Goal: Task Accomplishment & Management: Manage account settings

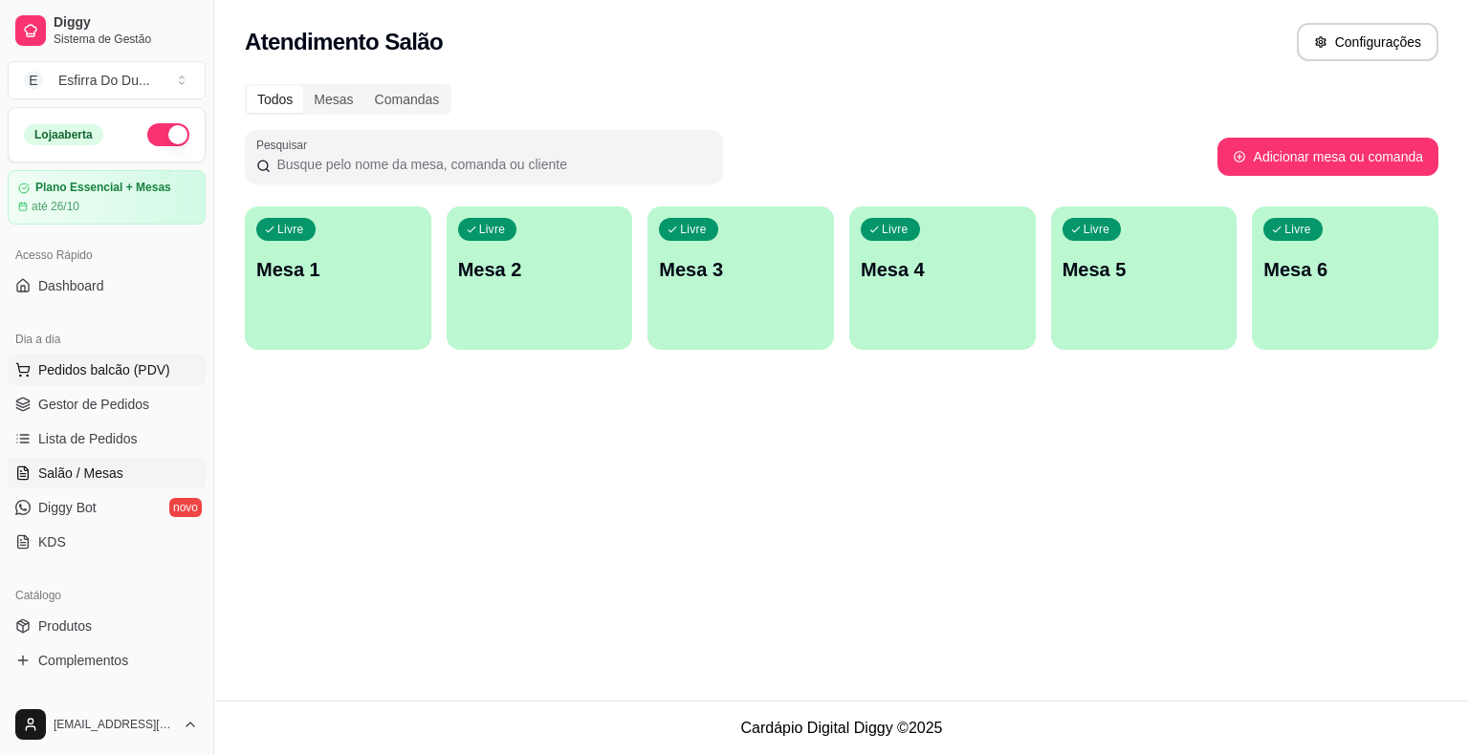
click at [72, 377] on span "Pedidos balcão (PDV)" at bounding box center [104, 369] width 132 height 19
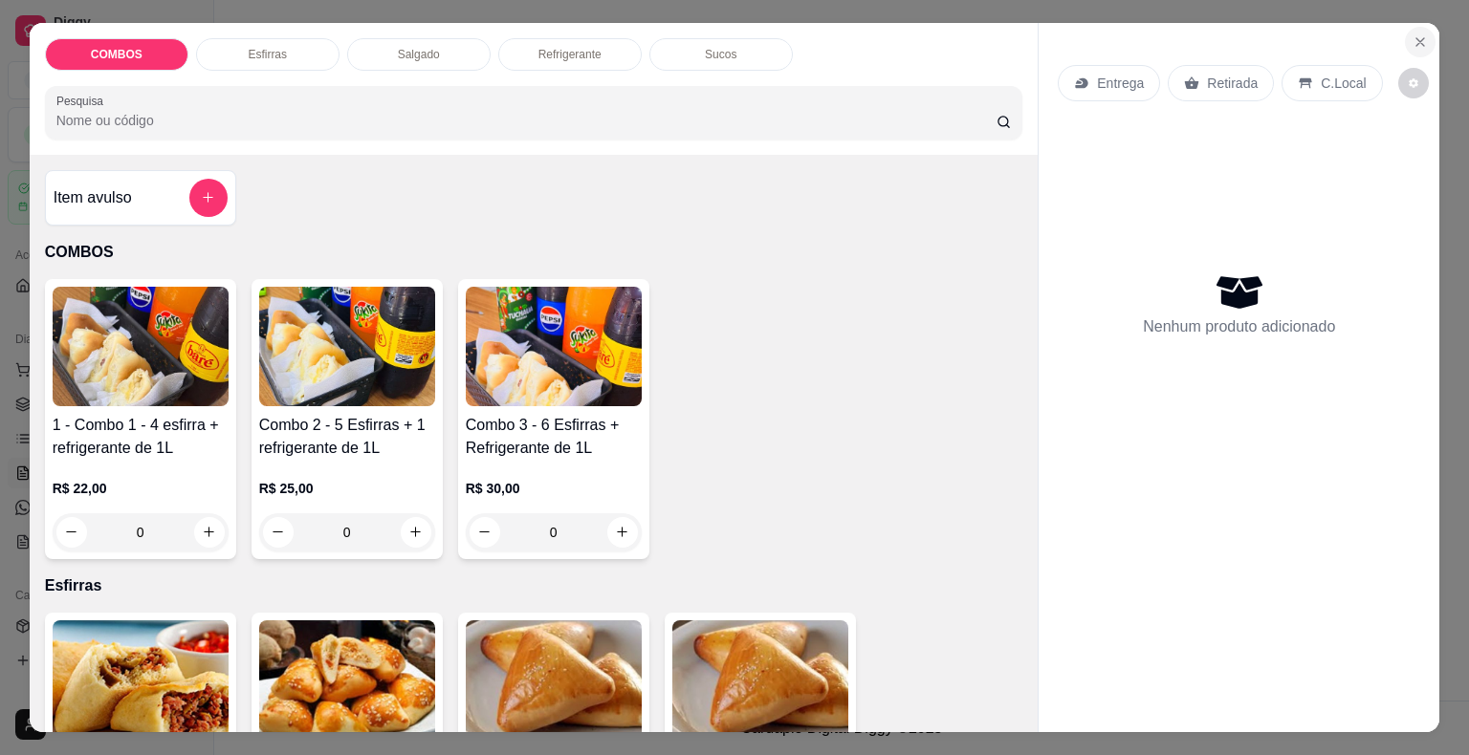
click at [1421, 33] on button "Close" at bounding box center [1420, 42] width 31 height 31
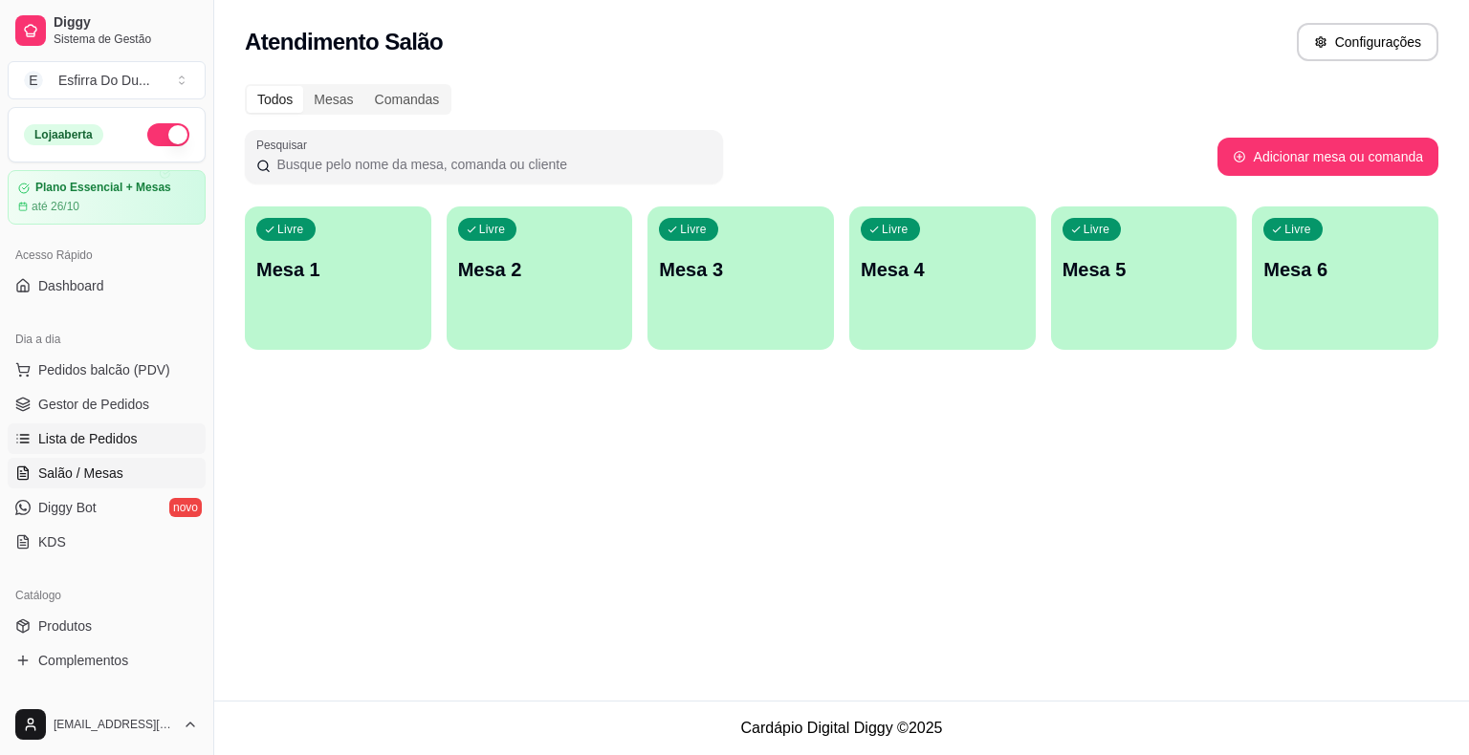
click at [114, 447] on link "Lista de Pedidos" at bounding box center [107, 439] width 198 height 31
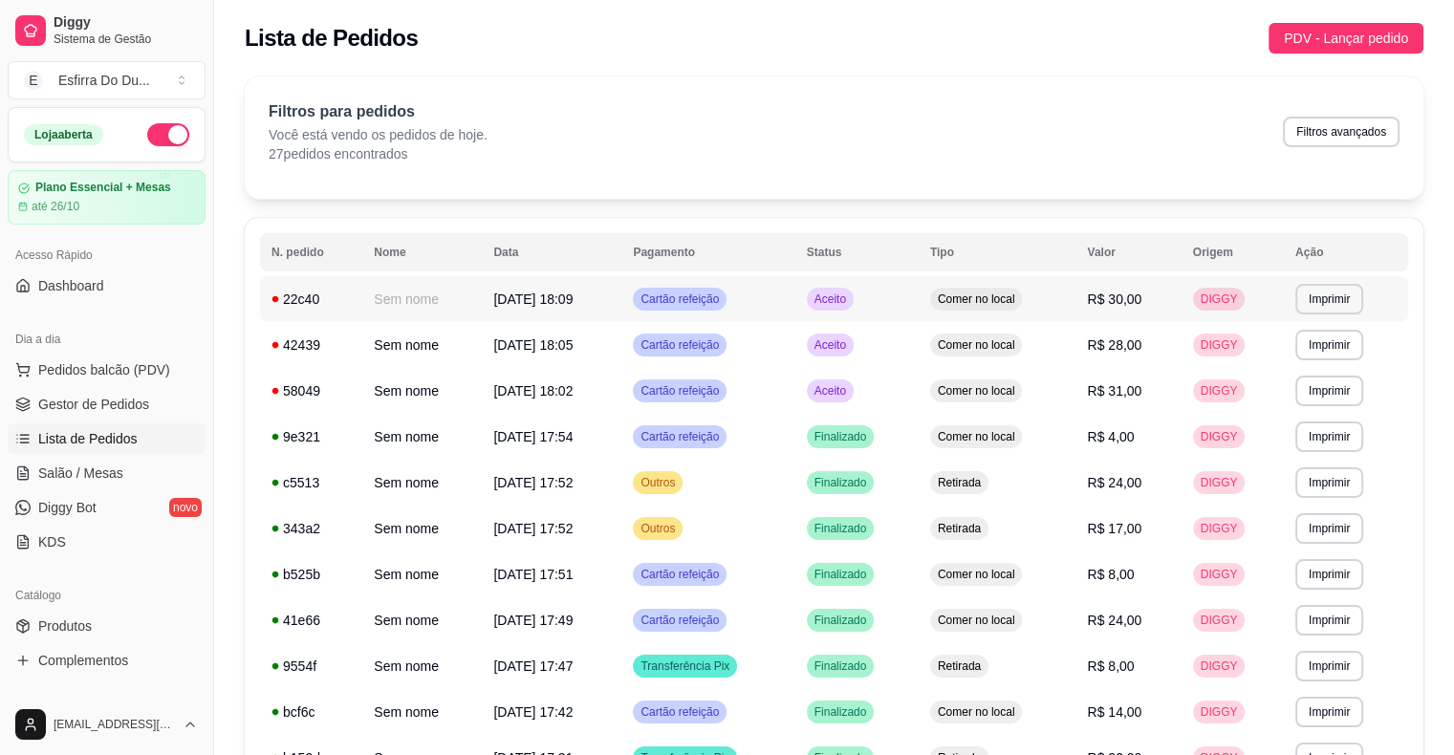
click at [846, 307] on div "Aceito" at bounding box center [830, 299] width 47 height 23
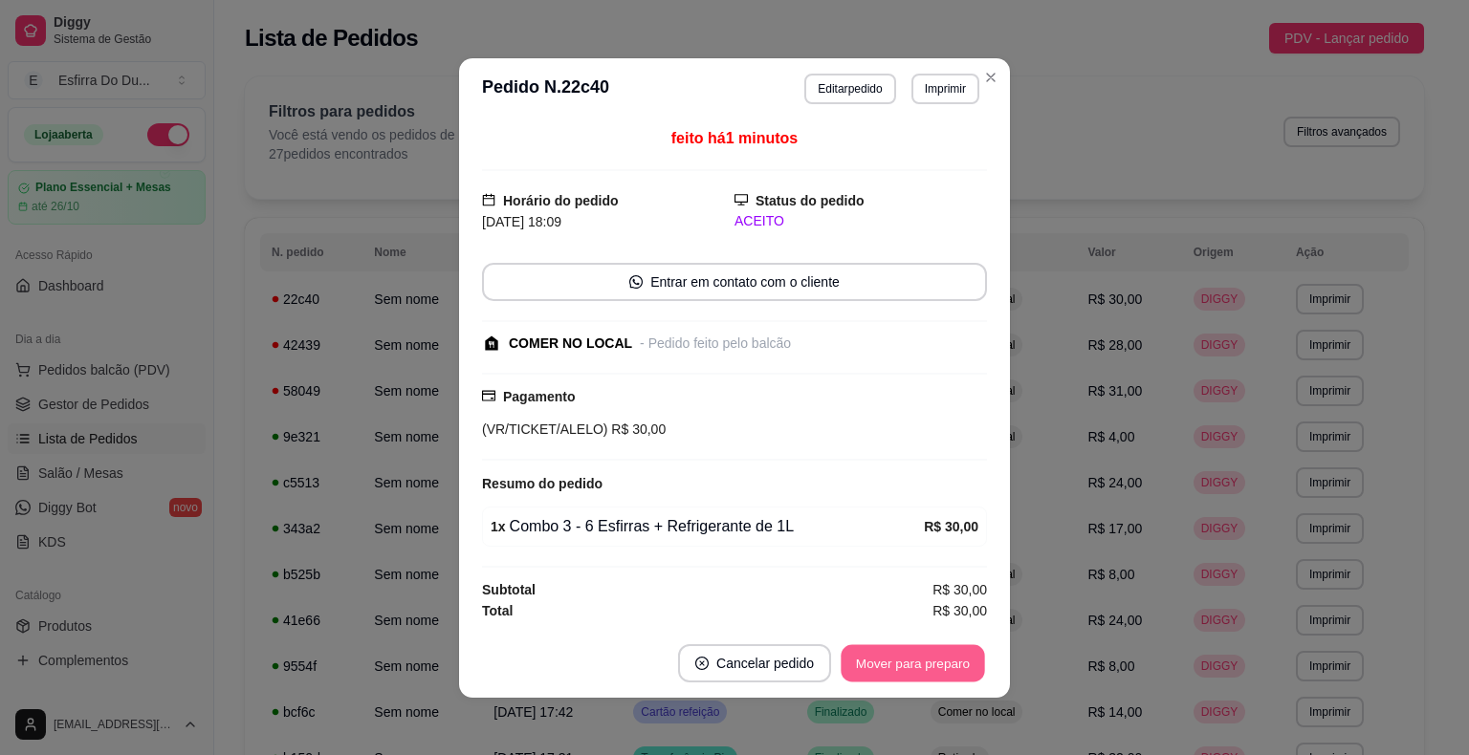
click at [931, 649] on button "Mover para preparo" at bounding box center [911, 662] width 143 height 37
click at [931, 649] on div "Mover para preparo" at bounding box center [899, 663] width 175 height 38
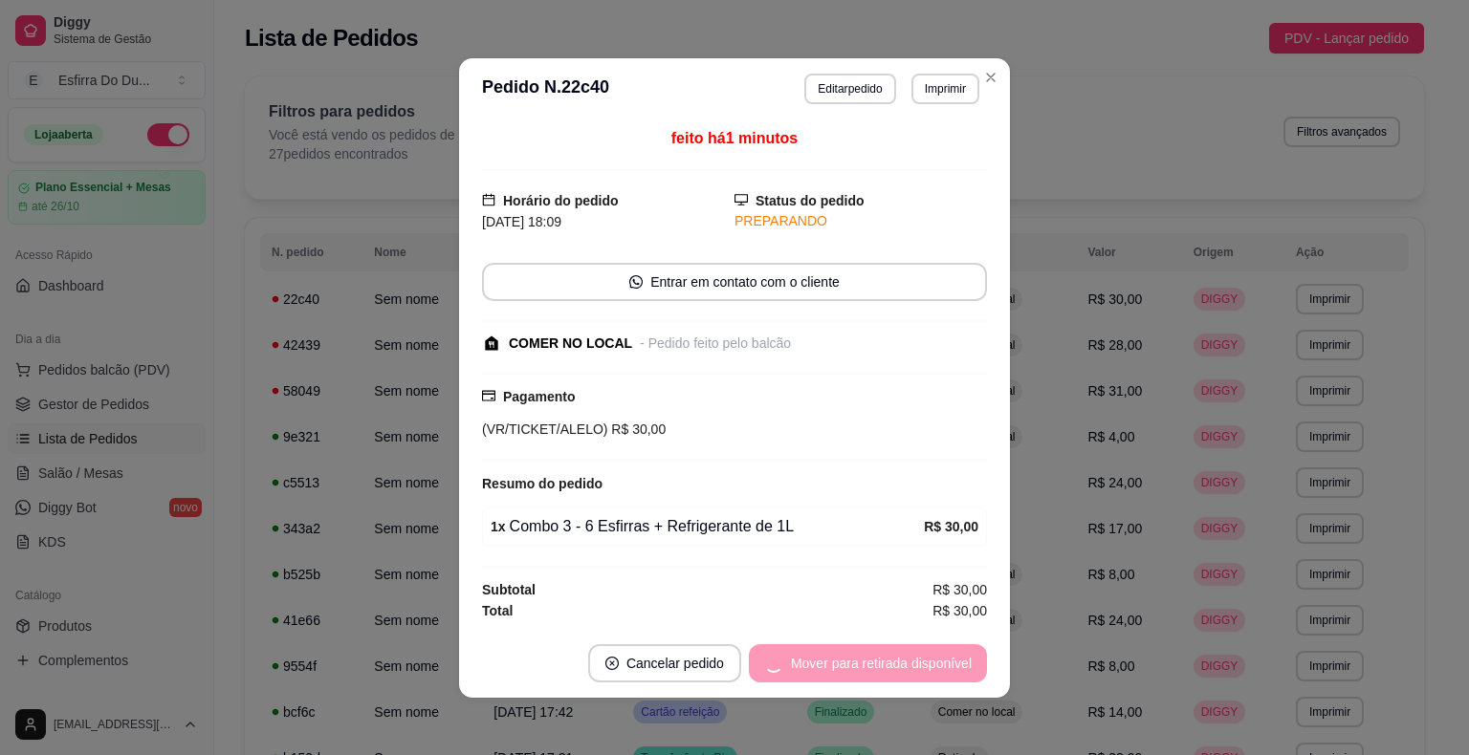
click at [931, 649] on div "Mover para retirada disponível" at bounding box center [868, 663] width 238 height 38
click at [931, 649] on div "Mover para finalizado" at bounding box center [893, 663] width 185 height 38
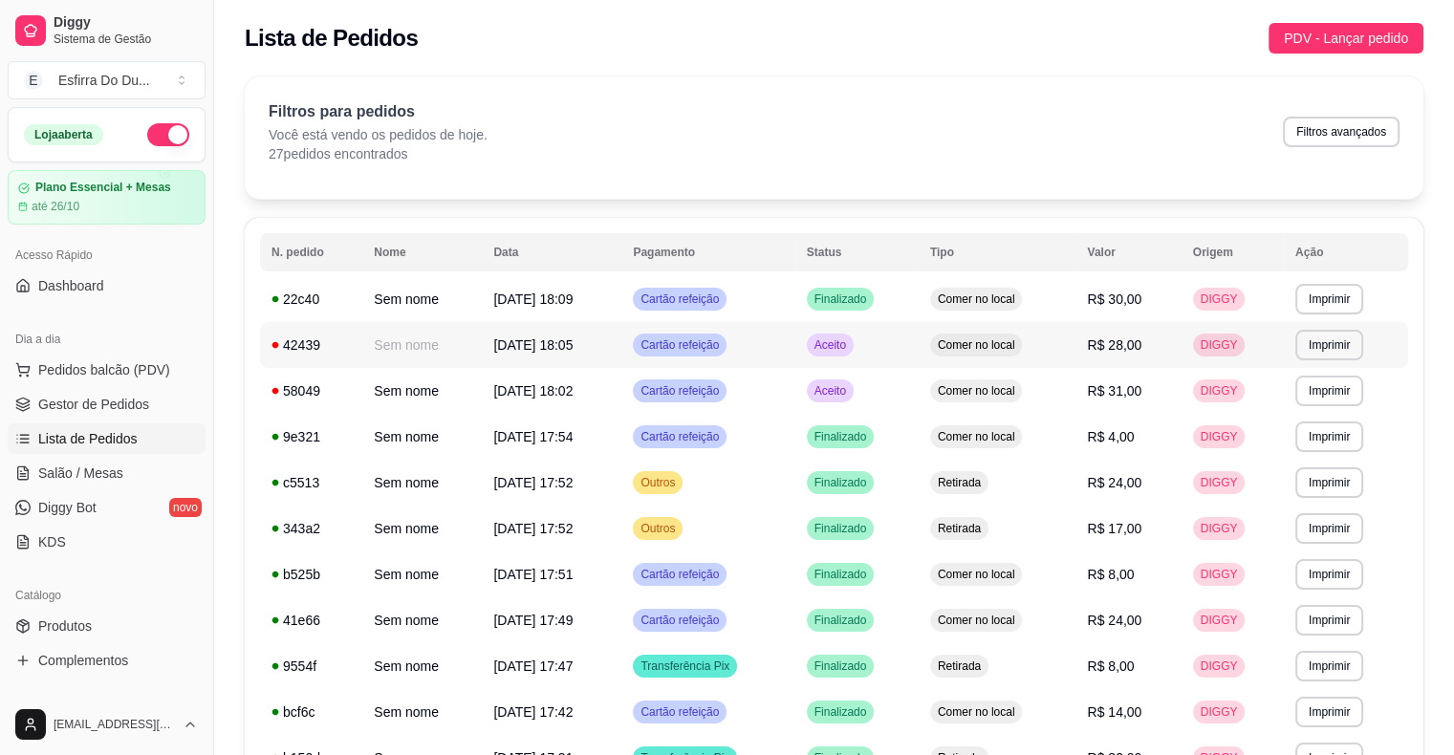
click at [850, 350] on span "Aceito" at bounding box center [830, 345] width 39 height 15
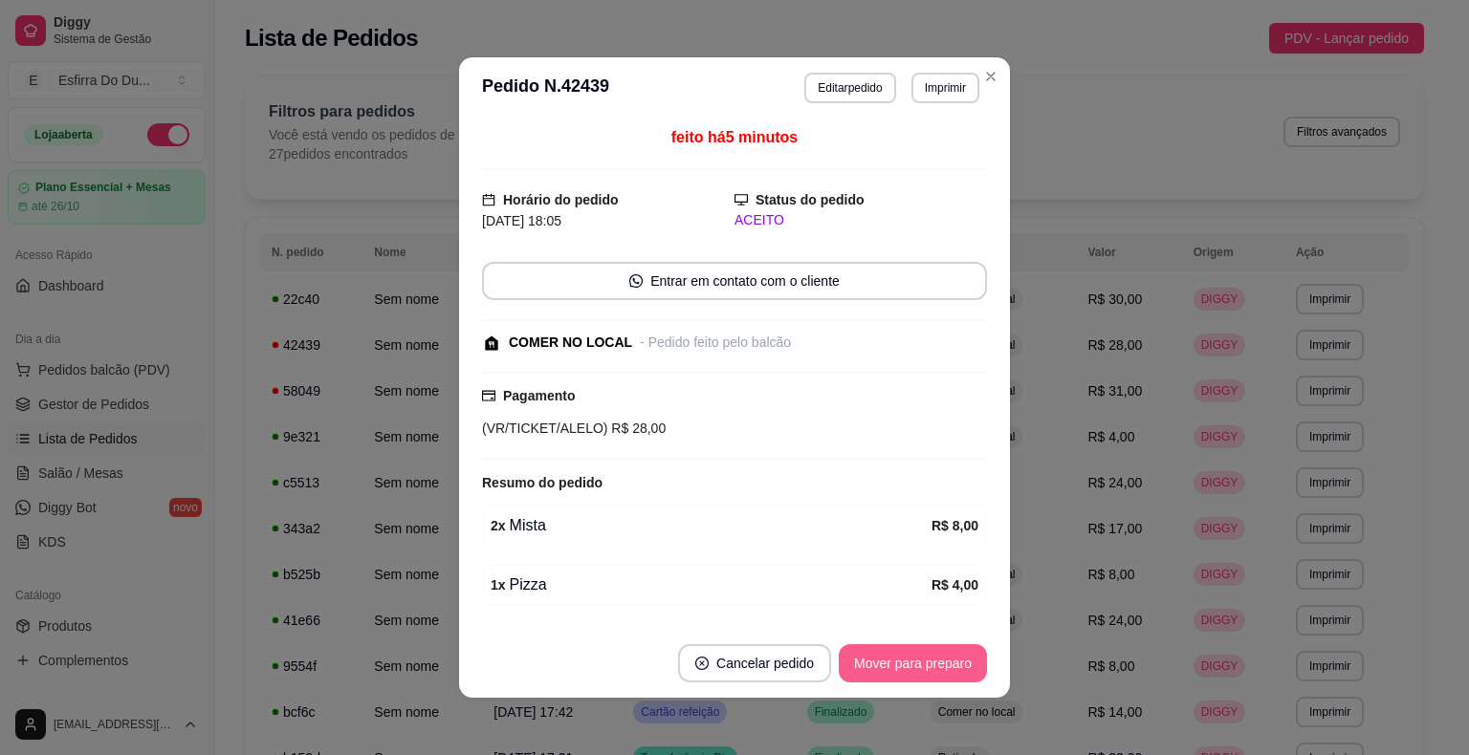
click at [874, 653] on button "Mover para preparo" at bounding box center [913, 663] width 148 height 38
click at [874, 653] on button "Mover para retirada disponível" at bounding box center [880, 663] width 205 height 37
click at [874, 653] on div "Mover para retirada disponível" at bounding box center [880, 663] width 211 height 38
click at [874, 653] on button "Mover para finalizado" at bounding box center [908, 663] width 154 height 37
click at [874, 653] on div "Mover para finalizado" at bounding box center [907, 663] width 159 height 38
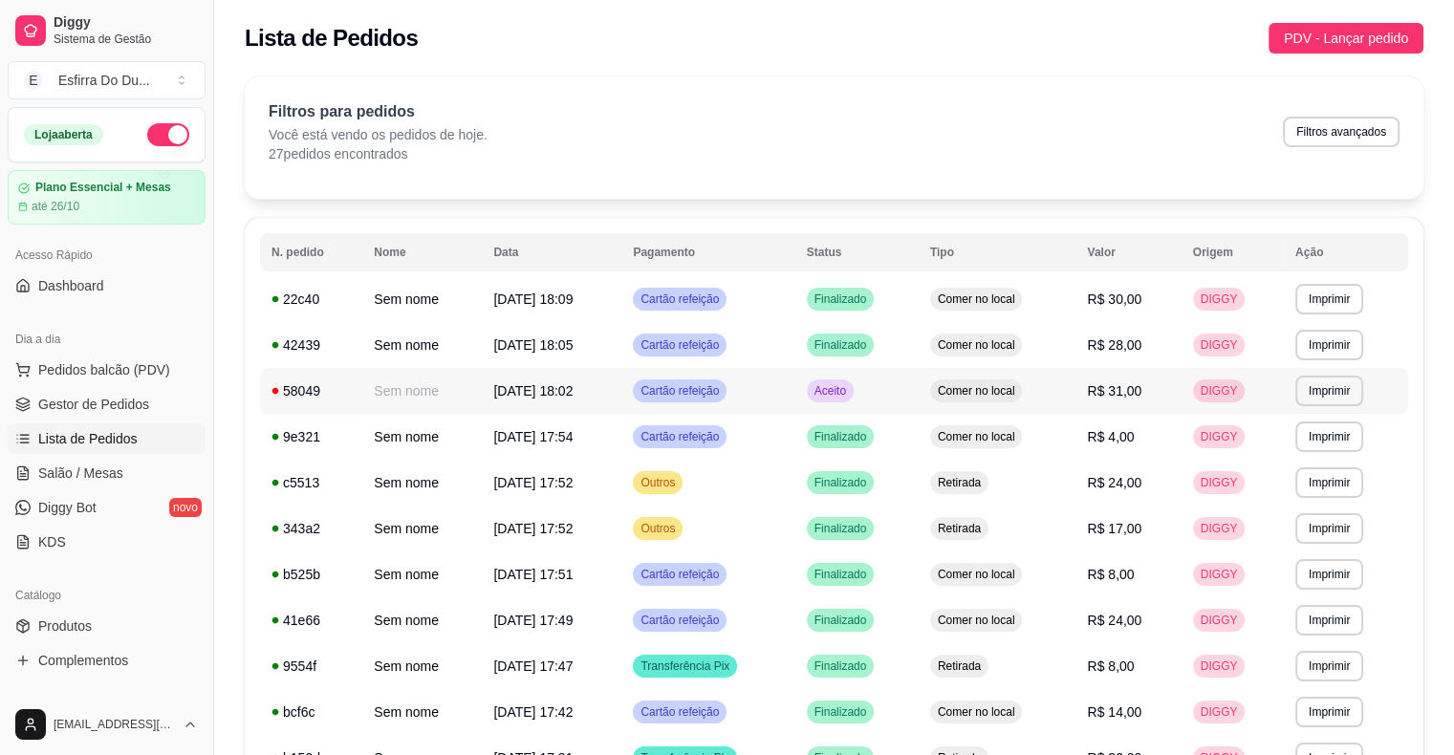
click at [841, 383] on span "Aceito" at bounding box center [830, 390] width 39 height 15
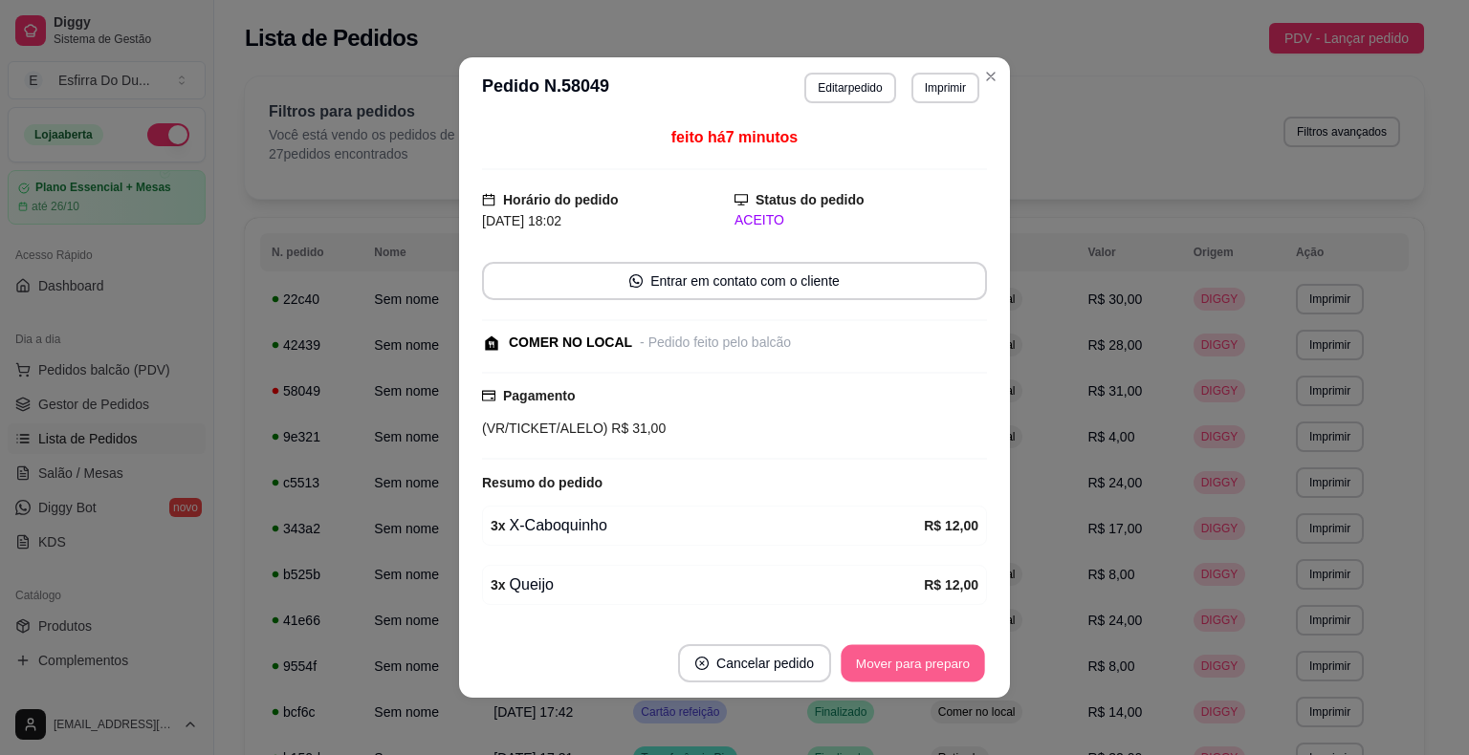
click at [872, 652] on button "Mover para preparo" at bounding box center [911, 663] width 143 height 37
click at [870, 649] on div "Mover para preparo" at bounding box center [899, 663] width 175 height 38
click at [864, 645] on button "Mover para retirada disponível" at bounding box center [880, 663] width 211 height 38
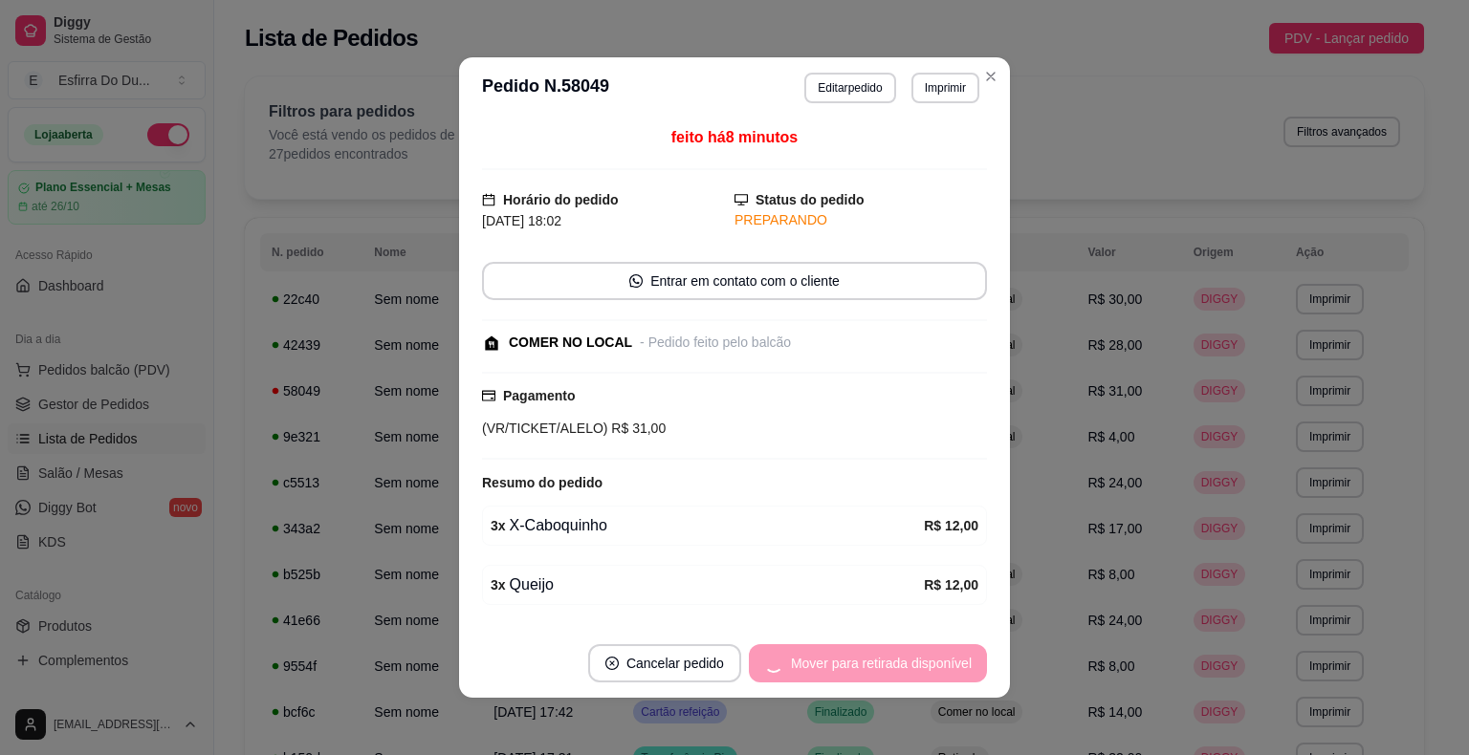
click at [864, 645] on div "Mover para retirada disponível" at bounding box center [868, 663] width 238 height 38
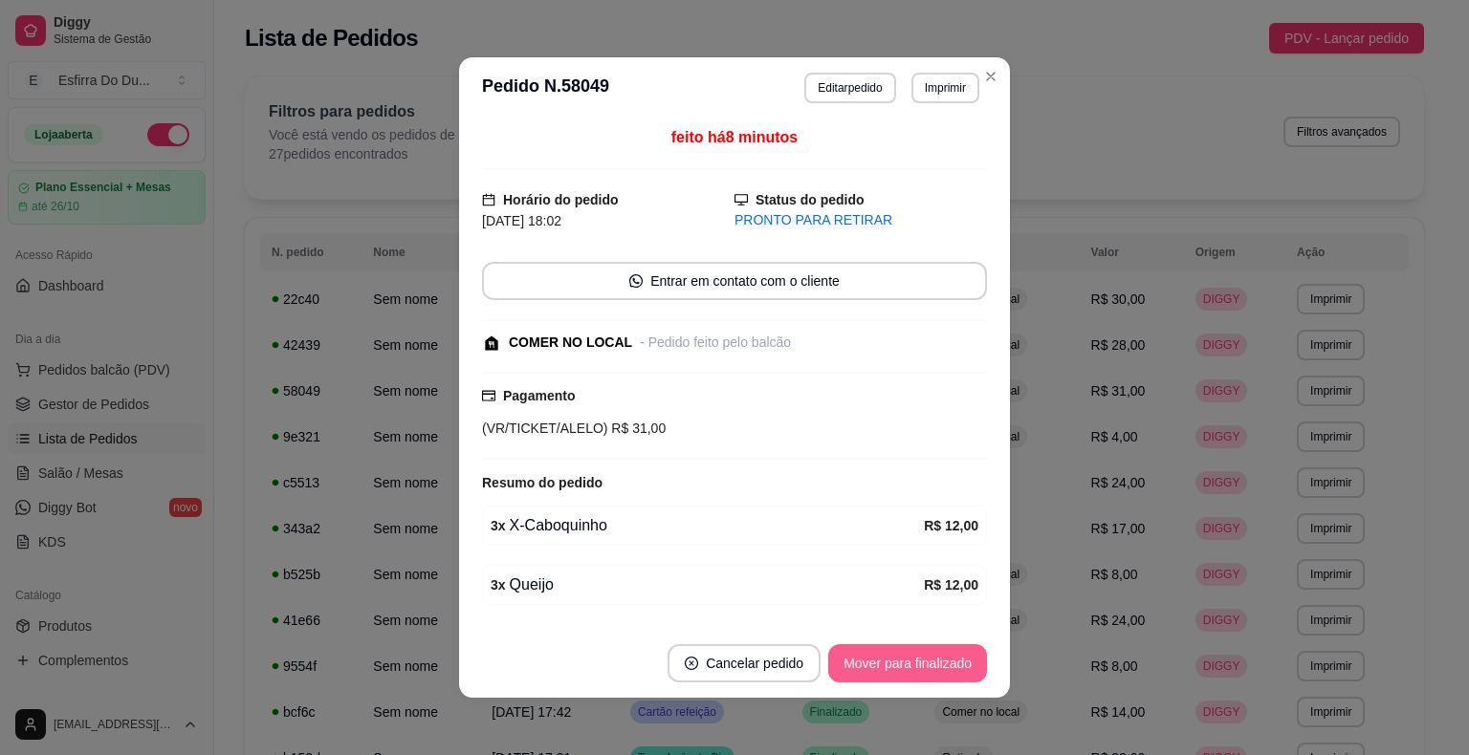
click at [861, 644] on button "Mover para finalizado" at bounding box center [907, 663] width 159 height 38
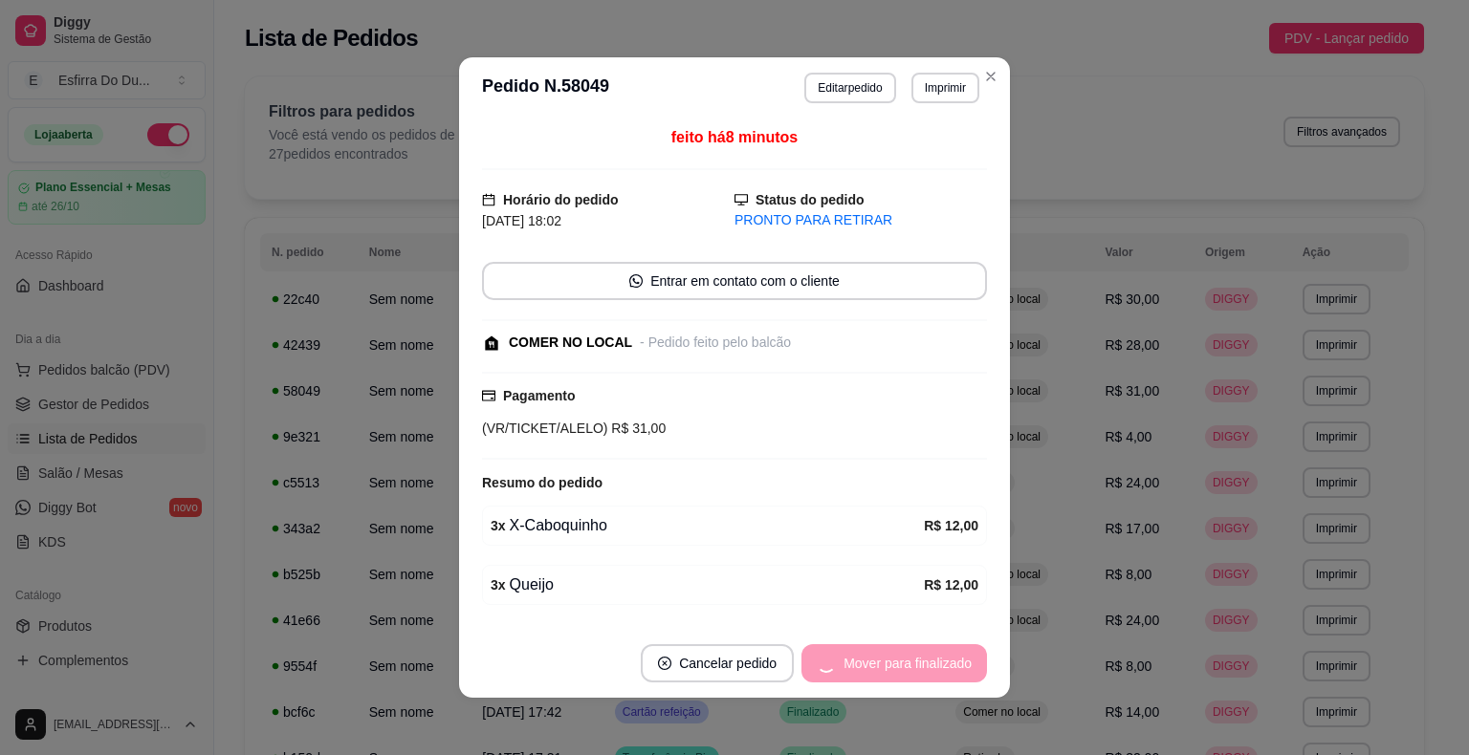
click at [858, 645] on div "Mover para finalizado" at bounding box center [893, 663] width 185 height 38
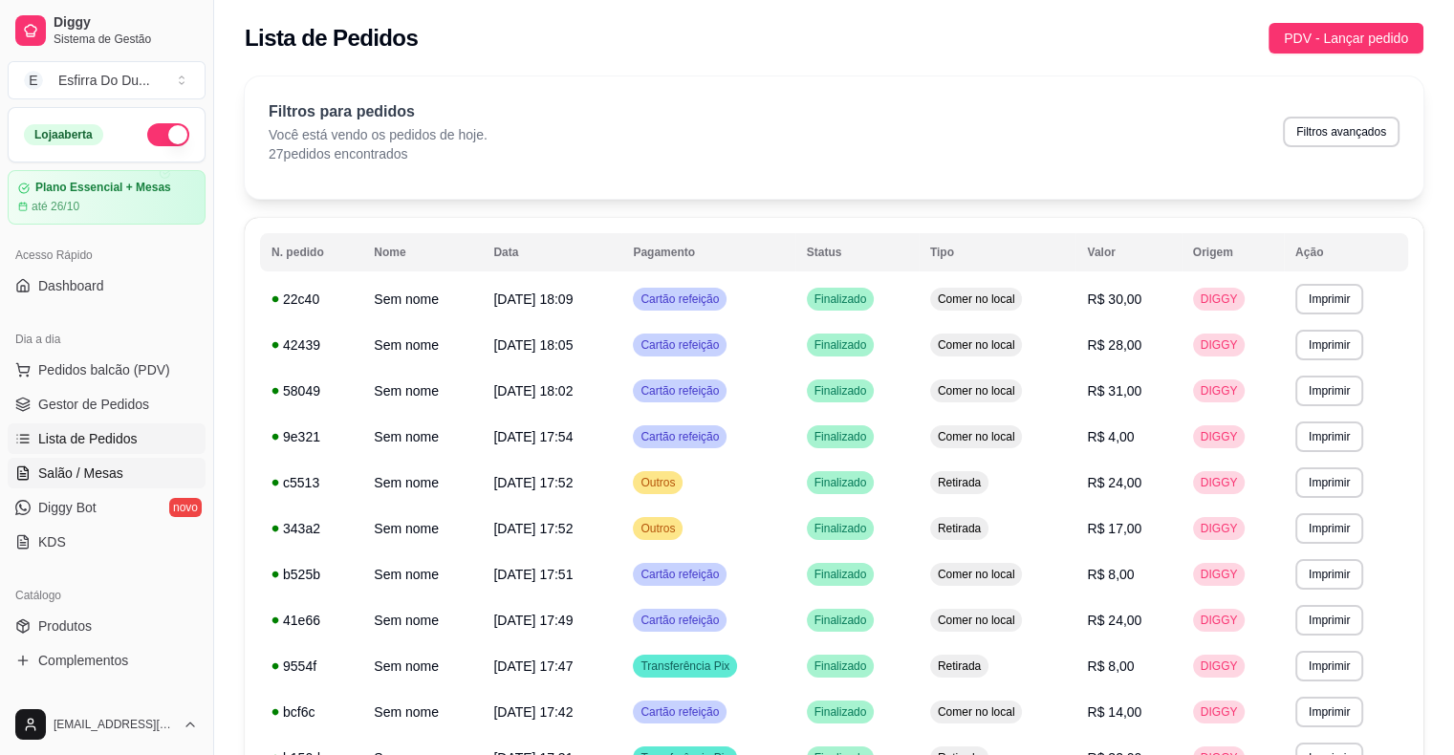
click at [71, 472] on span "Salão / Mesas" at bounding box center [80, 473] width 85 height 19
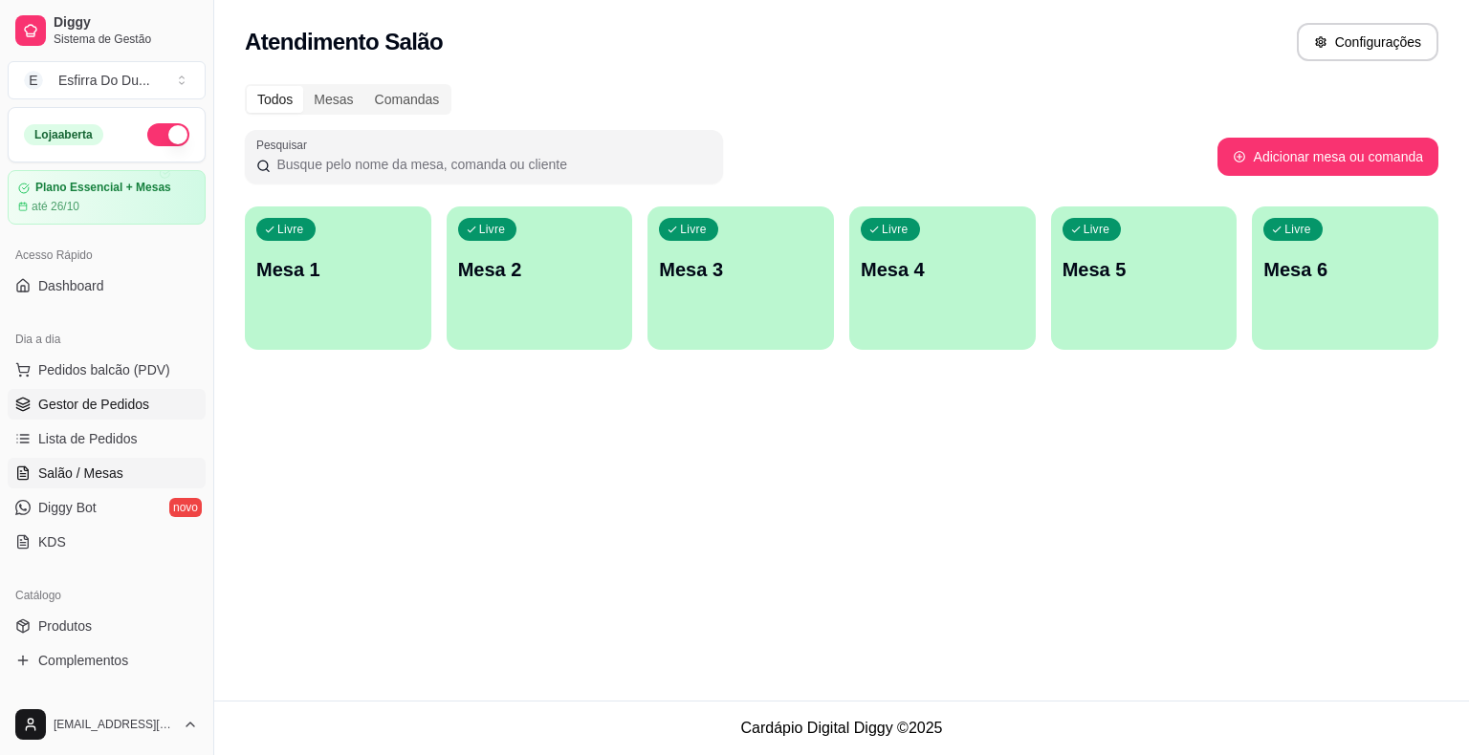
click at [108, 389] on link "Gestor de Pedidos" at bounding box center [107, 404] width 198 height 31
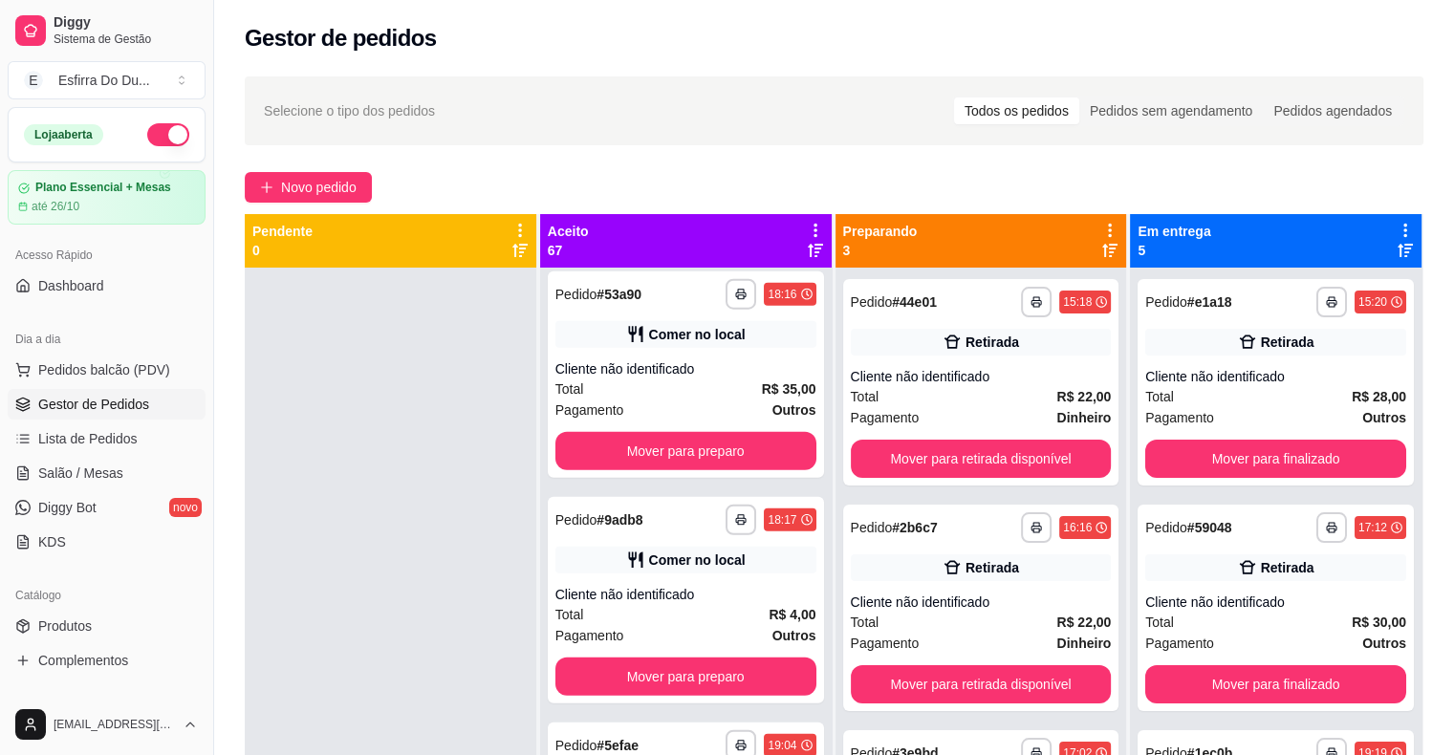
scroll to position [5259, 0]
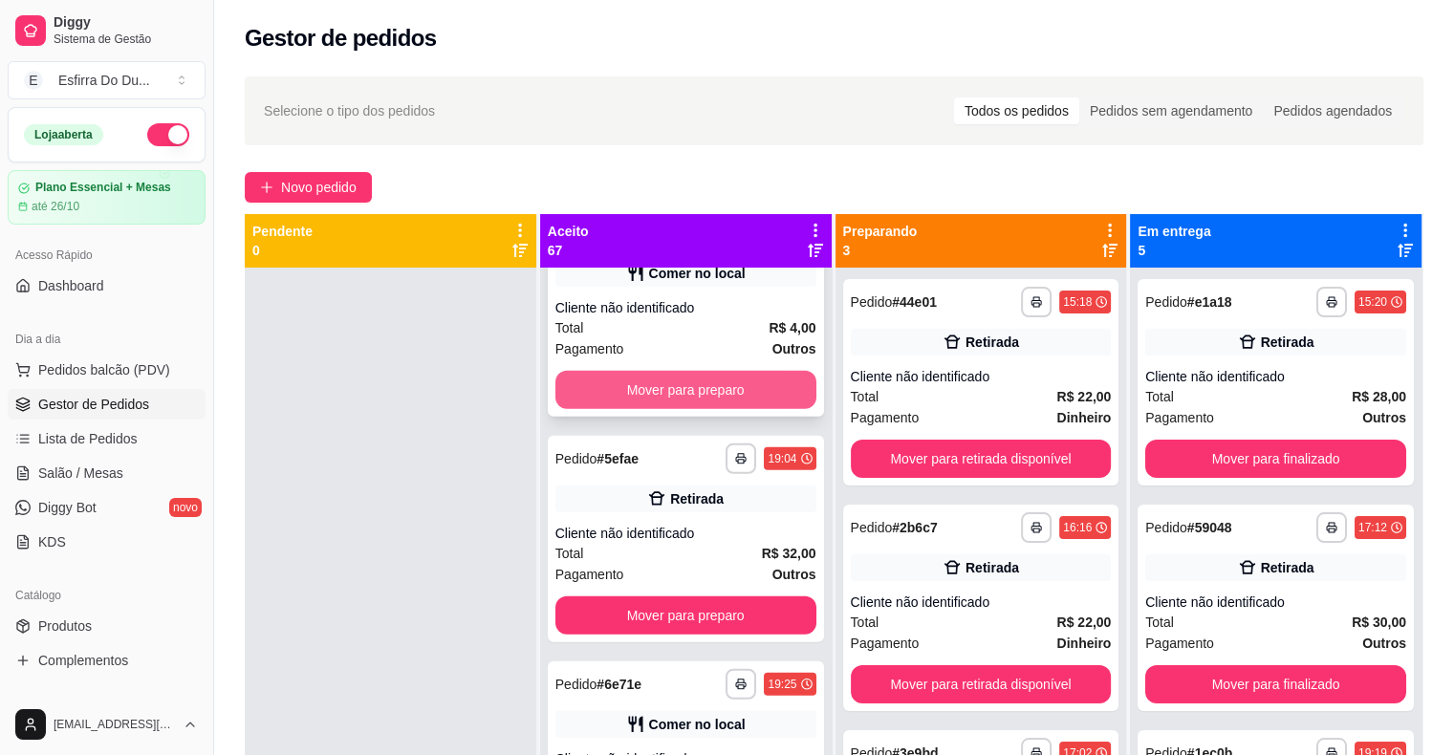
click at [662, 386] on button "Mover para preparo" at bounding box center [686, 390] width 261 height 38
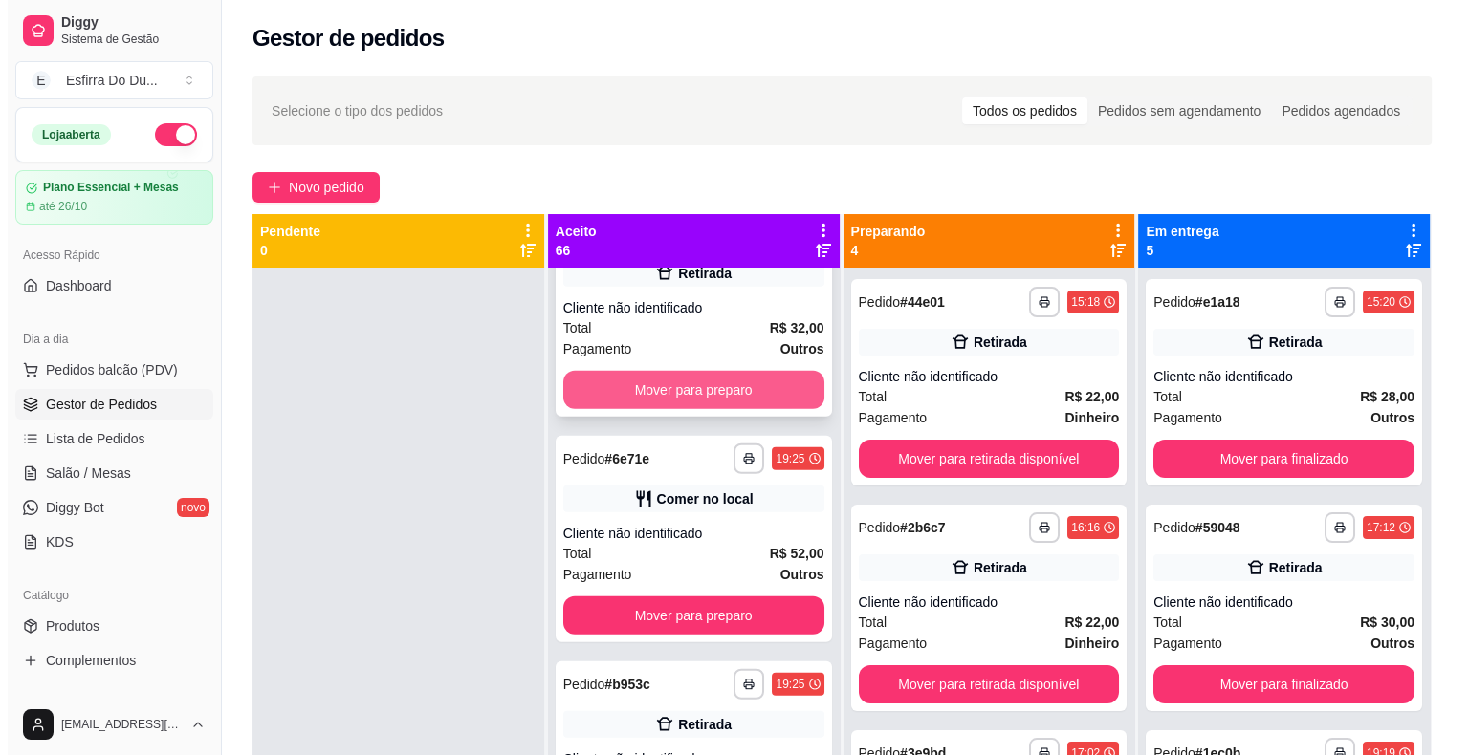
scroll to position [5033, 0]
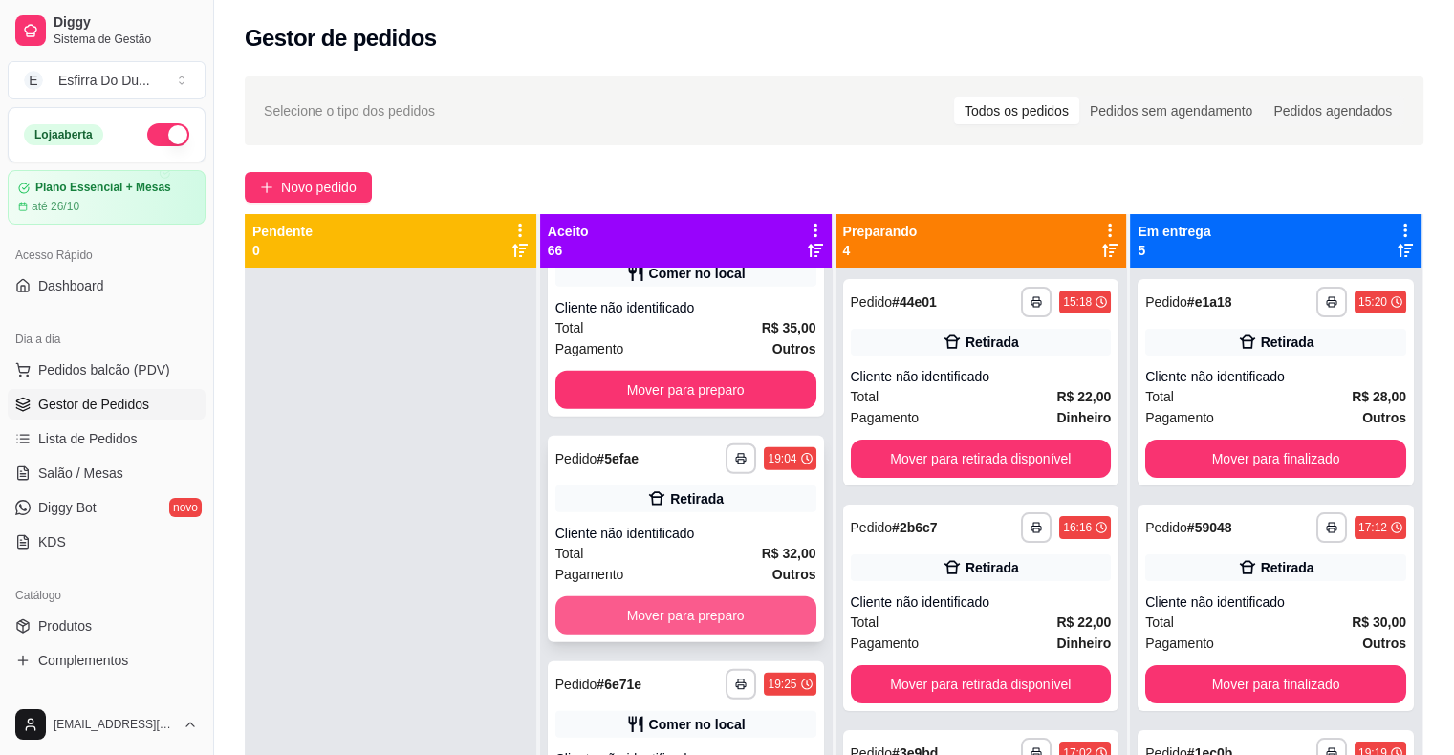
click at [725, 606] on button "Mover para preparo" at bounding box center [686, 616] width 261 height 38
click at [714, 622] on button "Mover para preparo" at bounding box center [686, 616] width 261 height 38
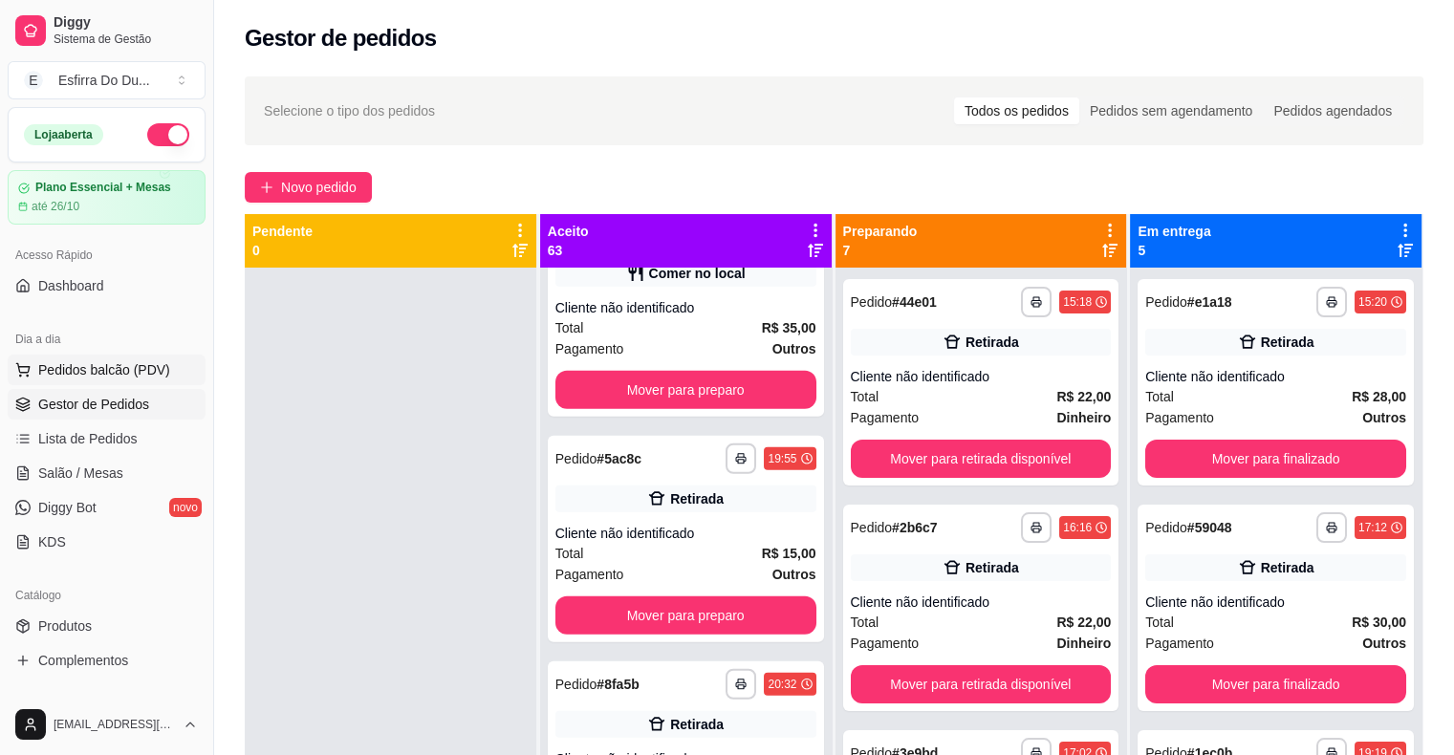
click at [80, 377] on span "Pedidos balcão (PDV)" at bounding box center [104, 369] width 132 height 19
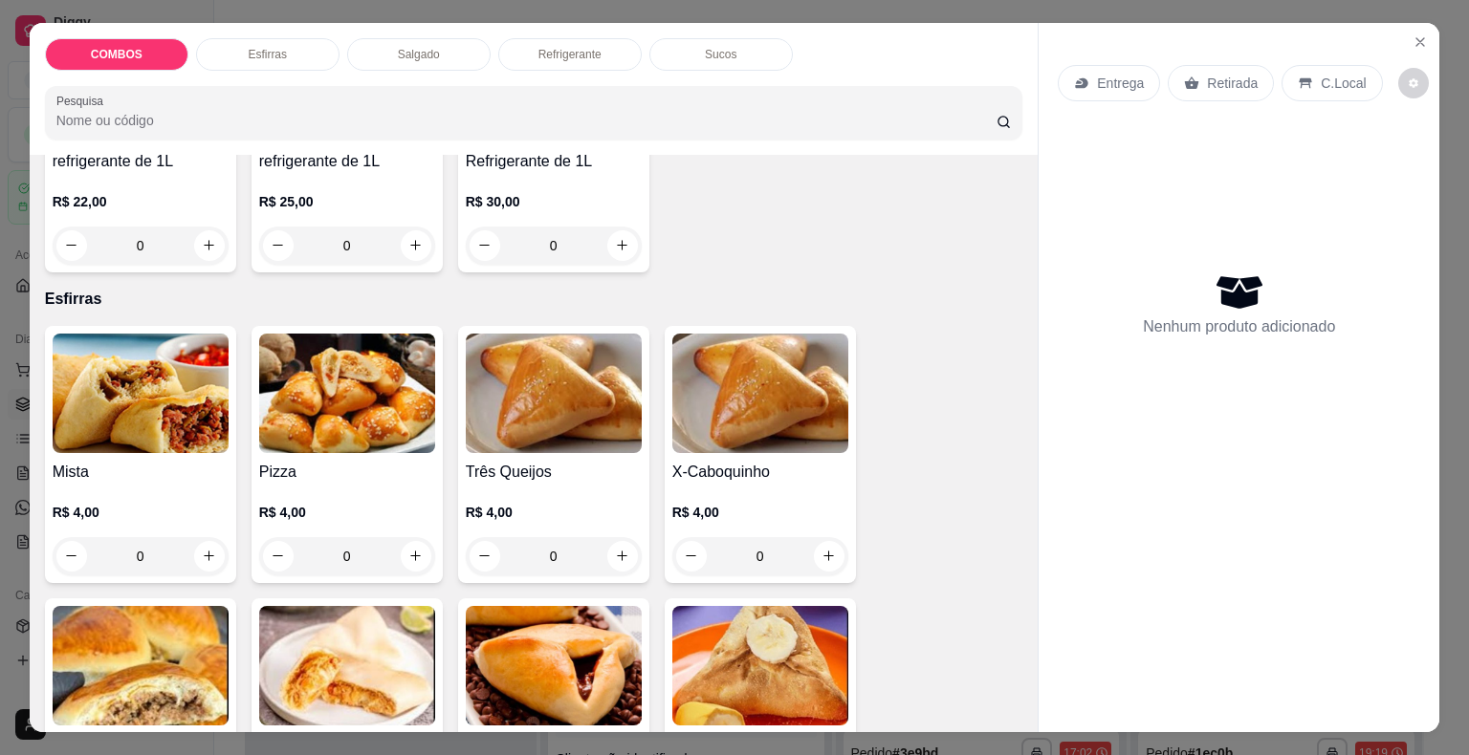
scroll to position [478, 0]
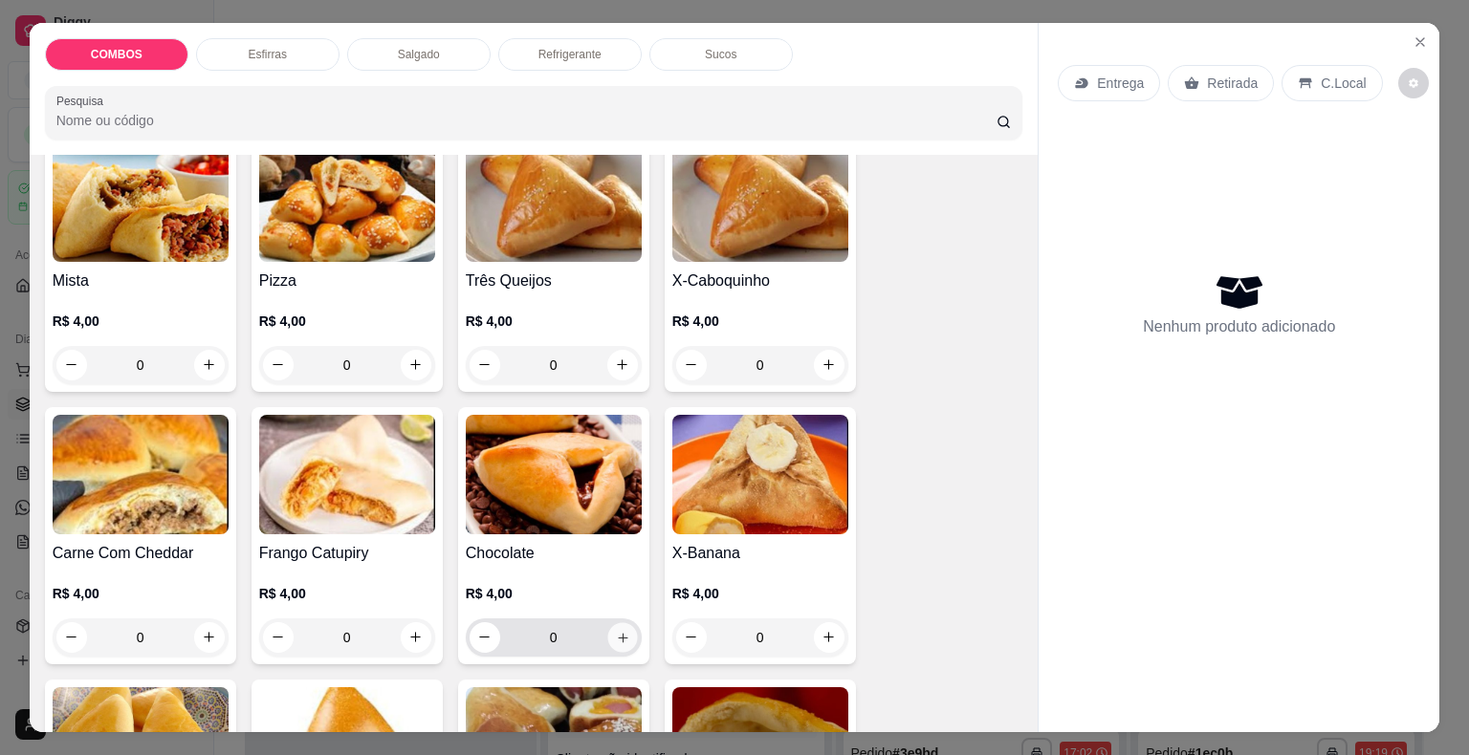
click at [616, 633] on icon "increase-product-quantity" at bounding box center [622, 637] width 14 height 14
type input "1"
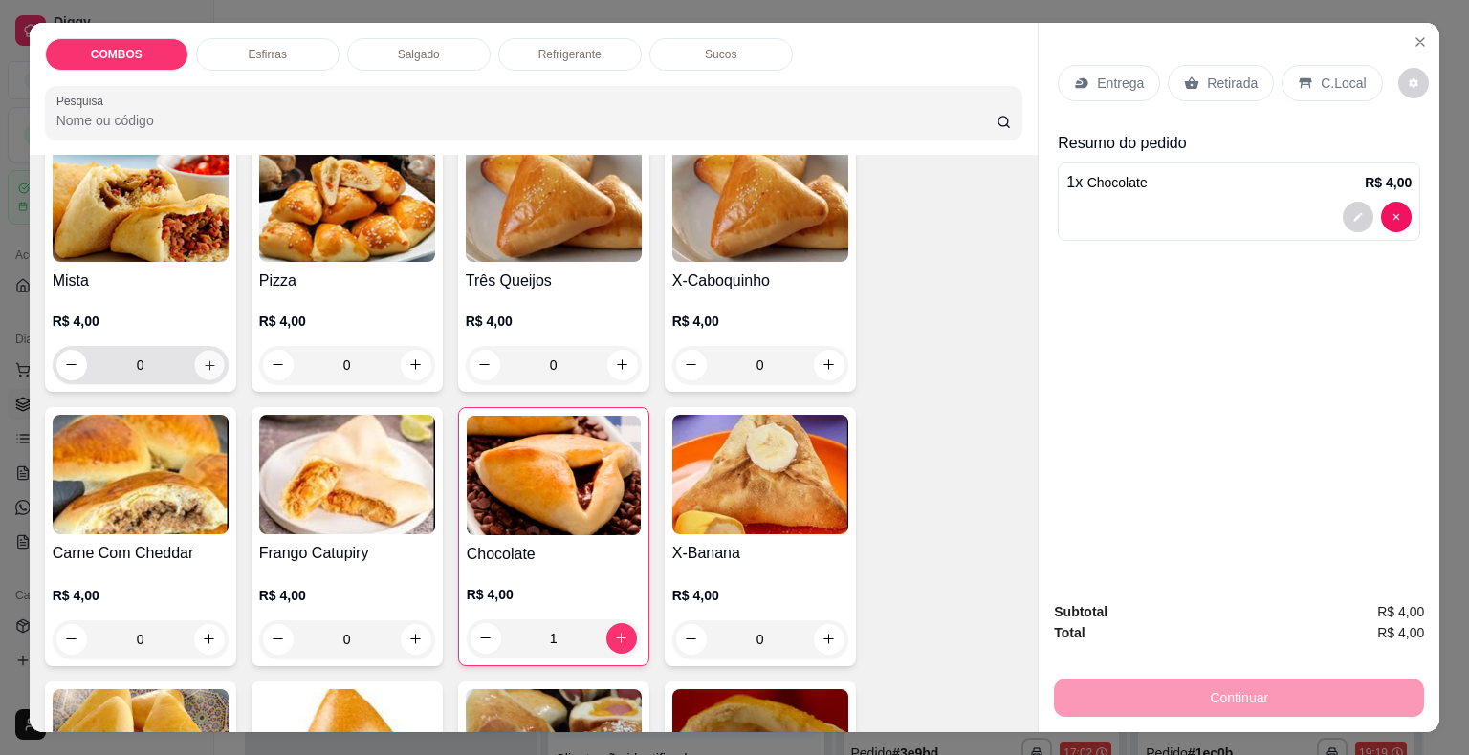
click at [206, 358] on icon "increase-product-quantity" at bounding box center [209, 365] width 14 height 14
type input "1"
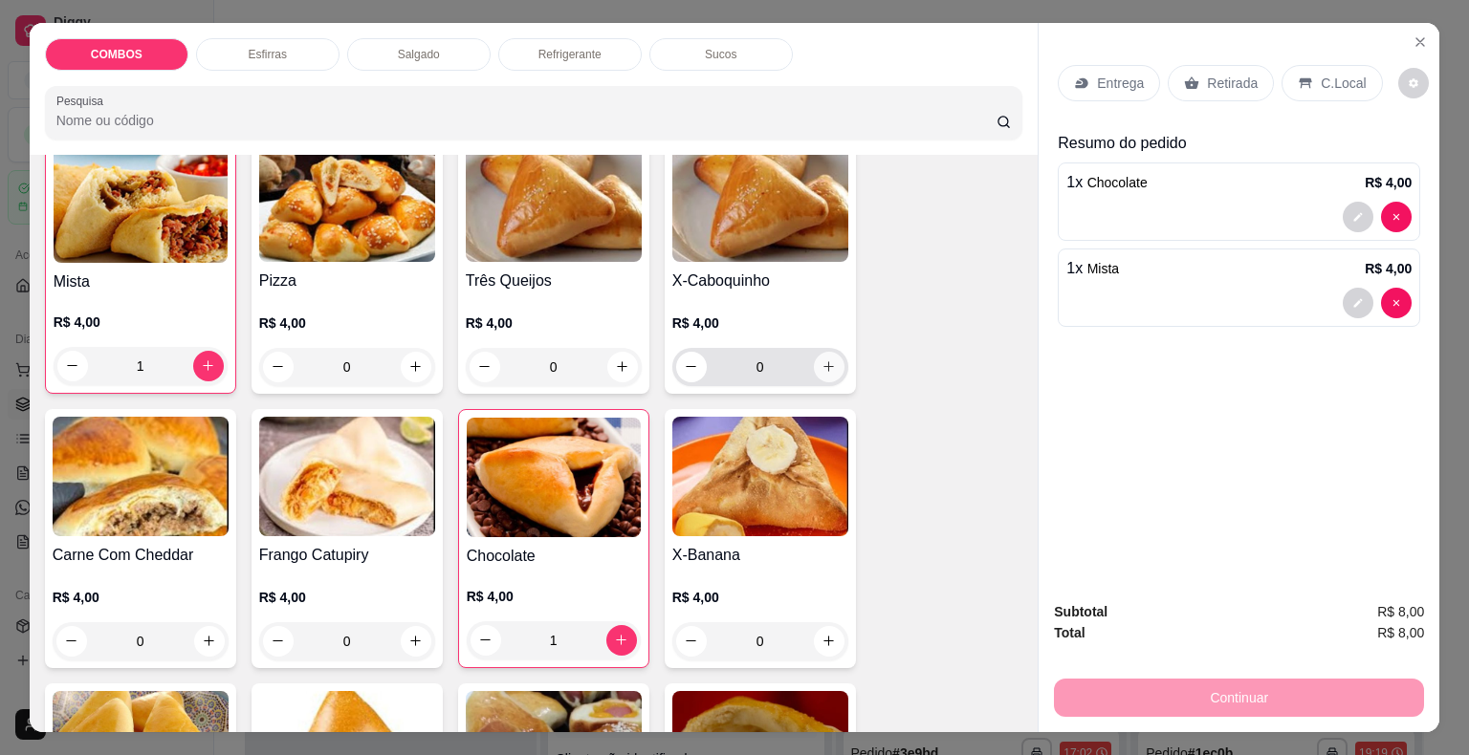
click at [826, 362] on icon "increase-product-quantity" at bounding box center [828, 366] width 14 height 14
type input "1"
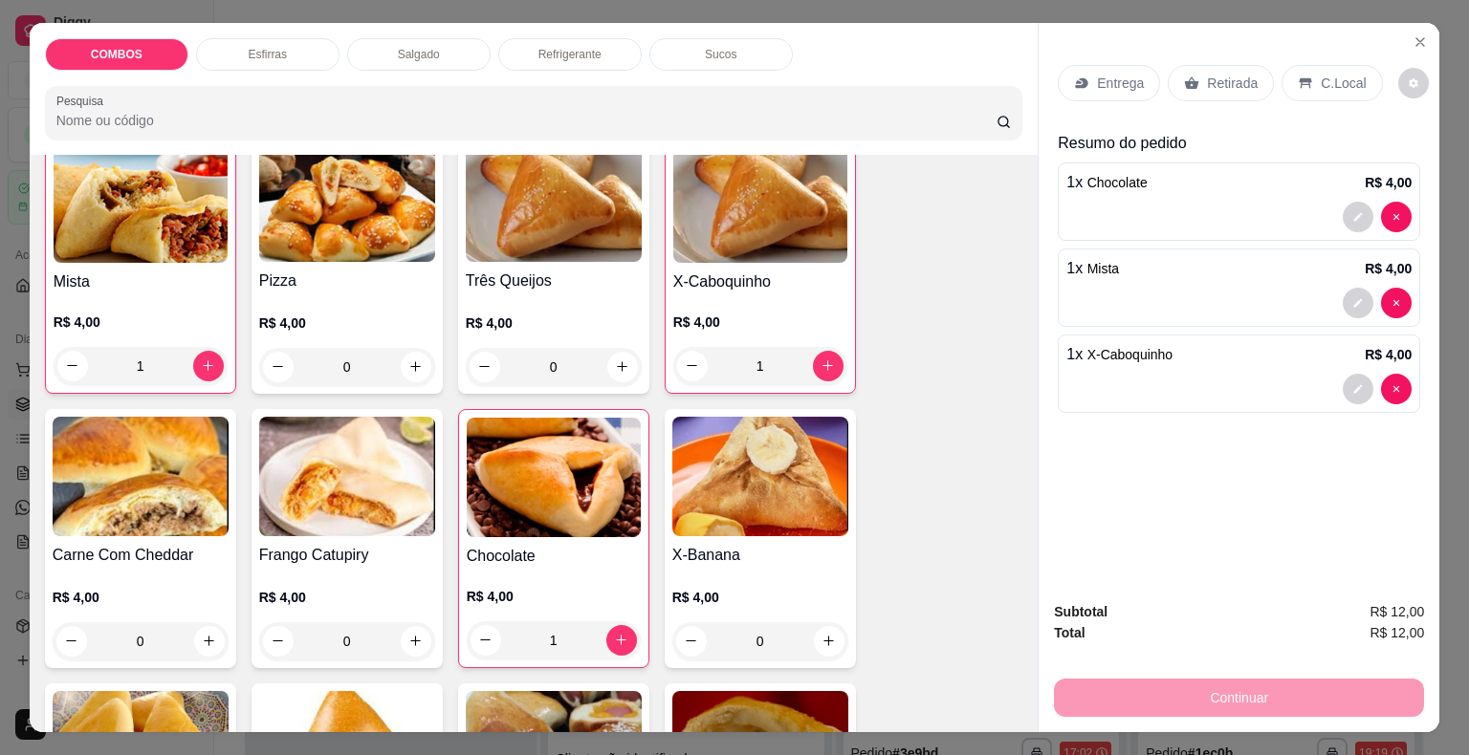
click at [1224, 76] on p "Retirada" at bounding box center [1232, 83] width 51 height 19
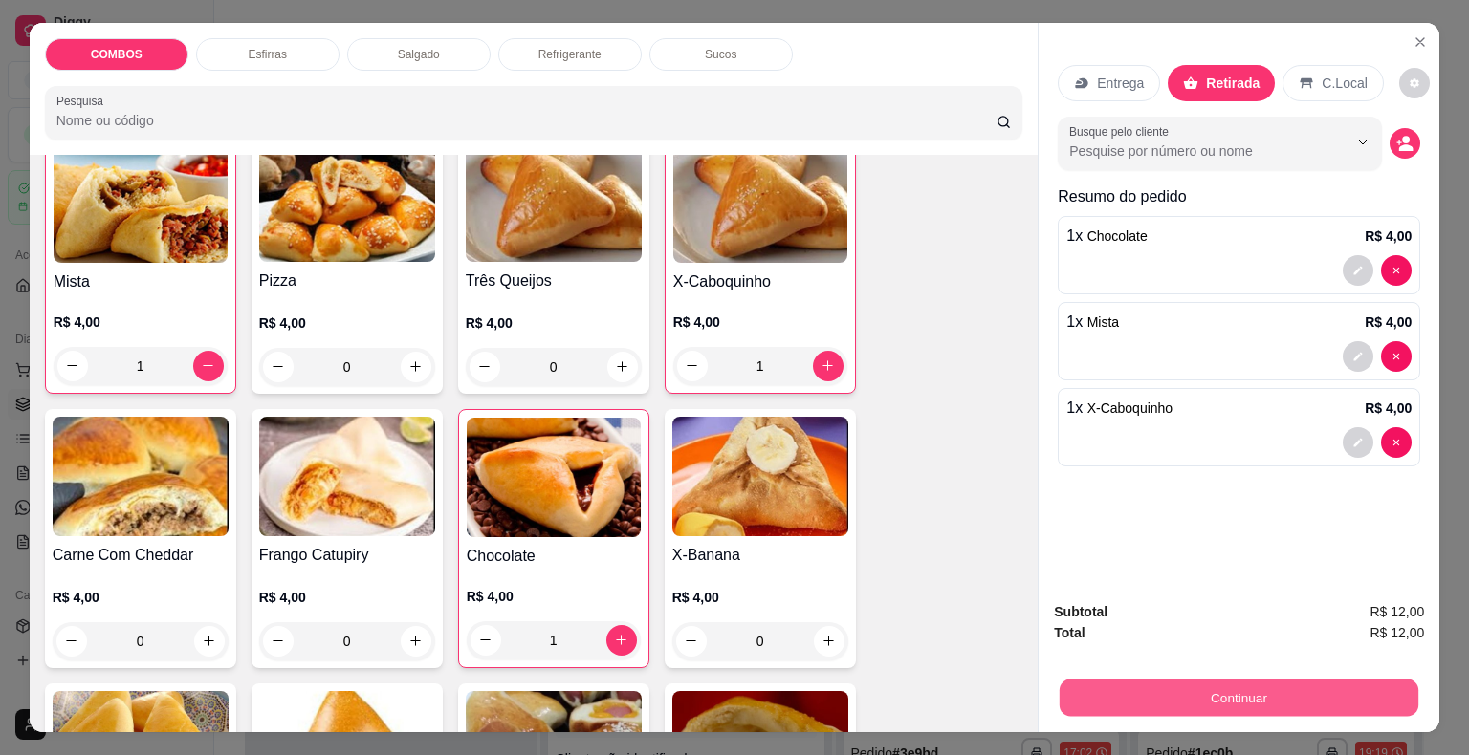
click at [1182, 693] on button "Continuar" at bounding box center [1238, 698] width 359 height 37
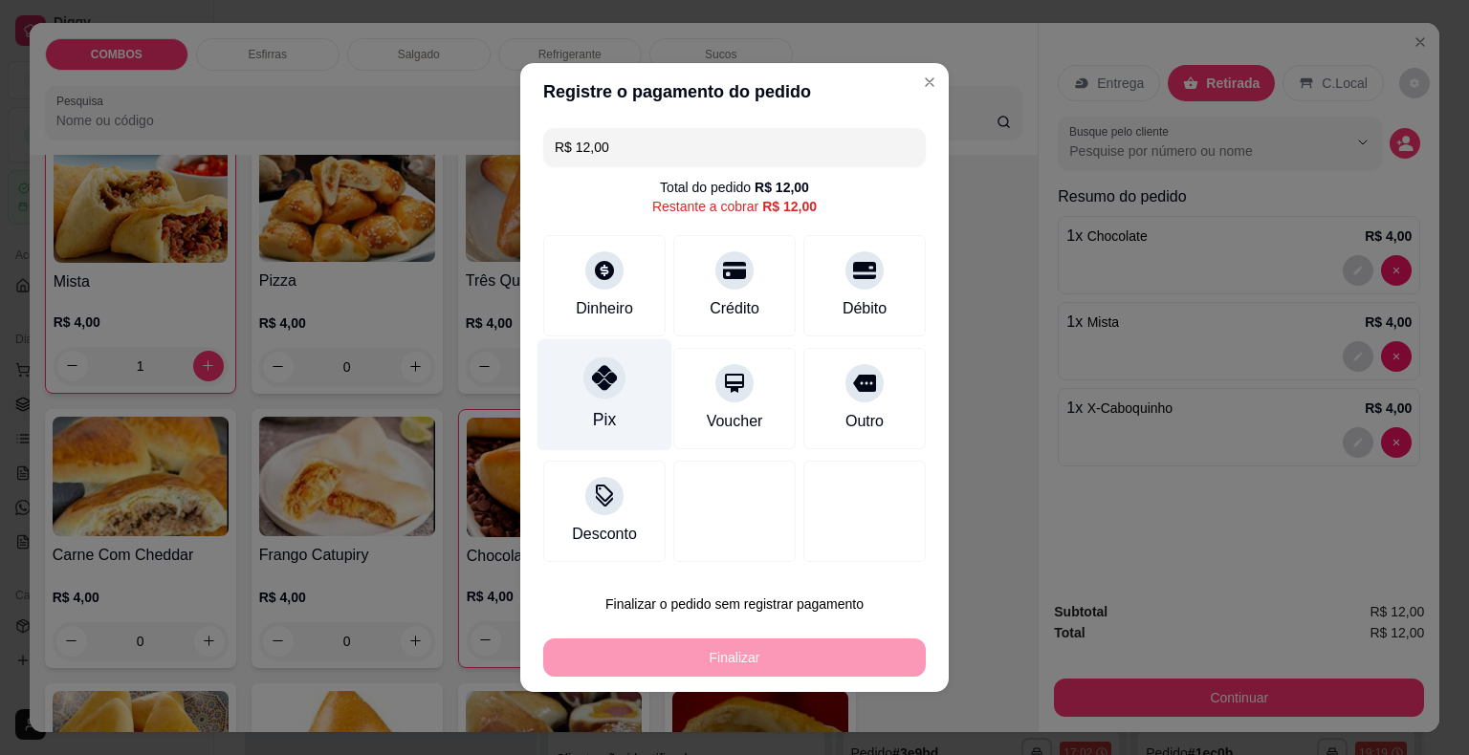
click at [610, 426] on div "Pix" at bounding box center [604, 419] width 23 height 25
type input "R$ 0,00"
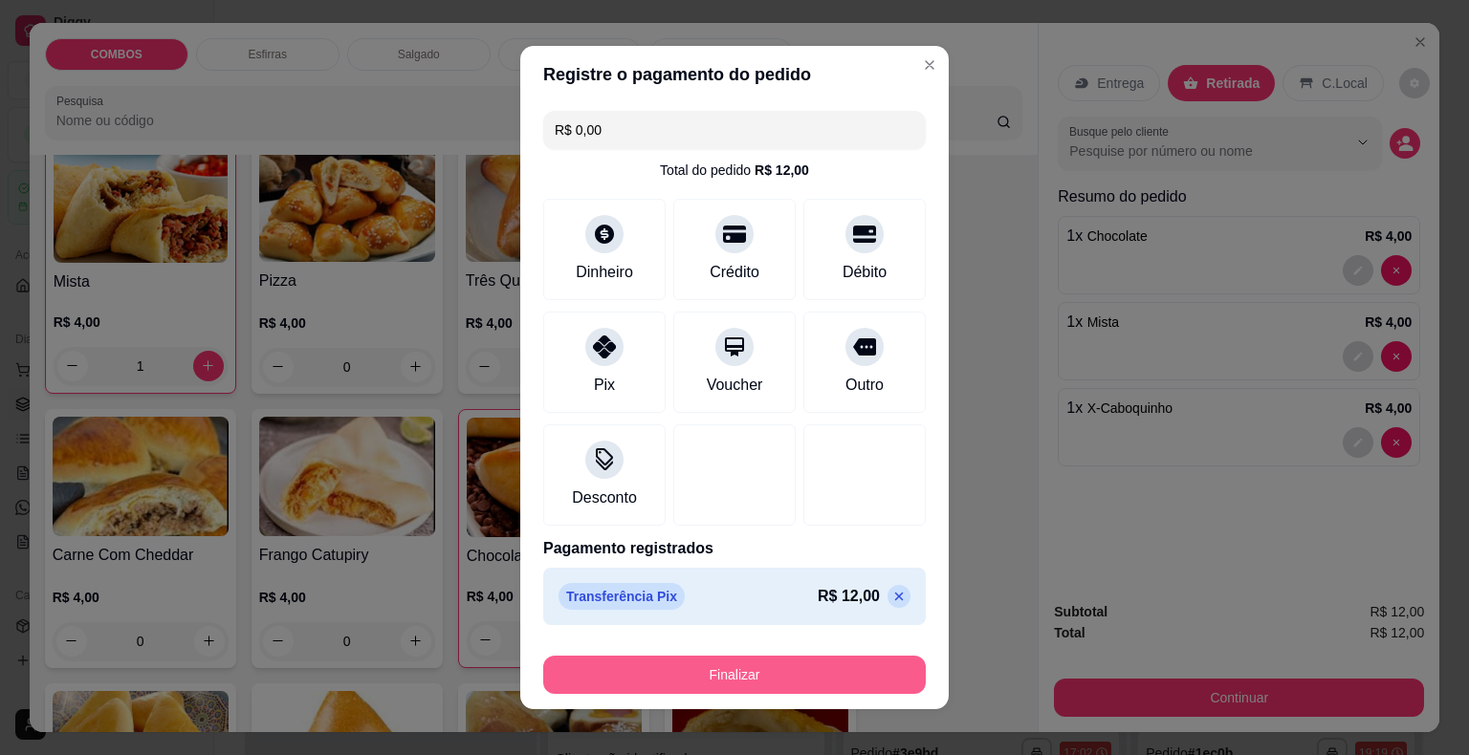
click at [658, 668] on button "Finalizar" at bounding box center [734, 675] width 382 height 38
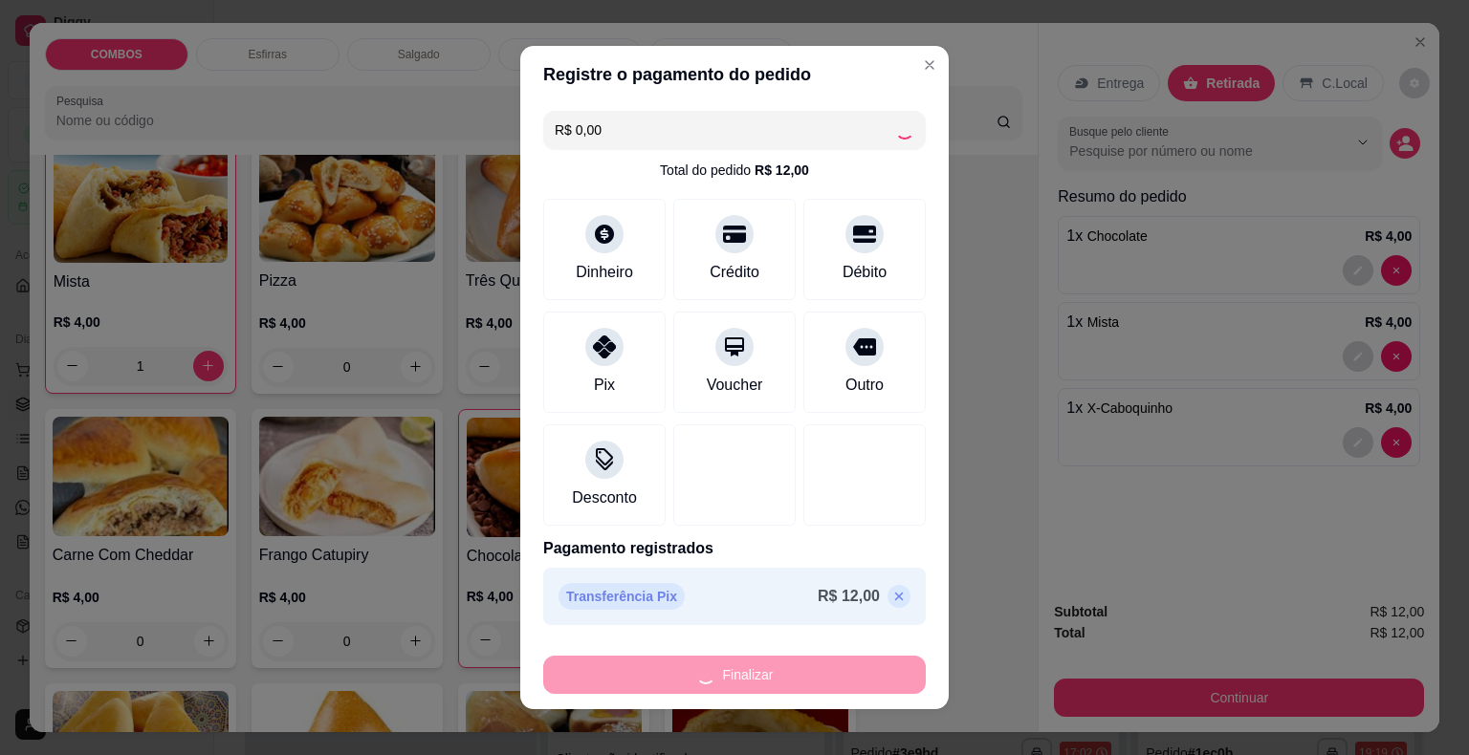
type input "0"
type input "-R$ 12,00"
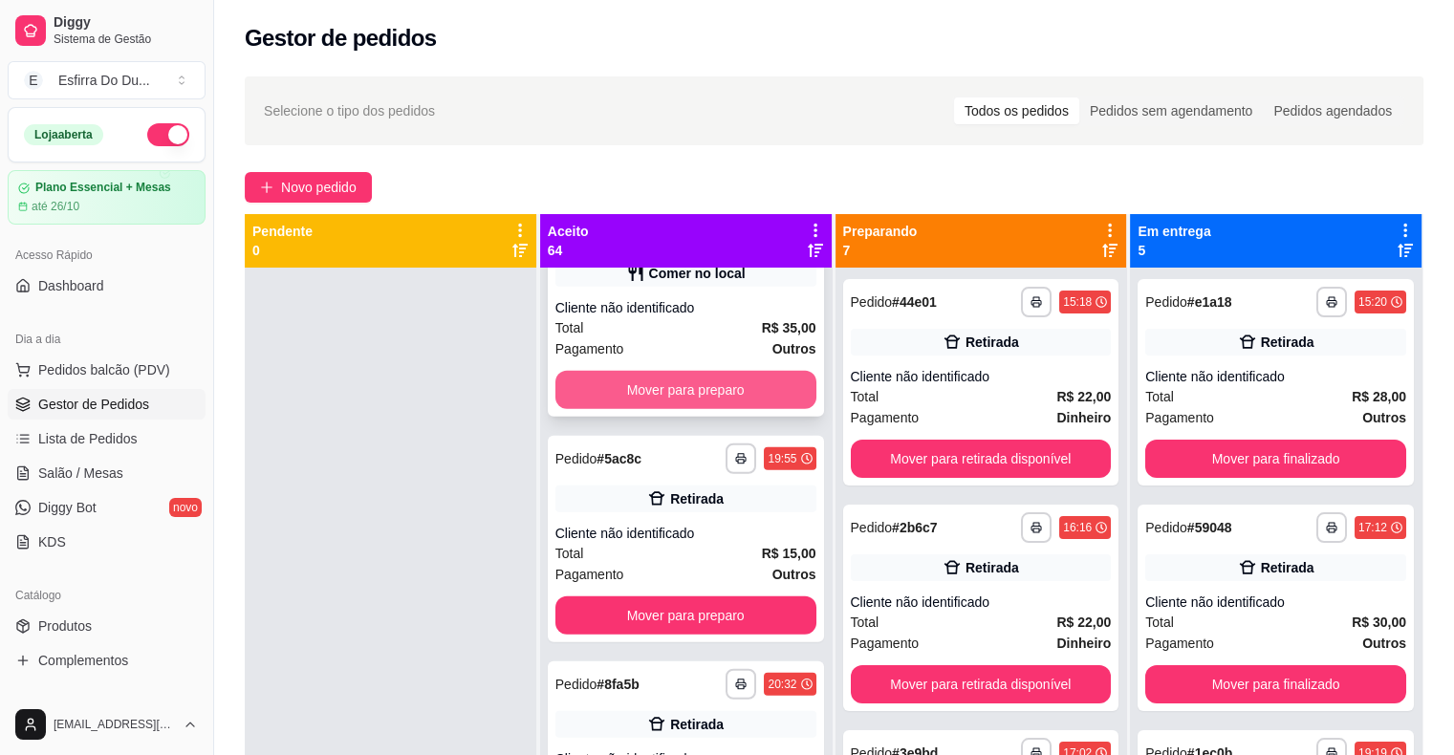
click at [662, 397] on button "Mover para preparo" at bounding box center [686, 390] width 261 height 38
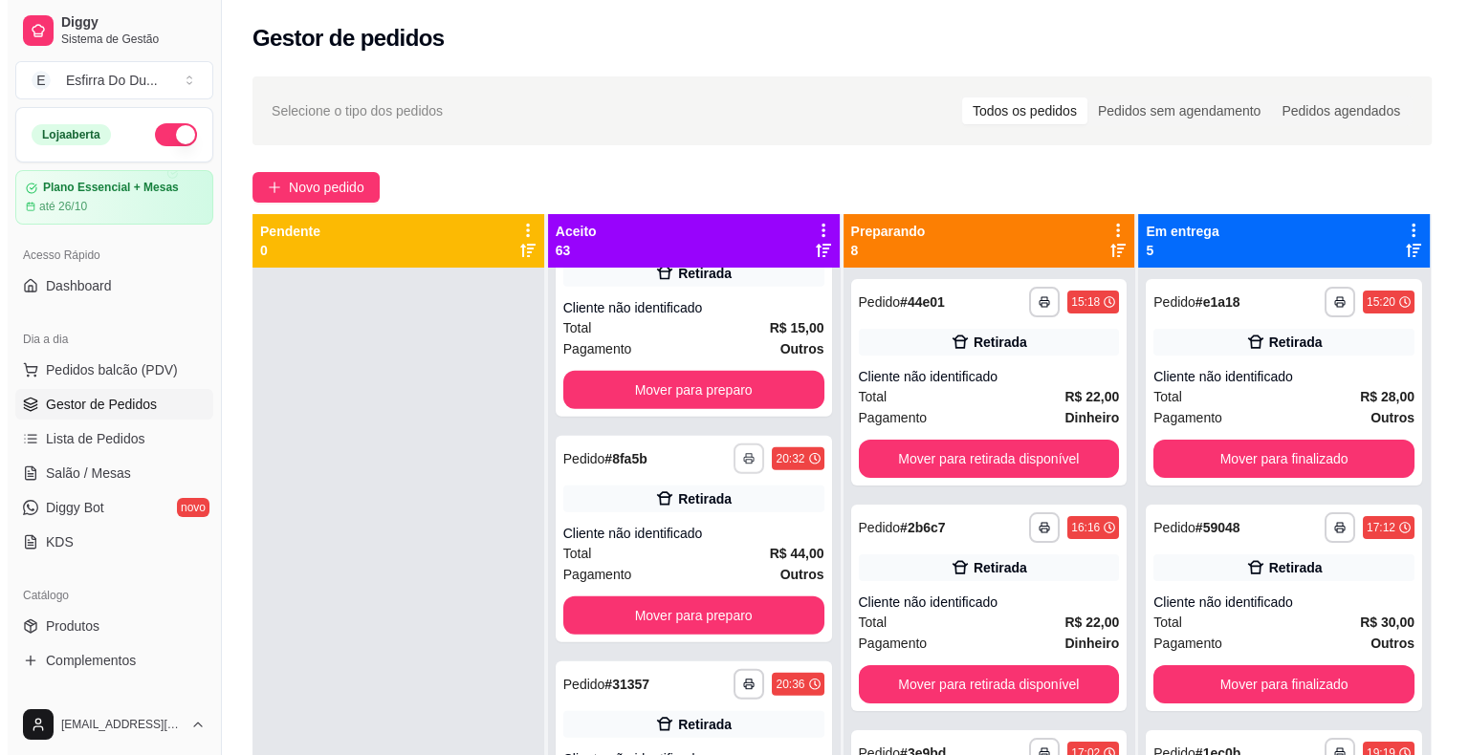
scroll to position [4807, 0]
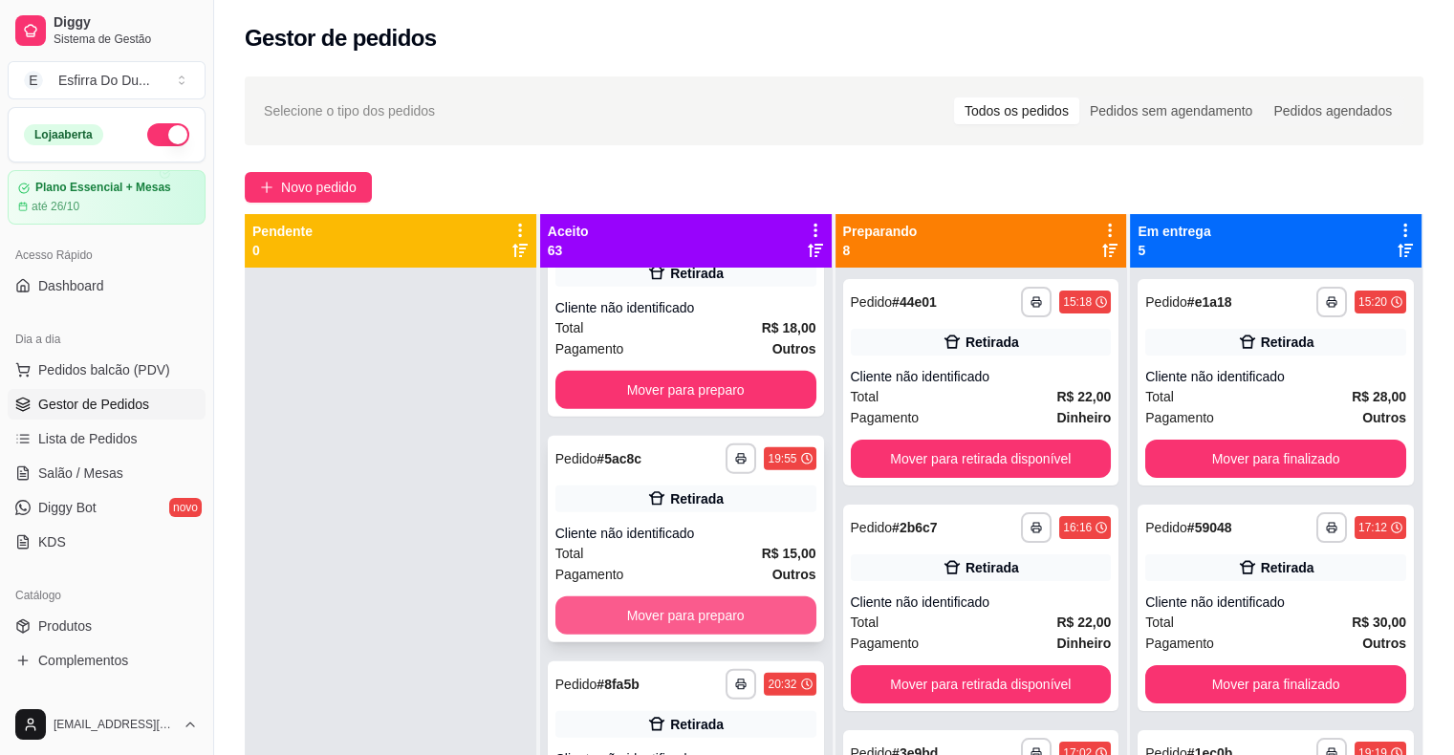
click at [709, 621] on button "Mover para preparo" at bounding box center [686, 616] width 261 height 38
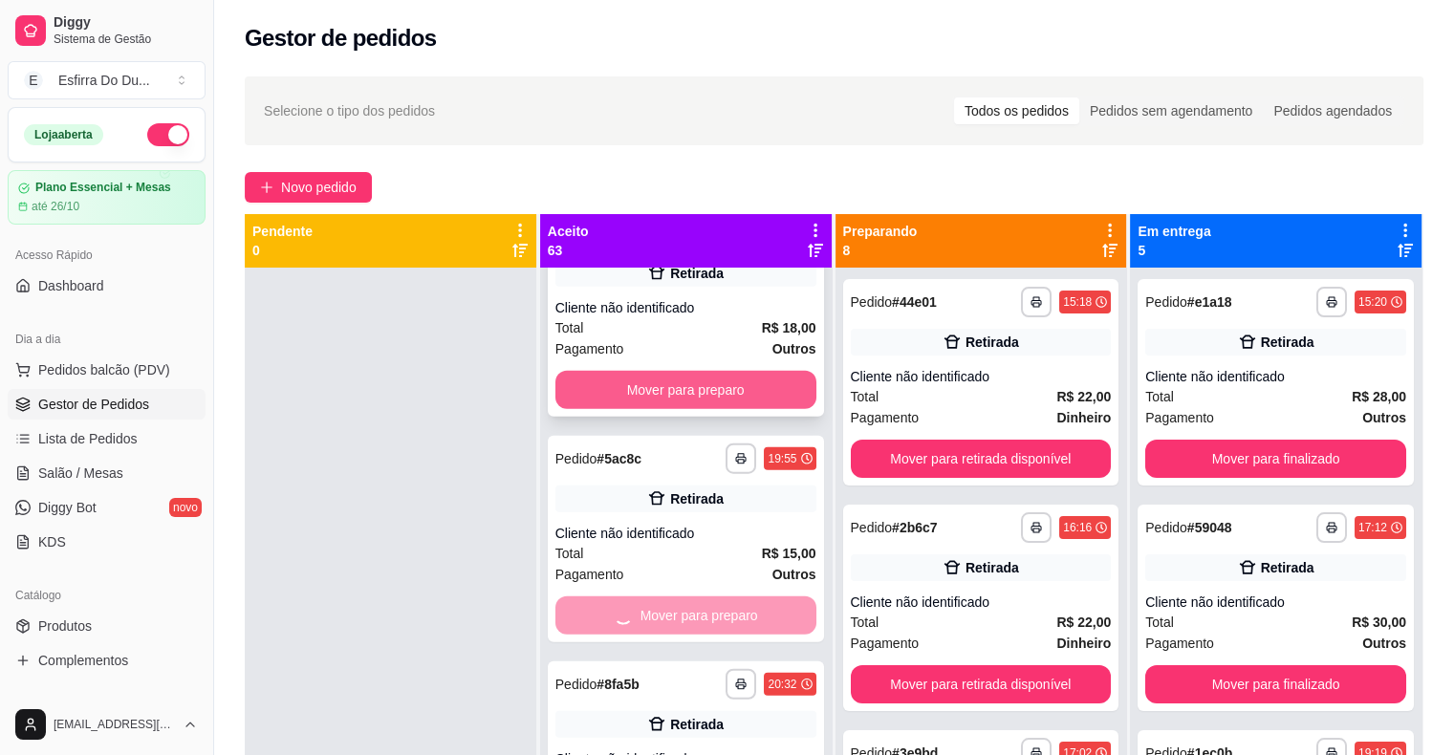
click at [691, 350] on div "Pagamento Outros" at bounding box center [686, 348] width 261 height 21
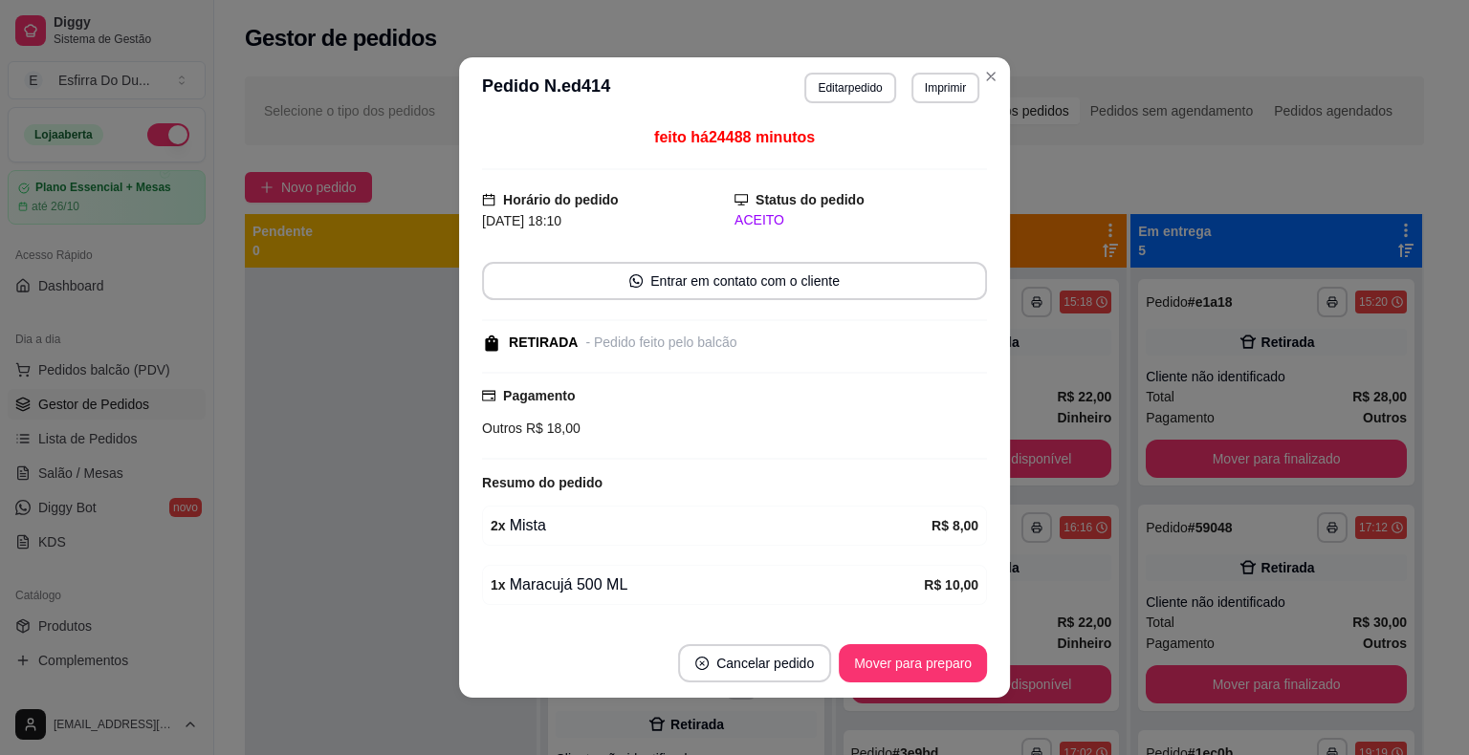
click at [703, 400] on div "Pagamento Outros R$ 18,00" at bounding box center [734, 412] width 505 height 54
click at [901, 660] on button "Mover para preparo" at bounding box center [911, 663] width 143 height 37
click at [901, 660] on div "Mover para preparo" at bounding box center [913, 663] width 148 height 38
click at [901, 660] on div "Mover para preparo" at bounding box center [899, 663] width 175 height 38
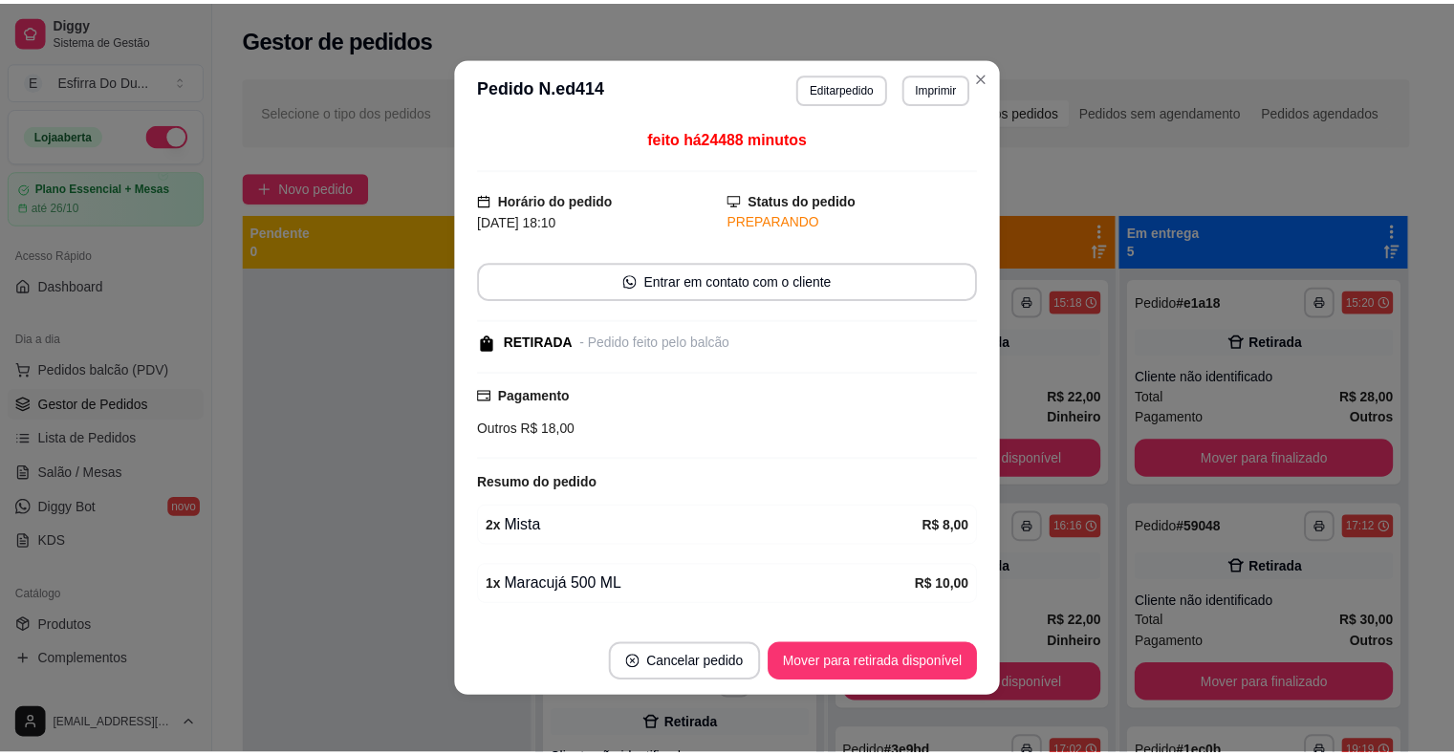
scroll to position [4582, 0]
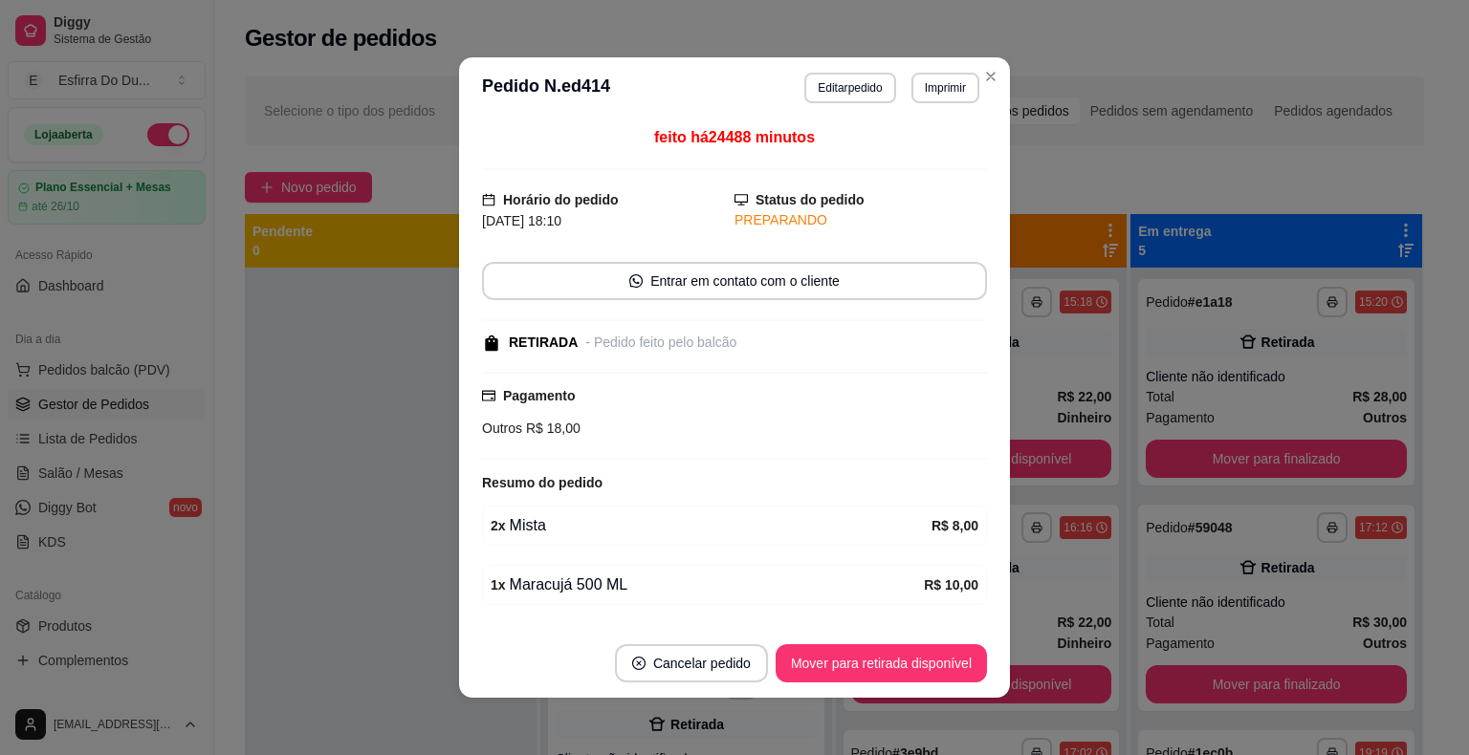
click at [901, 660] on button "Mover para retirada disponível" at bounding box center [880, 663] width 211 height 38
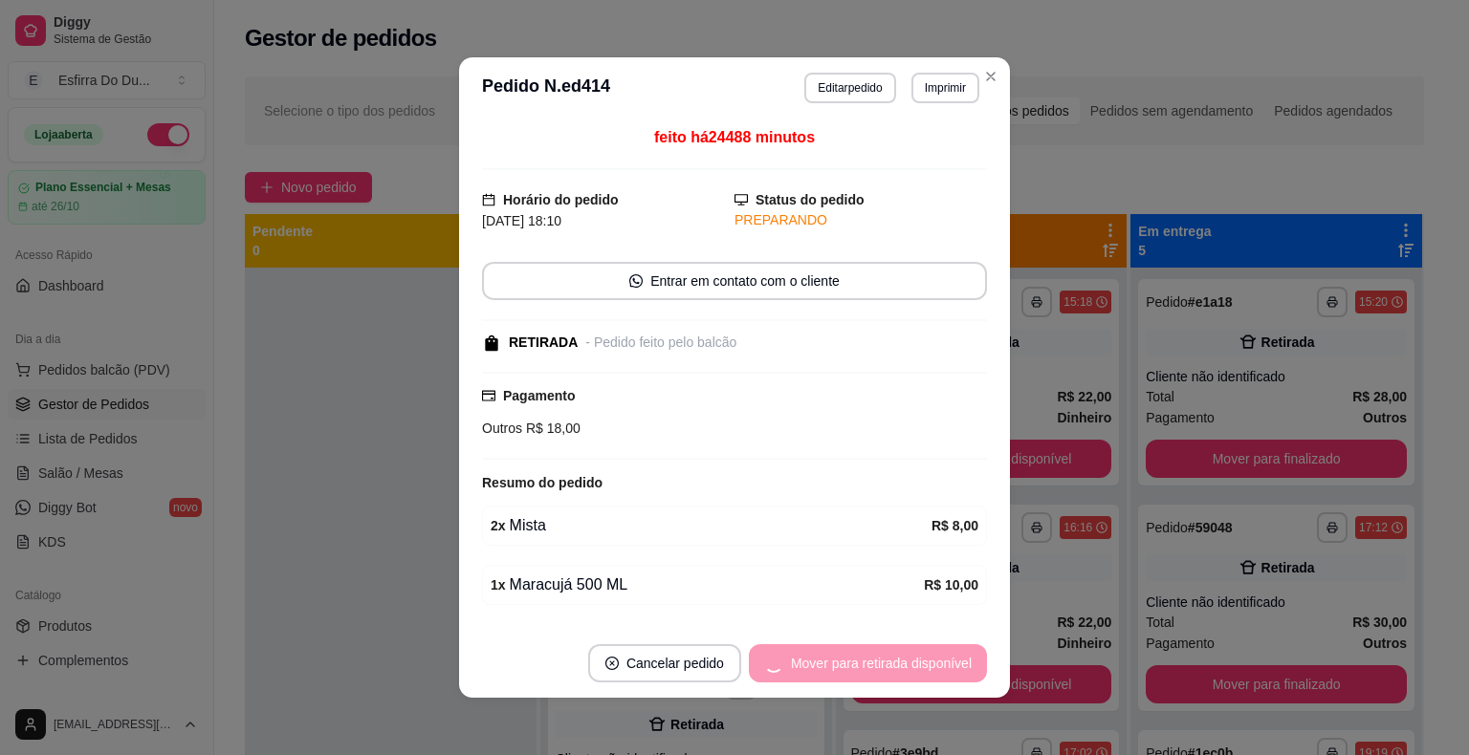
click at [901, 660] on div "Mover para retirada disponível" at bounding box center [868, 663] width 238 height 38
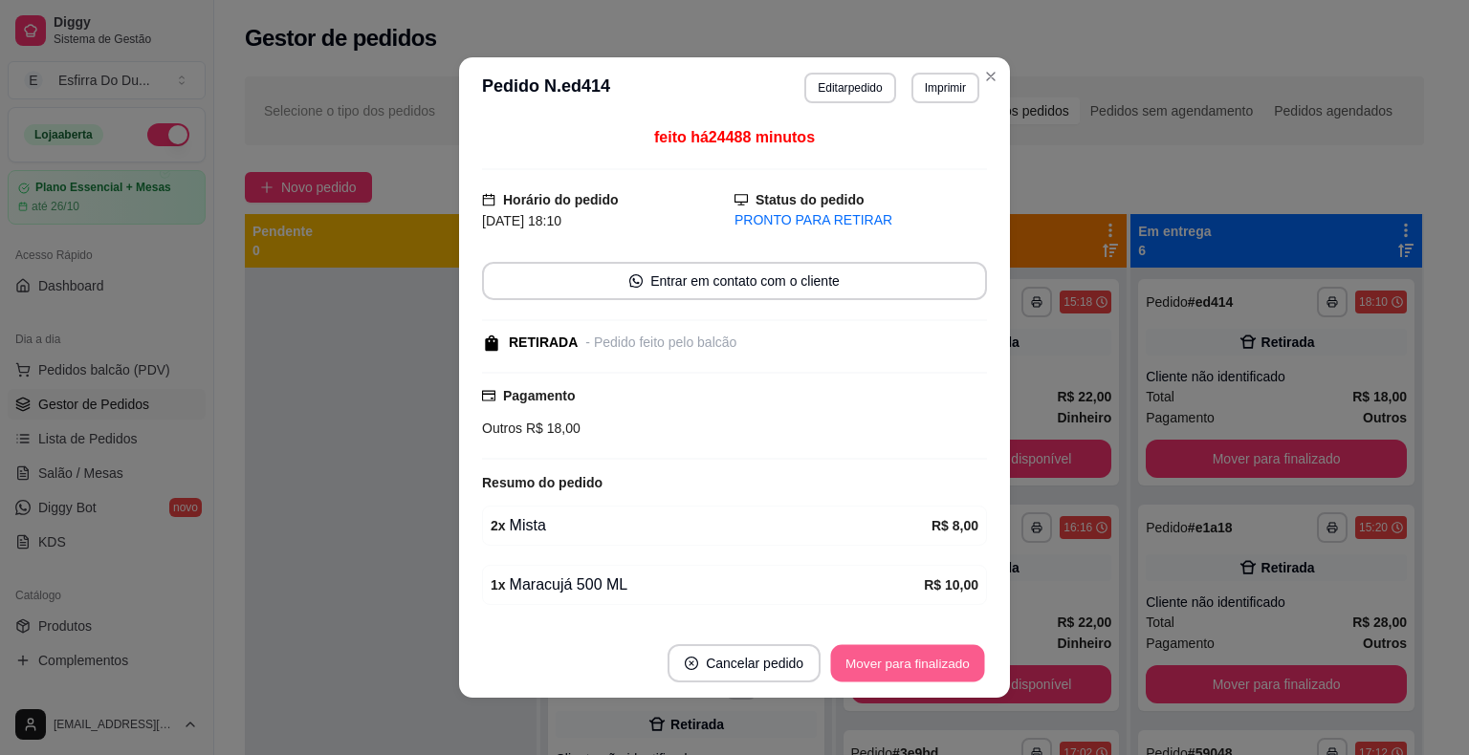
click at [901, 660] on button "Mover para finalizado" at bounding box center [908, 663] width 154 height 37
click at [901, 660] on div "Mover para finalizado" at bounding box center [907, 663] width 159 height 38
click at [901, 660] on div "Mover para finalizado" at bounding box center [893, 663] width 185 height 38
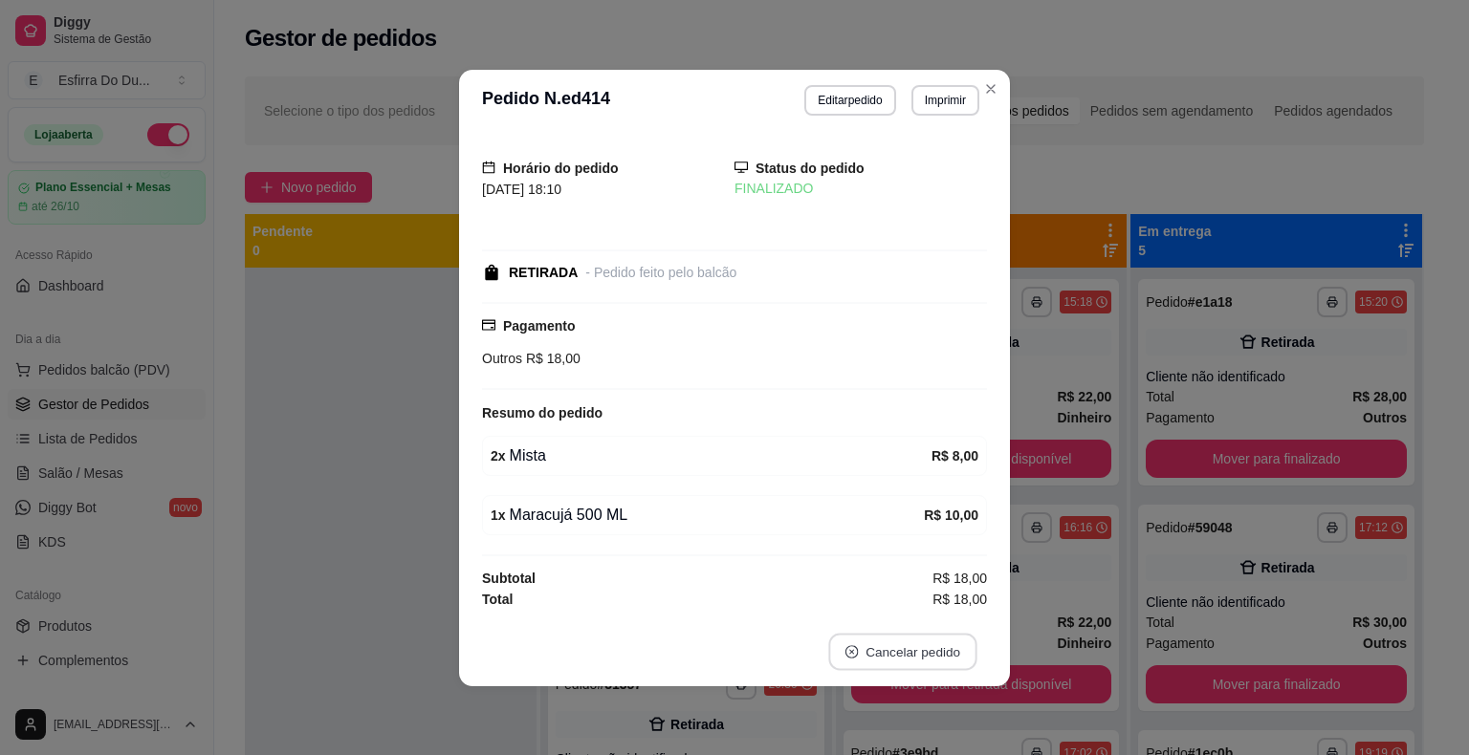
click at [901, 660] on button "Cancelar pedido" at bounding box center [902, 651] width 148 height 37
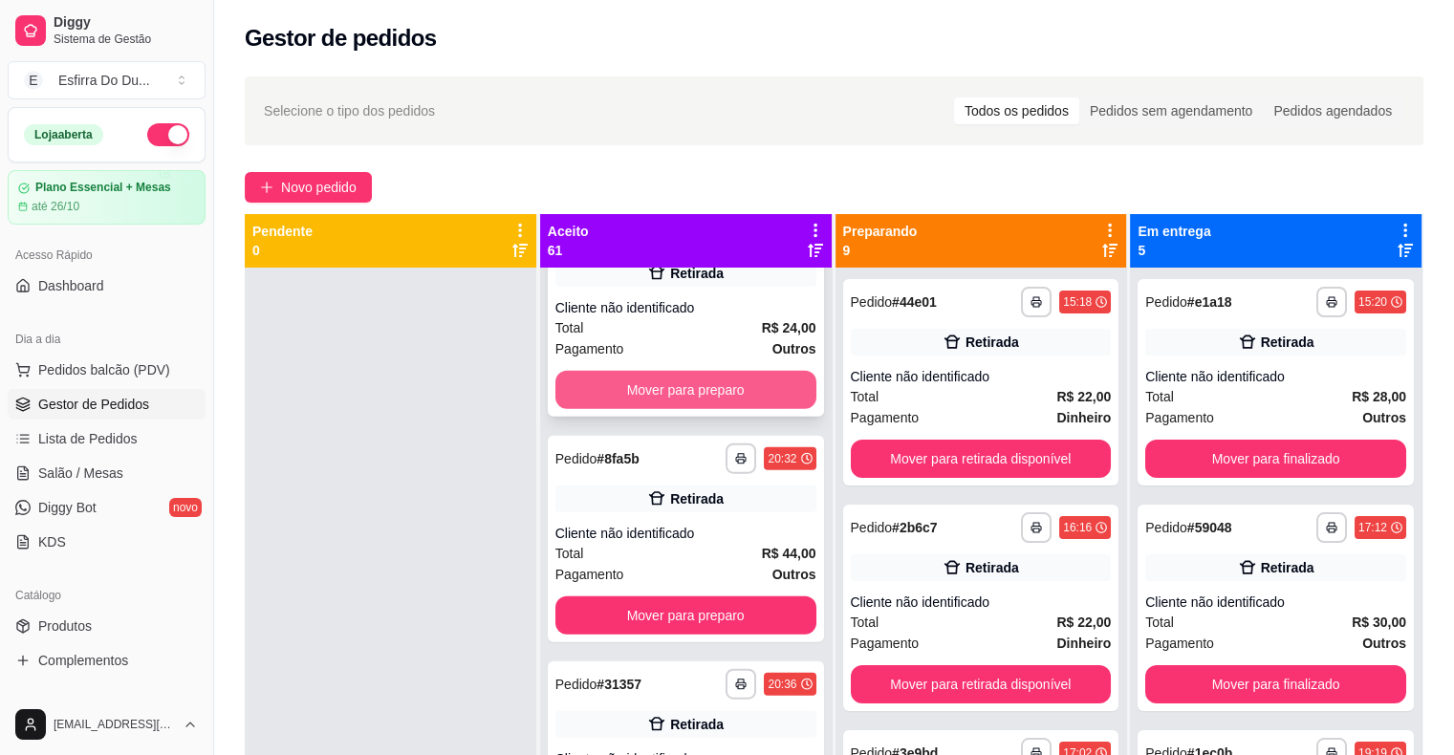
click at [719, 396] on button "Mover para preparo" at bounding box center [686, 390] width 261 height 38
click at [738, 397] on button "Mover para preparo" at bounding box center [685, 390] width 253 height 37
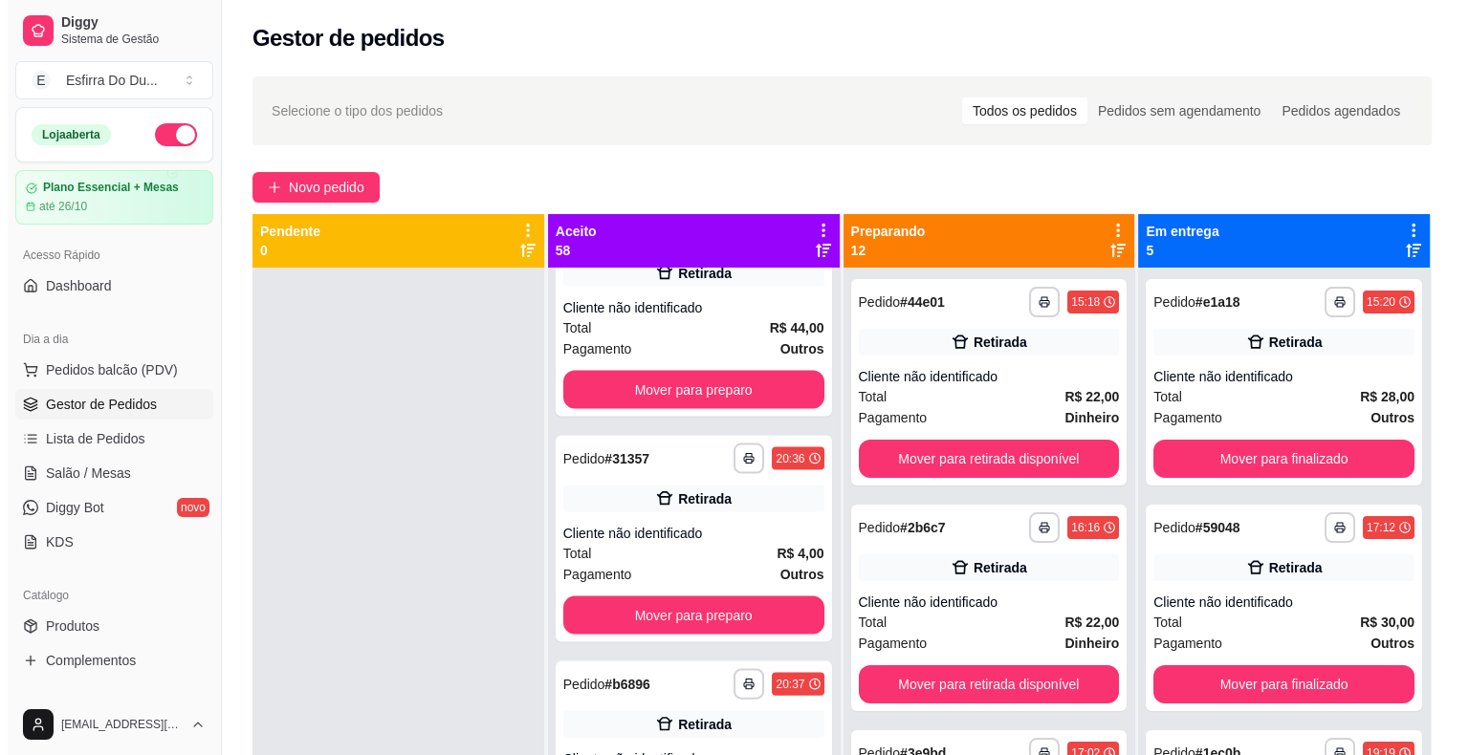
scroll to position [3905, 0]
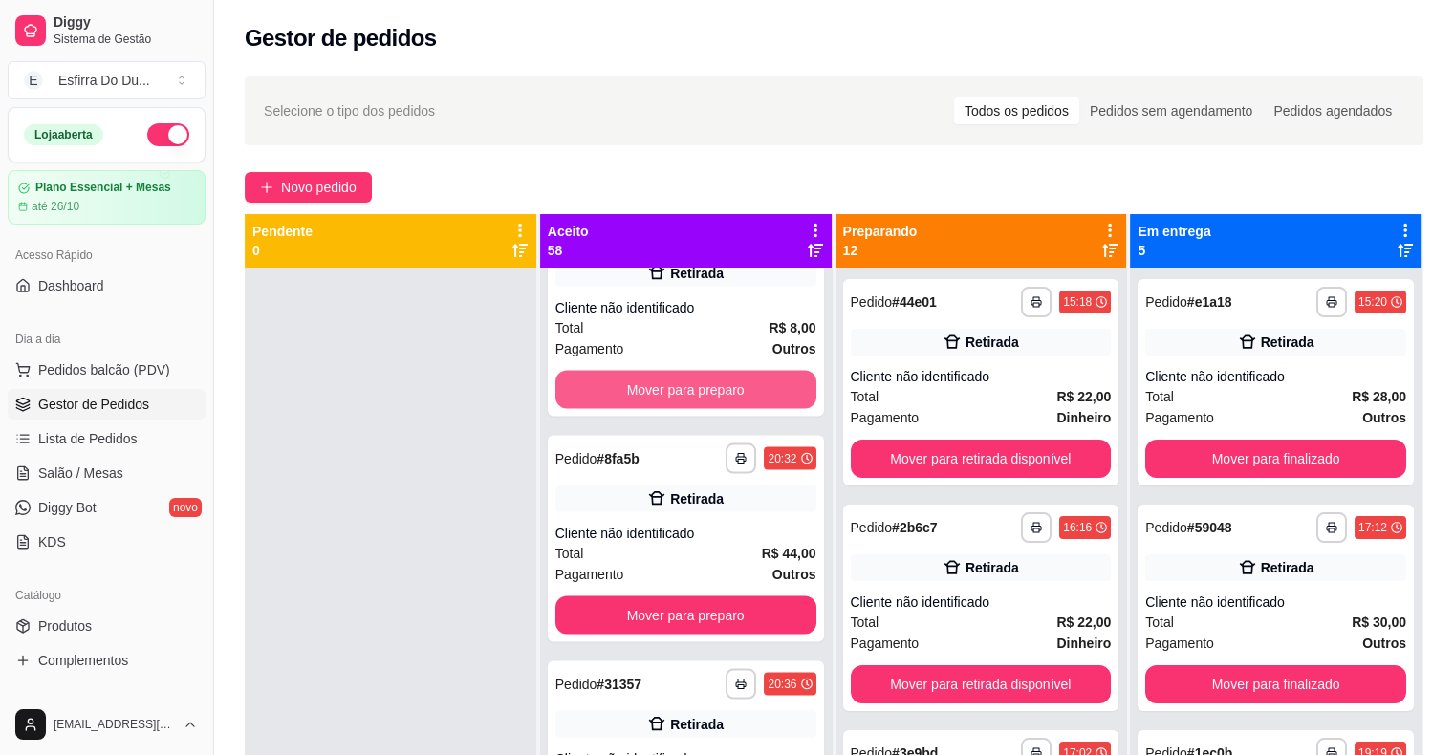
click at [738, 397] on button "Mover para preparo" at bounding box center [686, 390] width 261 height 38
click at [738, 397] on div "Mover para preparo" at bounding box center [686, 390] width 261 height 38
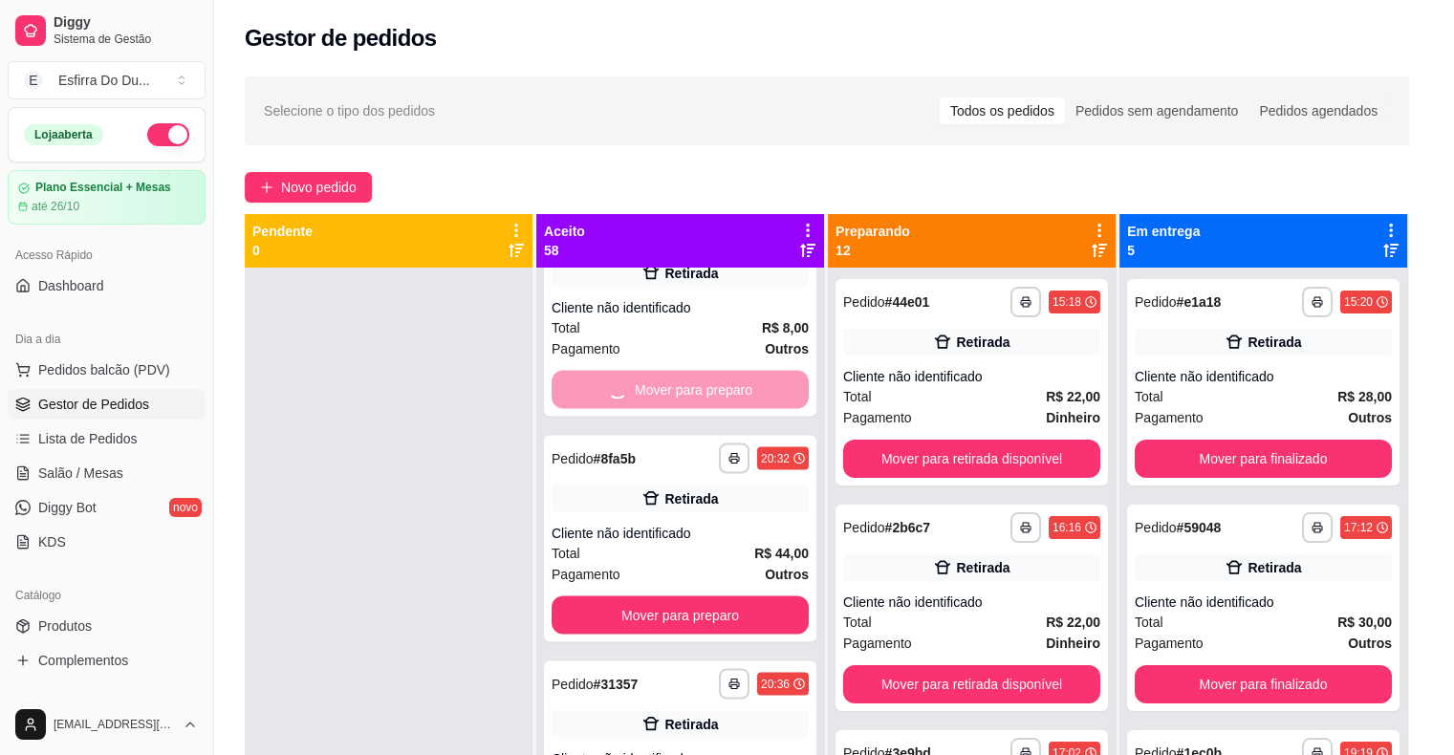
click at [738, 397] on div "Pagamento Outros R$ 8,00" at bounding box center [726, 412] width 513 height 54
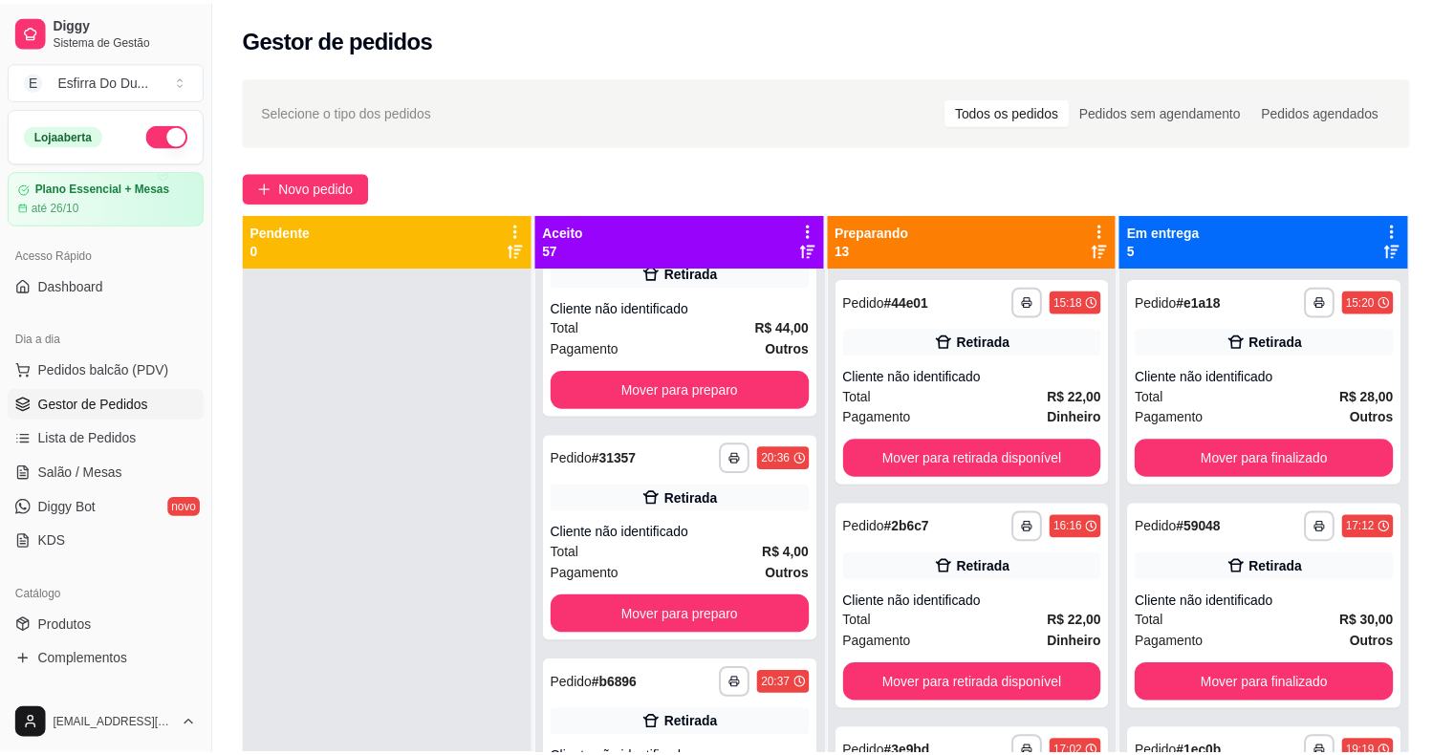
scroll to position [3679, 0]
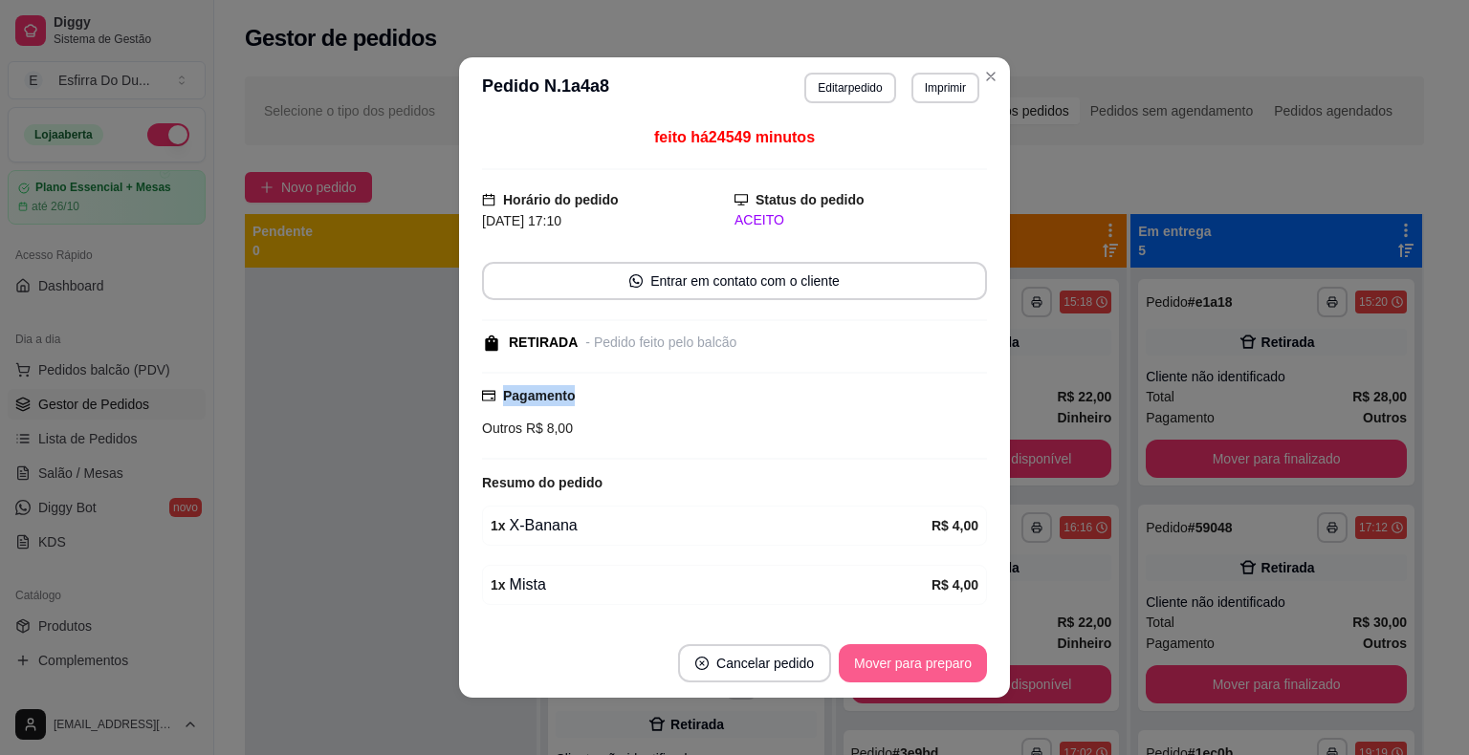
click at [928, 664] on button "Mover para preparo" at bounding box center [913, 663] width 148 height 38
click at [948, 673] on button "Mover para retirada disponível" at bounding box center [880, 663] width 205 height 37
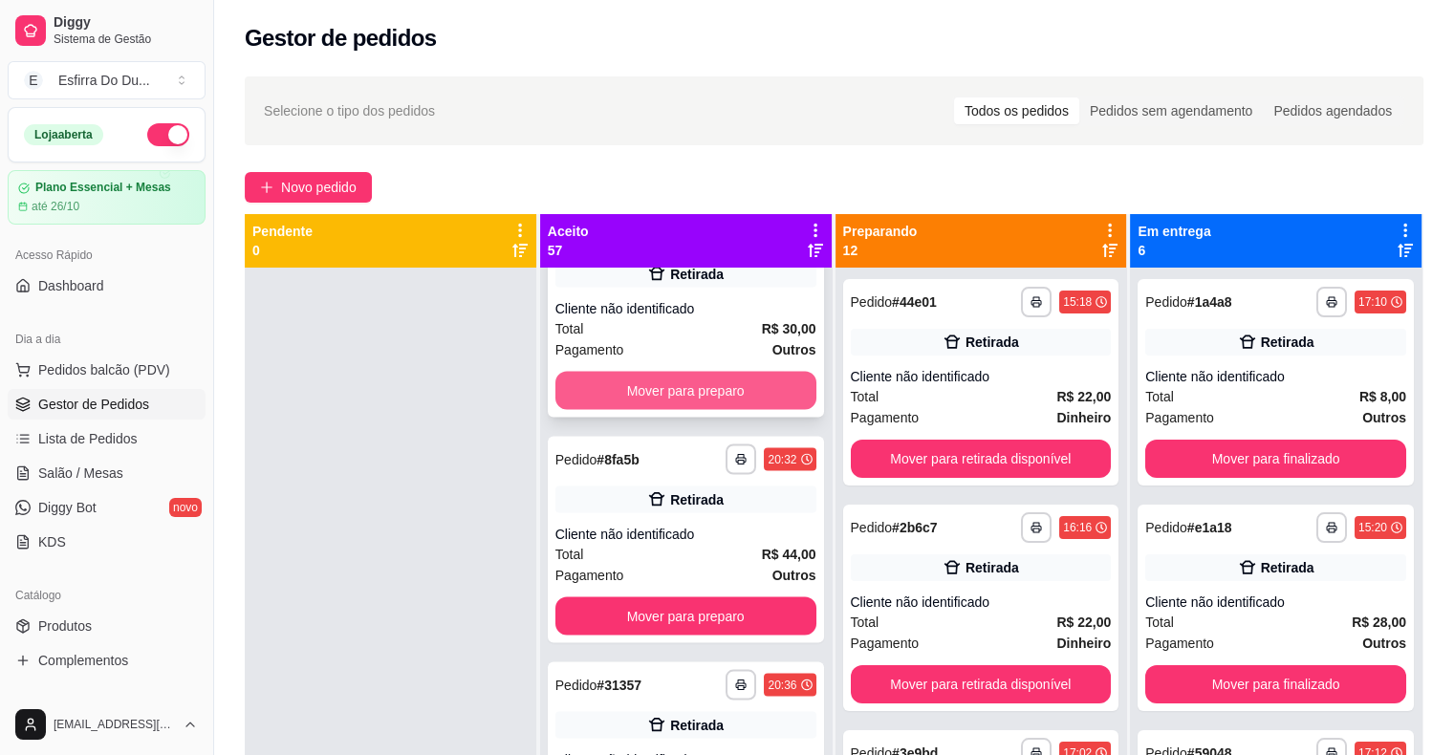
click at [640, 393] on button "Mover para preparo" at bounding box center [686, 390] width 261 height 38
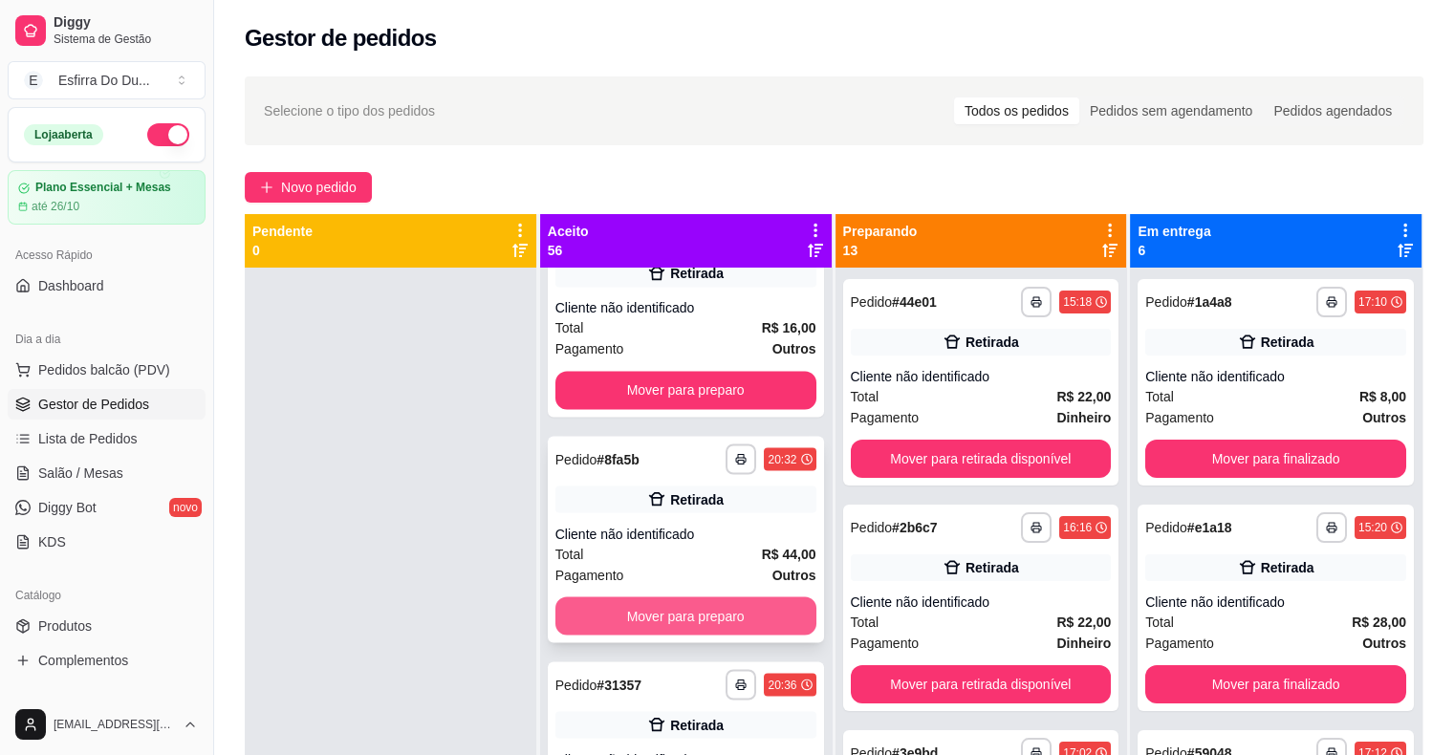
click at [750, 628] on button "Mover para preparo" at bounding box center [686, 616] width 261 height 38
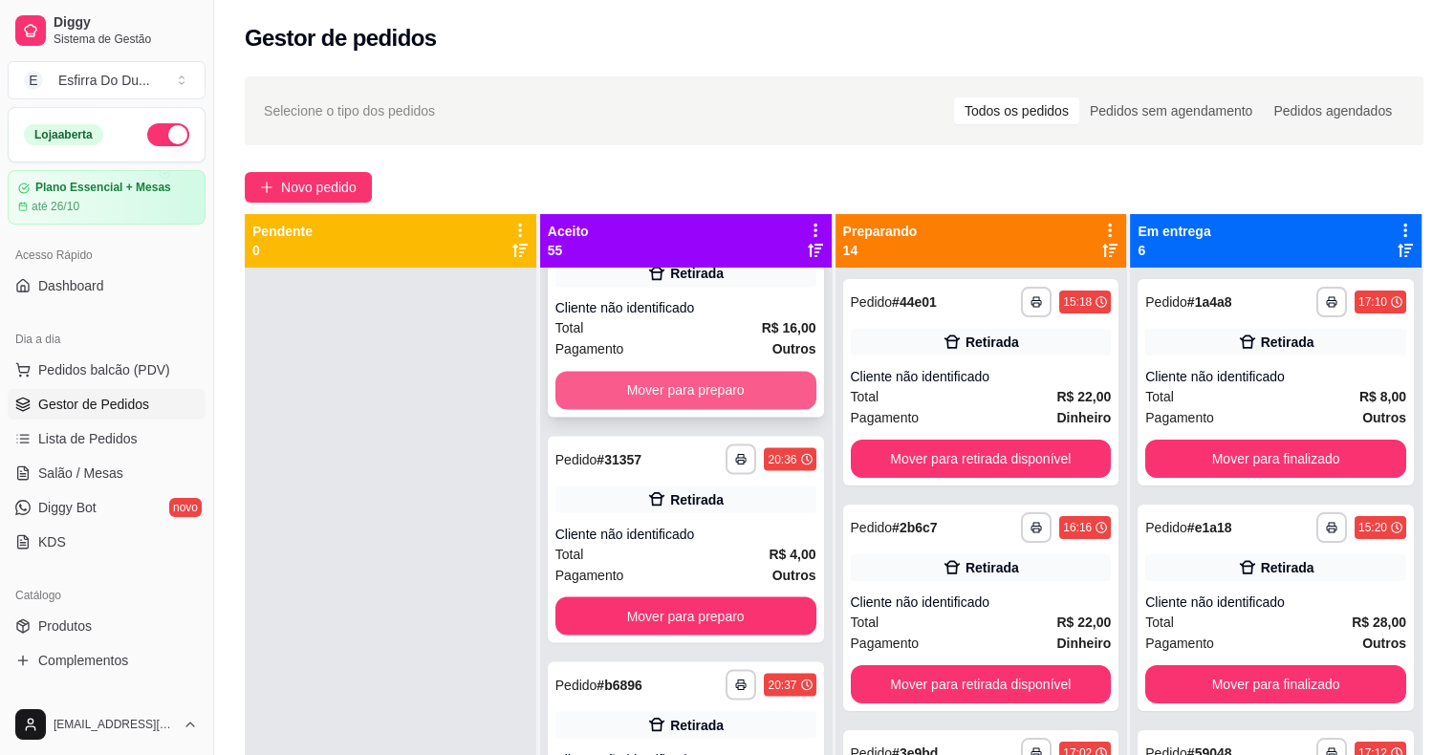
click at [706, 392] on button "Mover para preparo" at bounding box center [686, 390] width 261 height 38
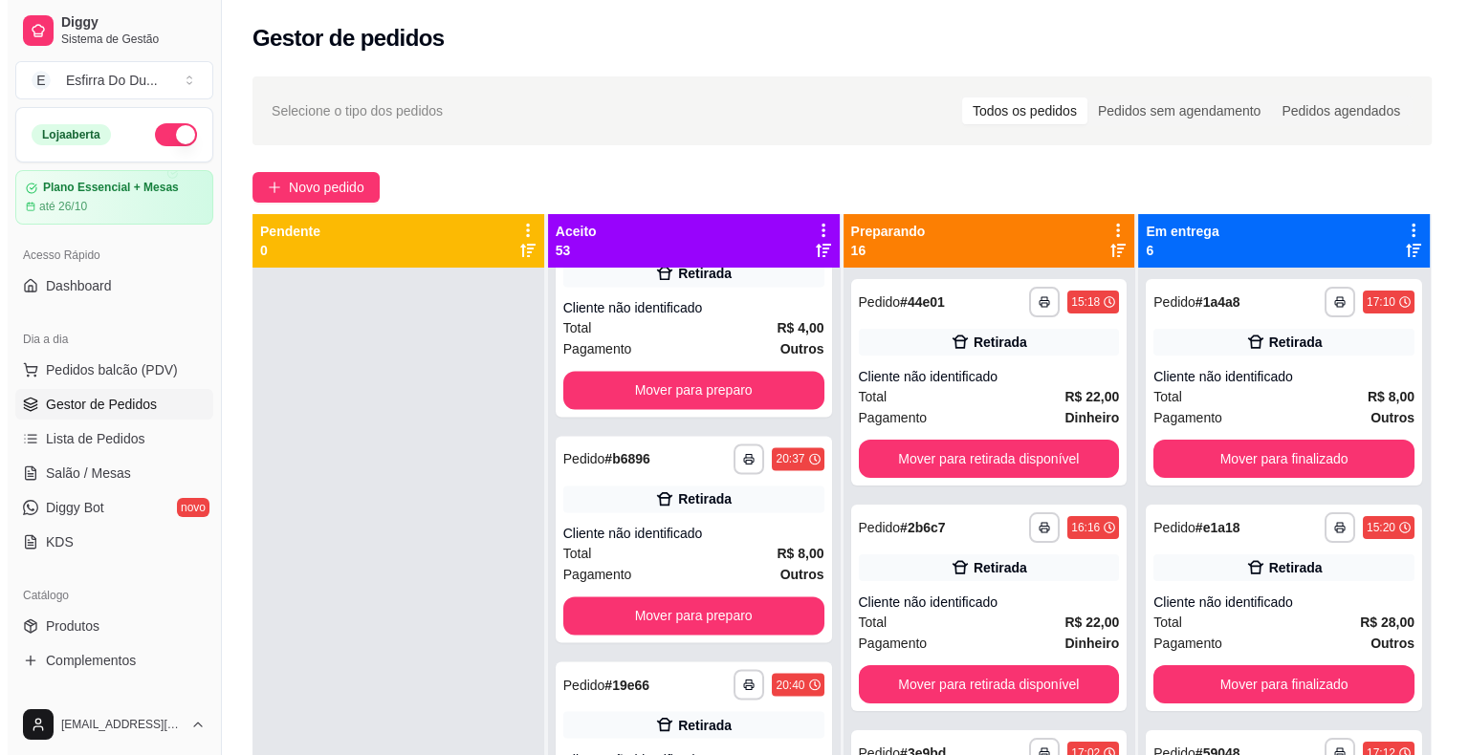
scroll to position [3002, 0]
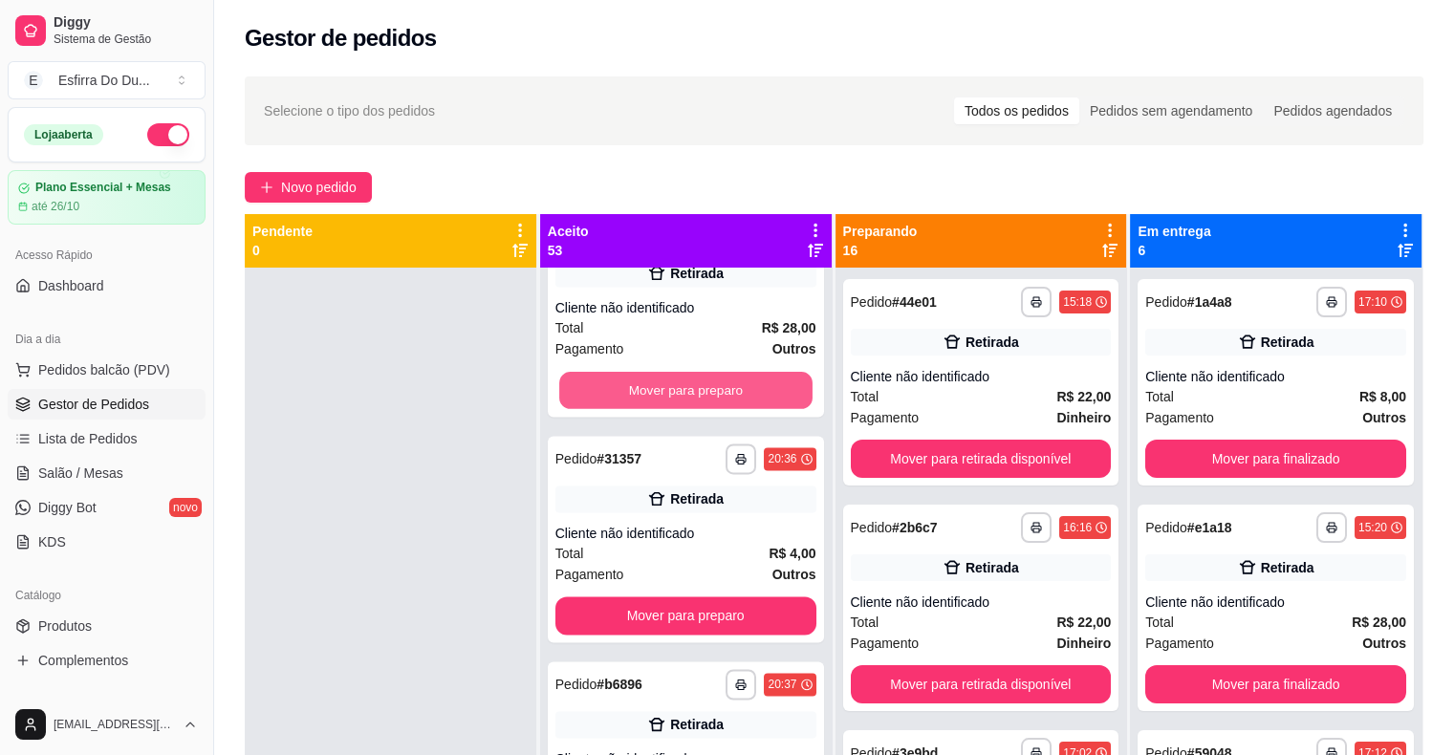
click at [706, 392] on button "Mover para preparo" at bounding box center [685, 390] width 253 height 37
click at [706, 392] on div "Mover para preparo" at bounding box center [686, 390] width 261 height 38
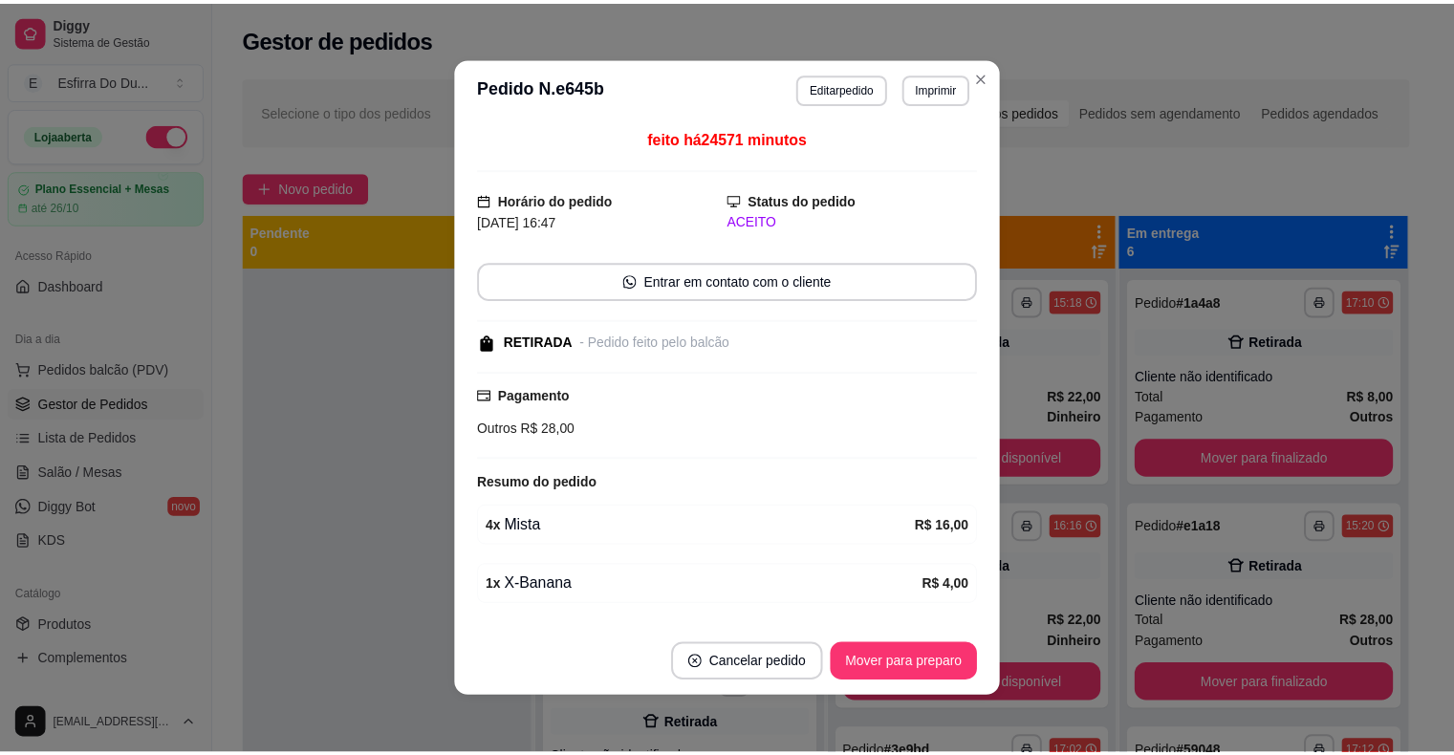
scroll to position [2777, 0]
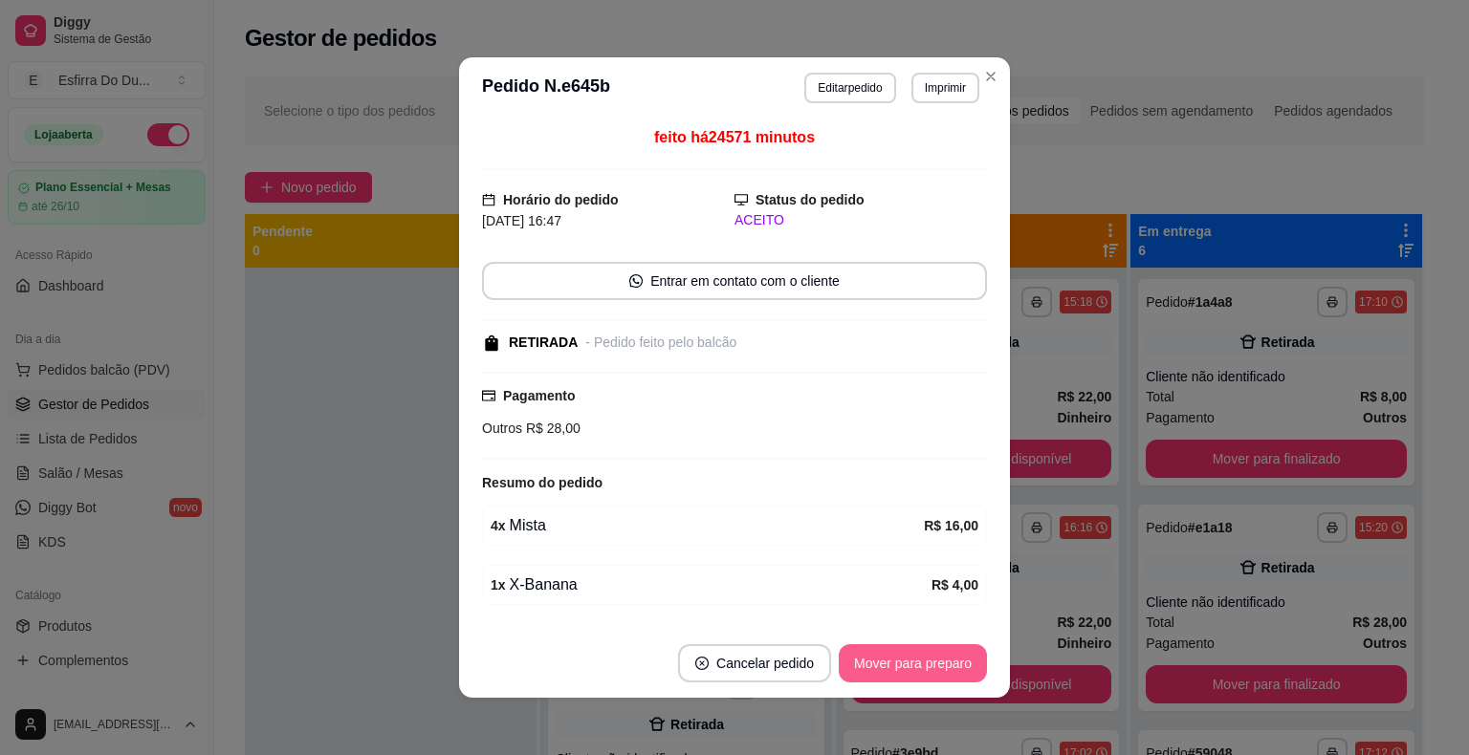
click at [944, 654] on button "Mover para preparo" at bounding box center [913, 663] width 148 height 38
click at [944, 654] on div "Mover para preparo" at bounding box center [899, 663] width 175 height 38
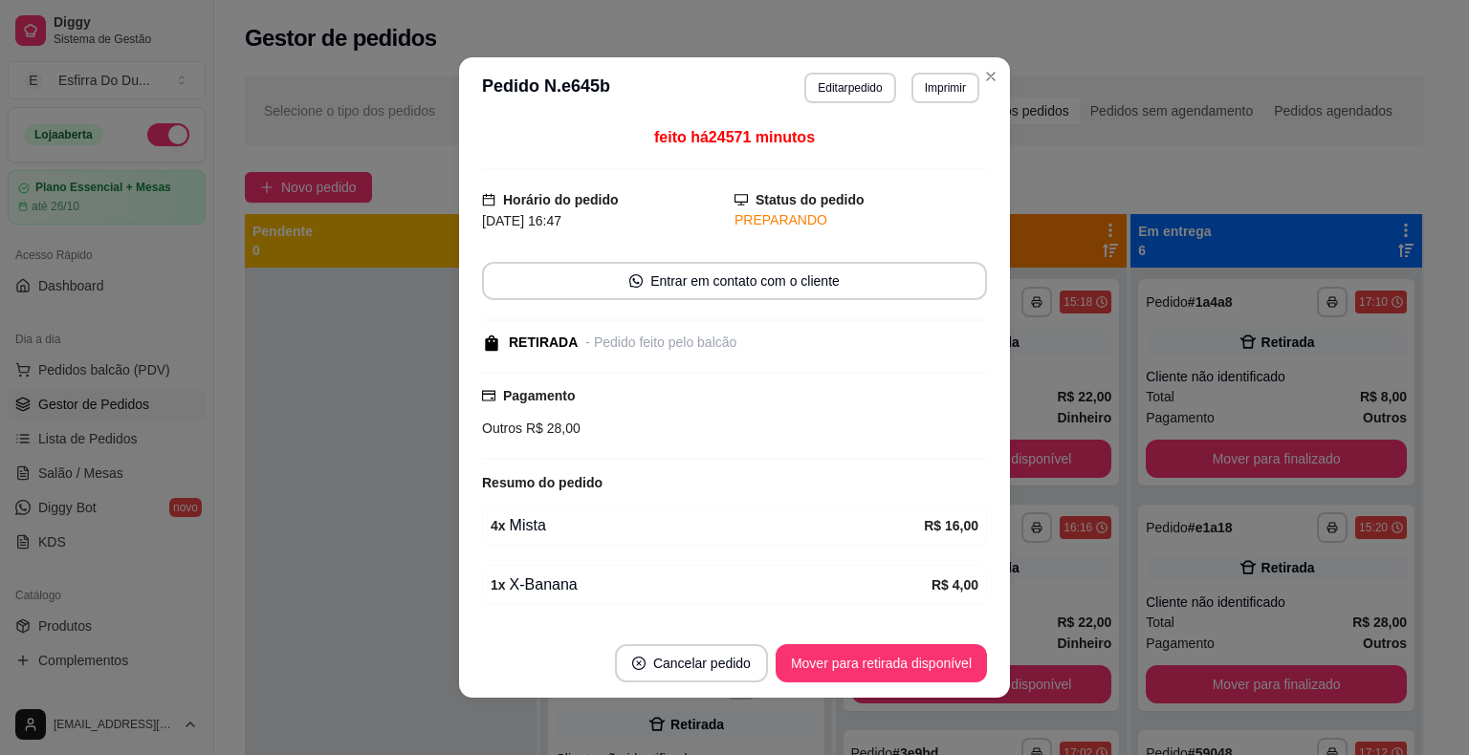
click at [944, 654] on button "Mover para retirada disponível" at bounding box center [880, 663] width 211 height 38
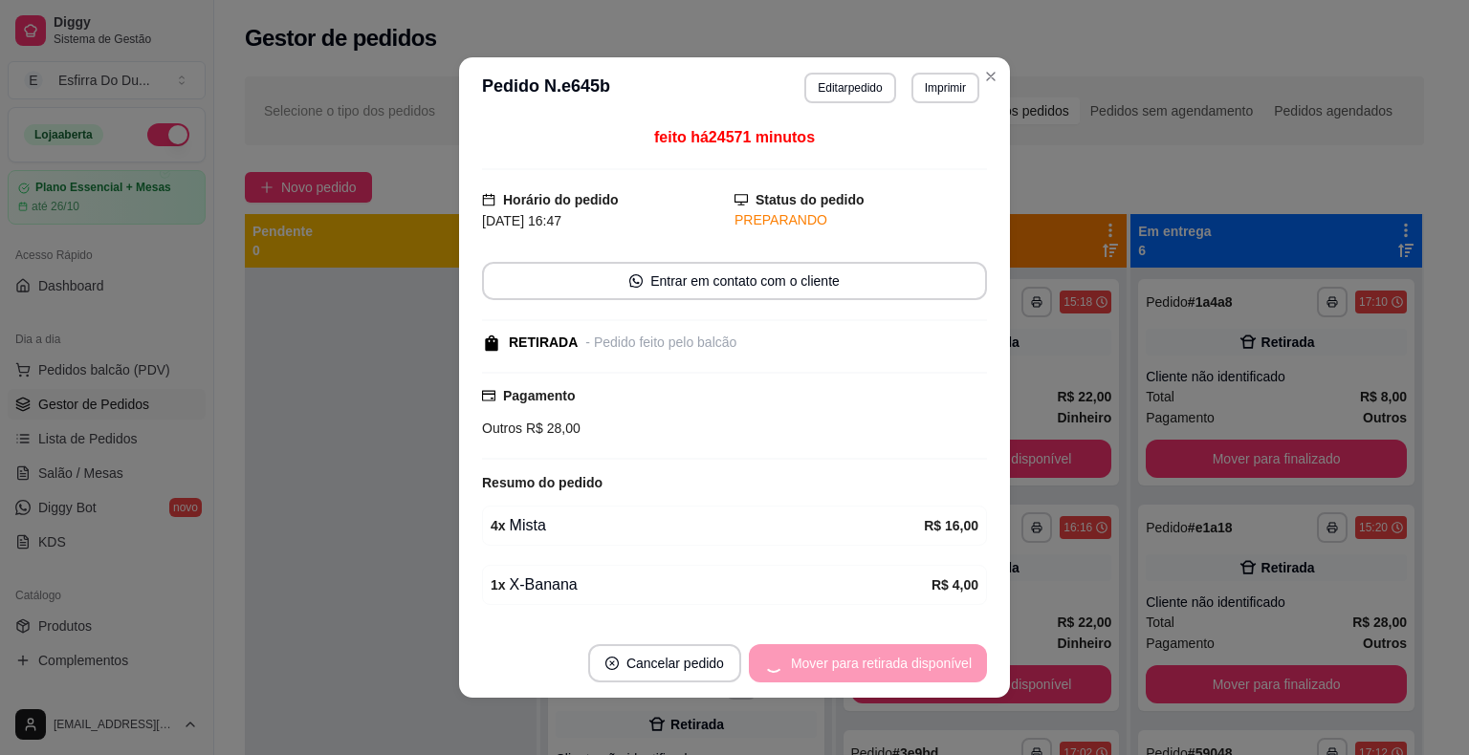
click at [944, 654] on div "Mover para retirada disponível" at bounding box center [868, 663] width 238 height 38
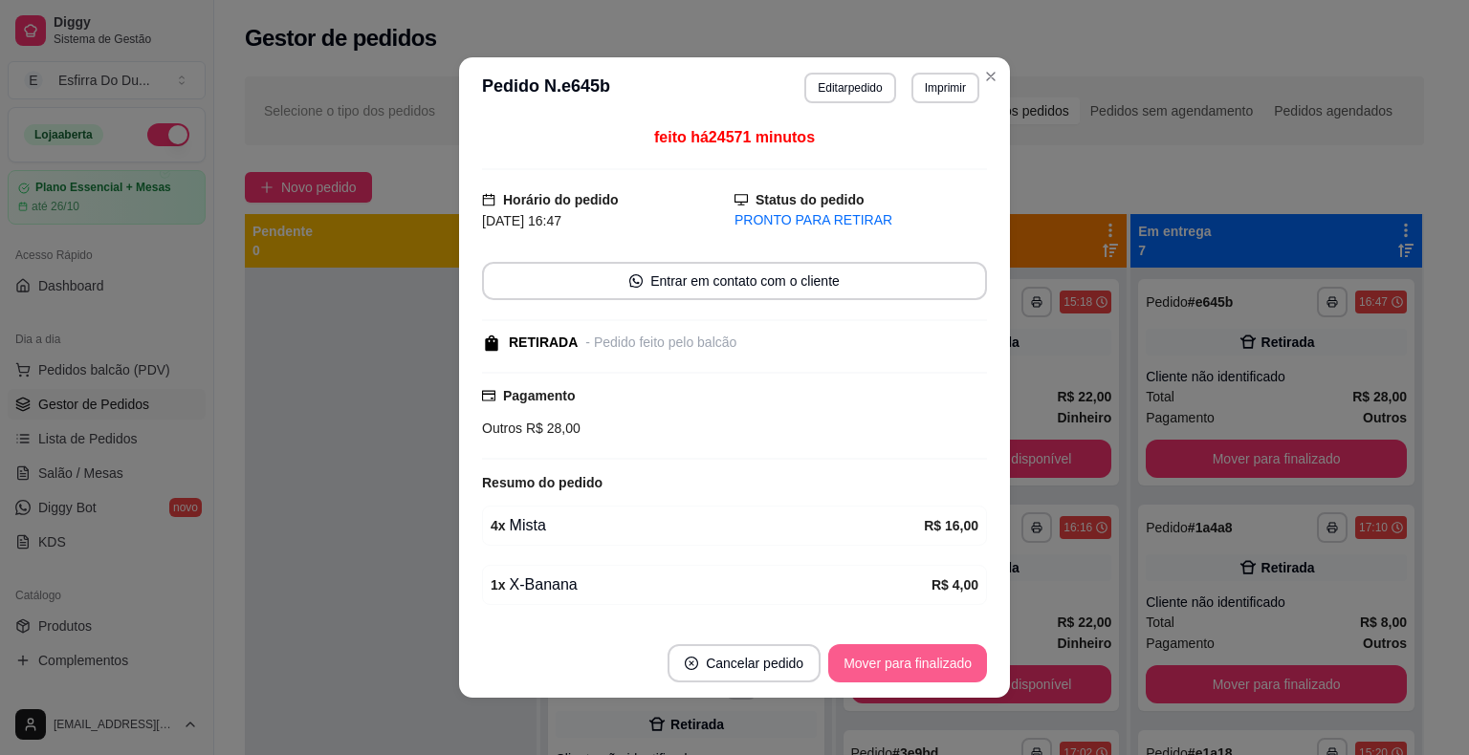
click at [944, 654] on button "Mover para finalizado" at bounding box center [907, 663] width 159 height 38
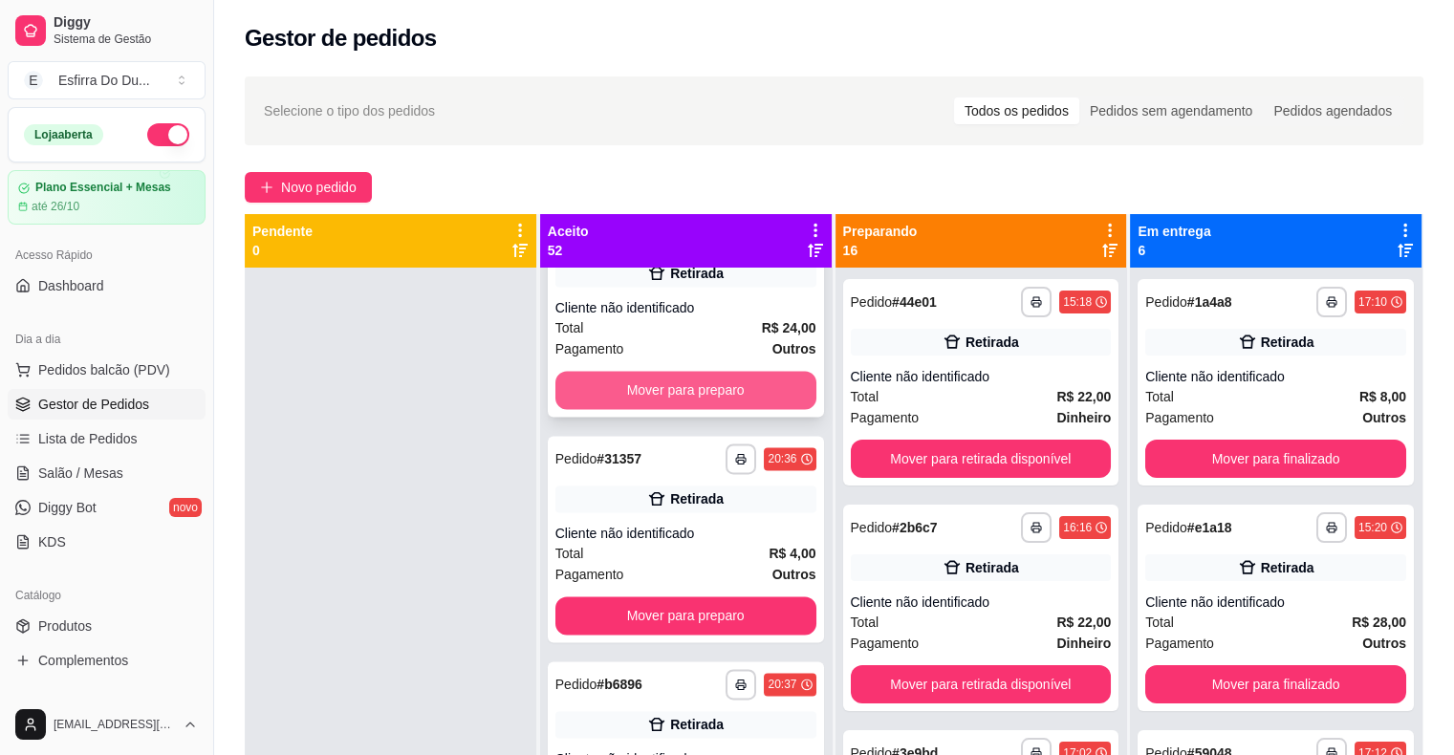
click at [620, 374] on button "Mover para preparo" at bounding box center [686, 390] width 261 height 38
click at [611, 402] on button "Mover para preparo" at bounding box center [685, 390] width 253 height 37
click at [611, 402] on button "Mover para preparo" at bounding box center [686, 390] width 261 height 38
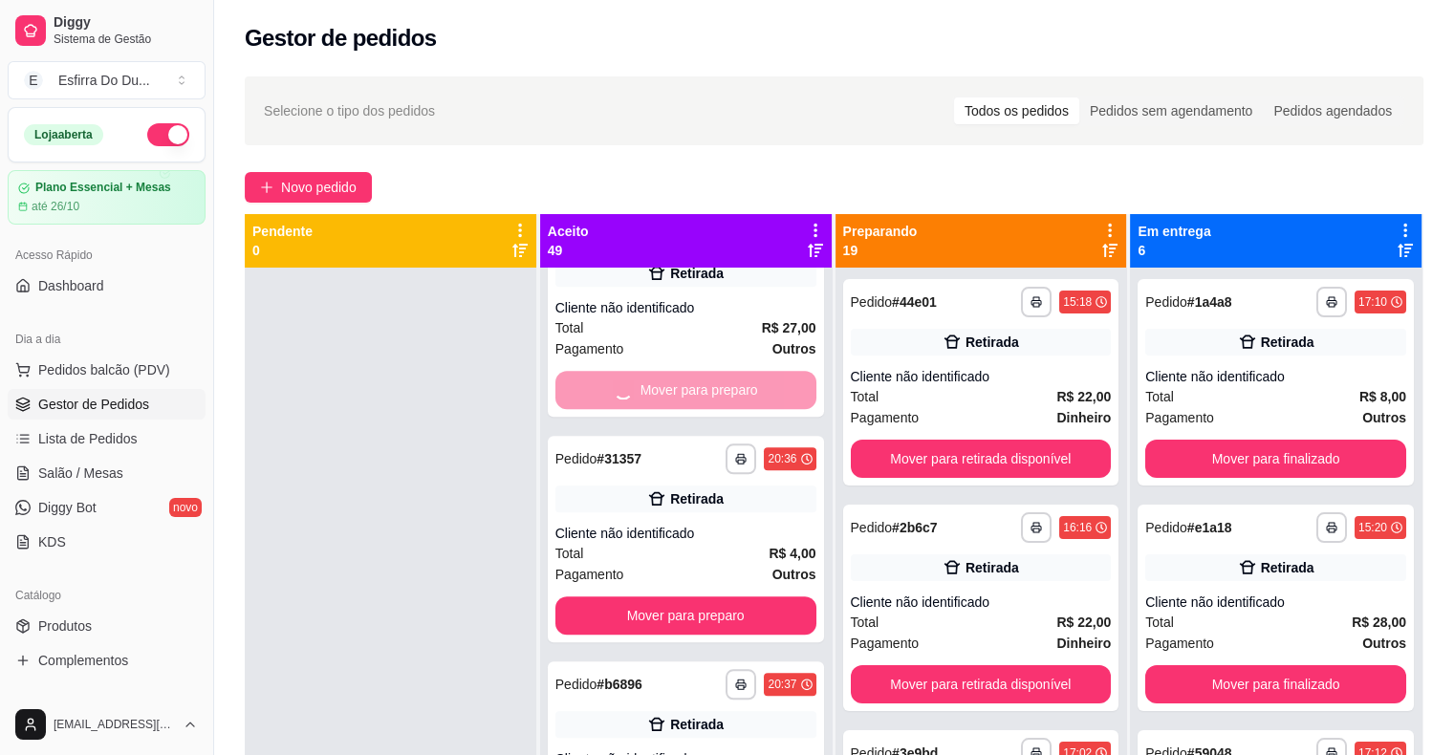
click at [611, 184] on button "Mover para preparo" at bounding box center [686, 164] width 261 height 38
click at [611, 402] on button "Mover para preparo" at bounding box center [685, 390] width 253 height 37
click at [611, 402] on button "Mover para preparo" at bounding box center [686, 390] width 261 height 38
click at [611, 402] on button "Mover para preparo" at bounding box center [685, 390] width 253 height 37
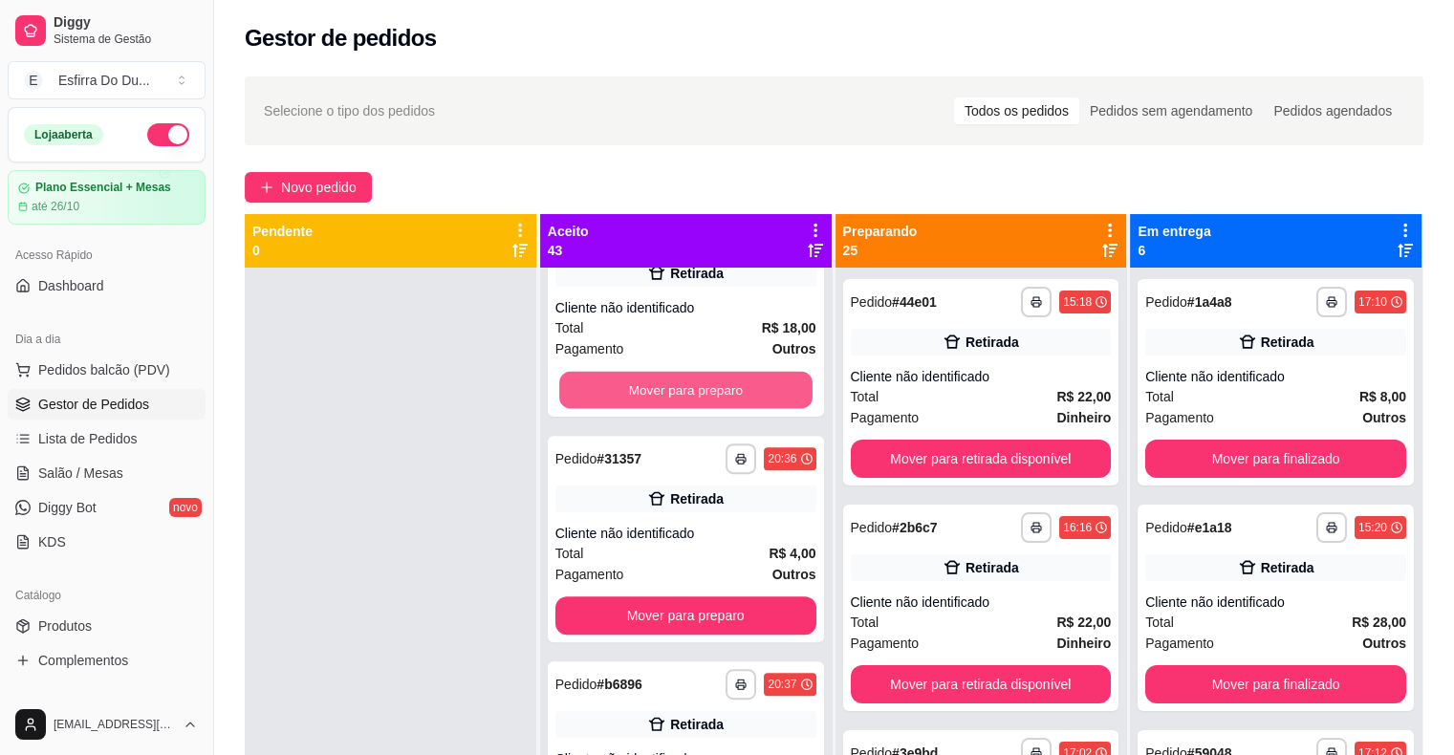
click at [611, 402] on button "Mover para preparo" at bounding box center [685, 390] width 253 height 37
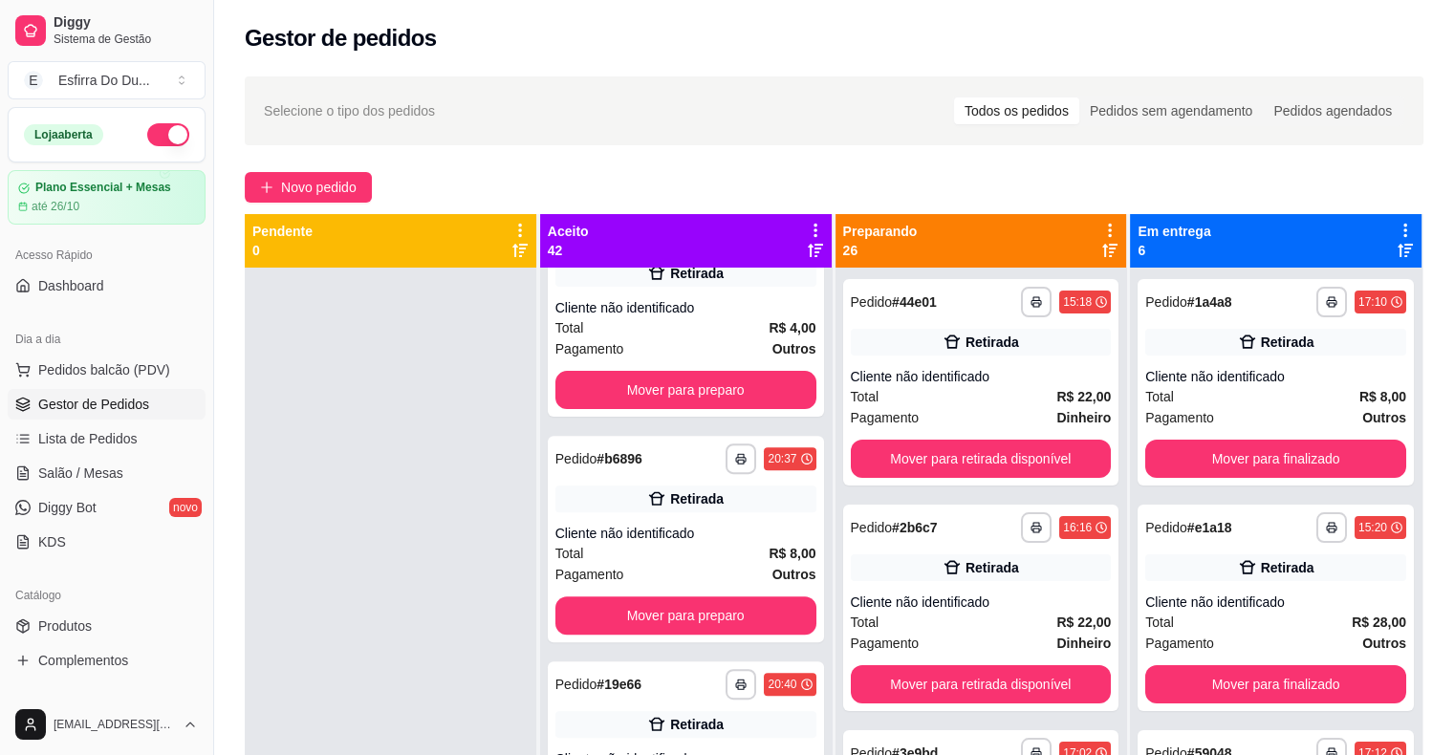
scroll to position [520, 0]
click at [611, 402] on button "Mover para preparo" at bounding box center [686, 390] width 261 height 38
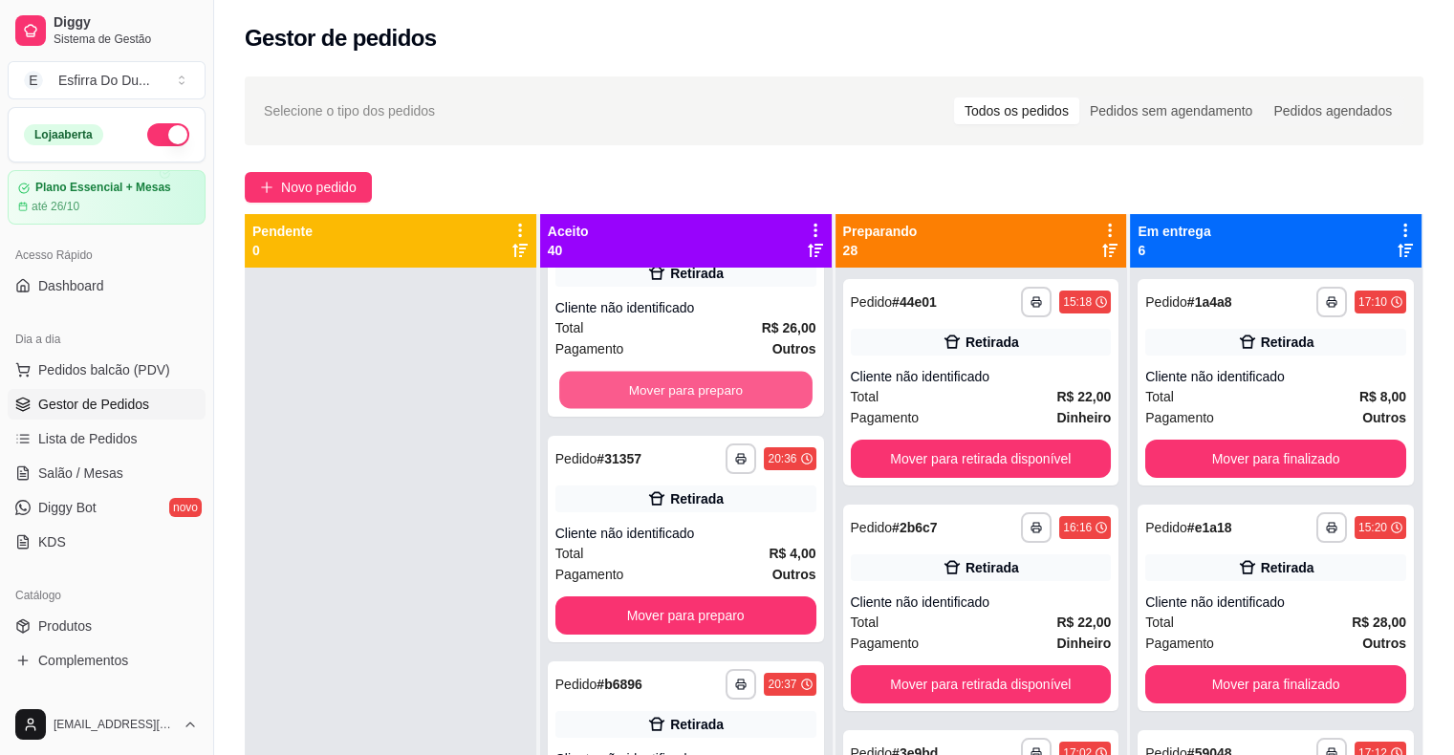
click at [611, 402] on button "Mover para preparo" at bounding box center [685, 390] width 253 height 37
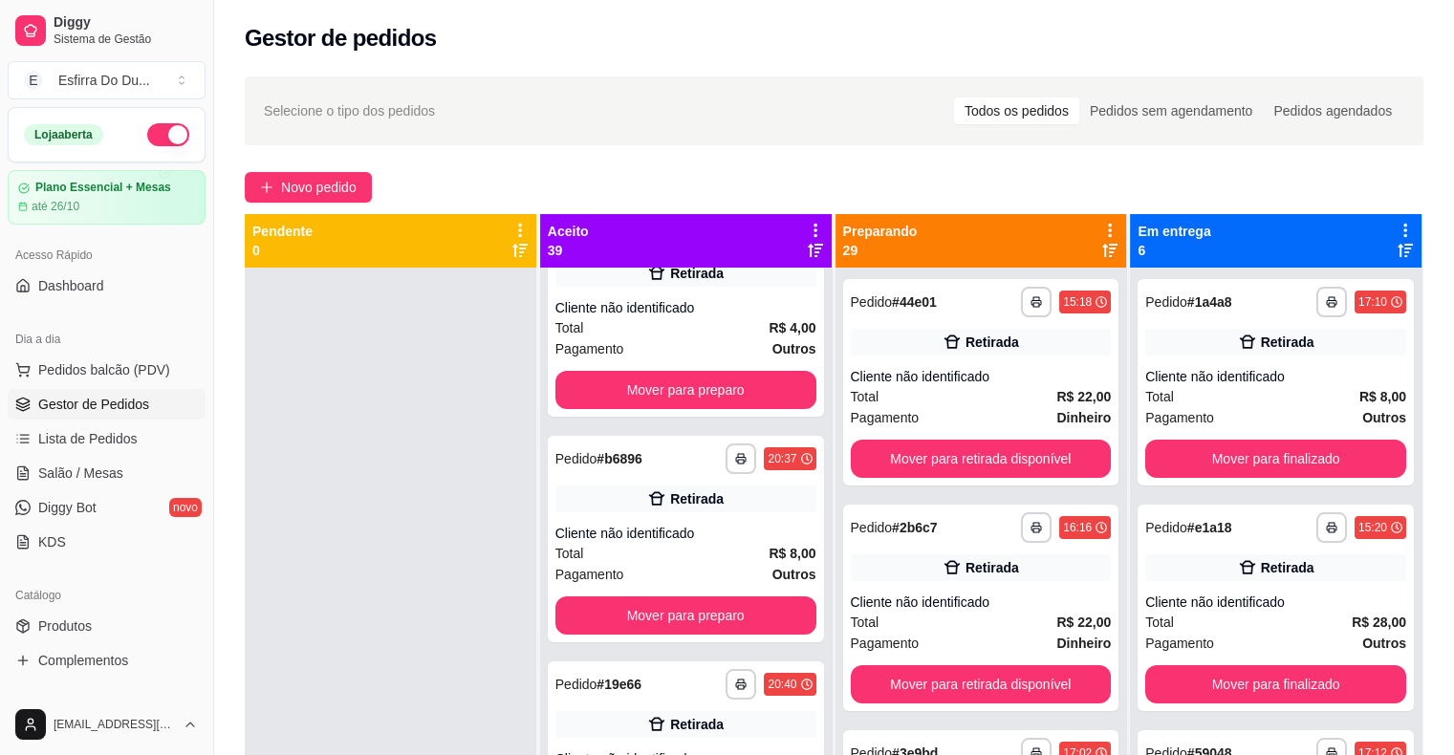
scroll to position [0, 0]
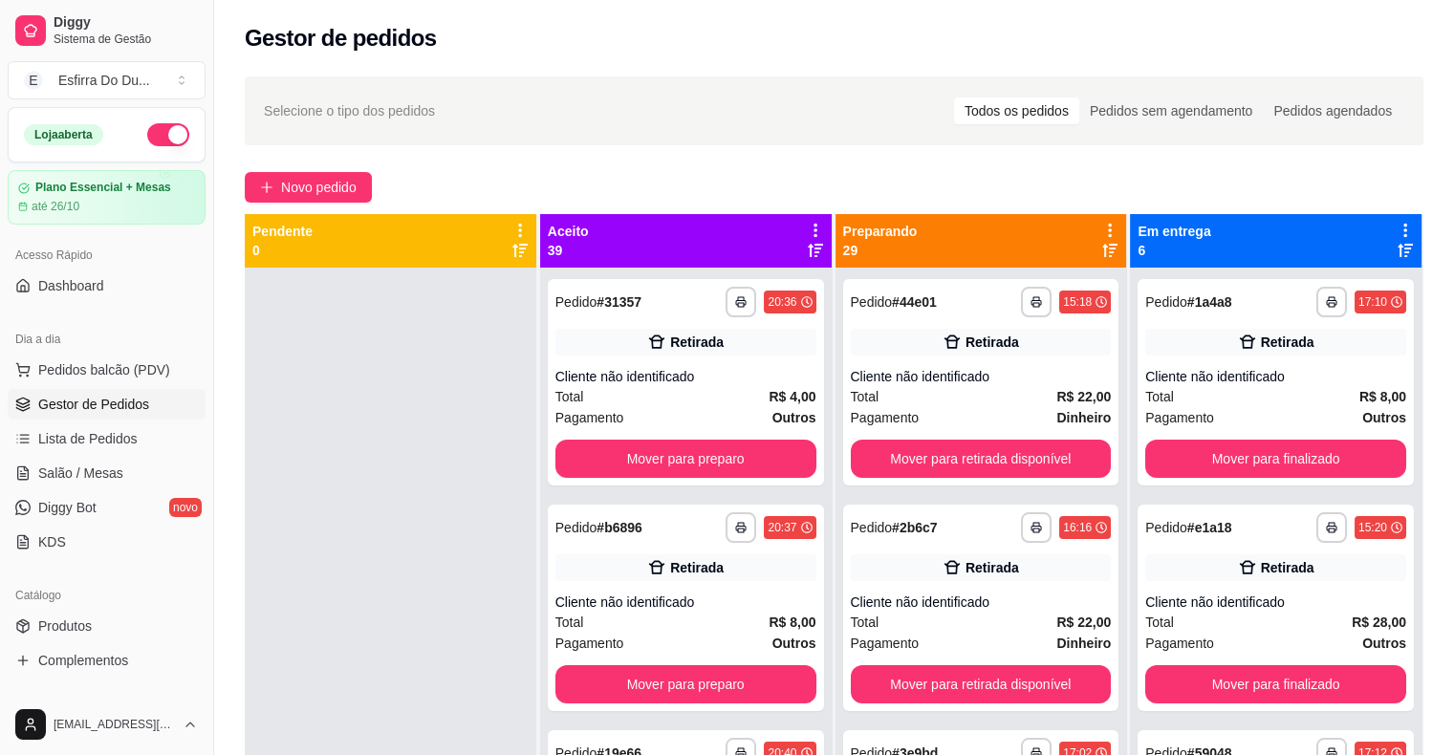
click at [611, 402] on div "Total R$ 4,00" at bounding box center [686, 396] width 261 height 21
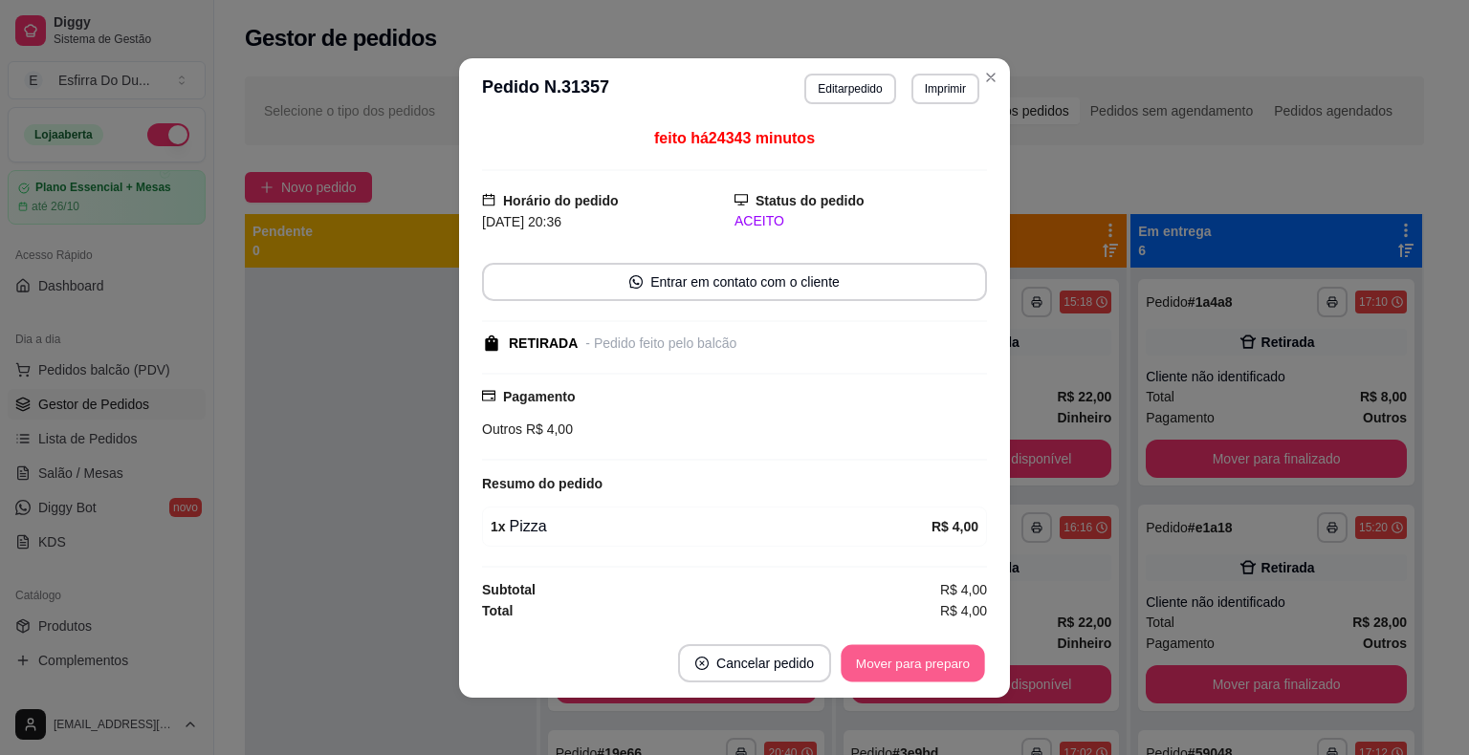
click at [903, 664] on button "Mover para preparo" at bounding box center [911, 662] width 143 height 37
click at [903, 664] on div "Mover para preparo" at bounding box center [913, 663] width 148 height 38
click at [903, 664] on button "Mover para retirada disponível" at bounding box center [880, 663] width 211 height 38
click at [903, 664] on button "Mover para finalizado" at bounding box center [907, 663] width 159 height 38
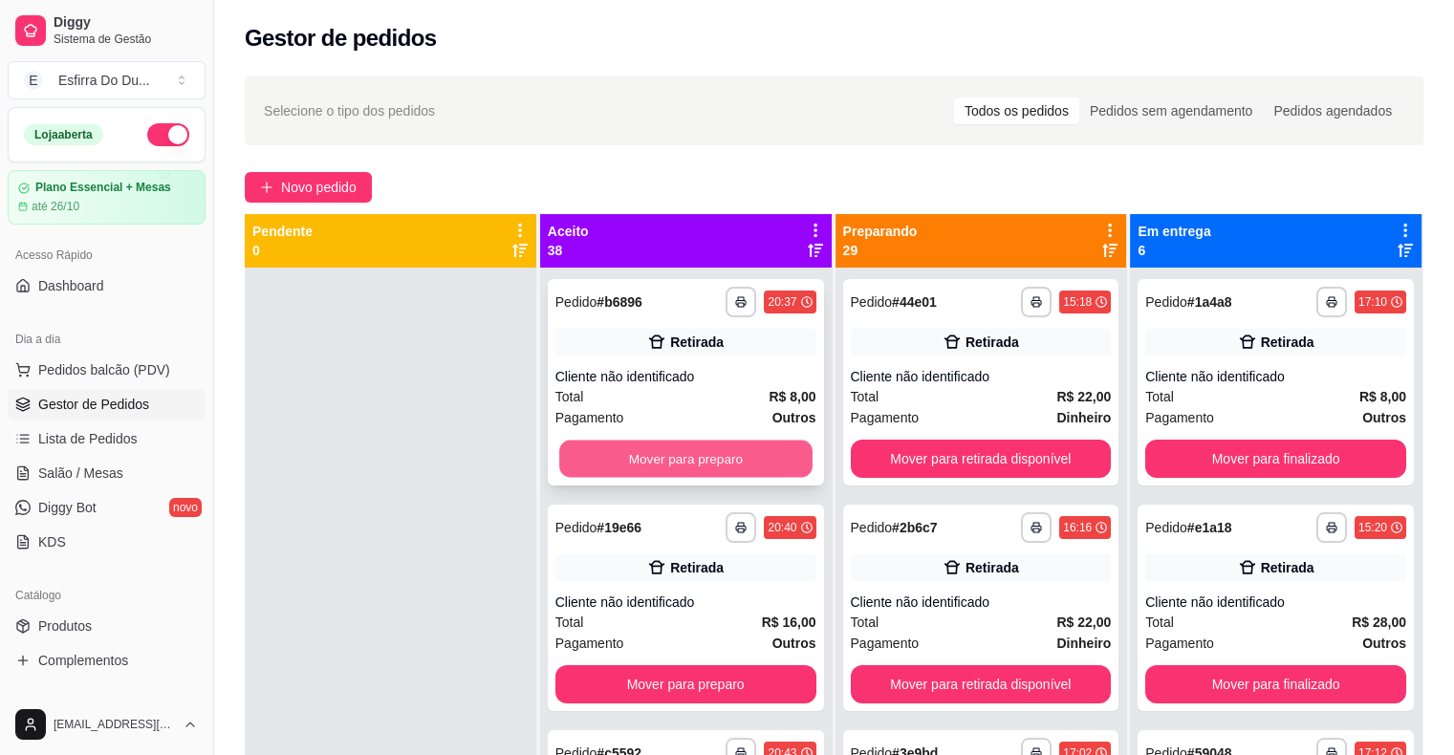
click at [764, 463] on button "Mover para preparo" at bounding box center [685, 459] width 253 height 37
click at [764, 463] on button "Mover para preparo" at bounding box center [686, 459] width 261 height 38
click at [764, 463] on button "Mover para preparo" at bounding box center [685, 459] width 253 height 37
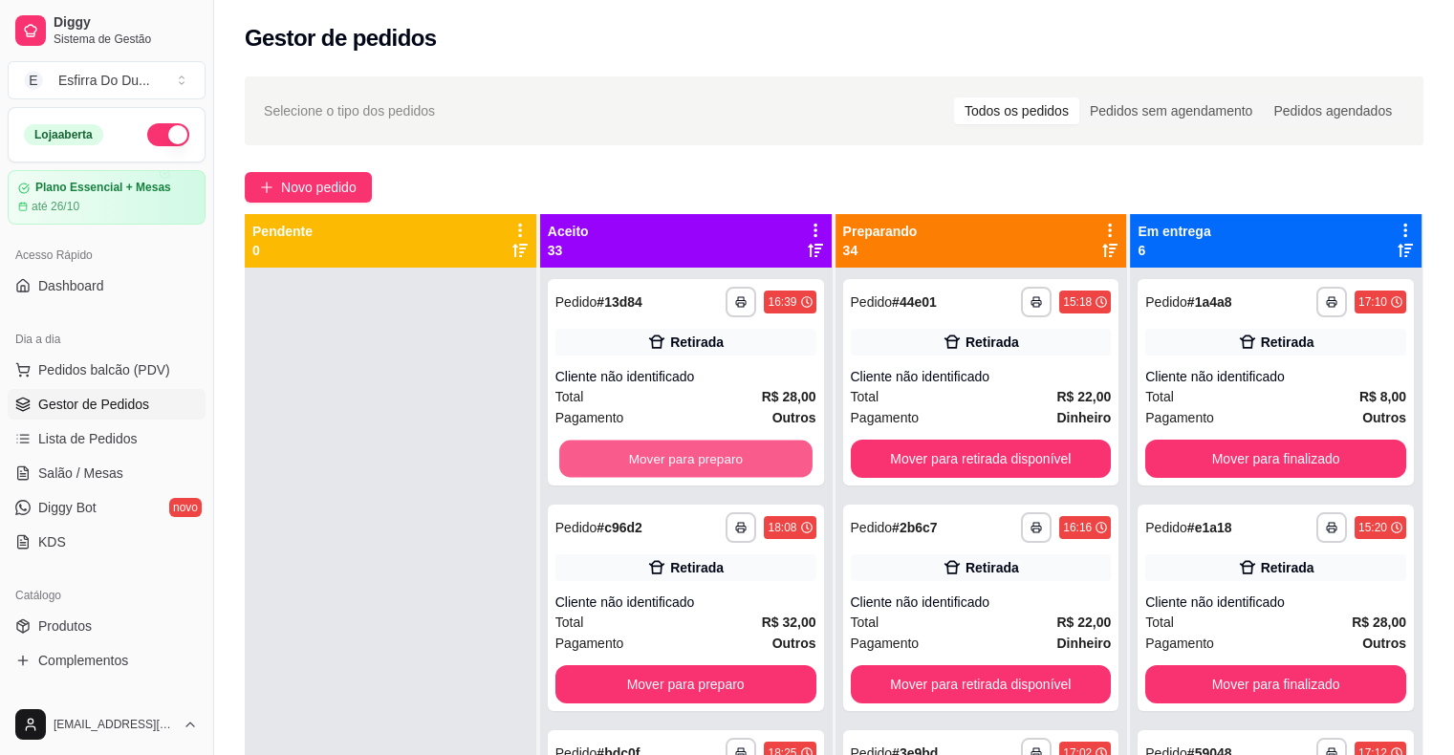
click at [764, 463] on button "Mover para preparo" at bounding box center [685, 459] width 253 height 37
click at [764, 463] on div "Mover para preparo" at bounding box center [686, 459] width 261 height 38
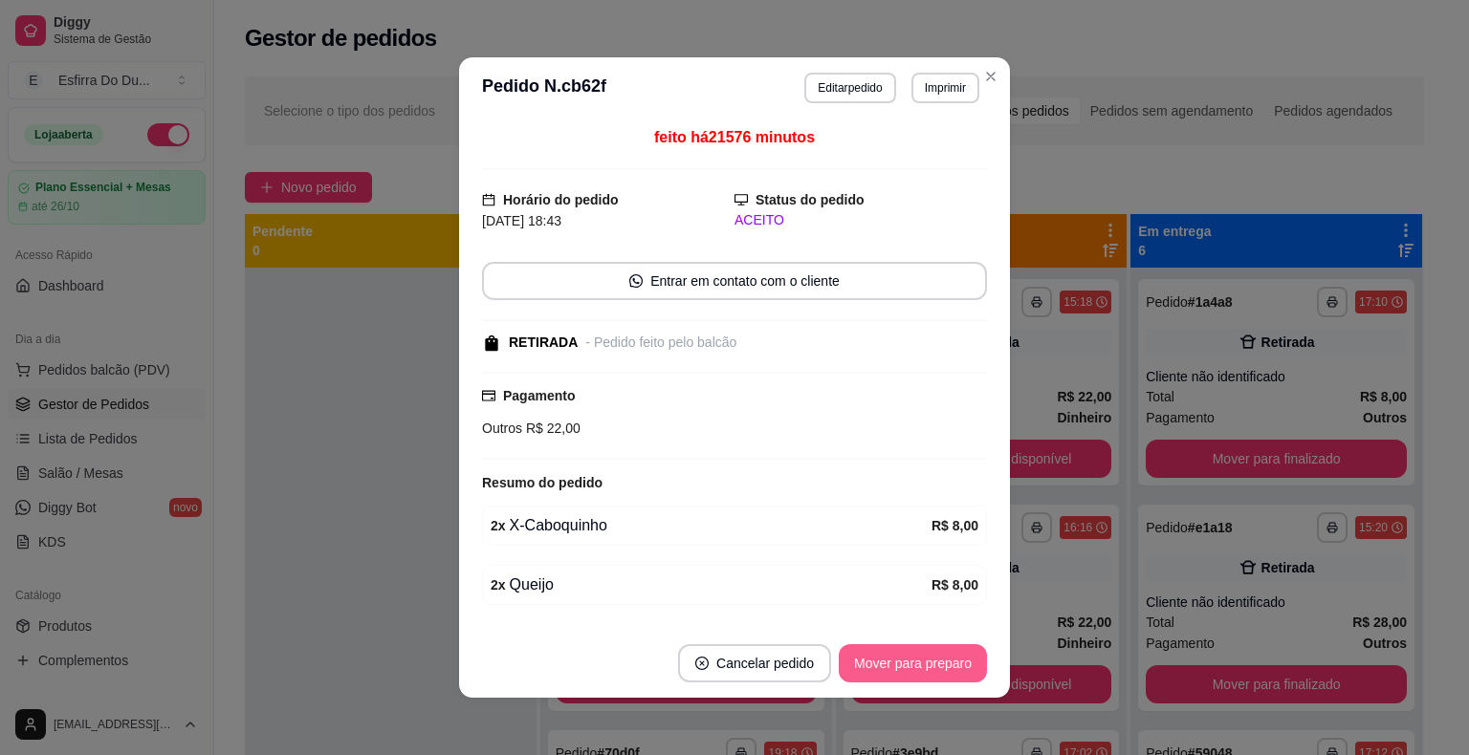
click at [851, 675] on button "Mover para preparo" at bounding box center [913, 663] width 148 height 38
click at [856, 657] on button "Mover para retirada disponível" at bounding box center [880, 663] width 205 height 37
click at [856, 657] on div "Mover para retirada disponível" at bounding box center [880, 663] width 211 height 38
click at [853, 656] on button "Mover para finalizado" at bounding box center [908, 663] width 154 height 37
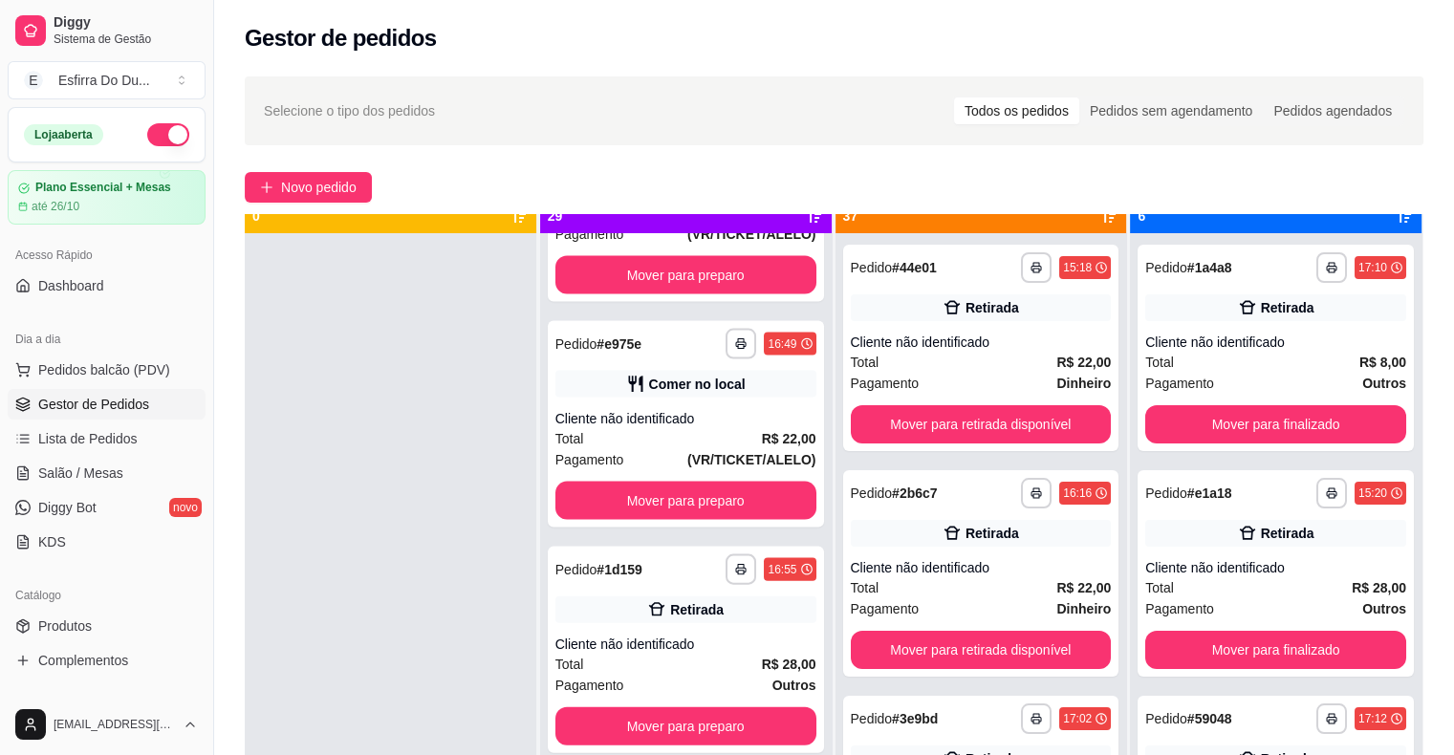
scroll to position [54, 0]
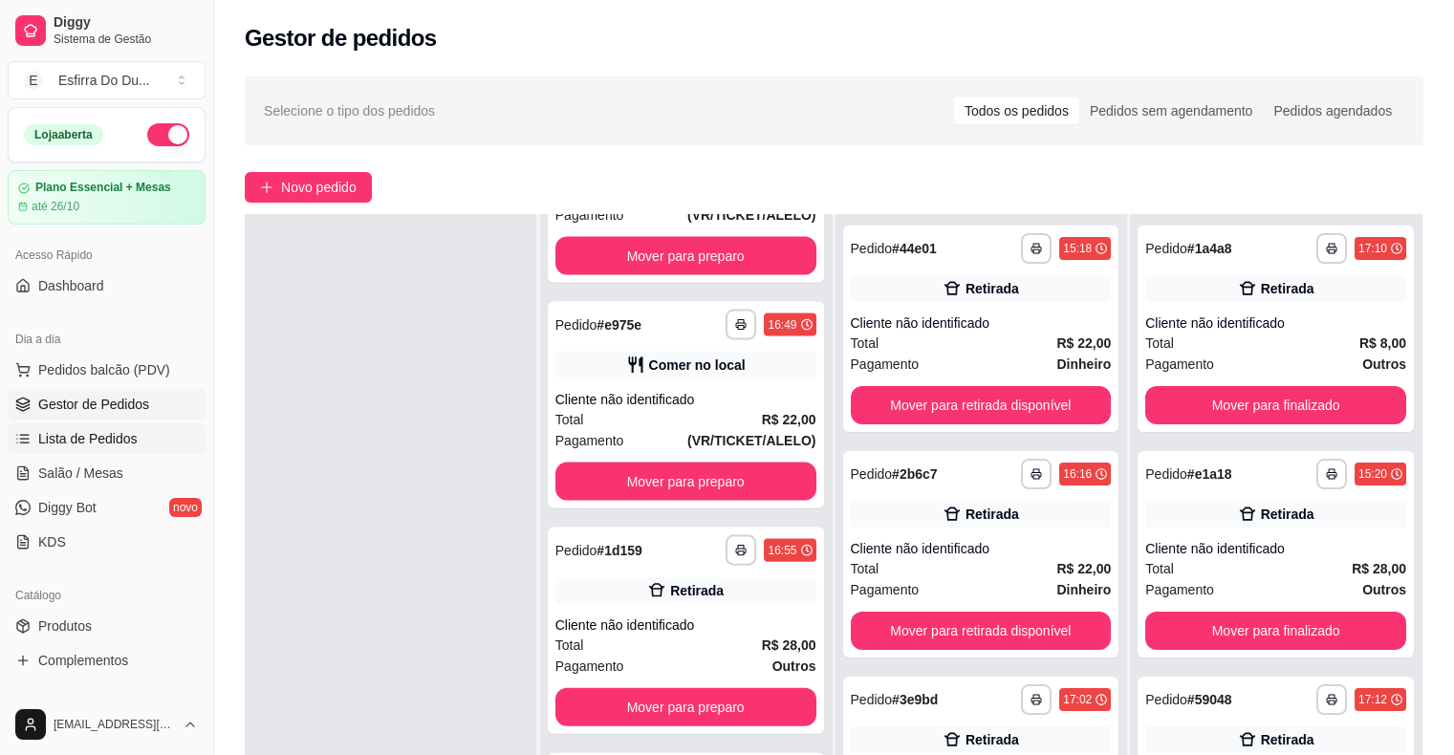
click at [120, 449] on link "Lista de Pedidos" at bounding box center [107, 439] width 198 height 31
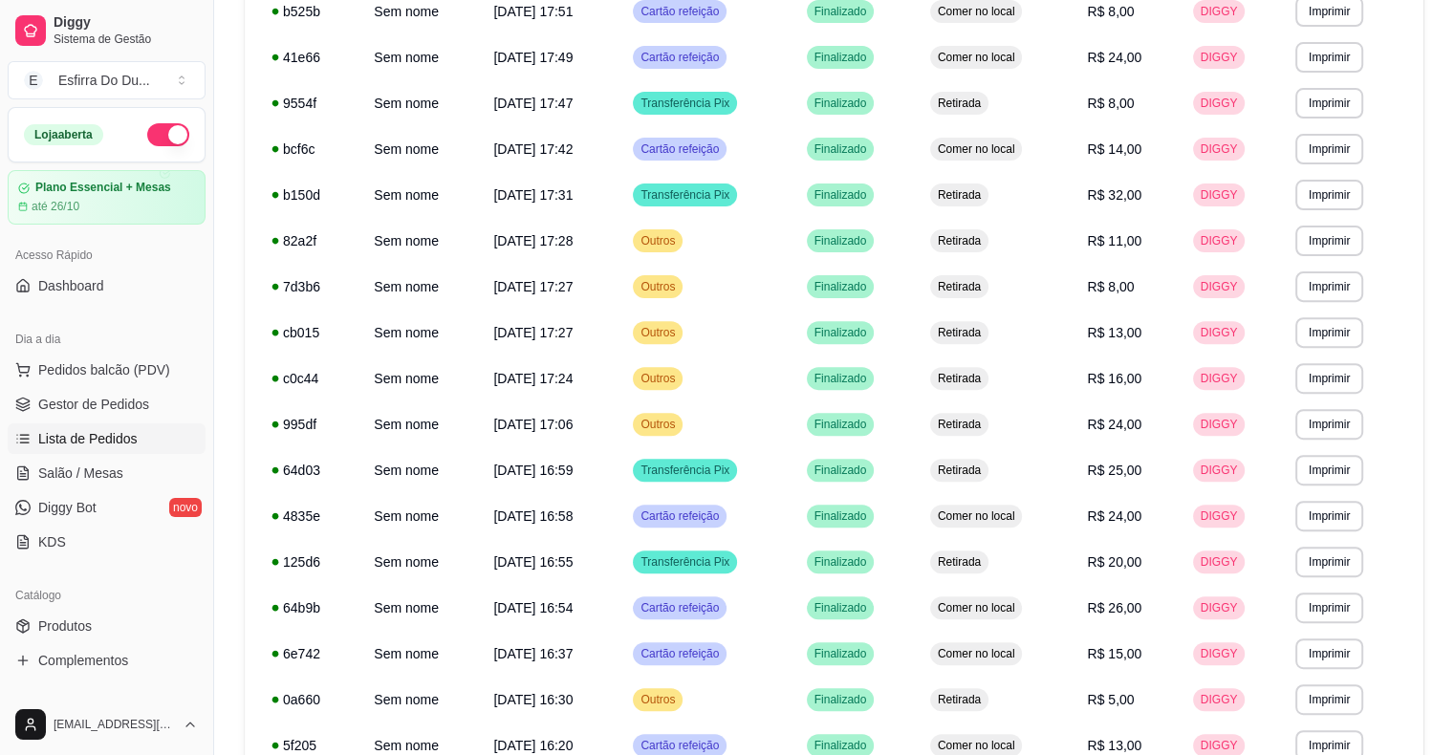
scroll to position [466, 0]
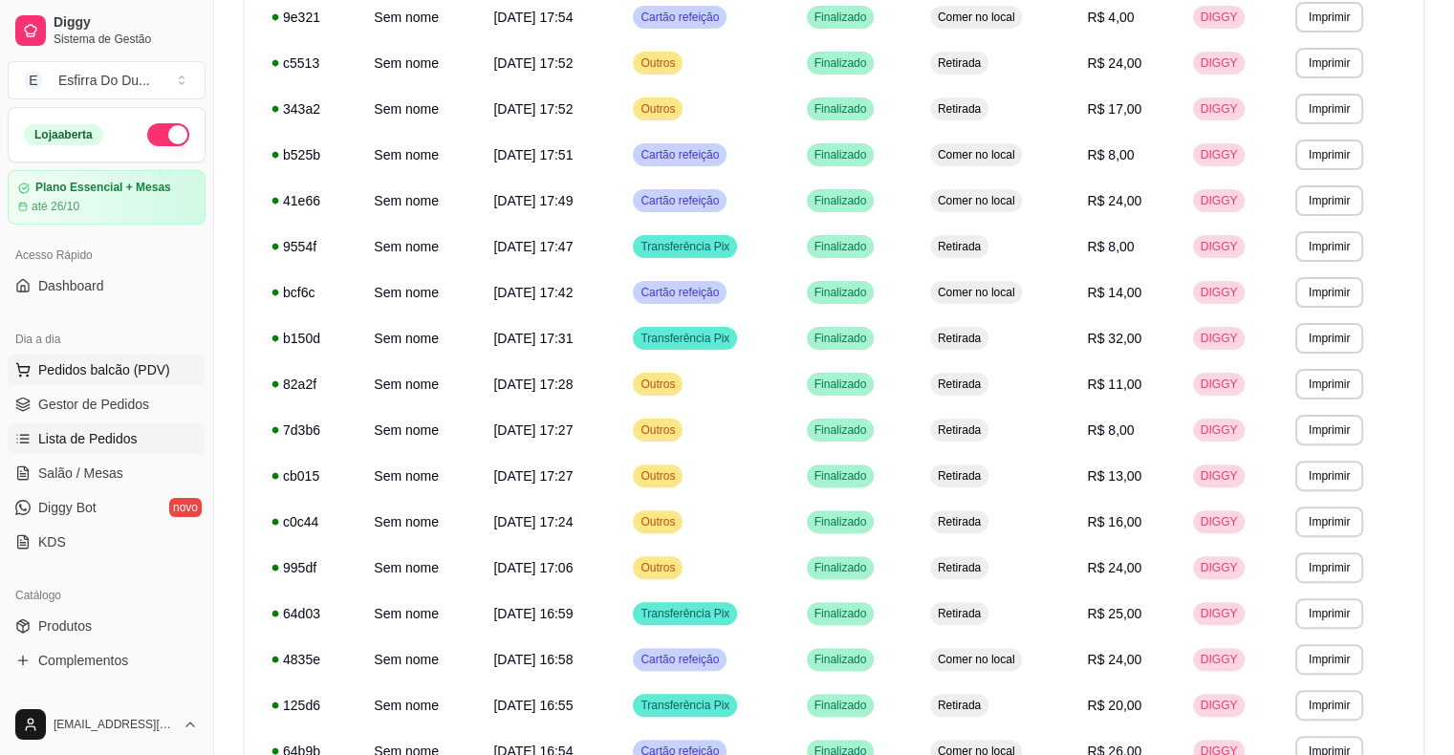
click at [105, 371] on span "Pedidos balcão (PDV)" at bounding box center [104, 369] width 132 height 19
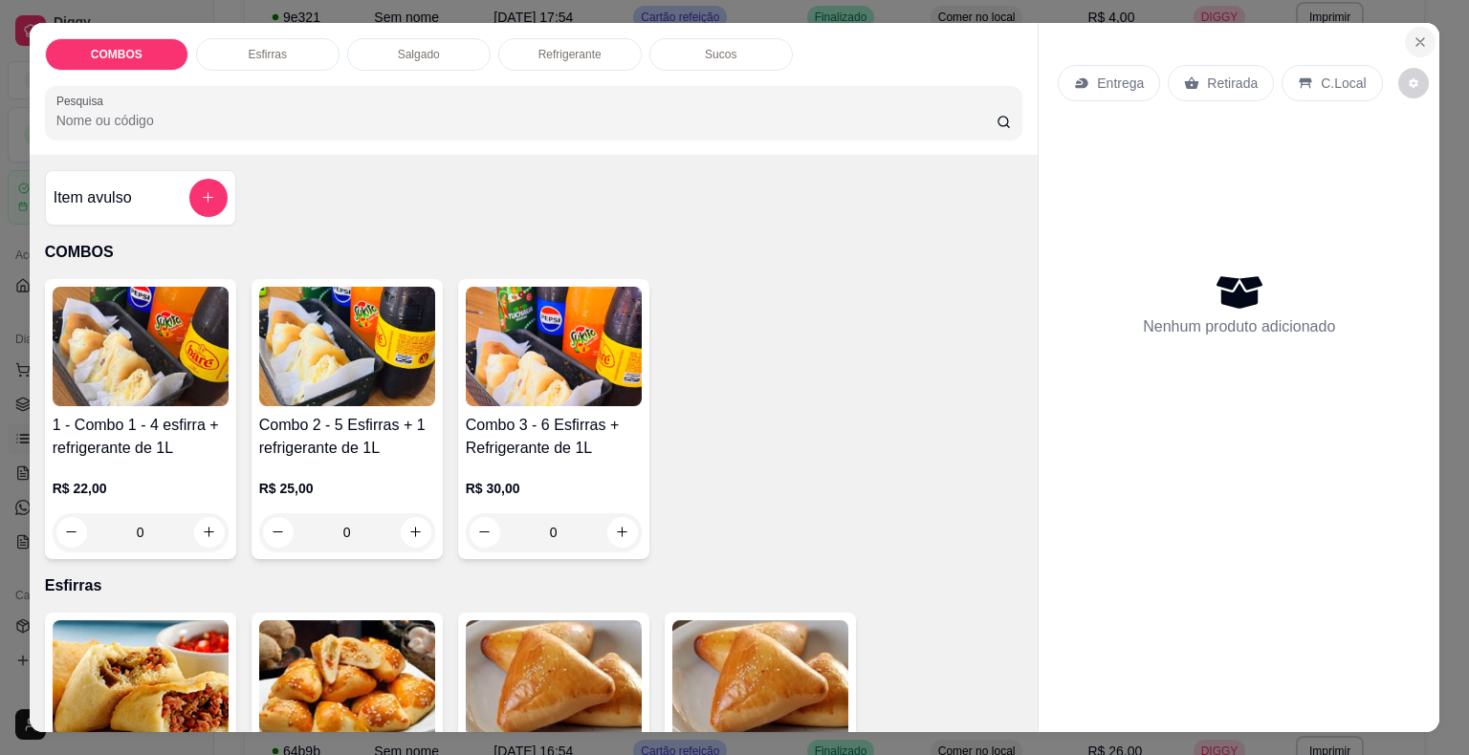
click at [1412, 34] on icon "Close" at bounding box center [1419, 41] width 15 height 15
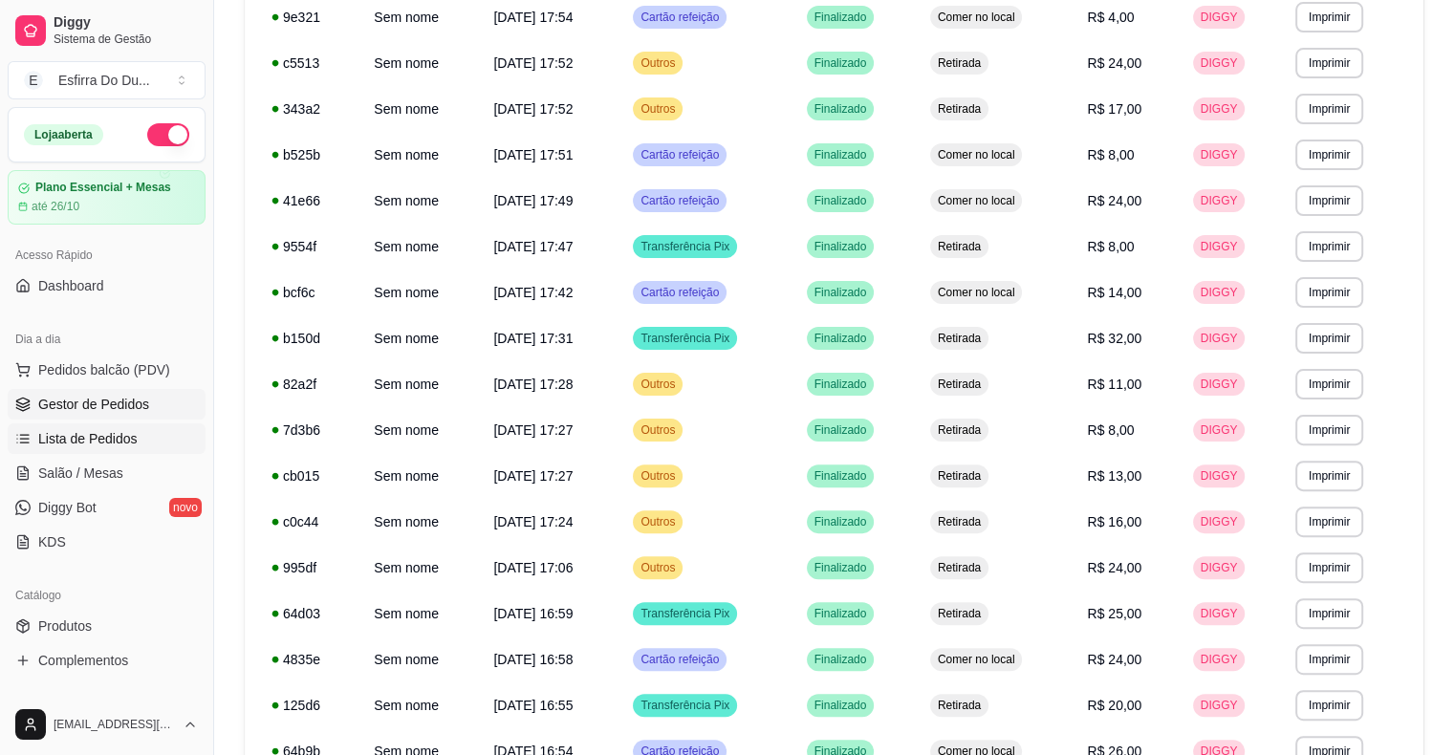
click at [107, 392] on link "Gestor de Pedidos" at bounding box center [107, 404] width 198 height 31
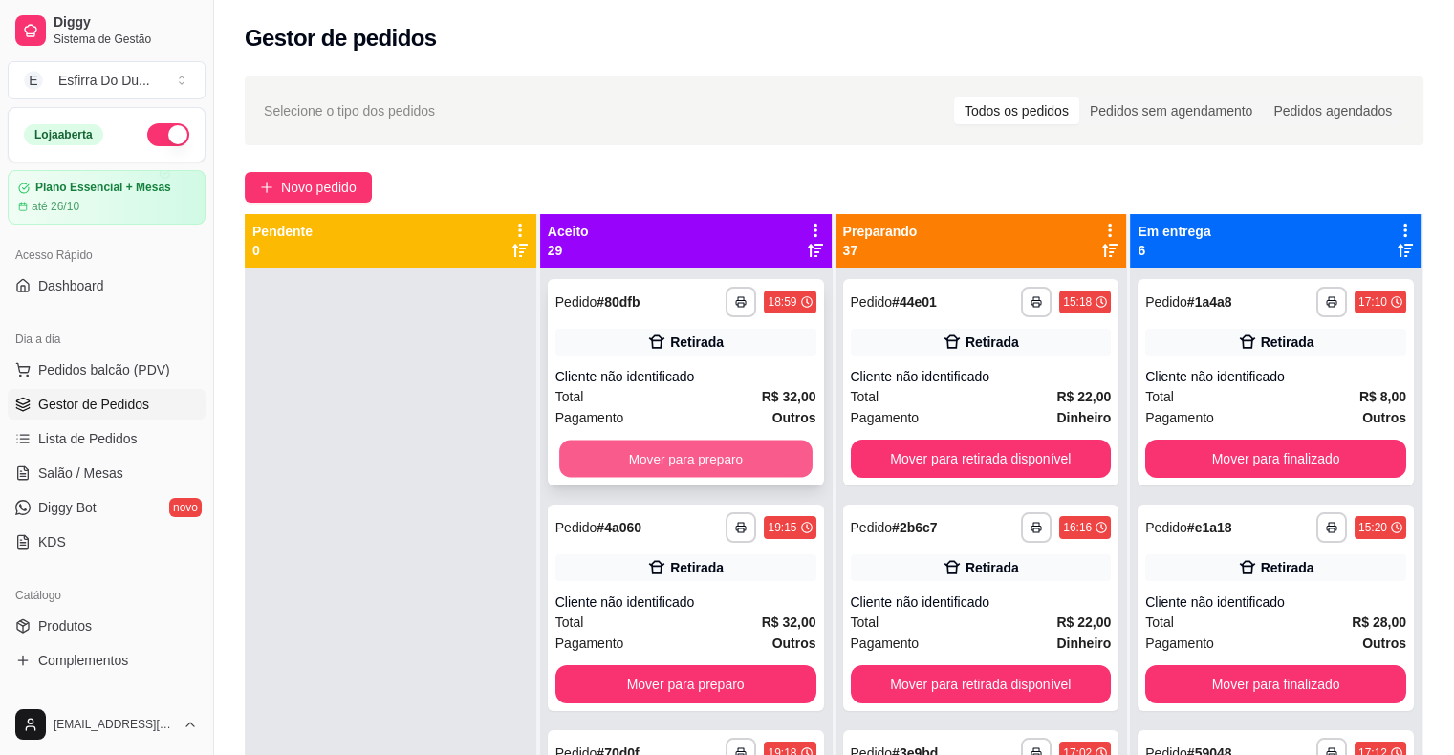
click at [703, 468] on button "Mover para preparo" at bounding box center [685, 459] width 253 height 37
click at [703, 468] on button "Mover para preparo" at bounding box center [686, 459] width 261 height 38
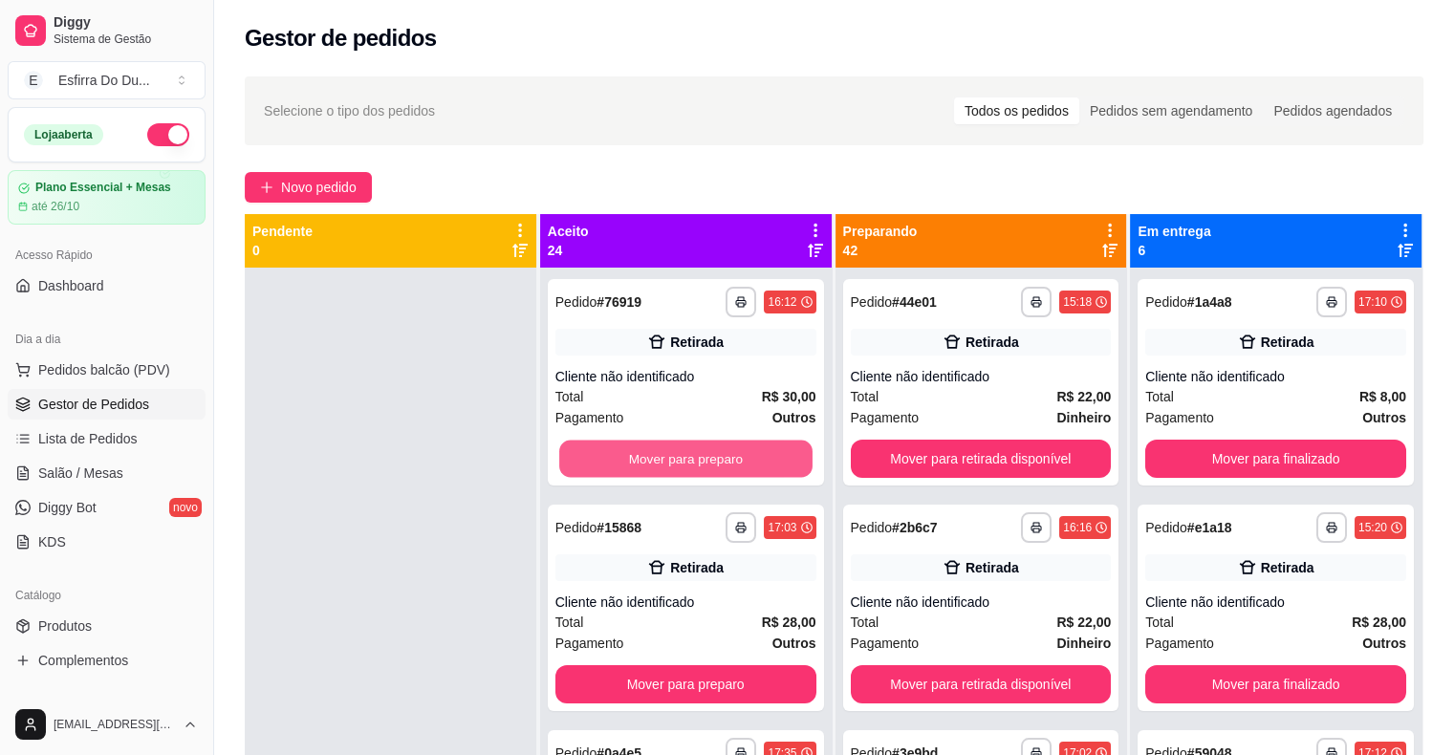
click at [703, 468] on button "Mover para preparo" at bounding box center [685, 459] width 253 height 37
click at [703, 468] on div "Mover para preparo" at bounding box center [686, 459] width 261 height 38
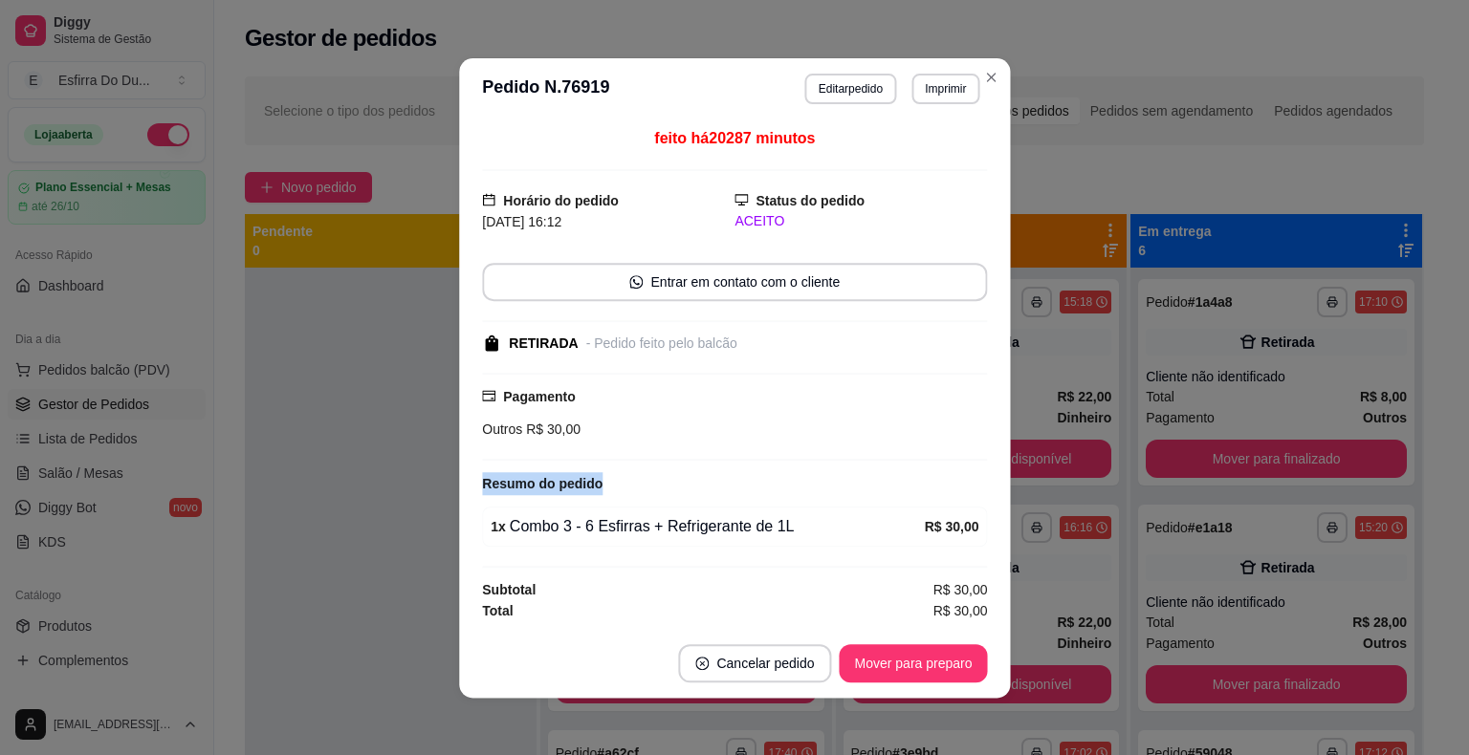
click at [703, 468] on div "feito há 20287 minutos Horário do pedido [DATE] 16:12 Status do pedido ACEITO E…" at bounding box center [734, 373] width 505 height 494
click at [927, 665] on button "Mover para preparo" at bounding box center [911, 662] width 143 height 37
click at [927, 665] on div "Mover para preparo" at bounding box center [899, 663] width 175 height 38
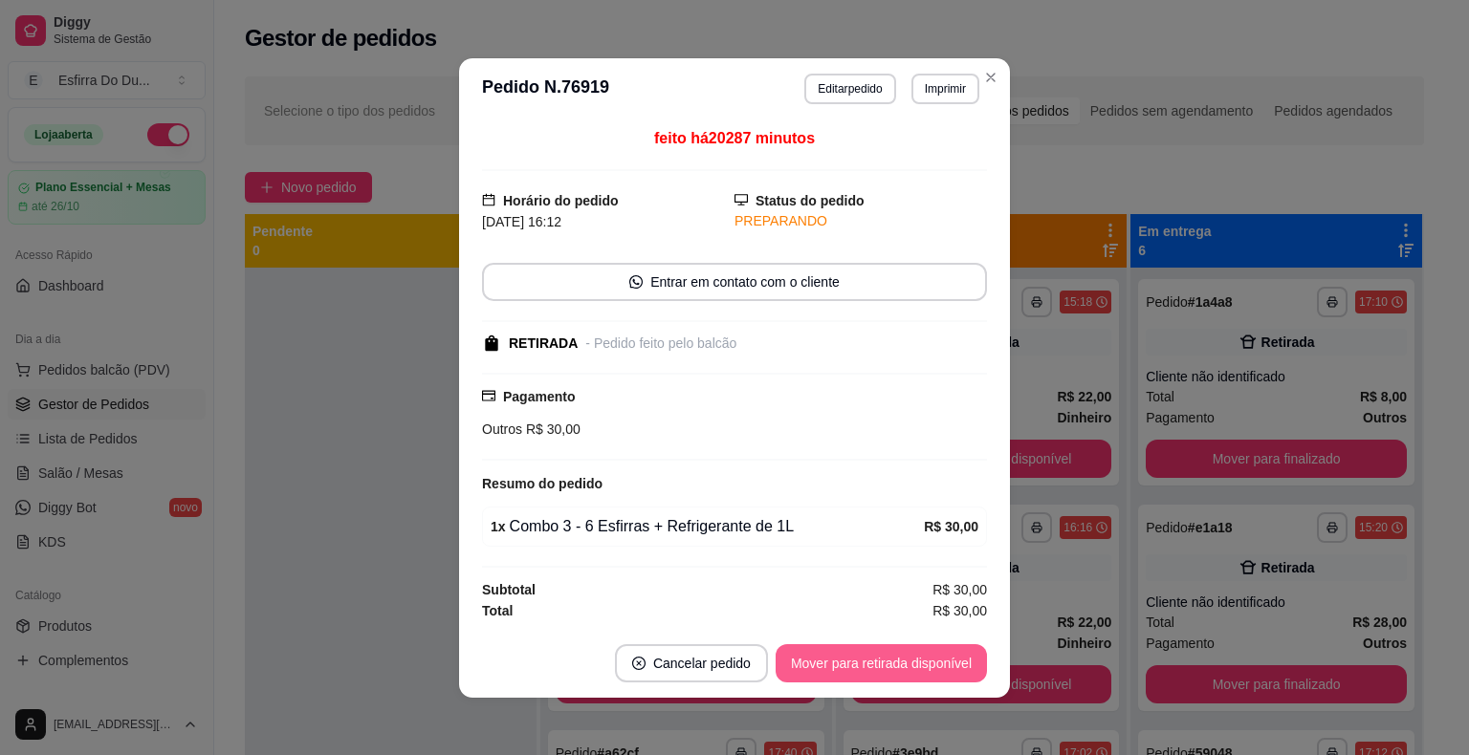
click at [927, 665] on button "Mover para retirada disponível" at bounding box center [880, 663] width 211 height 38
click at [927, 665] on div "Mover para retirada disponível" at bounding box center [868, 663] width 238 height 38
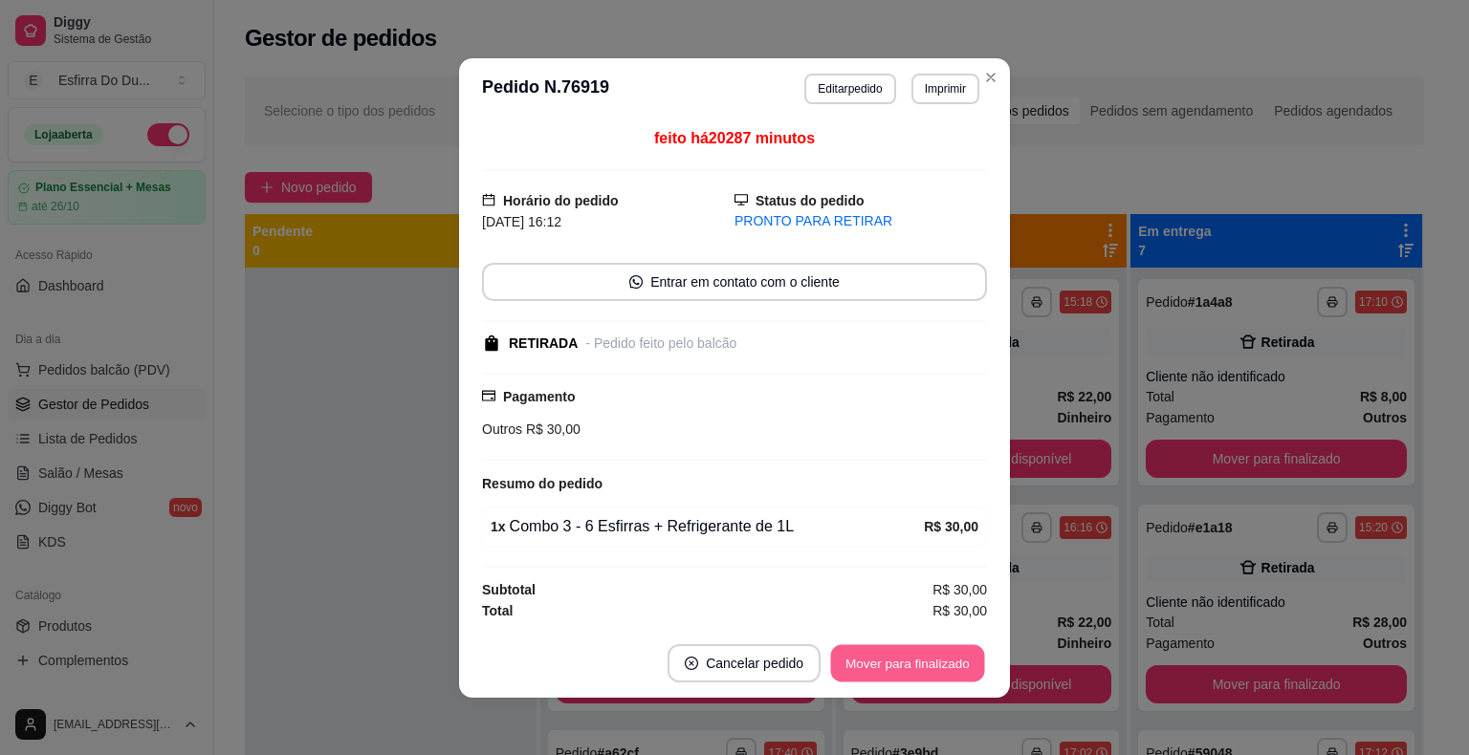
click at [927, 665] on button "Mover para finalizado" at bounding box center [908, 662] width 154 height 37
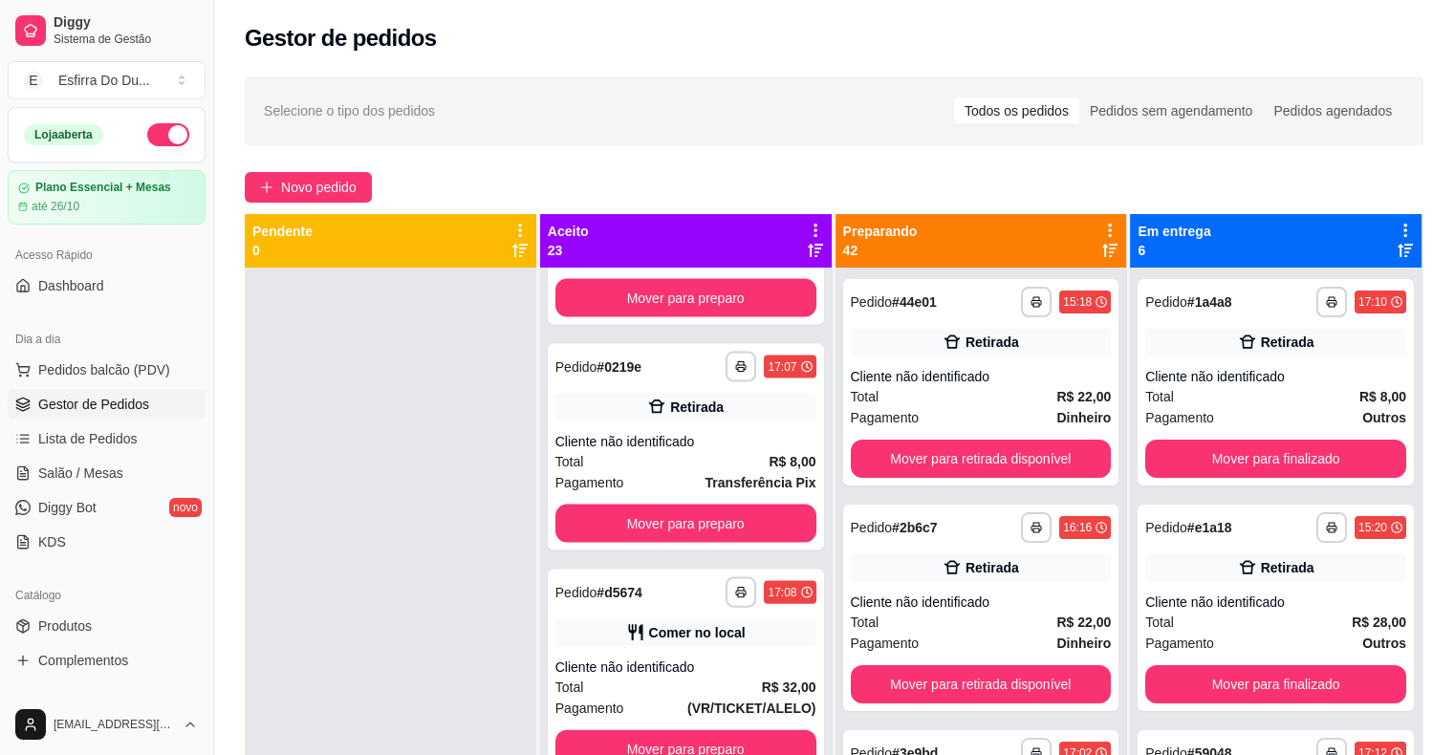
scroll to position [4453, 0]
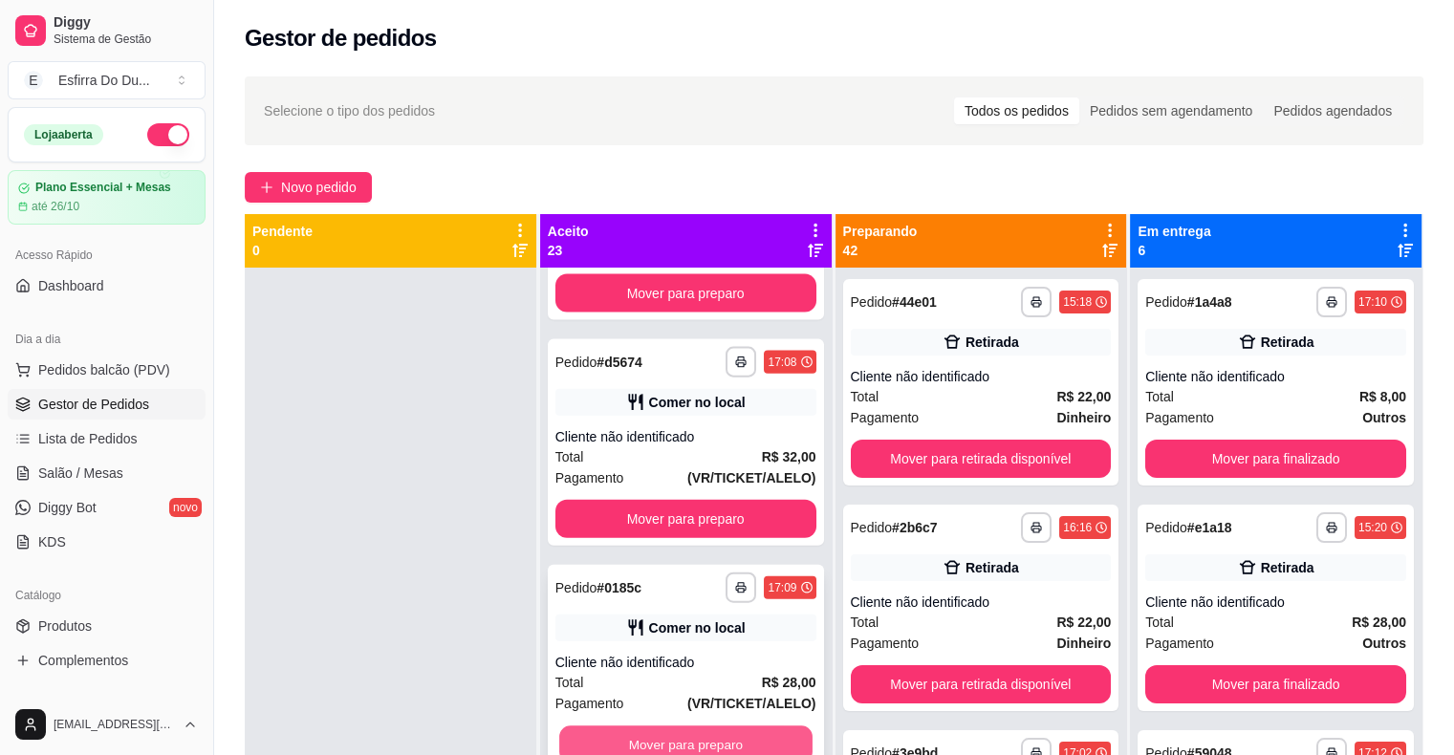
click at [700, 736] on button "Mover para preparo" at bounding box center [685, 745] width 253 height 37
click at [700, 736] on button "Mover para preparo" at bounding box center [686, 745] width 261 height 38
click at [700, 736] on div "Mover para preparo" at bounding box center [686, 745] width 261 height 38
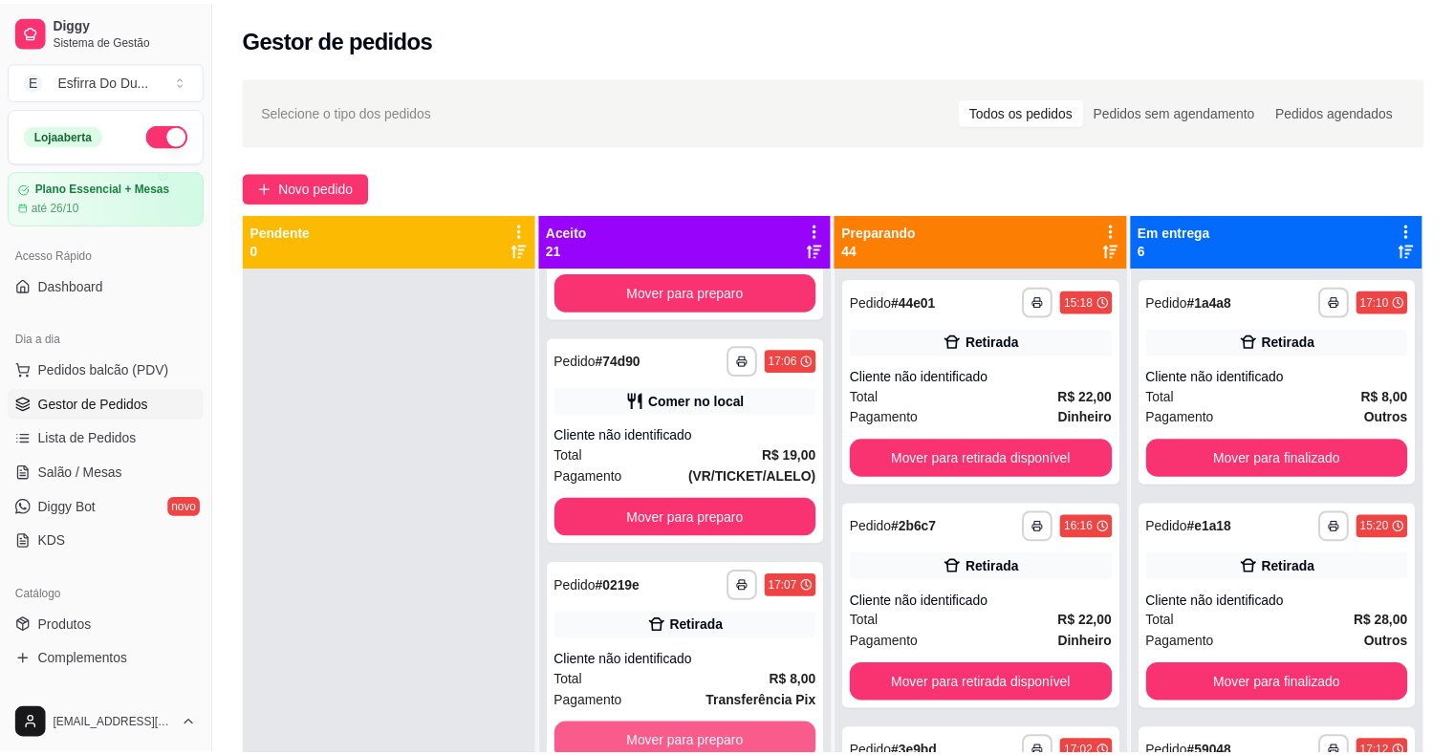
scroll to position [4001, 0]
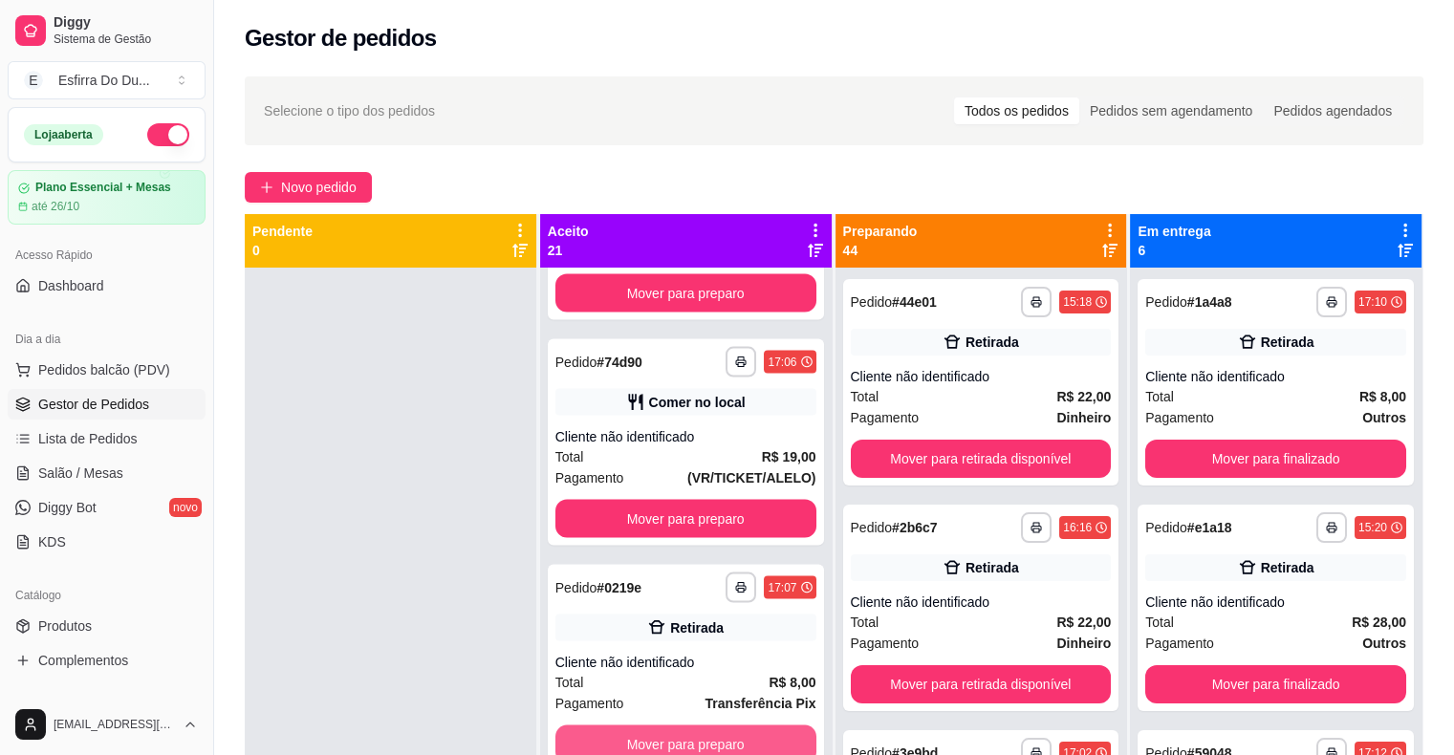
click at [700, 736] on button "Mover para preparo" at bounding box center [686, 745] width 261 height 38
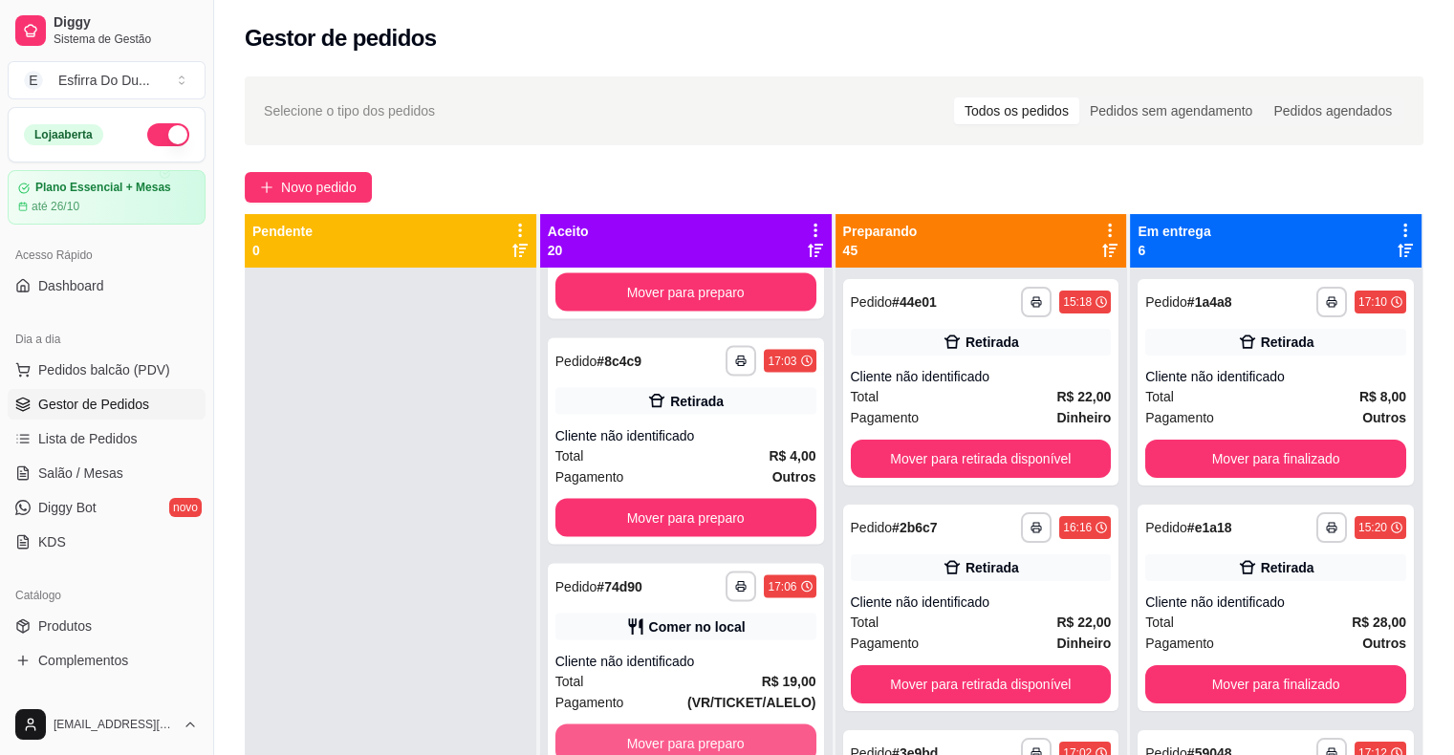
scroll to position [3776, 0]
click at [700, 736] on button "Mover para preparo" at bounding box center [685, 745] width 253 height 37
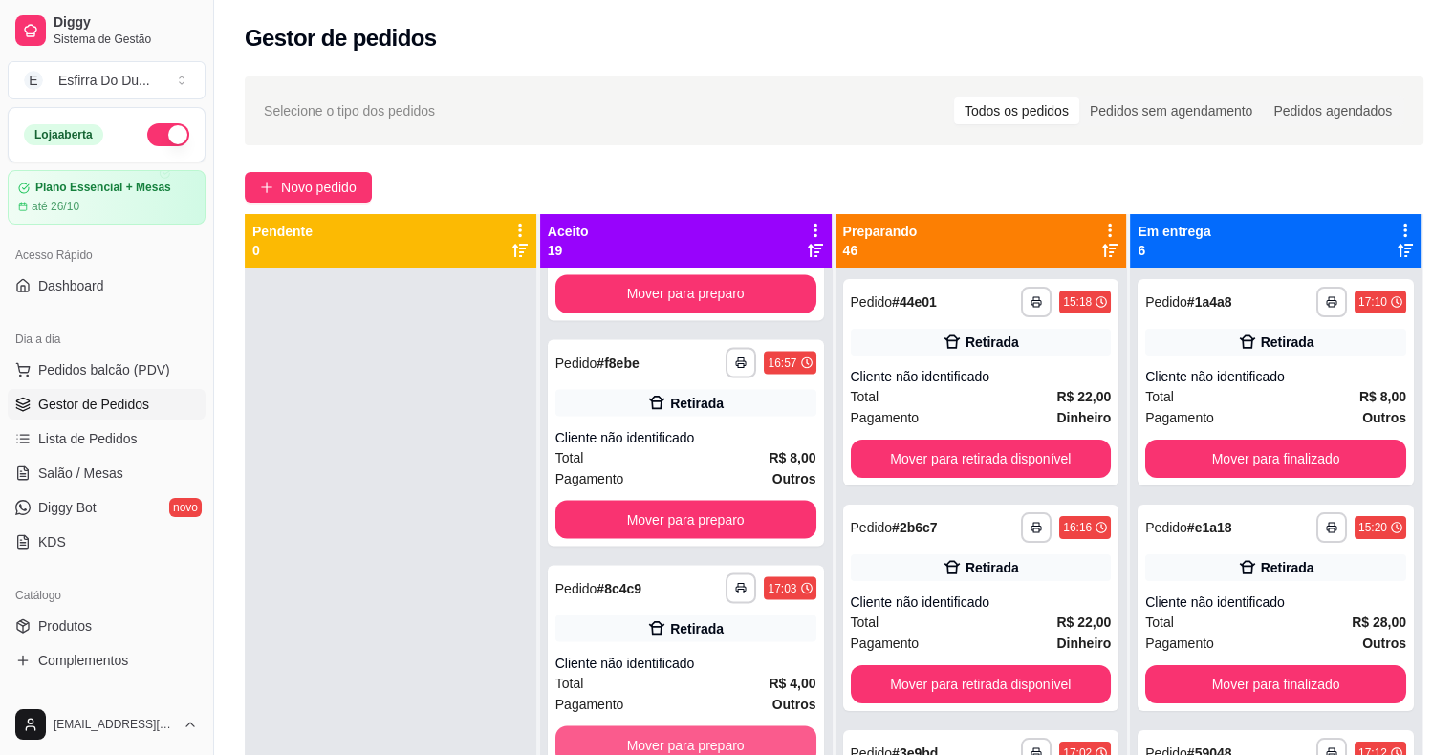
click at [700, 736] on button "Mover para preparo" at bounding box center [686, 745] width 261 height 38
click at [700, 736] on button "Mover para preparo" at bounding box center [685, 745] width 253 height 37
click at [700, 736] on button "Mover para preparo" at bounding box center [686, 745] width 261 height 38
click at [700, 736] on button "Mover para preparo" at bounding box center [685, 745] width 253 height 37
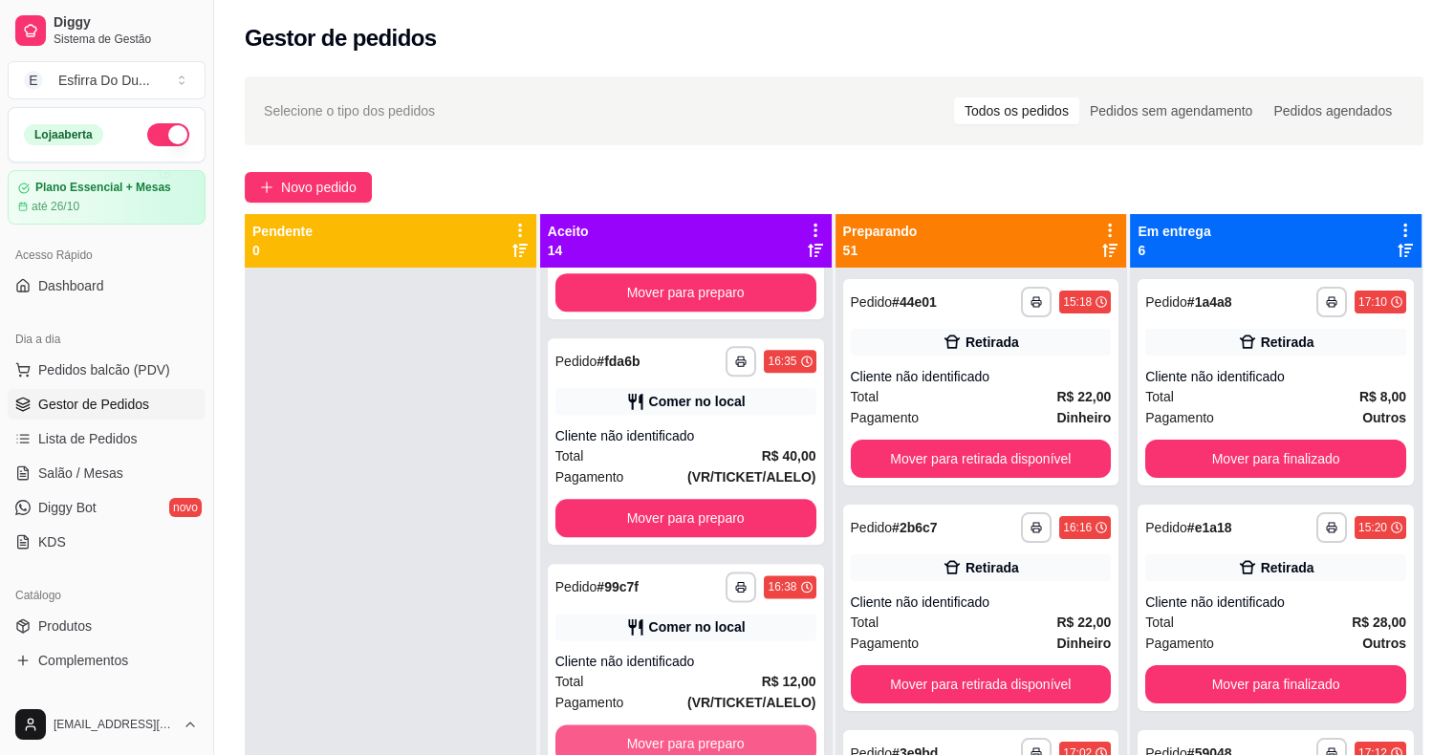
scroll to position [2422, 0]
click at [700, 736] on button "Mover para preparo" at bounding box center [685, 745] width 253 height 37
click at [700, 736] on button "Mover para preparo" at bounding box center [686, 745] width 261 height 38
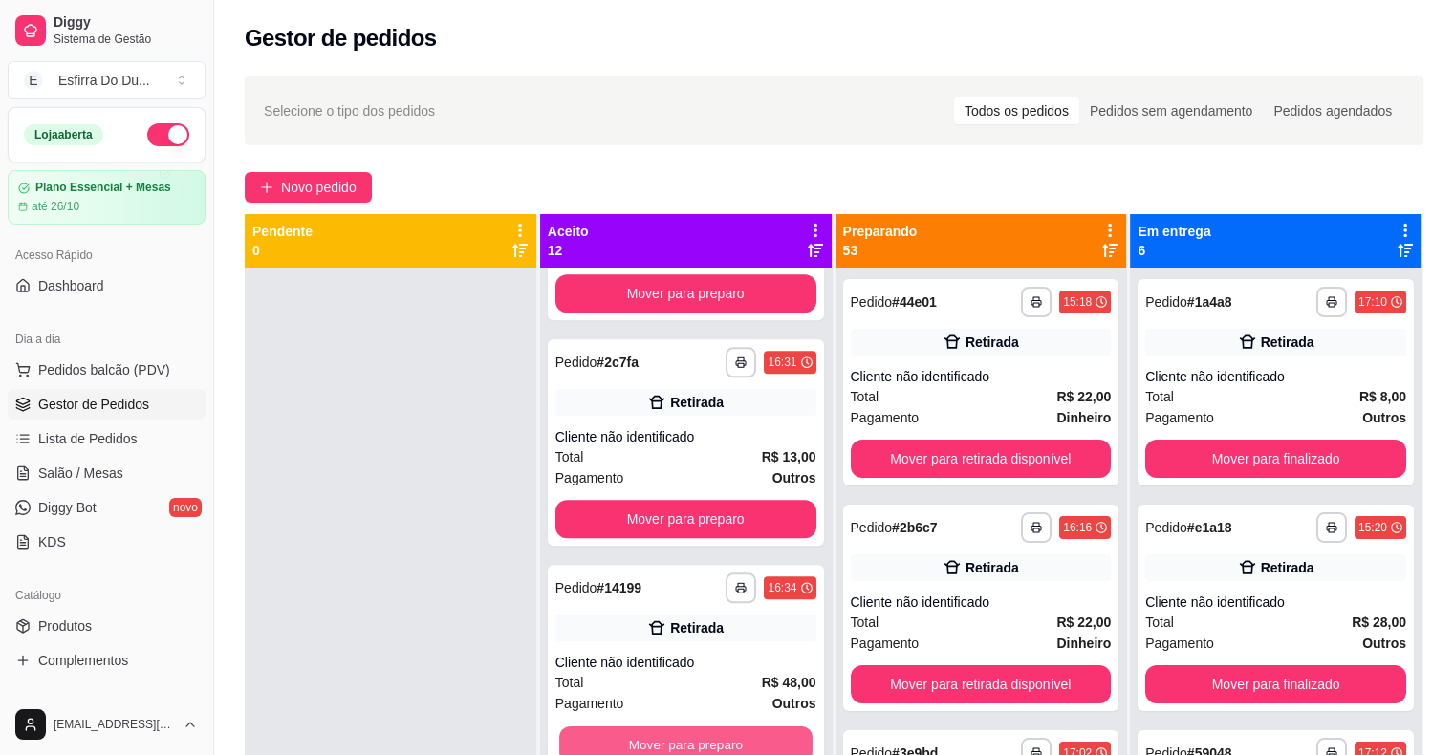
click at [700, 736] on button "Mover para preparo" at bounding box center [685, 745] width 253 height 37
click at [700, 736] on button "Mover para preparo" at bounding box center [686, 745] width 261 height 38
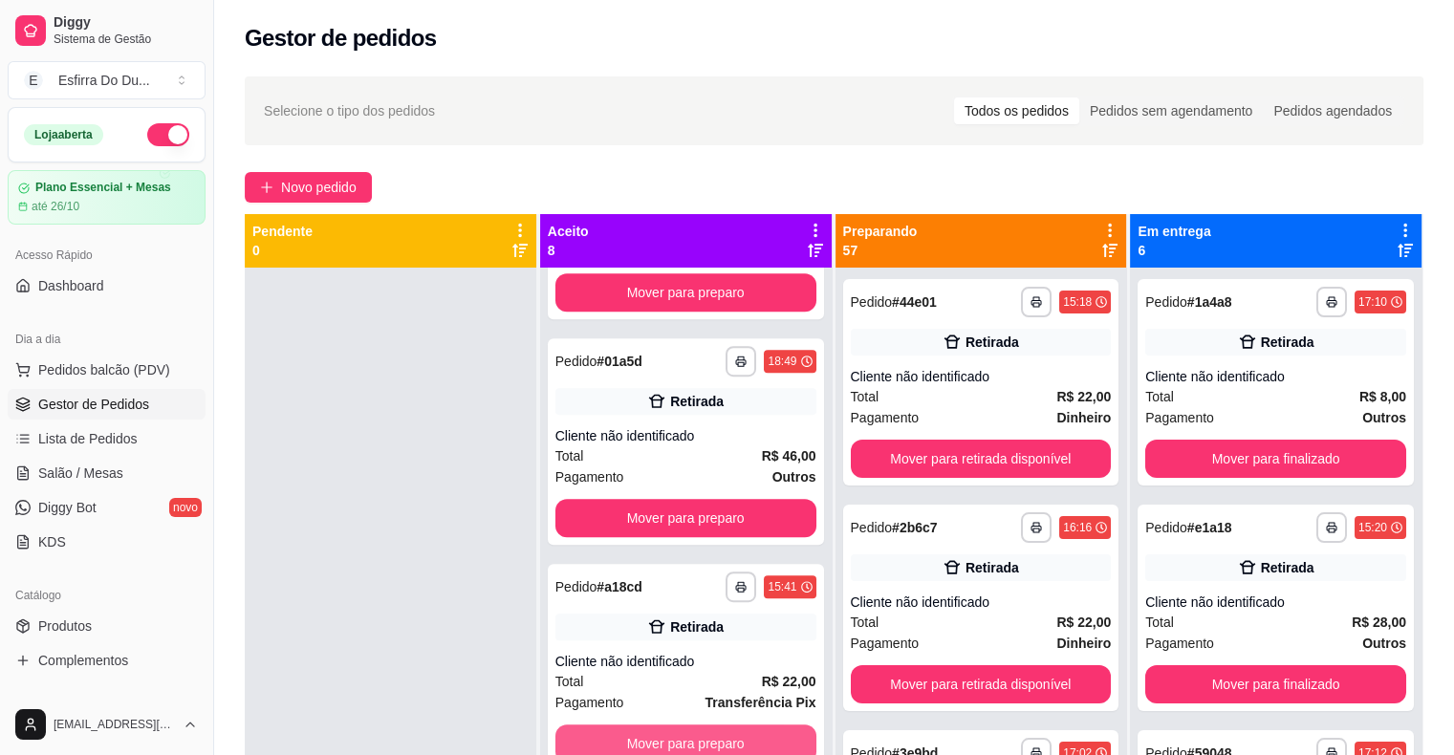
scroll to position [1068, 0]
click at [700, 736] on button "Mover para preparo" at bounding box center [685, 745] width 253 height 37
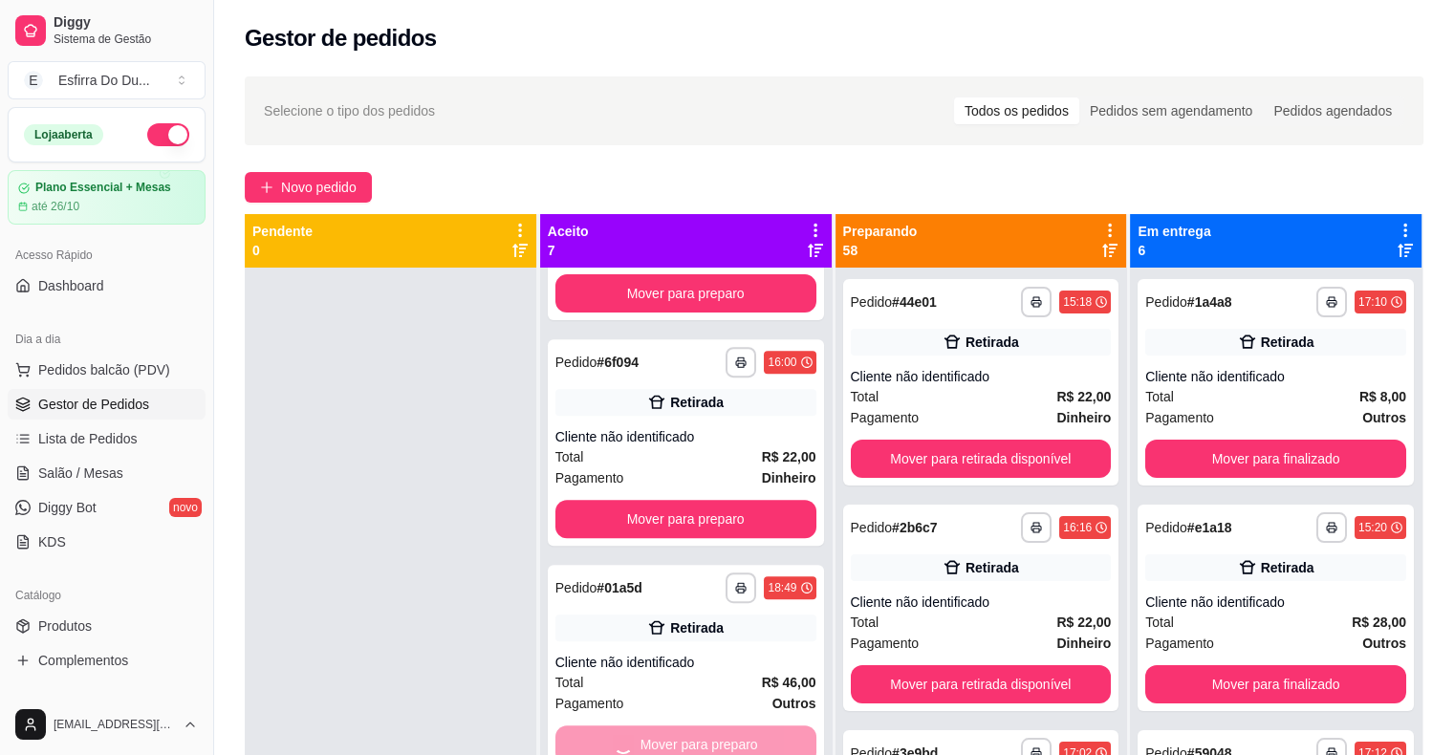
scroll to position [617, 0]
click at [700, 736] on button "Mover para preparo" at bounding box center [685, 745] width 253 height 37
click at [700, 736] on button "Mover para preparo" at bounding box center [686, 745] width 261 height 38
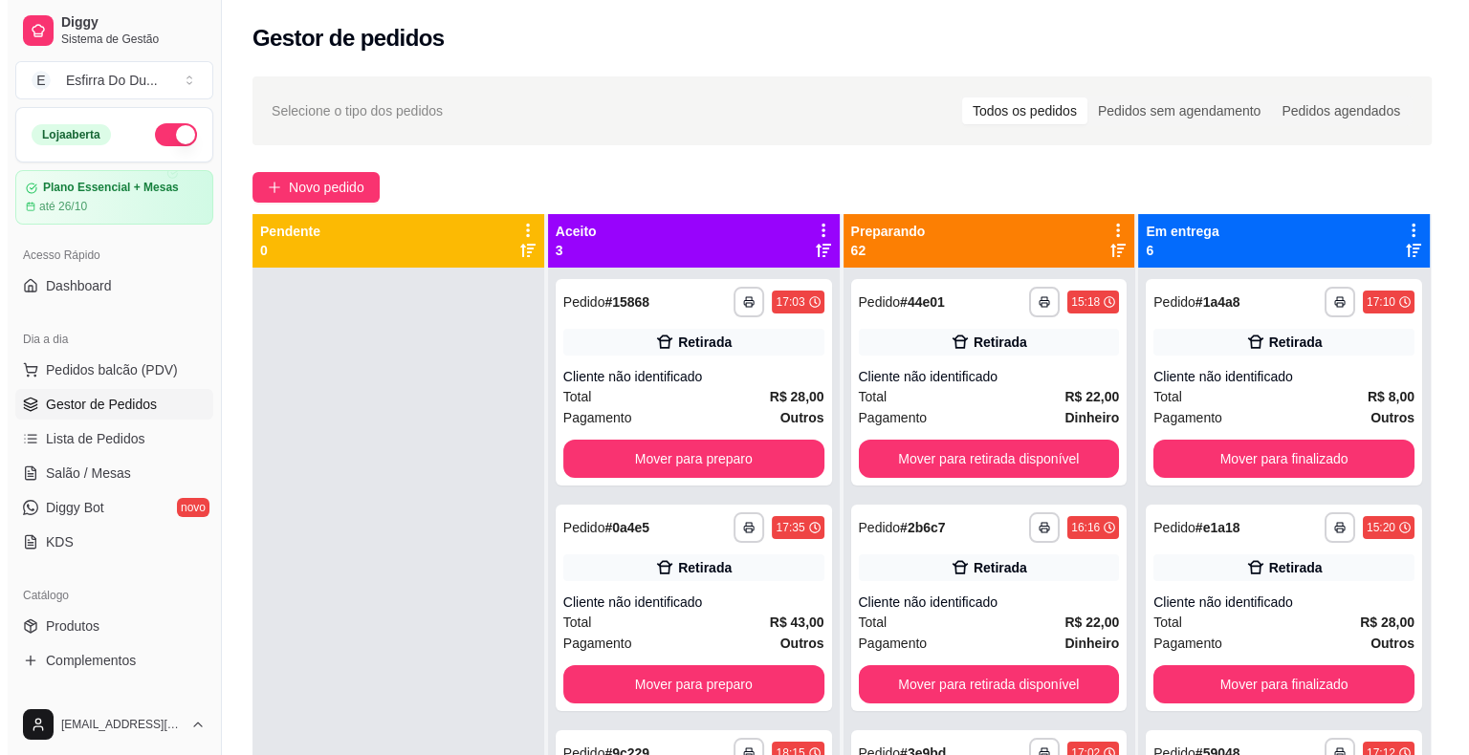
scroll to position [0, 0]
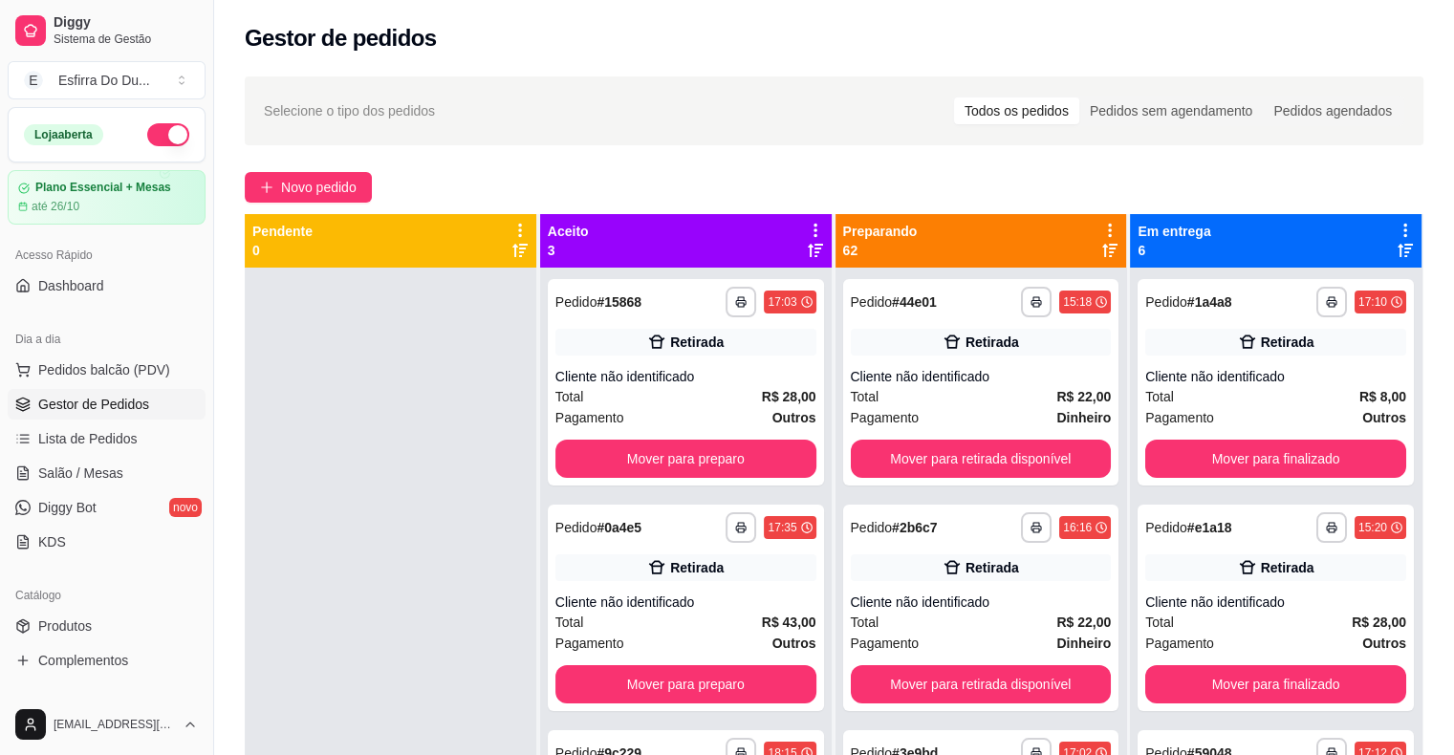
click at [665, 469] on button "Mover para preparo" at bounding box center [685, 459] width 253 height 37
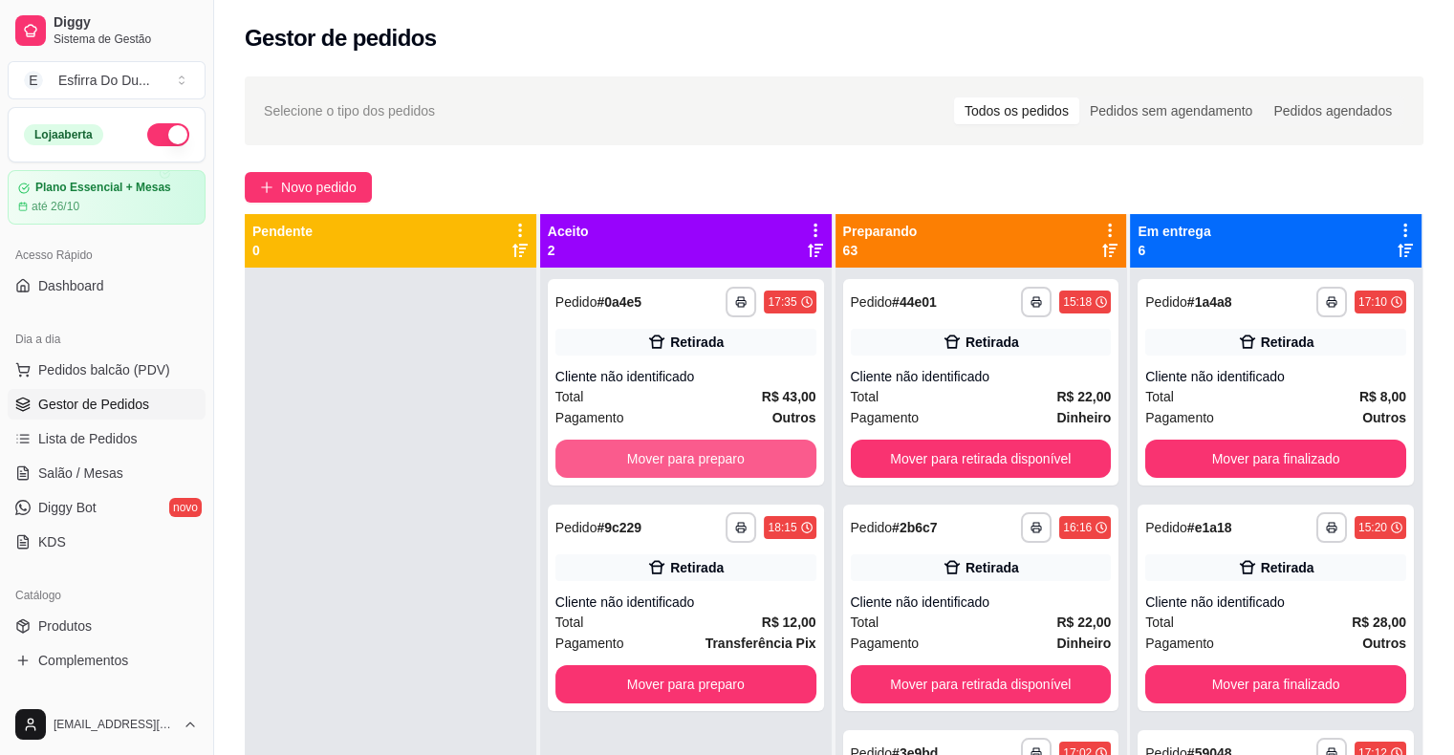
click at [665, 469] on button "Mover para preparo" at bounding box center [686, 459] width 261 height 38
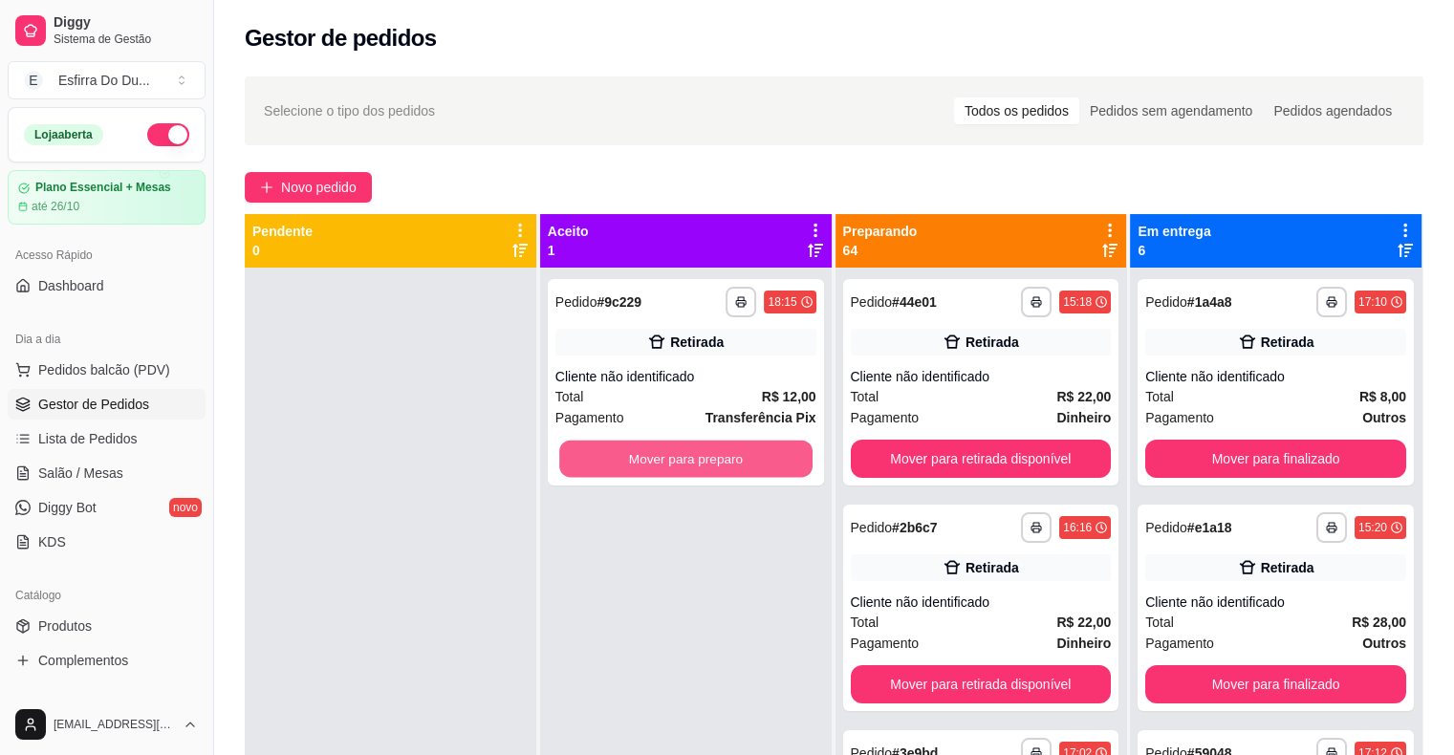
click at [665, 469] on button "Mover para preparo" at bounding box center [685, 459] width 253 height 37
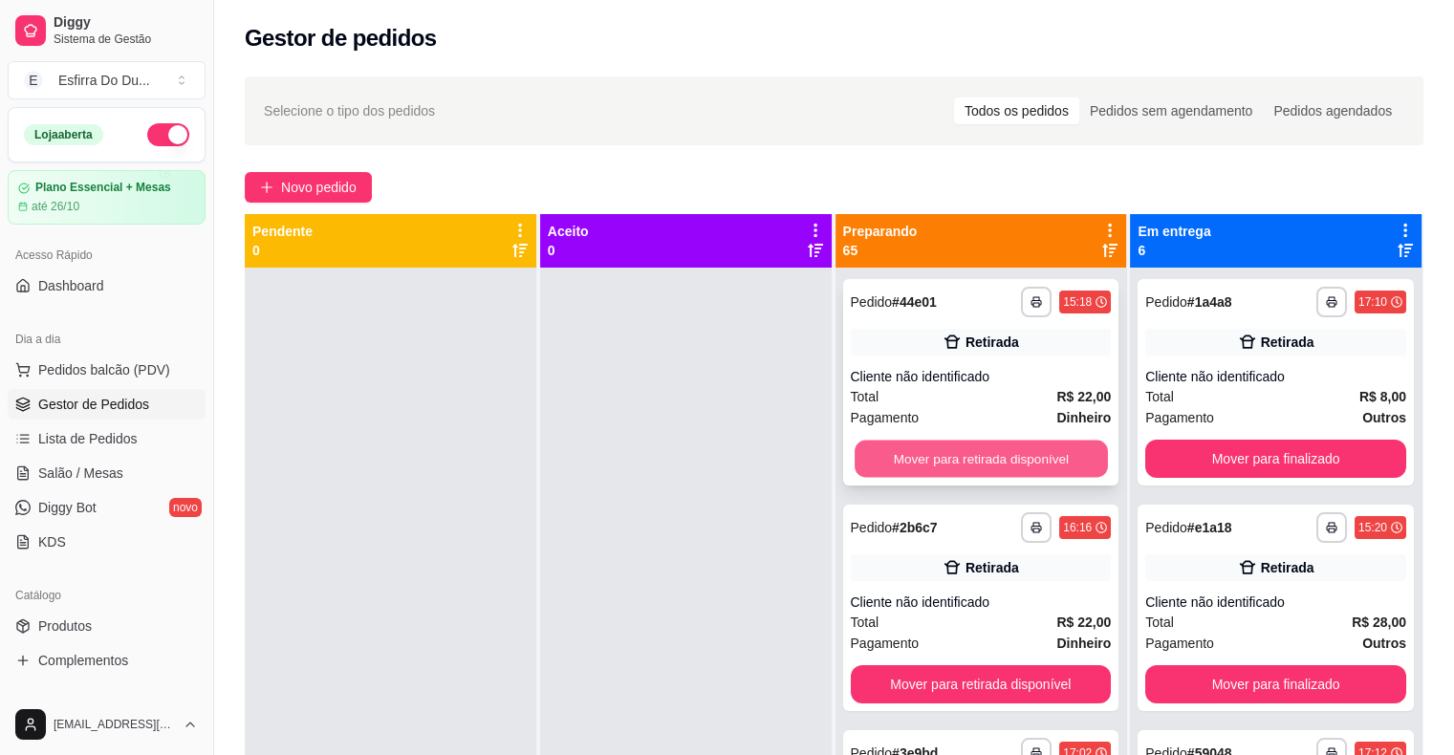
click at [971, 460] on button "Mover para retirada disponível" at bounding box center [981, 459] width 253 height 37
click at [971, 460] on button "Mover para retirada disponível" at bounding box center [981, 459] width 261 height 38
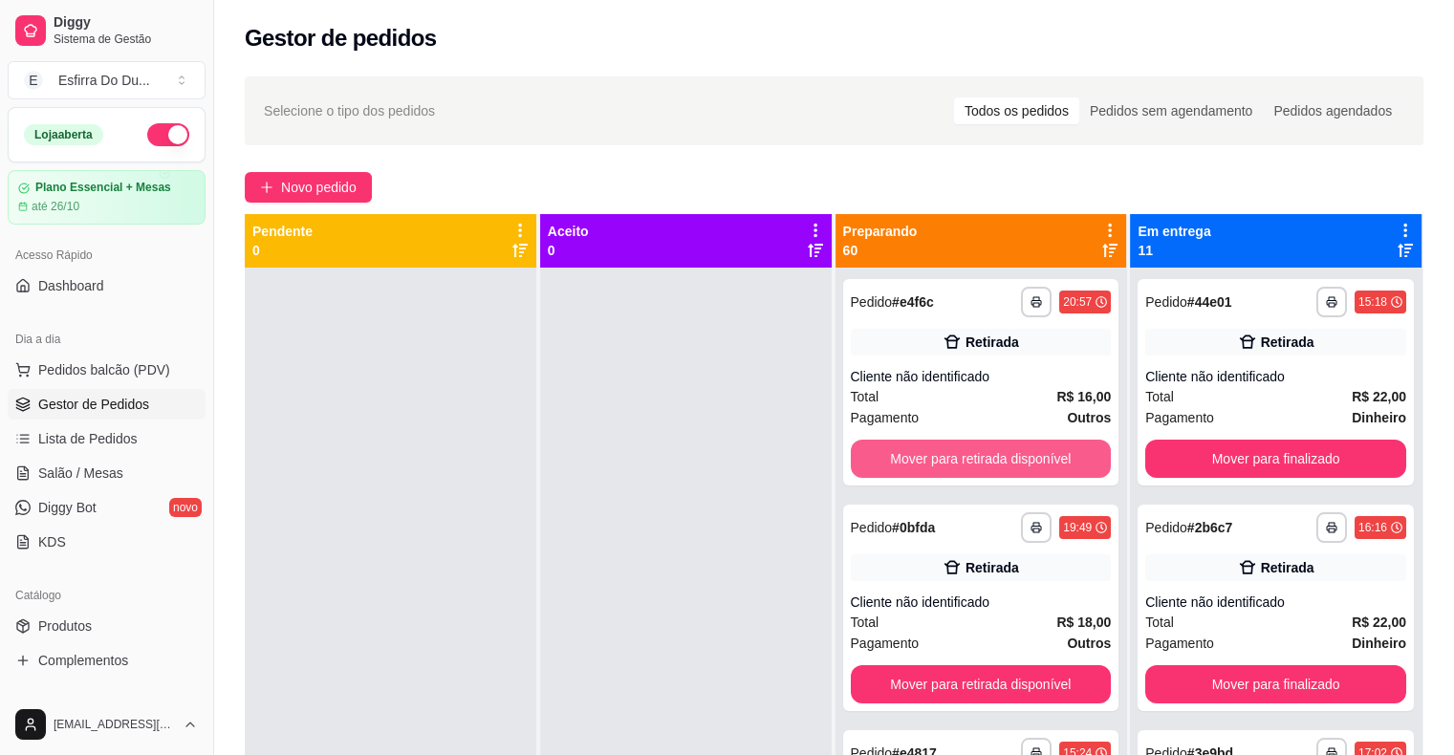
click at [971, 460] on button "Mover para retirada disponível" at bounding box center [981, 459] width 261 height 38
click at [971, 460] on button "Mover para retirada disponível" at bounding box center [981, 459] width 253 height 37
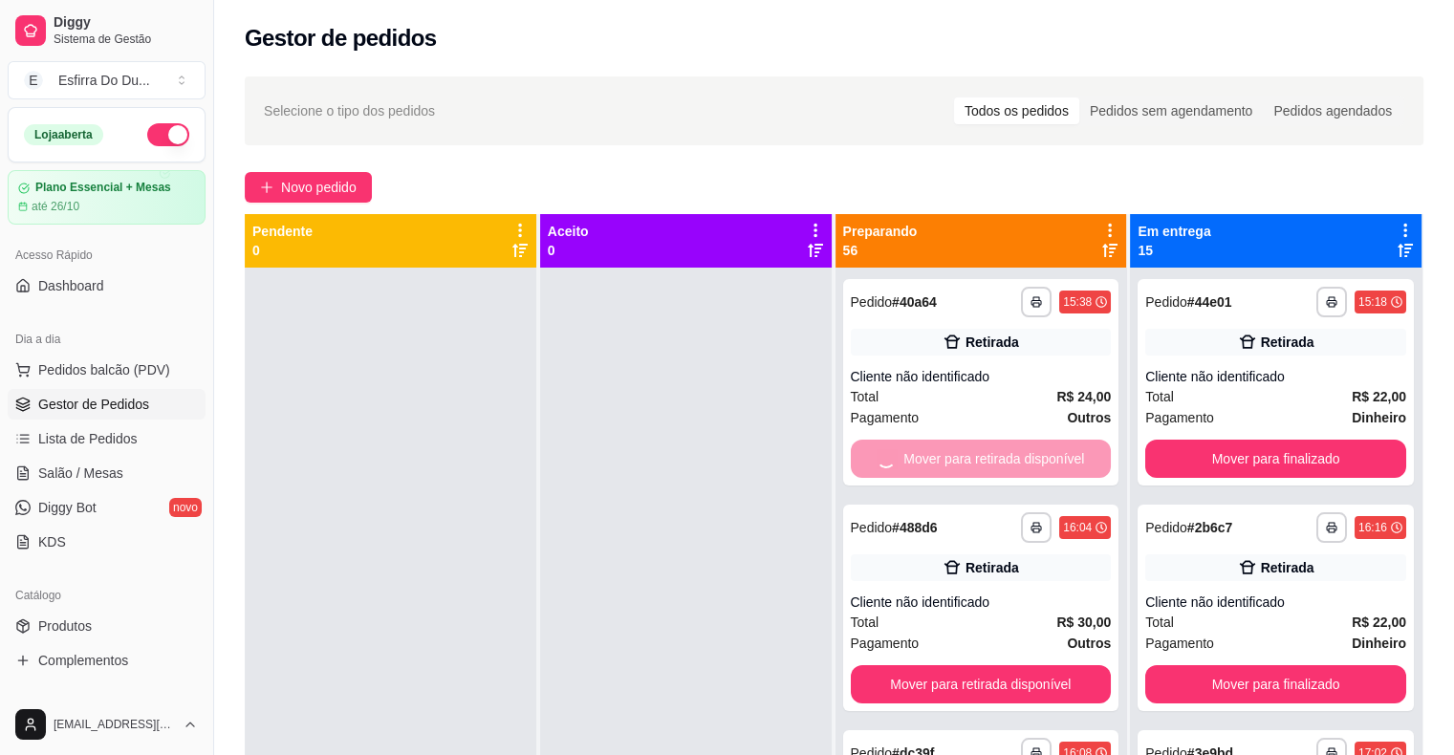
click at [971, 665] on button "Mover para retirada disponível" at bounding box center [981, 684] width 261 height 38
click at [971, 460] on button "Mover para retirada disponível" at bounding box center [981, 459] width 253 height 37
click at [971, 460] on button "Mover para retirada disponível" at bounding box center [981, 459] width 261 height 38
click at [971, 460] on button "Mover para retirada disponível" at bounding box center [981, 459] width 253 height 37
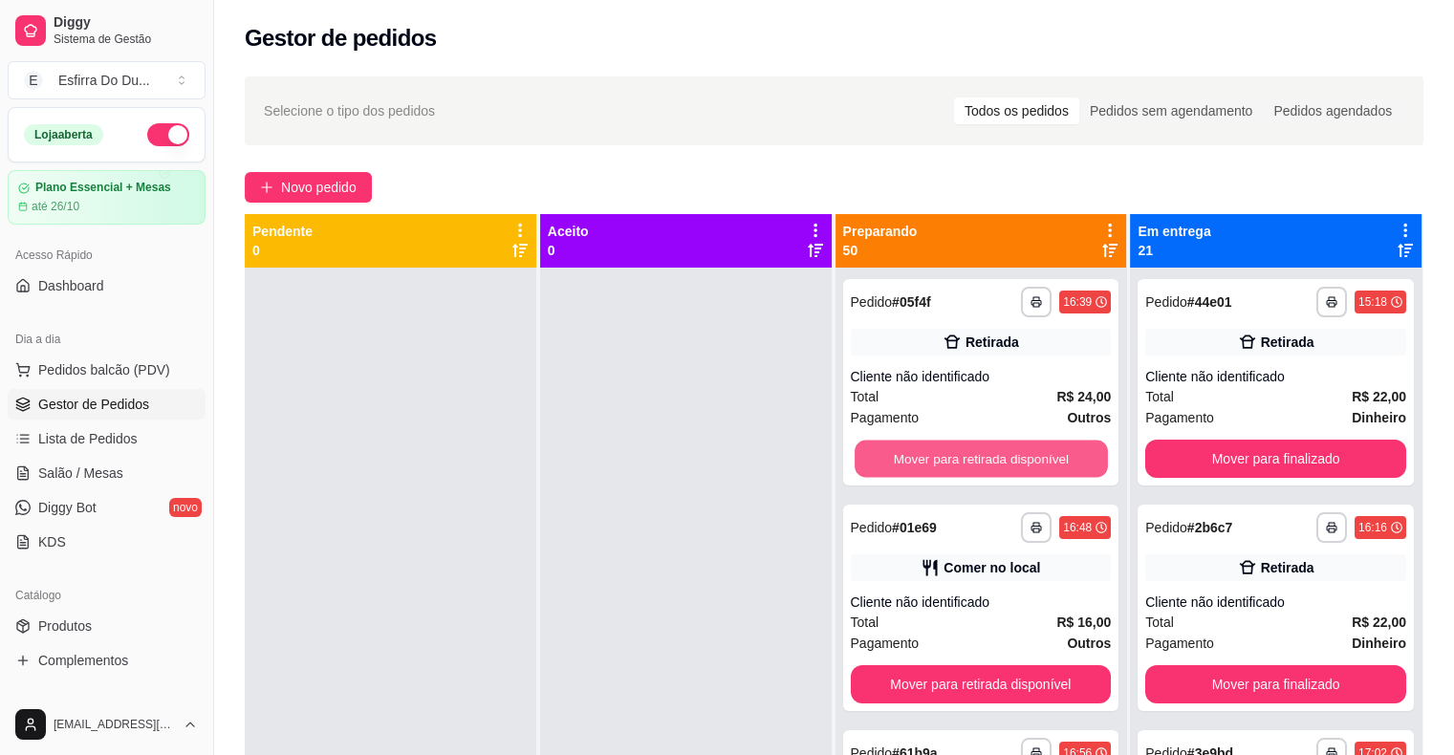
click at [971, 460] on button "Mover para retirada disponível" at bounding box center [981, 459] width 253 height 37
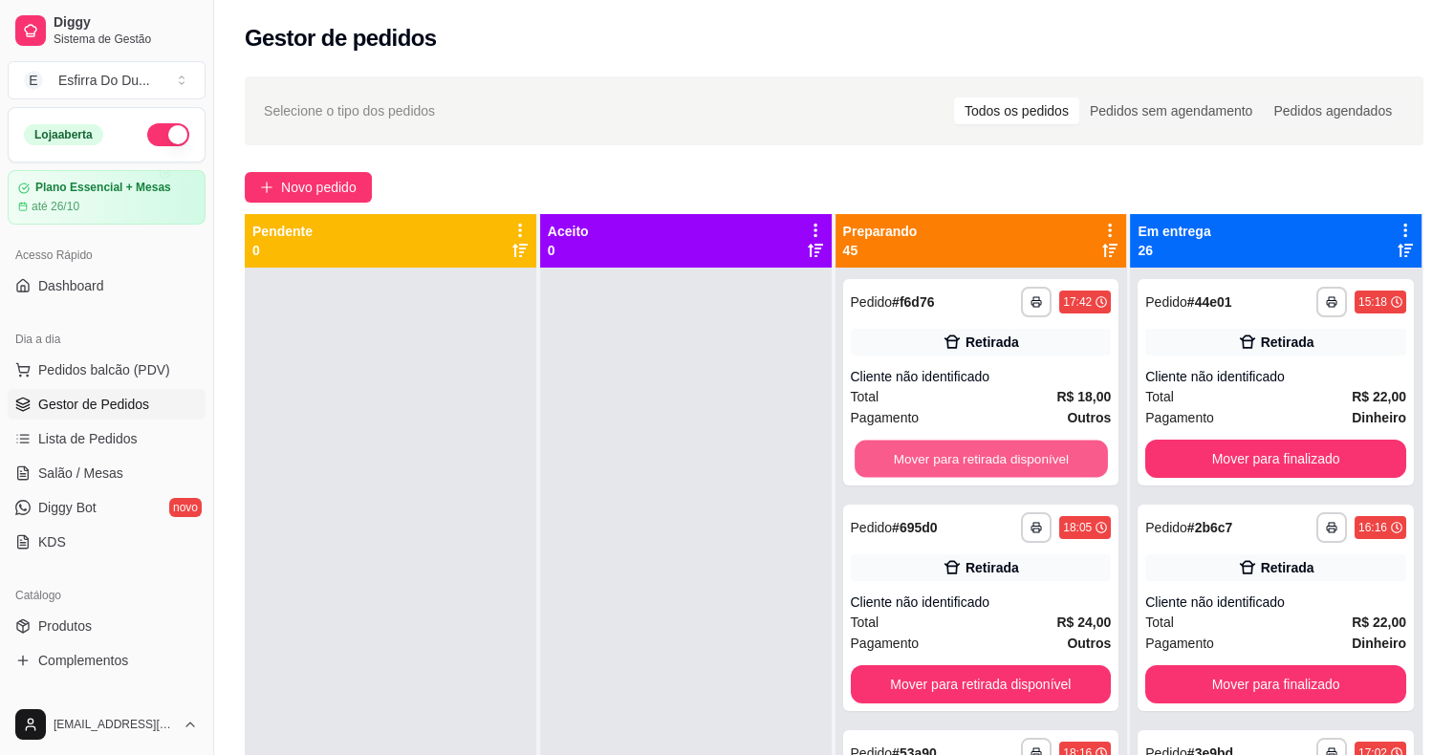
click at [971, 460] on button "Mover para retirada disponível" at bounding box center [981, 459] width 253 height 37
click at [971, 460] on button "Mover para retirada disponível" at bounding box center [981, 459] width 261 height 38
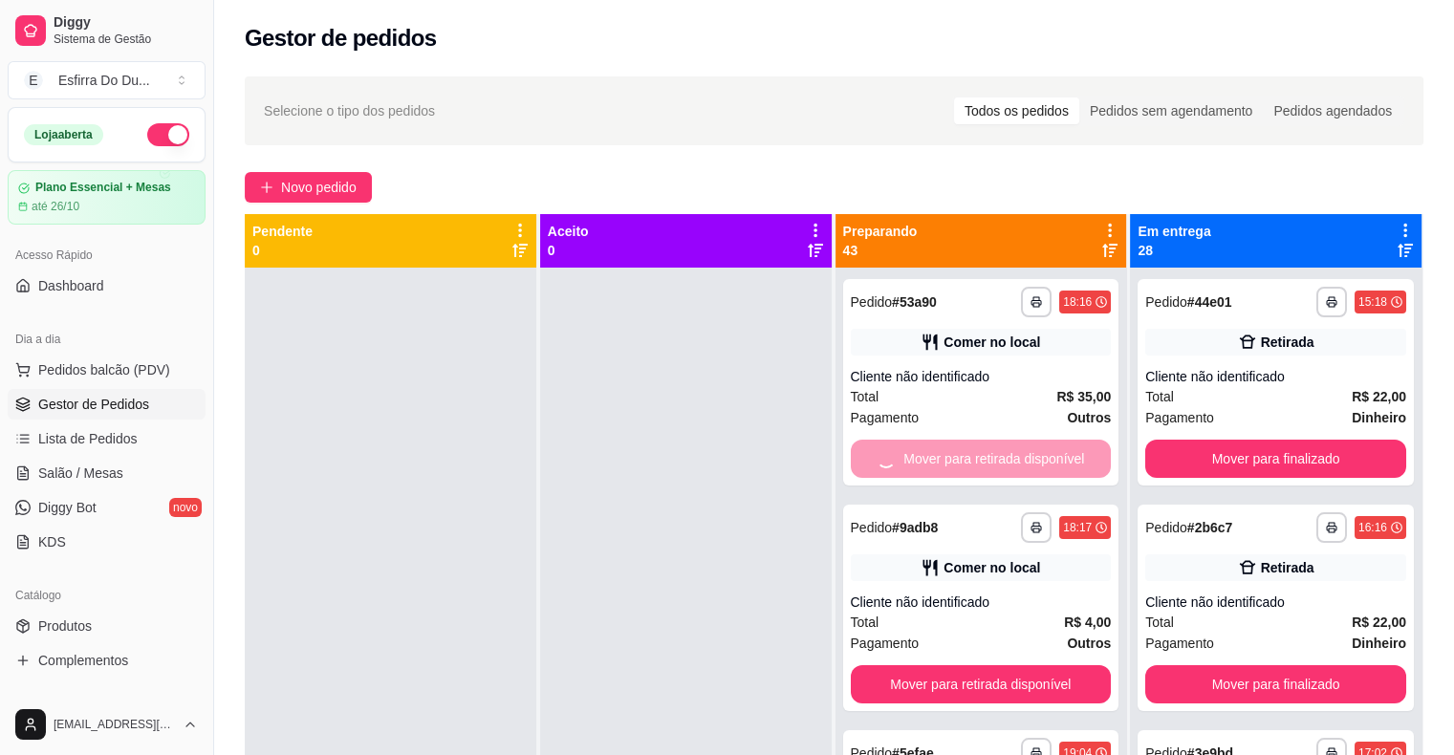
click at [971, 460] on div "Mover para retirada disponível" at bounding box center [981, 459] width 261 height 38
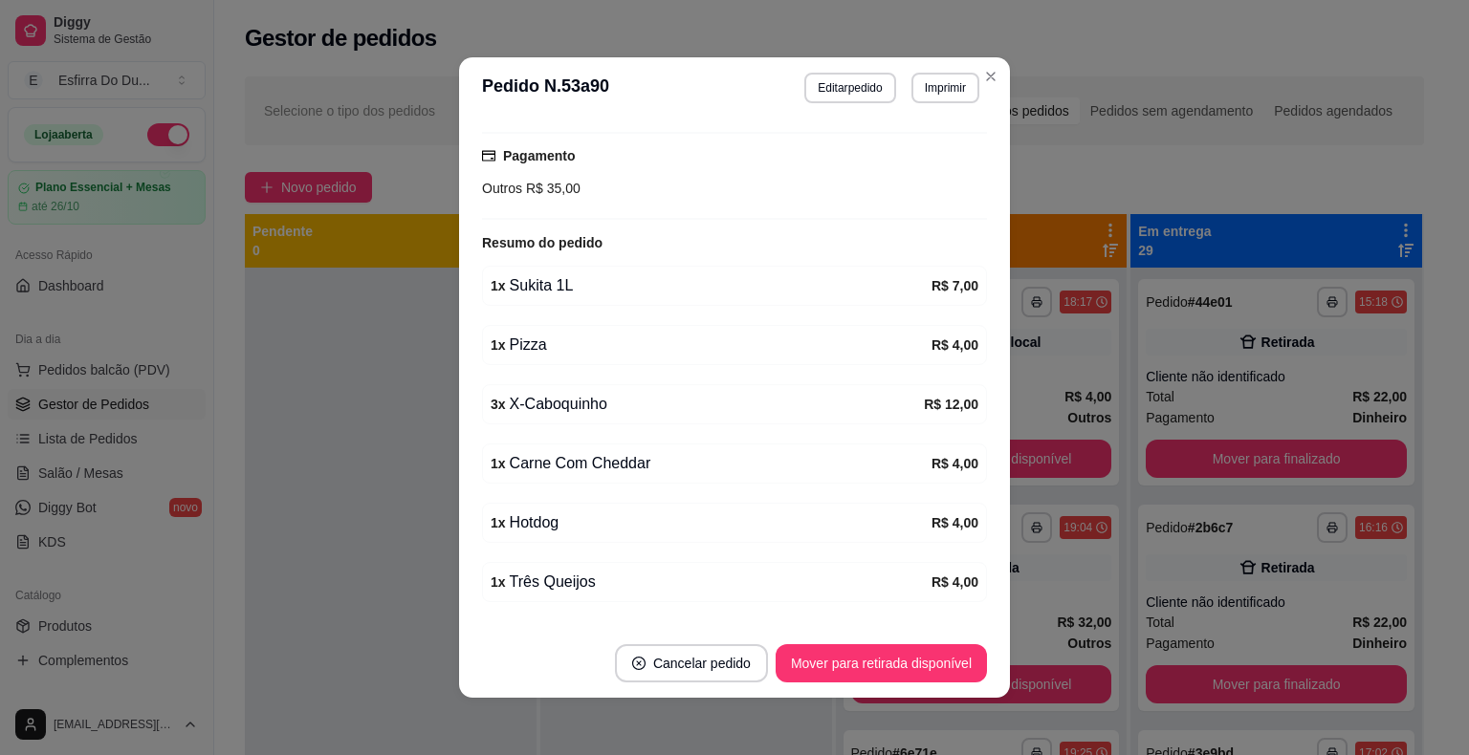
scroll to position [291, 0]
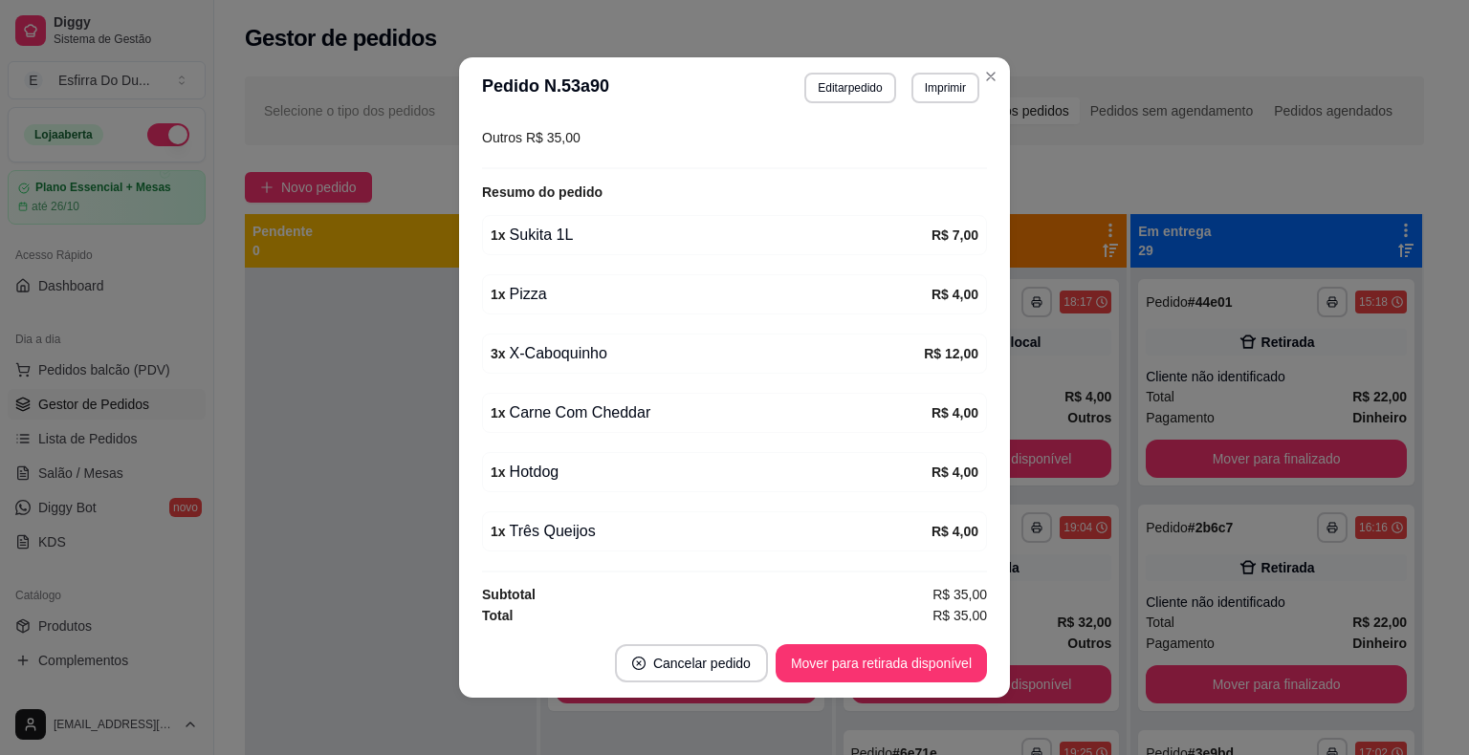
click at [882, 642] on footer "Cancelar pedido Mover para retirada disponível" at bounding box center [734, 663] width 551 height 69
click at [879, 680] on button "Mover para retirada disponível" at bounding box center [880, 663] width 211 height 38
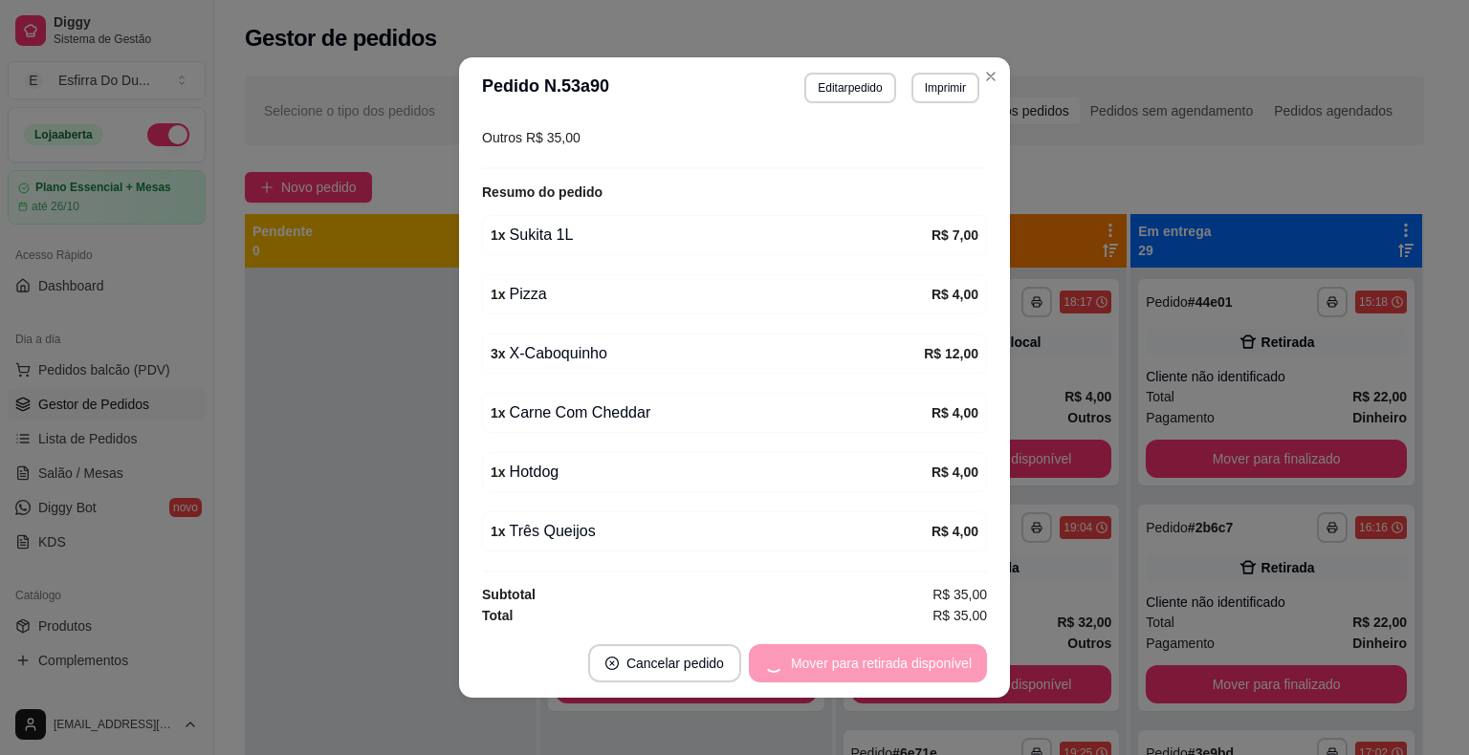
click at [879, 680] on div "Mover para retirada disponível" at bounding box center [868, 663] width 238 height 38
click at [876, 675] on div "Mover para retirada disponível" at bounding box center [868, 663] width 238 height 38
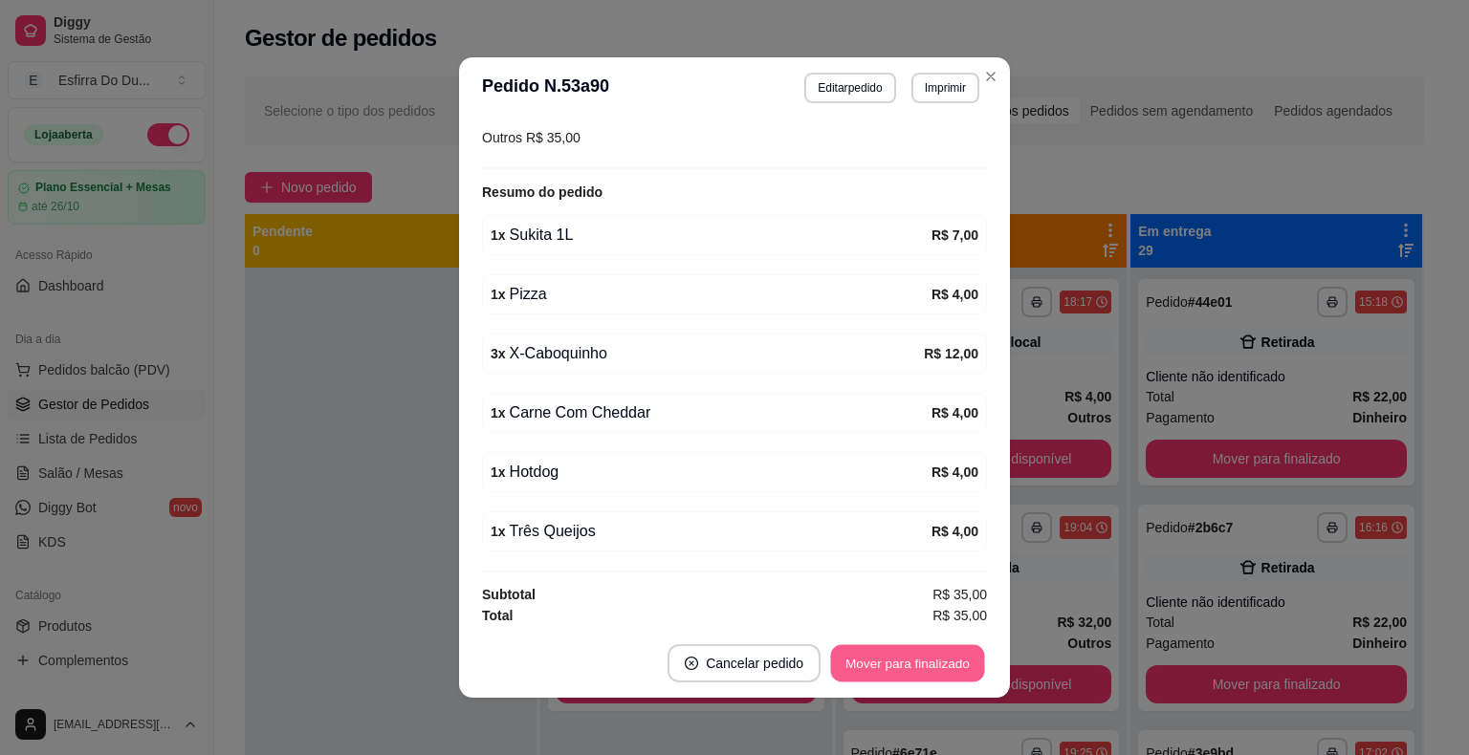
click at [876, 675] on button "Mover para finalizado" at bounding box center [908, 663] width 154 height 37
click at [876, 675] on div "Mover para finalizado" at bounding box center [893, 663] width 185 height 38
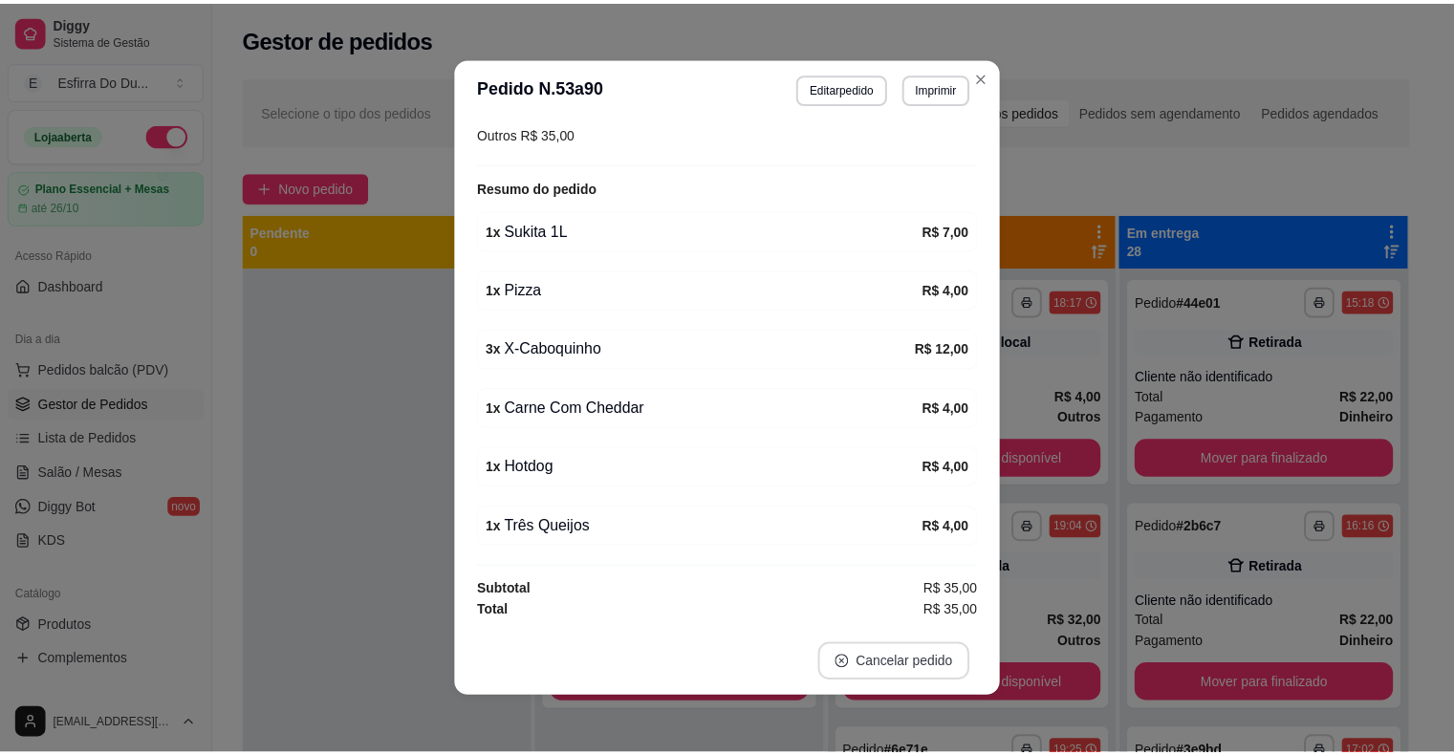
scroll to position [208, 0]
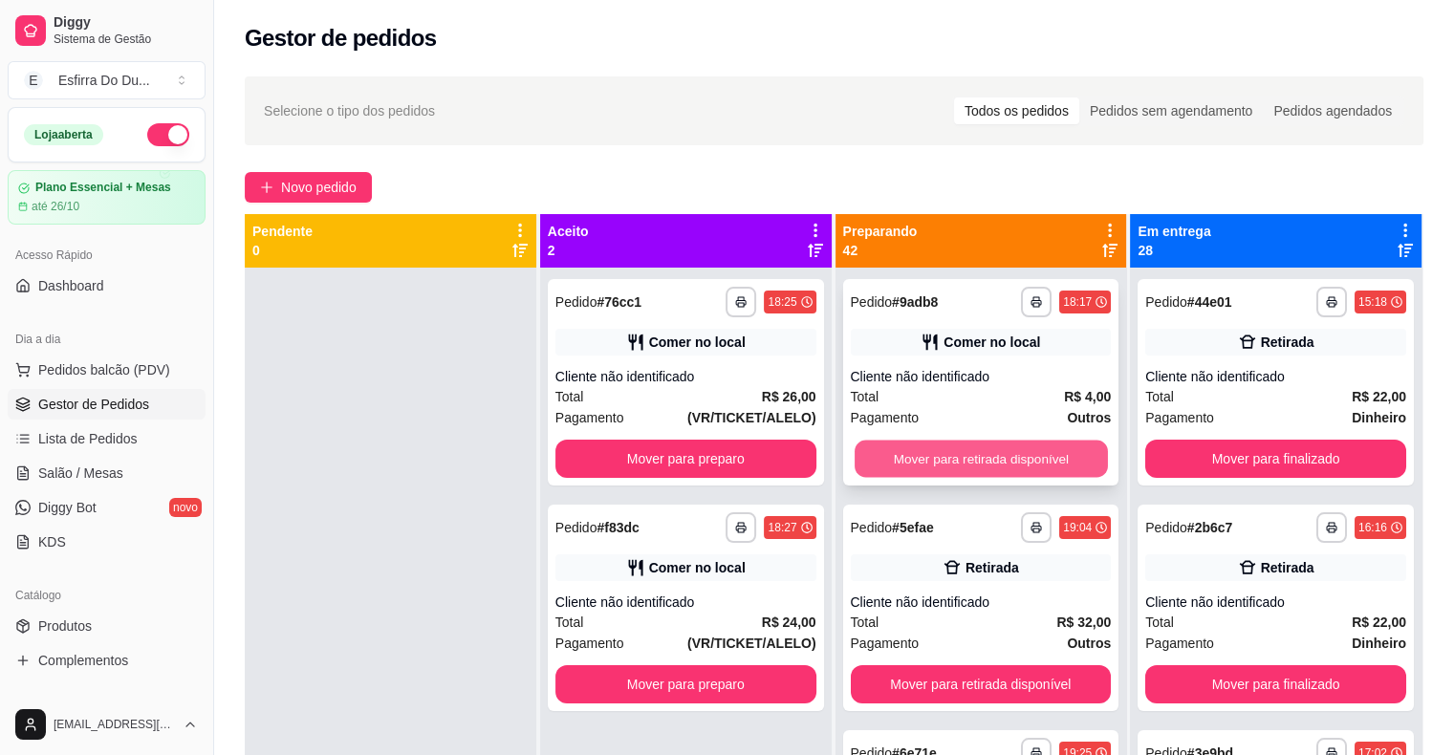
click at [1045, 460] on button "Mover para retirada disponível" at bounding box center [981, 459] width 253 height 37
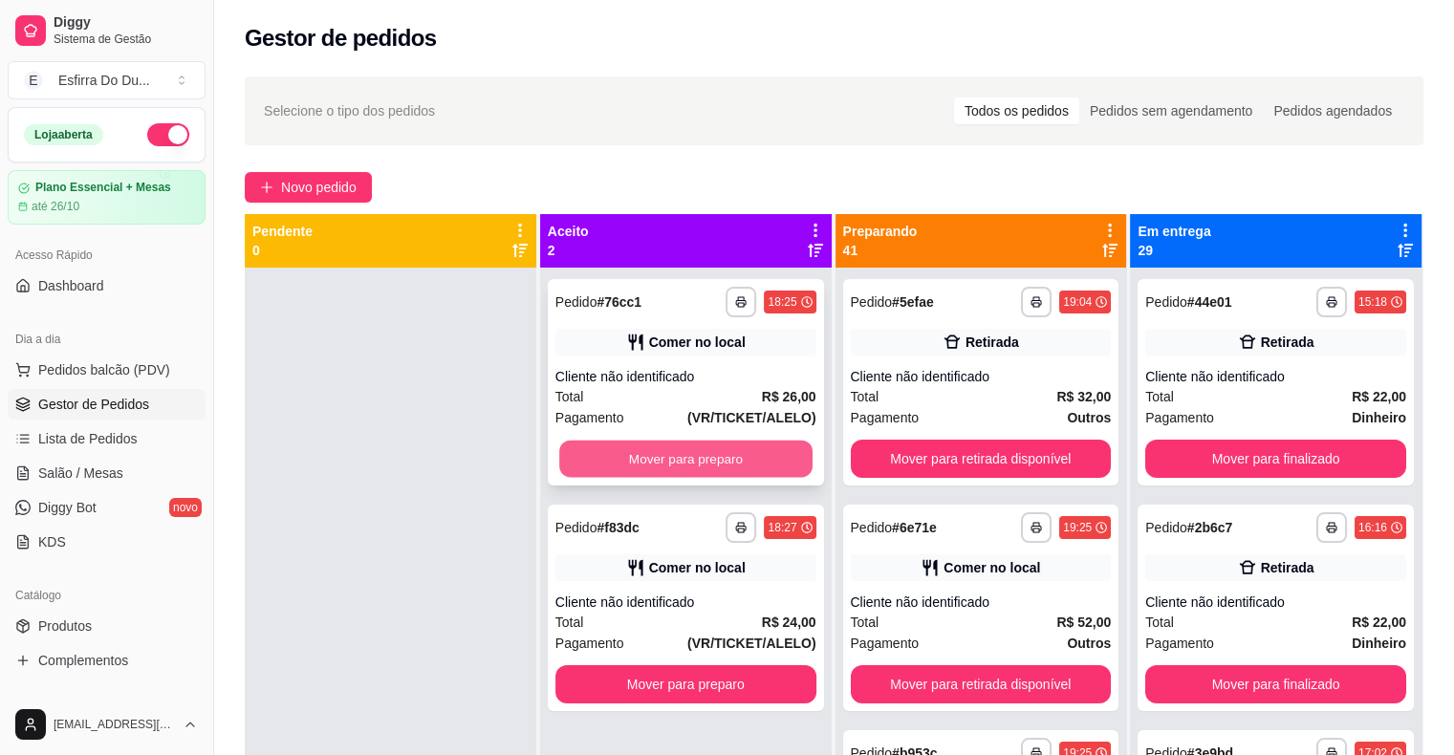
click at [694, 448] on button "Mover para preparo" at bounding box center [685, 459] width 253 height 37
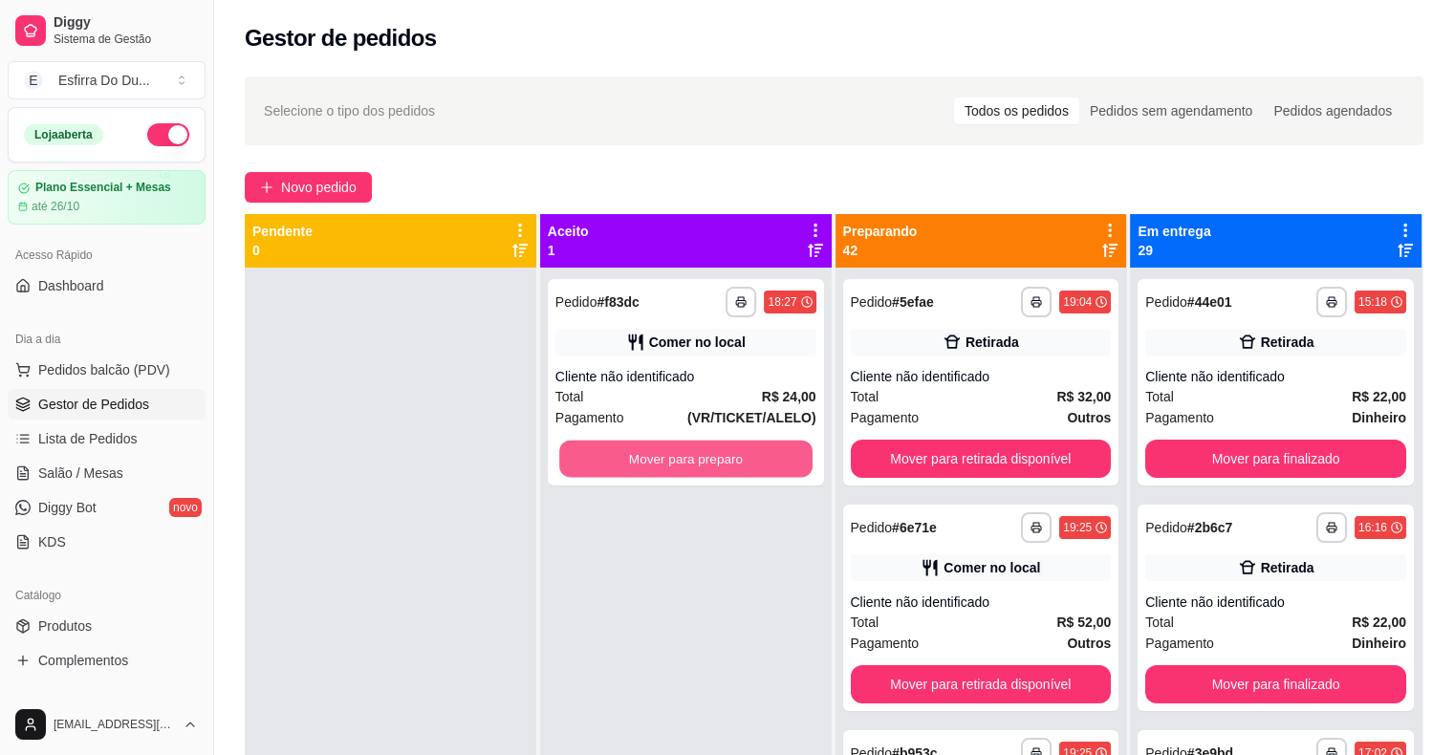
click at [696, 457] on button "Mover para preparo" at bounding box center [685, 459] width 253 height 37
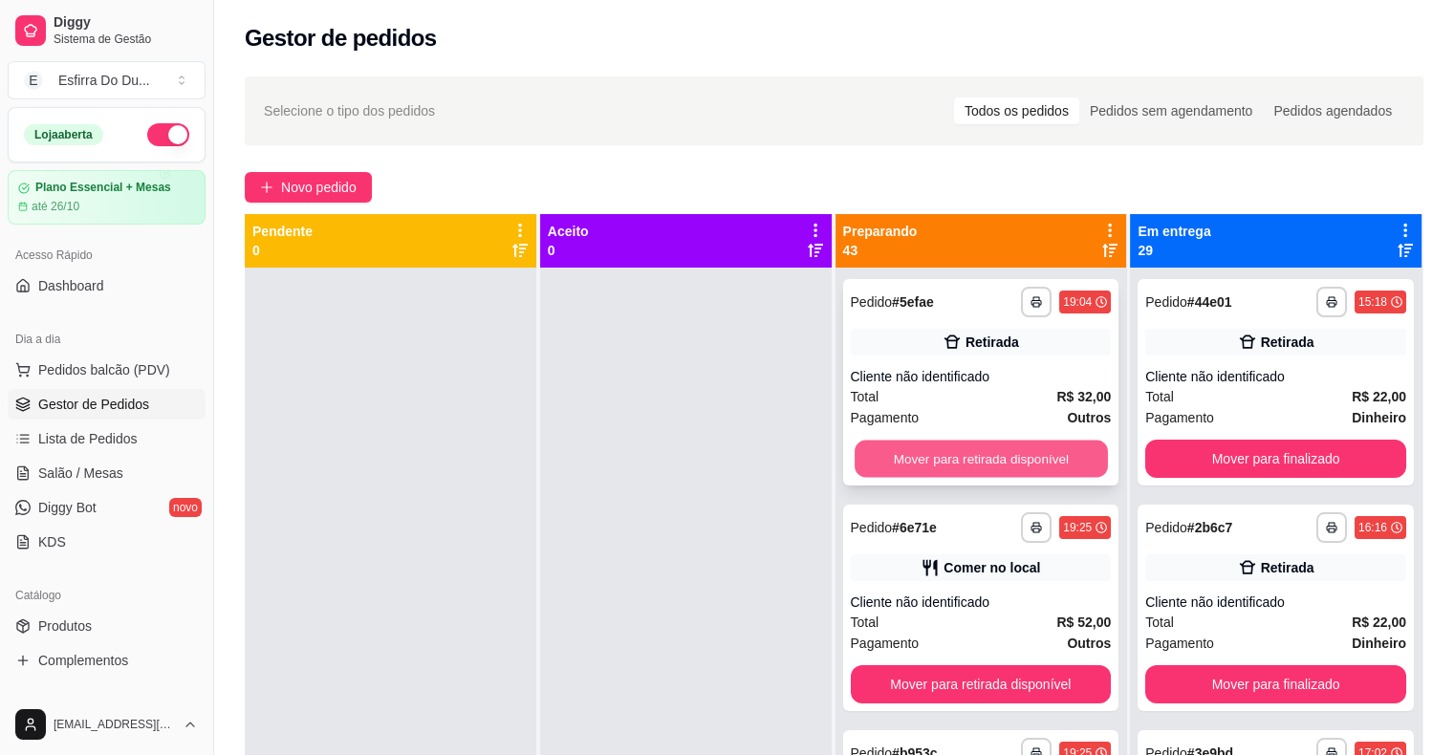
click at [1022, 461] on button "Mover para retirada disponível" at bounding box center [981, 459] width 253 height 37
click at [1022, 461] on button "Mover para retirada disponível" at bounding box center [981, 459] width 261 height 38
click at [1022, 461] on button "Mover para retirada disponível" at bounding box center [981, 459] width 253 height 37
click at [1022, 461] on button "Mover para retirada disponível" at bounding box center [981, 459] width 261 height 38
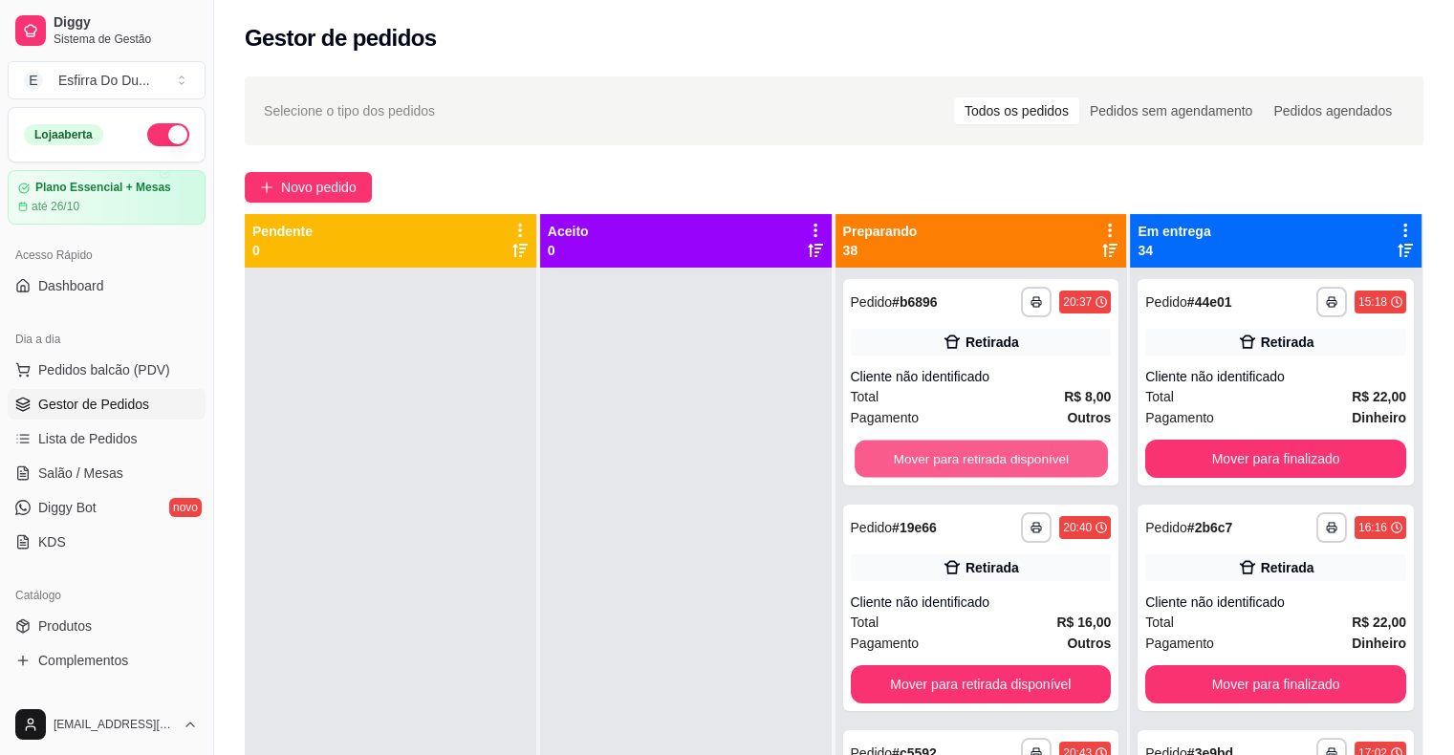
click at [1022, 461] on button "Mover para retirada disponível" at bounding box center [981, 459] width 253 height 37
click at [1022, 665] on button "Mover para retirada disponível" at bounding box center [981, 684] width 261 height 38
click at [1022, 461] on button "Mover para retirada disponível" at bounding box center [981, 459] width 261 height 38
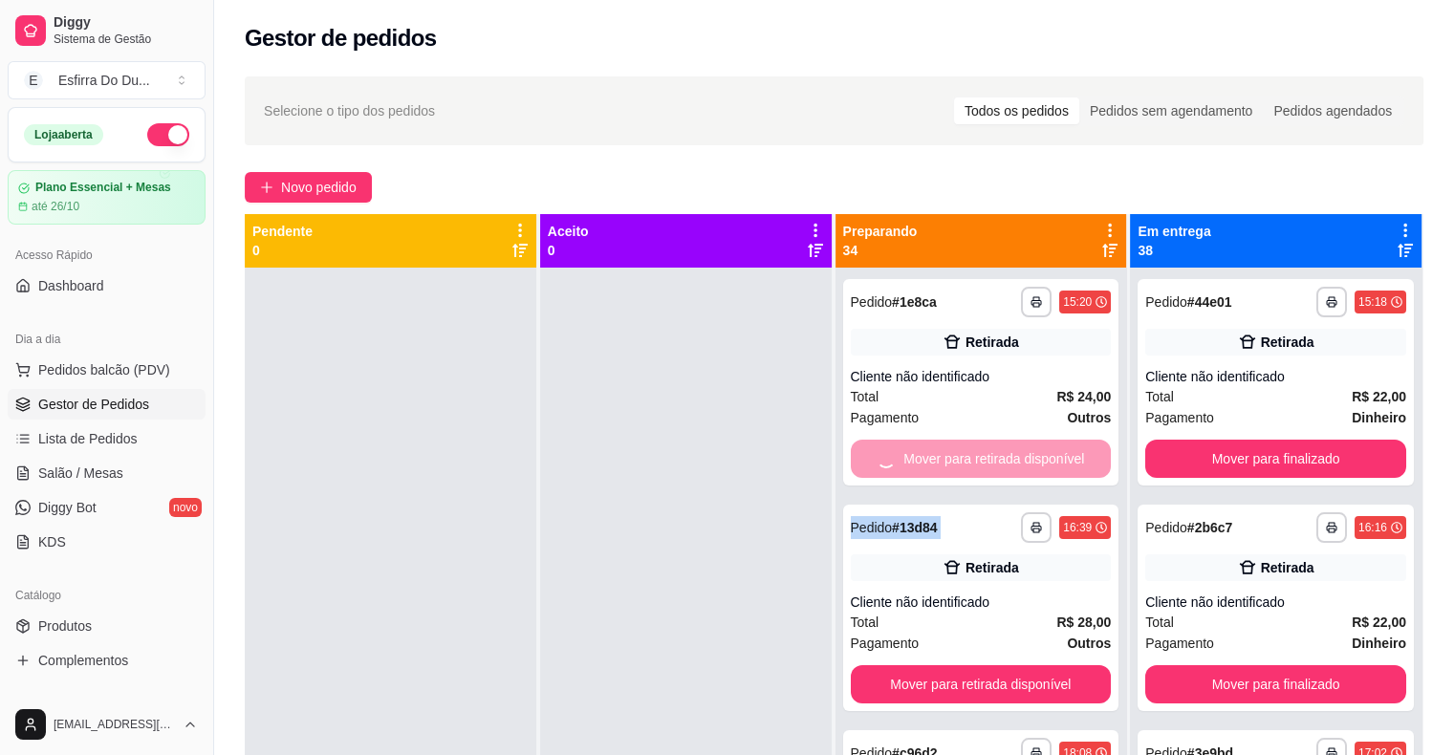
click at [1022, 461] on div "Mover para retirada disponível" at bounding box center [981, 459] width 261 height 38
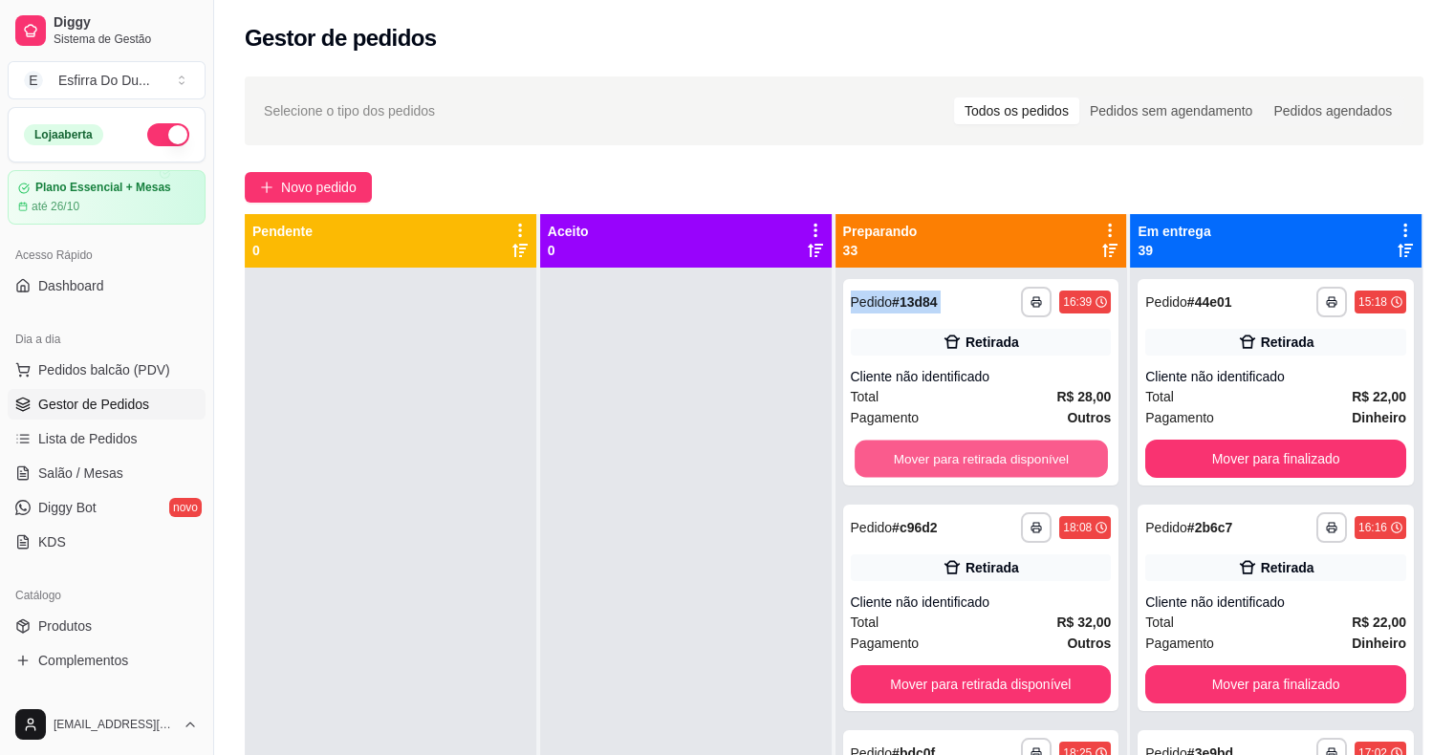
click at [1022, 461] on button "Mover para retirada disponível" at bounding box center [981, 459] width 253 height 37
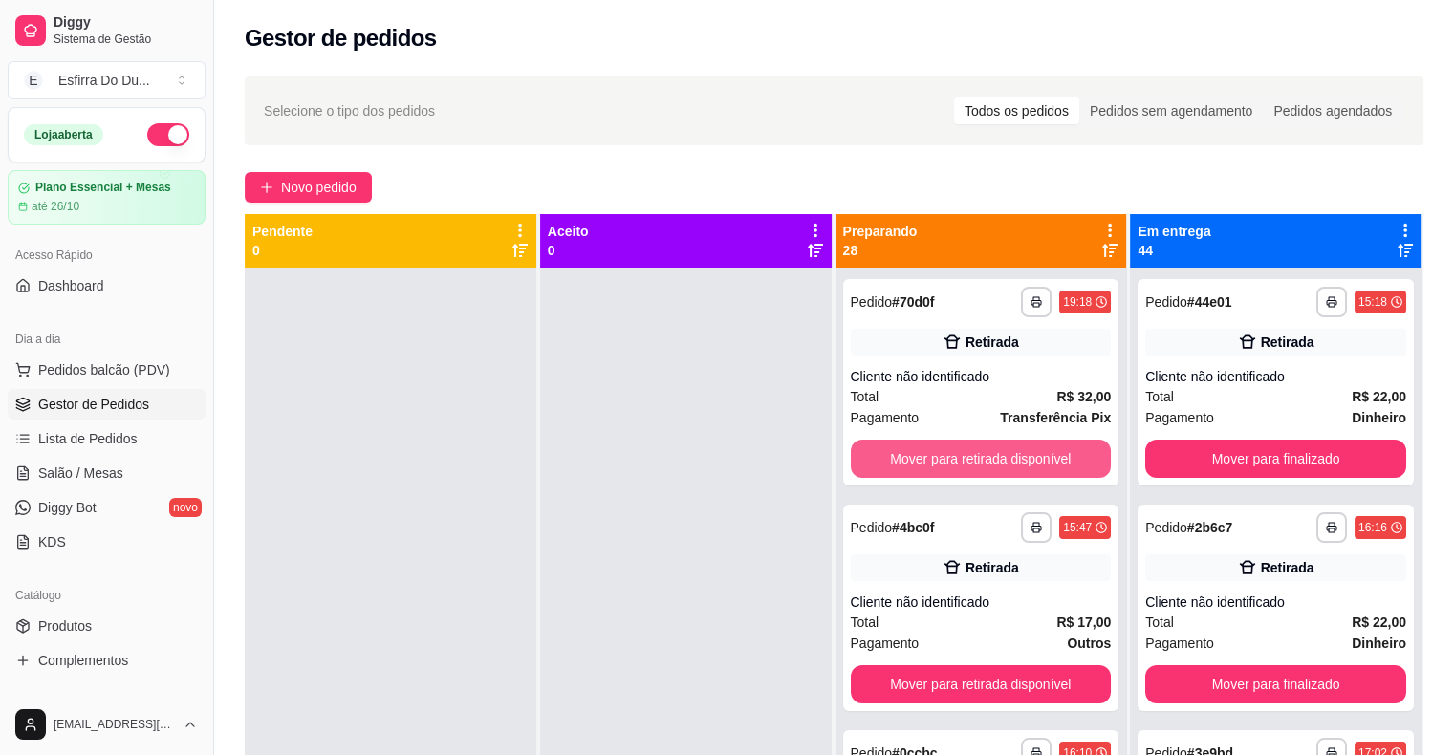
click at [1022, 461] on button "Mover para retirada disponível" at bounding box center [981, 459] width 261 height 38
click at [1022, 461] on button "Mover para retirada disponível" at bounding box center [981, 459] width 253 height 37
click at [1022, 665] on button "Mover para retirada disponível" at bounding box center [981, 684] width 261 height 38
click at [1022, 461] on button "Mover para retirada disponível" at bounding box center [981, 459] width 261 height 38
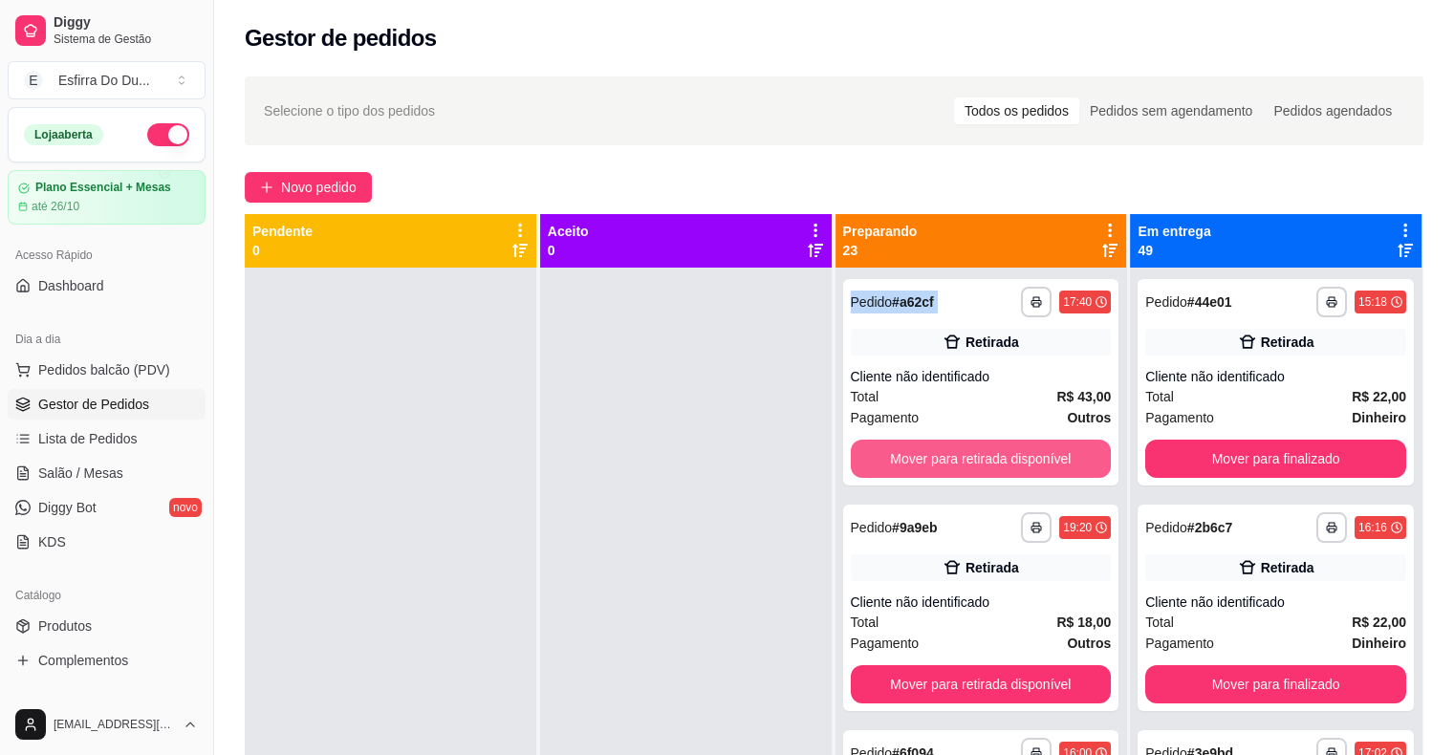
click at [1022, 461] on button "Mover para retirada disponível" at bounding box center [981, 459] width 261 height 38
click at [1022, 461] on div "Mover para retirada disponível" at bounding box center [981, 459] width 261 height 38
click at [1022, 461] on button "Mover para retirada disponível" at bounding box center [981, 459] width 261 height 38
click at [1022, 461] on button "Mover para retirada disponível" at bounding box center [981, 459] width 253 height 37
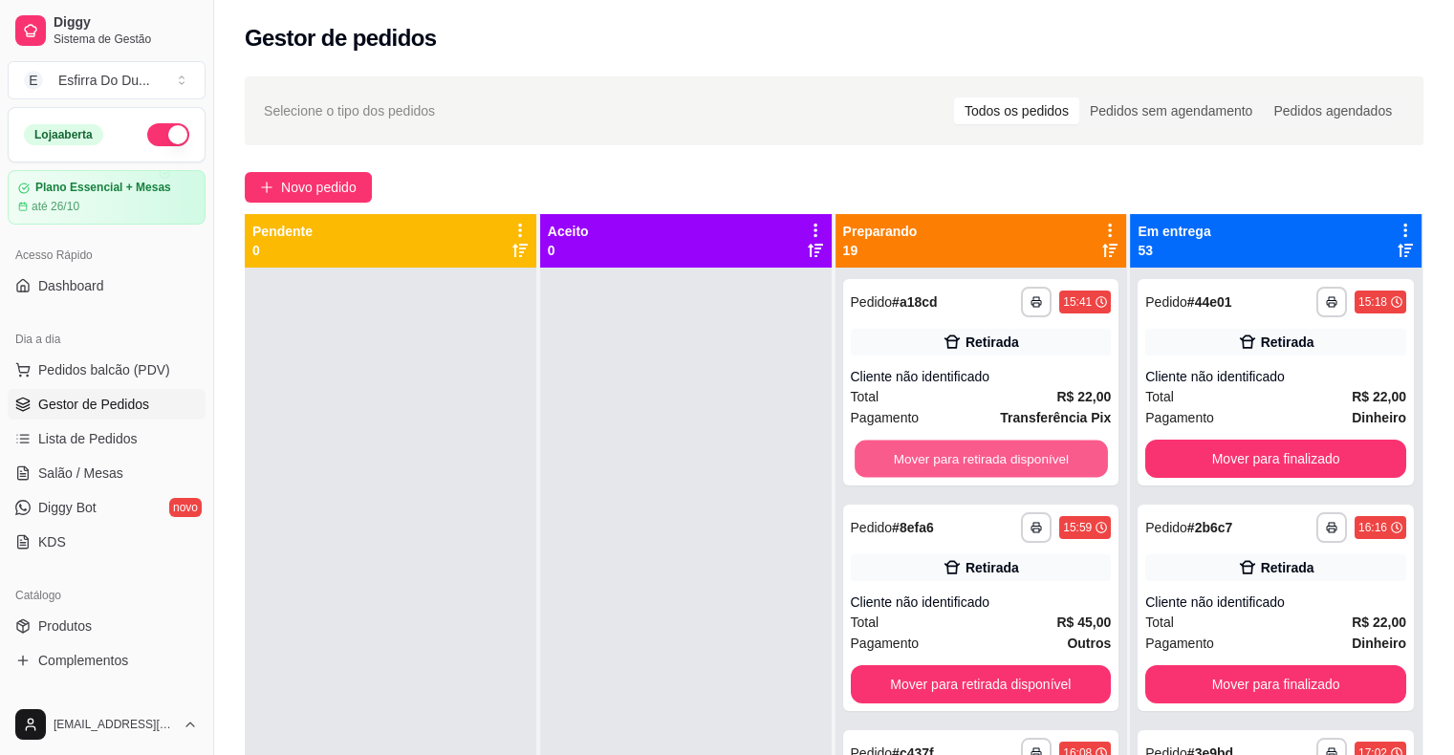
click at [1022, 461] on button "Mover para retirada disponível" at bounding box center [981, 459] width 253 height 37
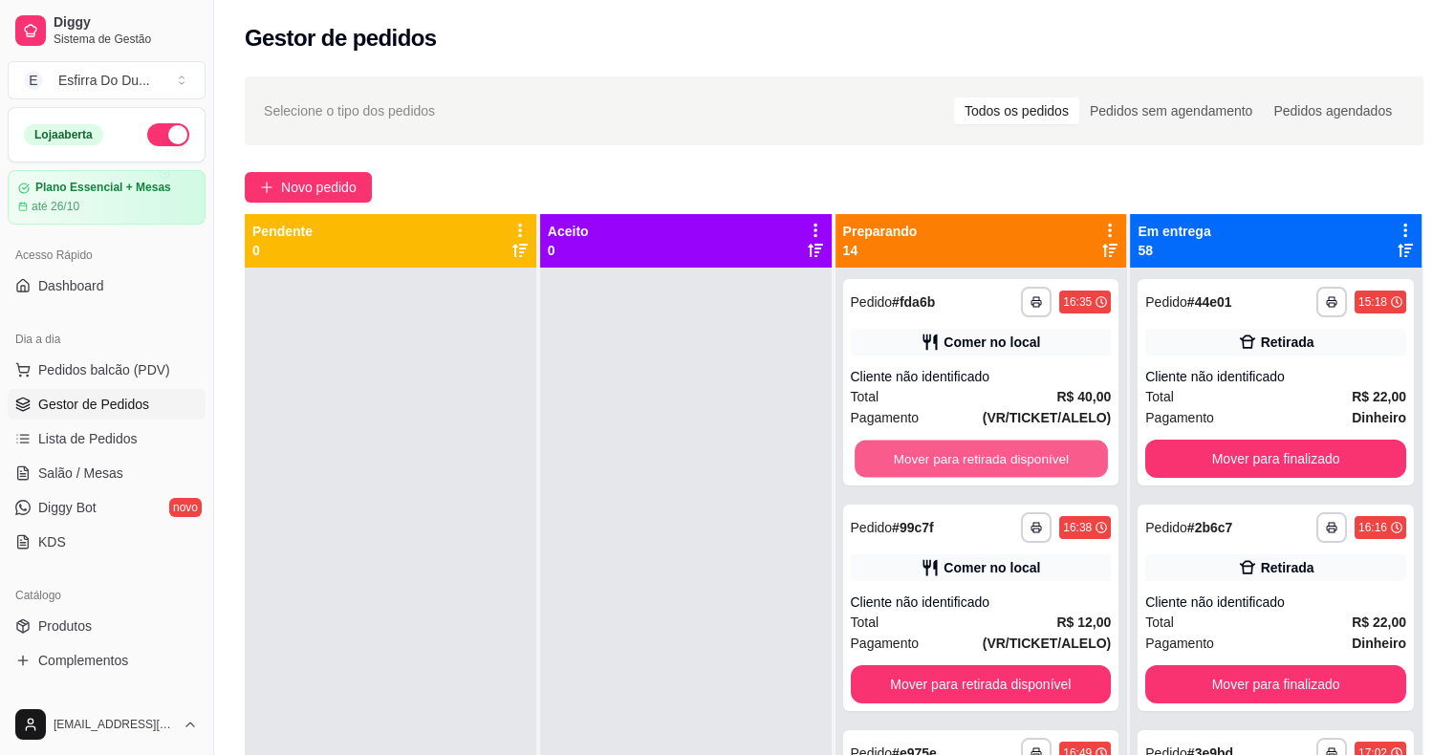
click at [1022, 461] on button "Mover para retirada disponível" at bounding box center [981, 459] width 253 height 37
click at [1022, 461] on button "Mover para retirada disponível" at bounding box center [981, 459] width 261 height 38
click at [1022, 461] on button "Mover para retirada disponível" at bounding box center [981, 459] width 253 height 37
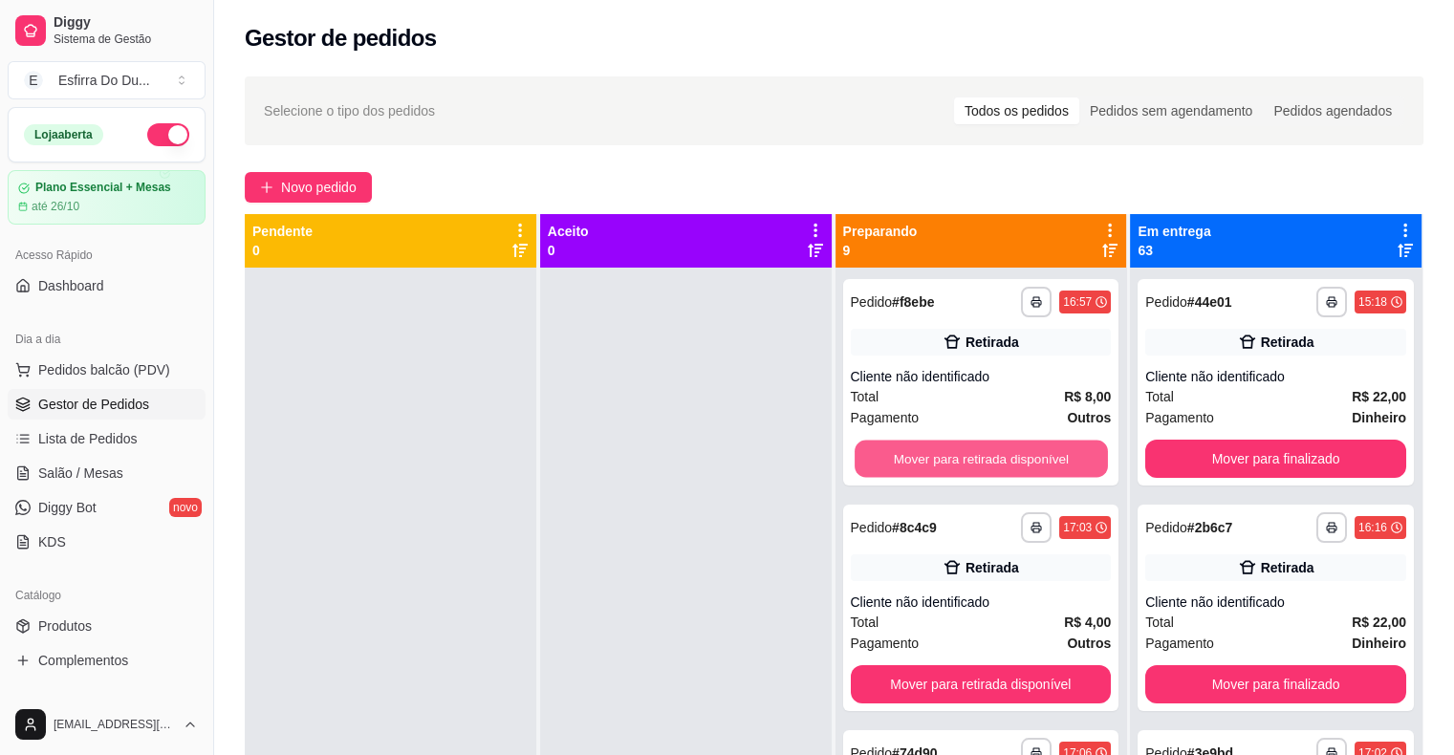
click at [1022, 461] on button "Mover para retirada disponível" at bounding box center [981, 459] width 253 height 37
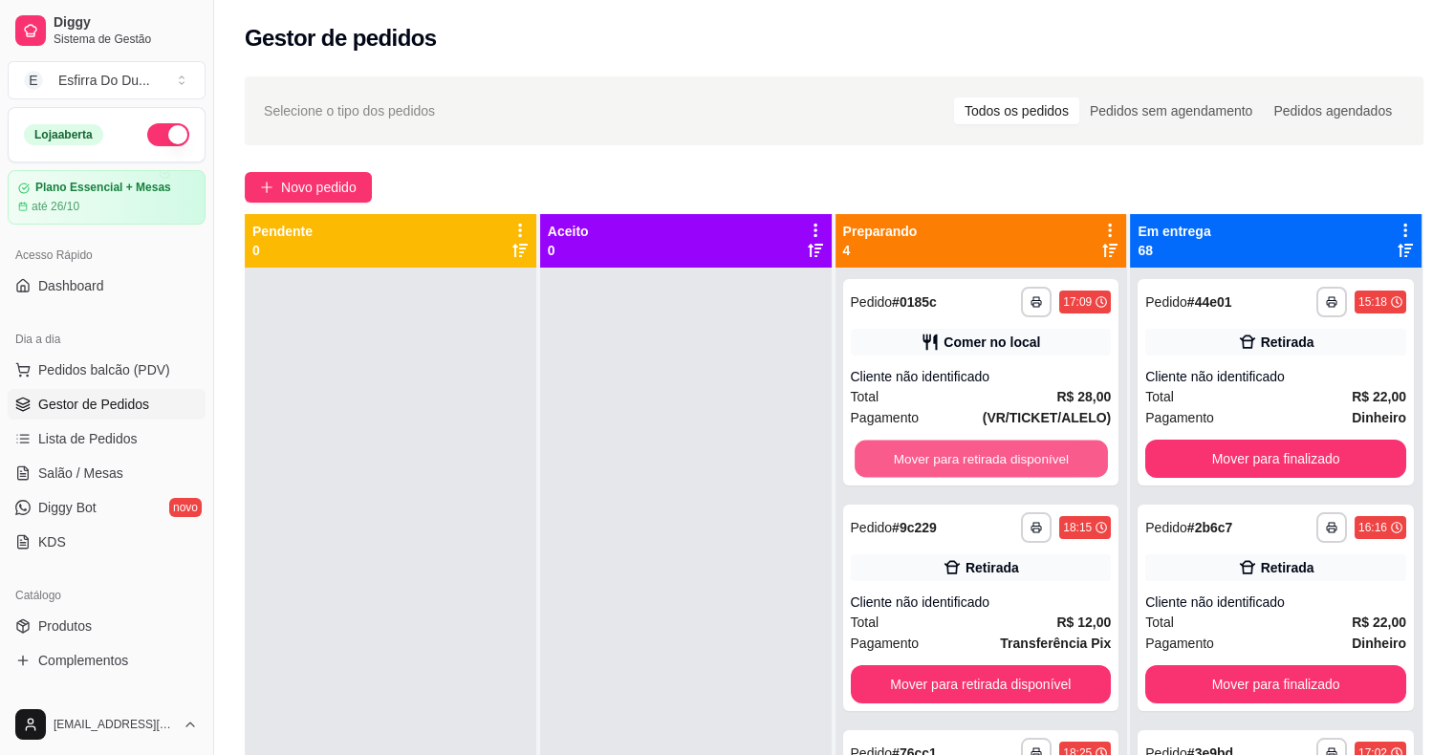
click at [1022, 461] on button "Mover para retirada disponível" at bounding box center [981, 459] width 253 height 37
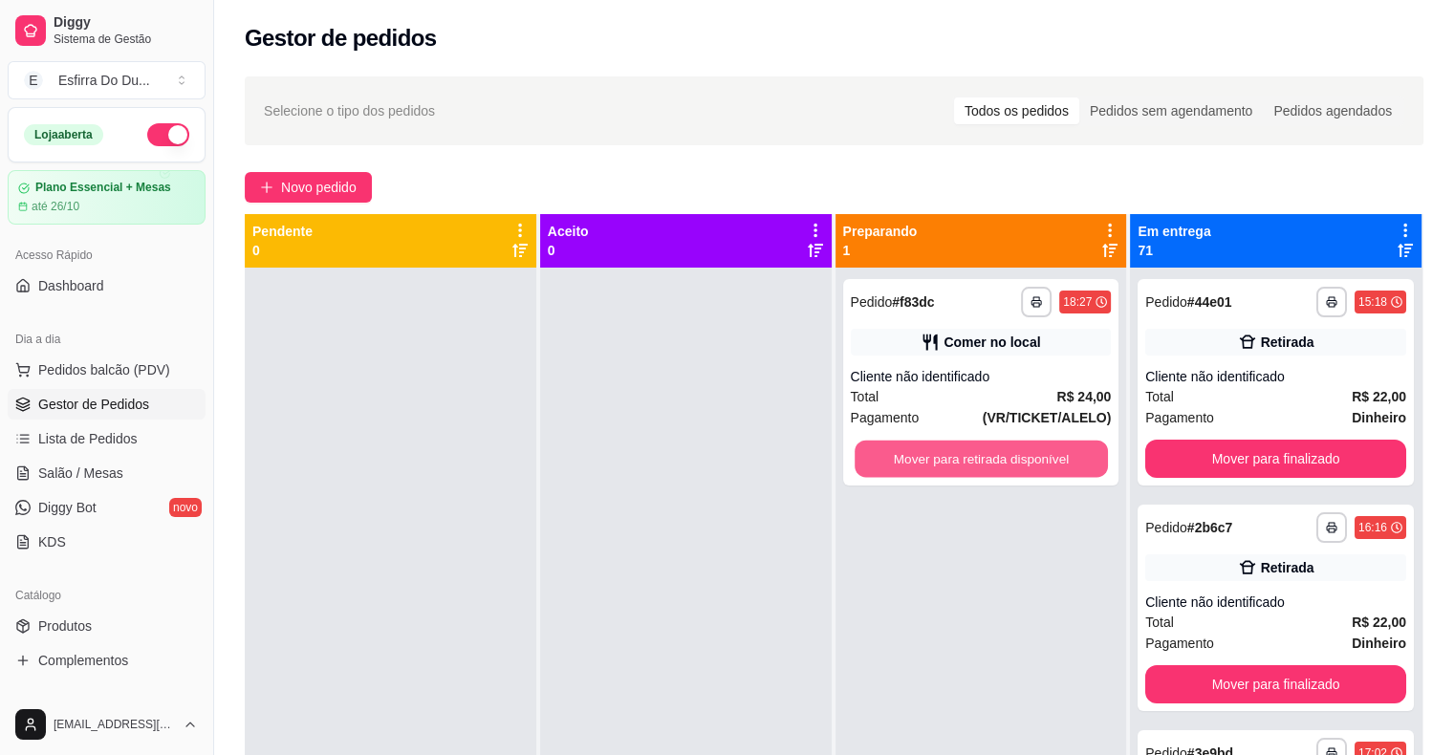
click at [1022, 461] on button "Mover para retirada disponível" at bounding box center [981, 459] width 253 height 37
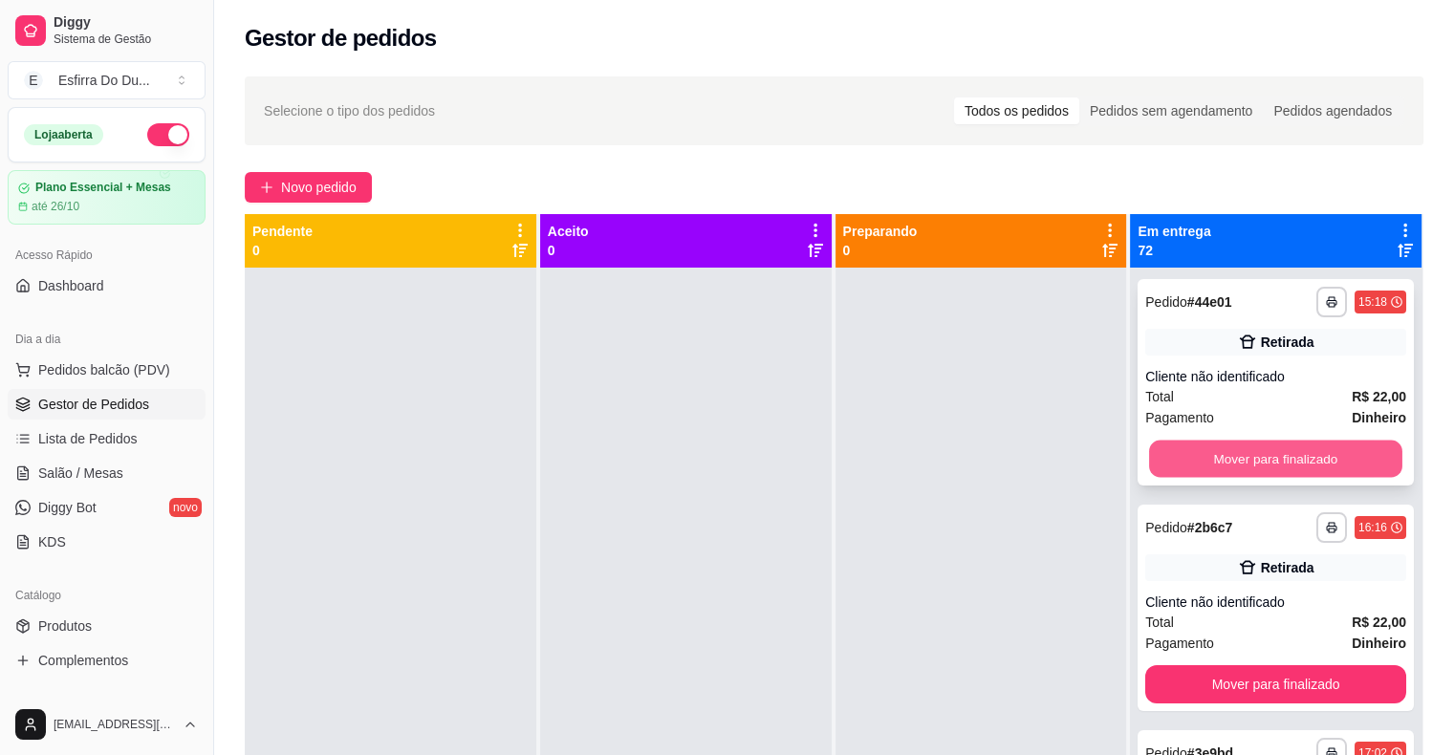
click at [1177, 462] on button "Mover para finalizado" at bounding box center [1275, 459] width 253 height 37
click at [1174, 461] on button "Mover para finalizado" at bounding box center [1275, 459] width 261 height 38
click at [1173, 460] on button "Mover para finalizado" at bounding box center [1275, 459] width 253 height 37
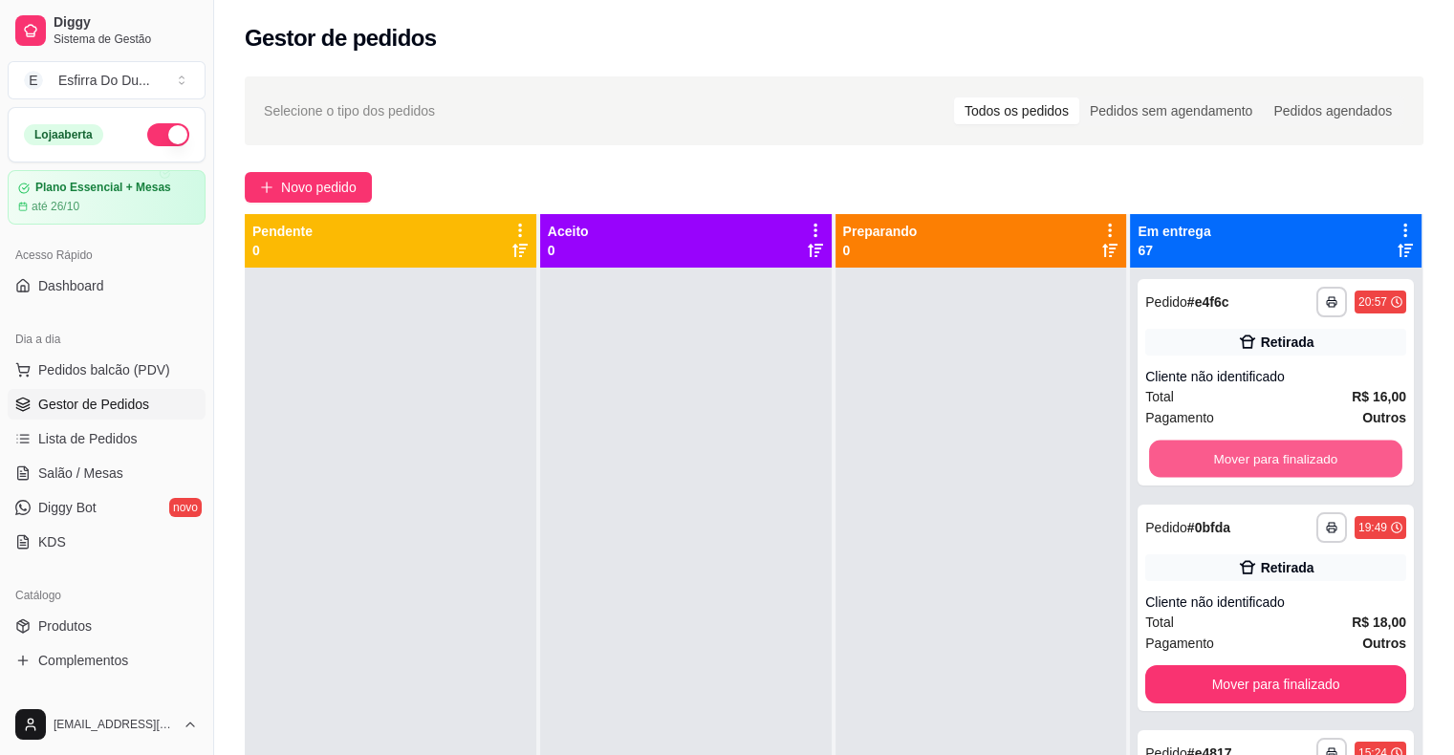
click at [1173, 460] on button "Mover para finalizado" at bounding box center [1275, 459] width 253 height 37
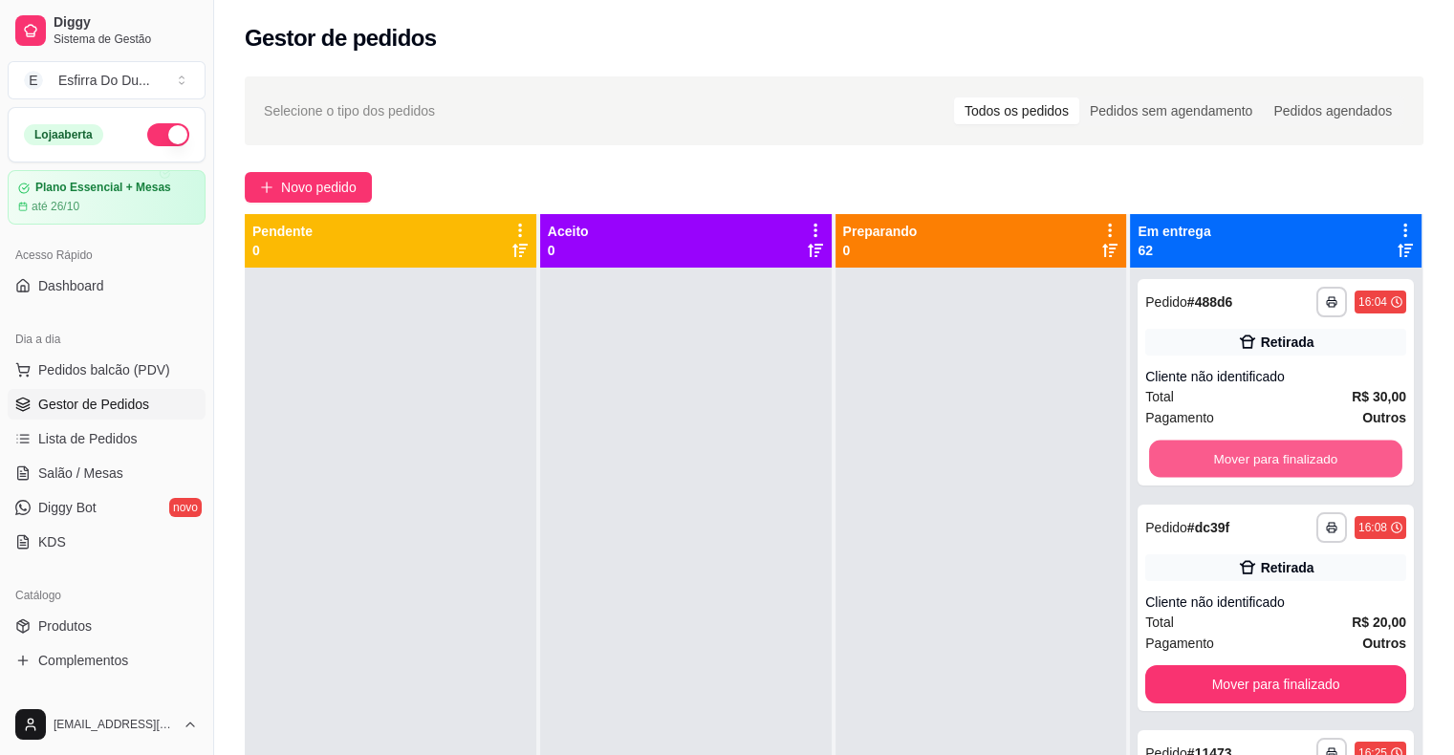
click at [1173, 460] on button "Mover para finalizado" at bounding box center [1275, 459] width 253 height 37
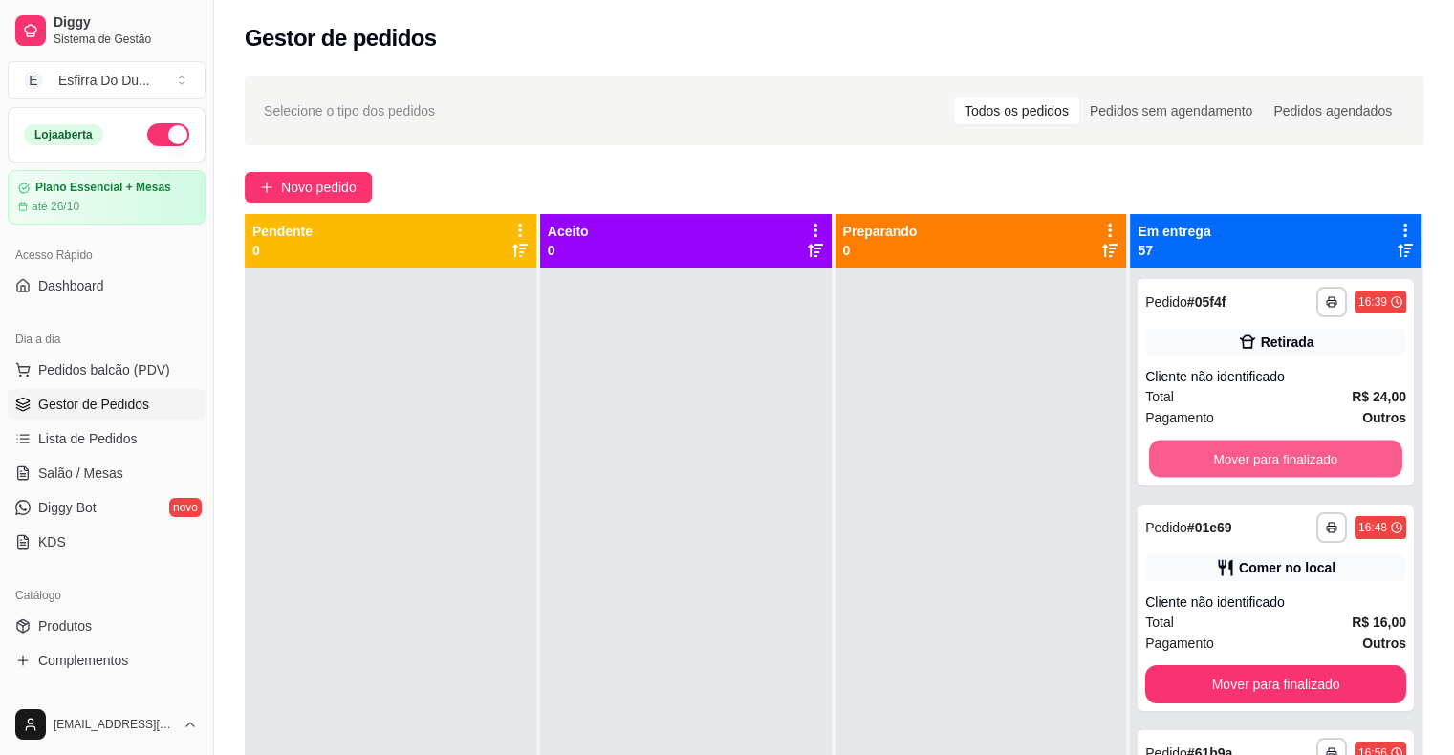
click at [1173, 460] on button "Mover para finalizado" at bounding box center [1275, 459] width 253 height 37
click at [1173, 460] on button "Mover para finalizado" at bounding box center [1275, 459] width 261 height 38
click at [1173, 460] on button "Mover para finalizado" at bounding box center [1275, 459] width 253 height 37
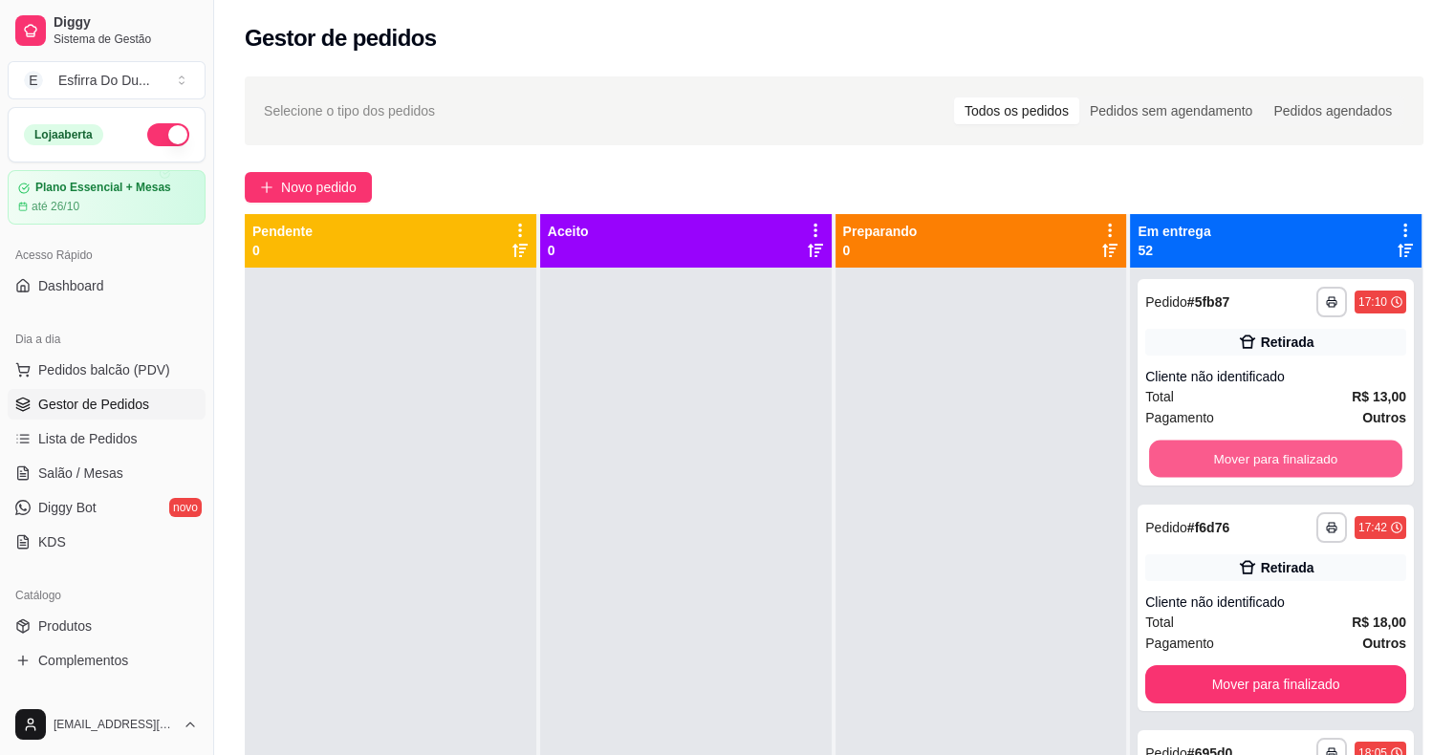
click at [1173, 460] on button "Mover para finalizado" at bounding box center [1275, 459] width 253 height 37
click at [1173, 460] on button "Mover para finalizado" at bounding box center [1275, 459] width 261 height 38
click at [1173, 460] on button "Mover para finalizado" at bounding box center [1275, 459] width 253 height 37
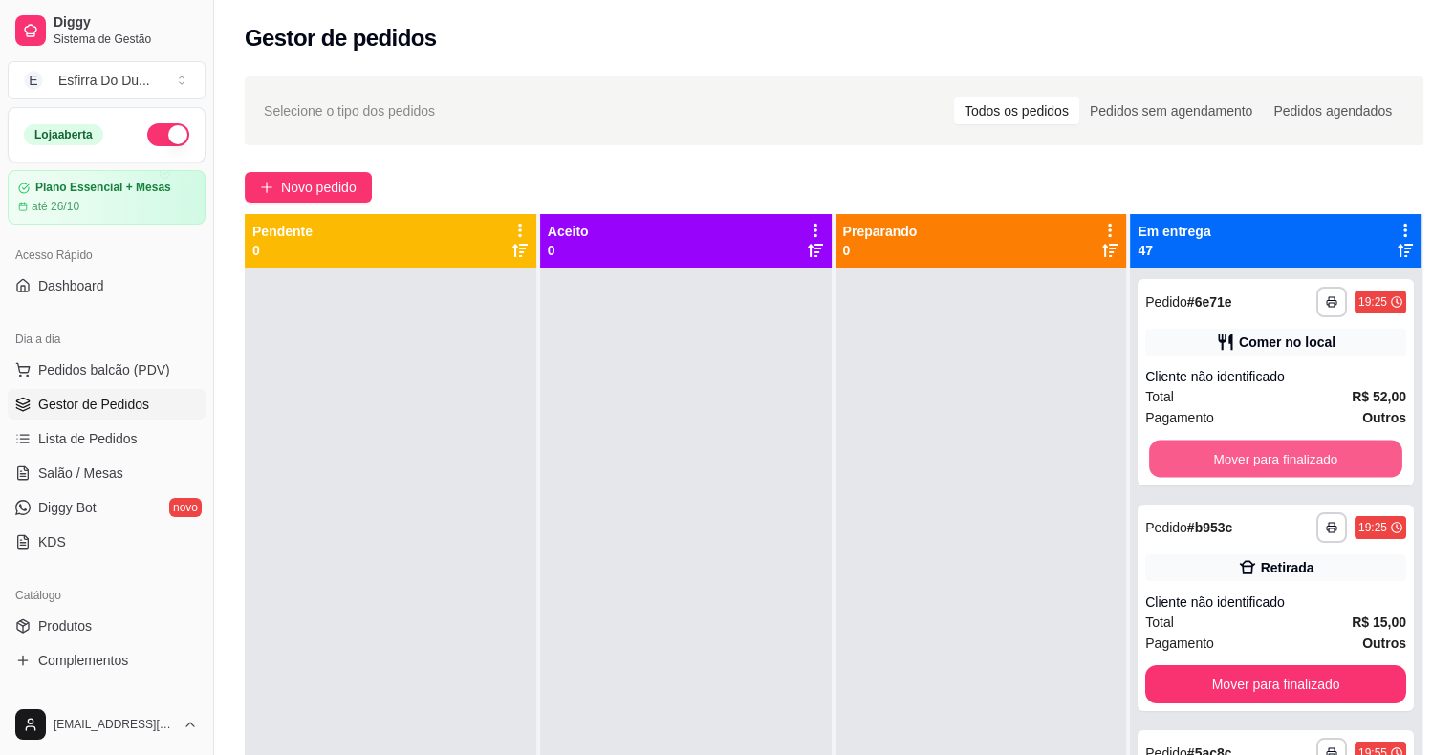
click at [1173, 460] on button "Mover para finalizado" at bounding box center [1275, 459] width 253 height 37
click at [1173, 460] on button "Mover para finalizado" at bounding box center [1275, 459] width 261 height 38
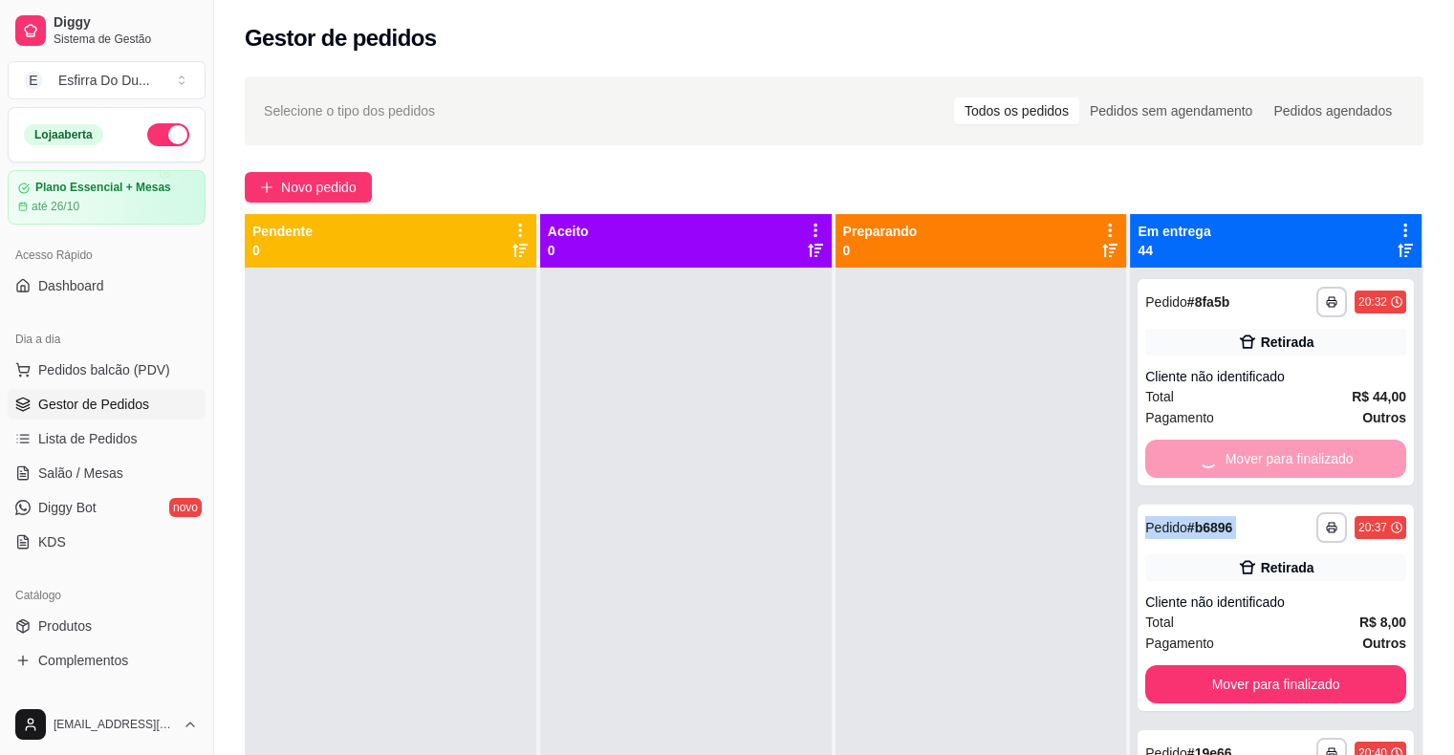
click at [1173, 460] on div "Mover para finalizado" at bounding box center [1275, 459] width 261 height 38
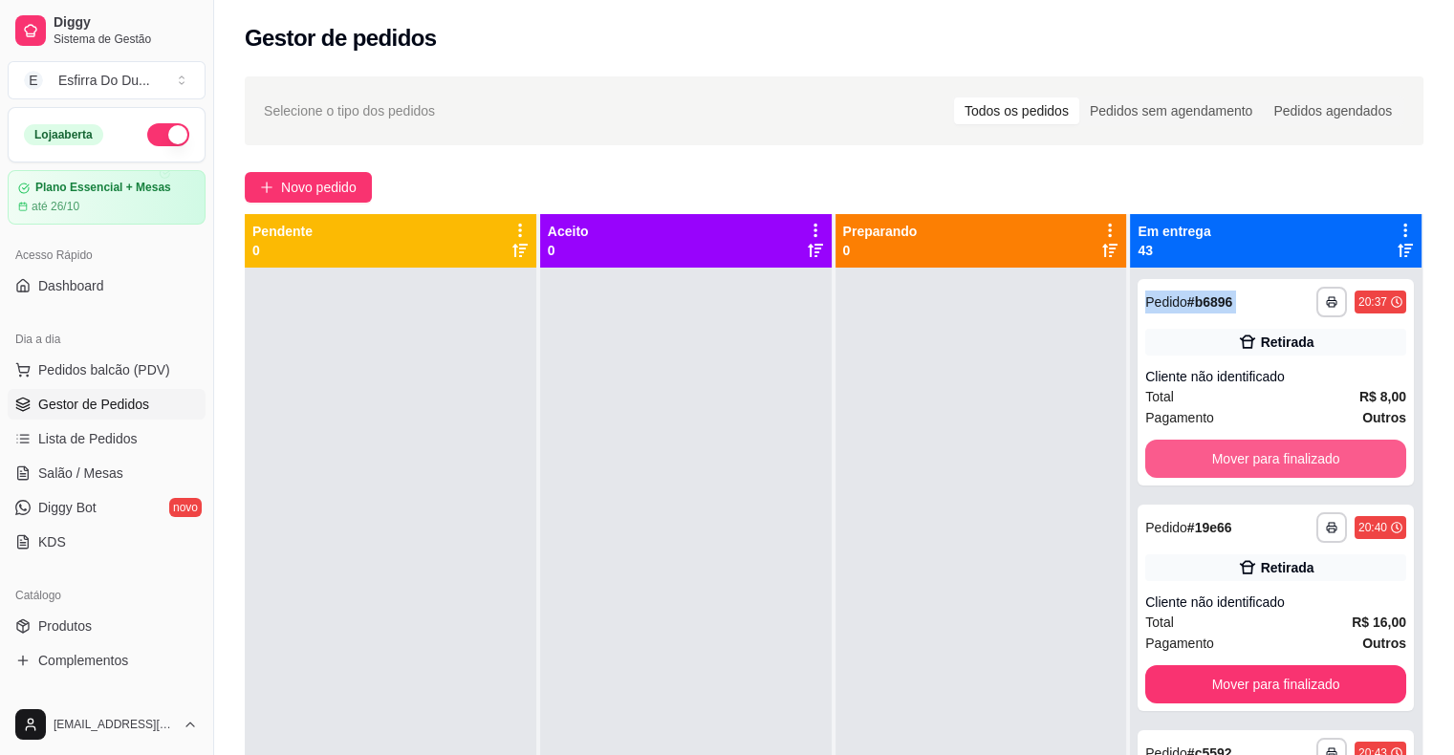
click at [1173, 460] on button "Mover para finalizado" at bounding box center [1275, 459] width 261 height 38
click at [1173, 460] on div "Mover para finalizado" at bounding box center [1275, 459] width 261 height 38
click at [1173, 460] on button "Mover para finalizado" at bounding box center [1275, 459] width 253 height 37
click at [1173, 458] on button "Mover para finalizado" at bounding box center [1275, 459] width 253 height 37
click at [1220, 449] on button "Mover para finalizado" at bounding box center [1275, 459] width 253 height 37
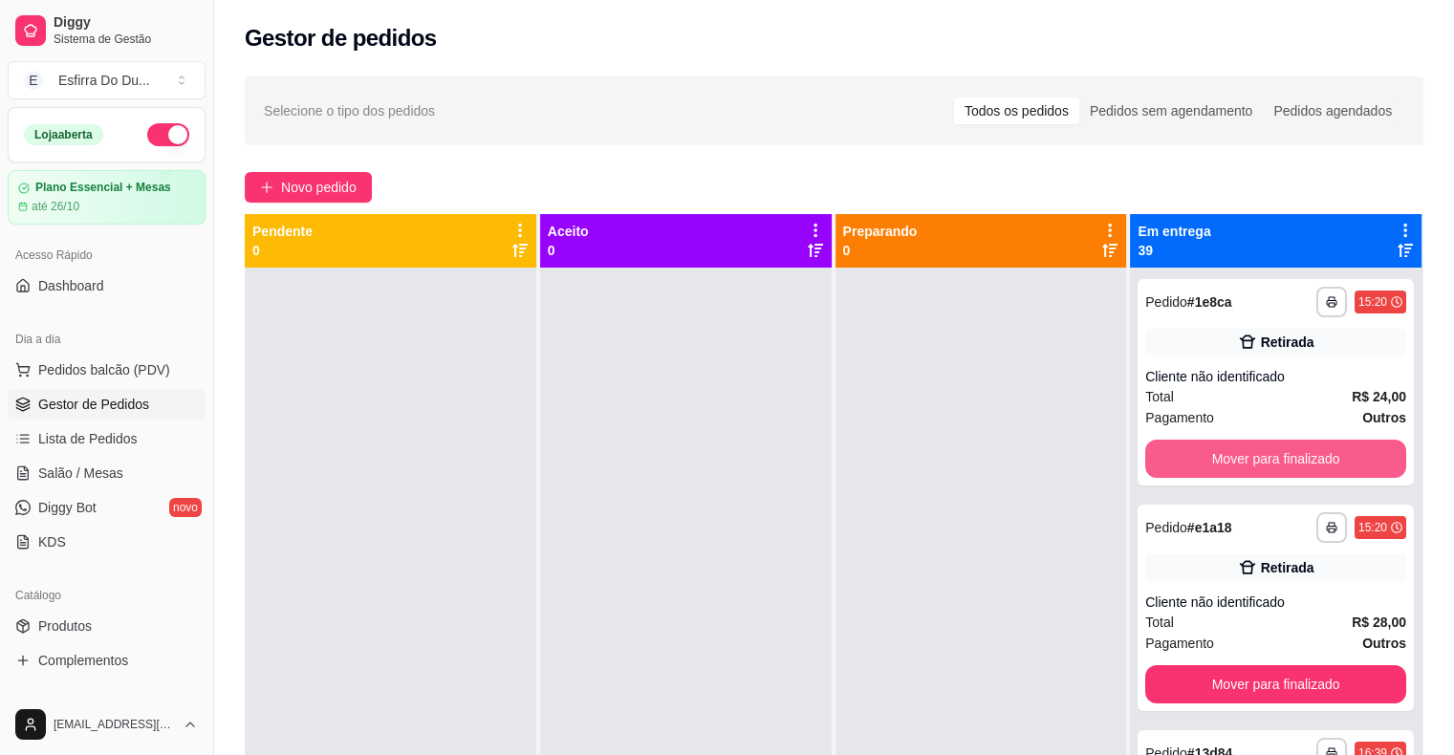
click at [1220, 448] on button "Mover para finalizado" at bounding box center [1275, 459] width 261 height 38
click at [1220, 448] on button "Mover para finalizado" at bounding box center [1275, 459] width 253 height 37
click at [1220, 448] on button "Mover para finalizado" at bounding box center [1275, 459] width 261 height 38
click at [1220, 448] on button "Mover para finalizado" at bounding box center [1275, 459] width 253 height 37
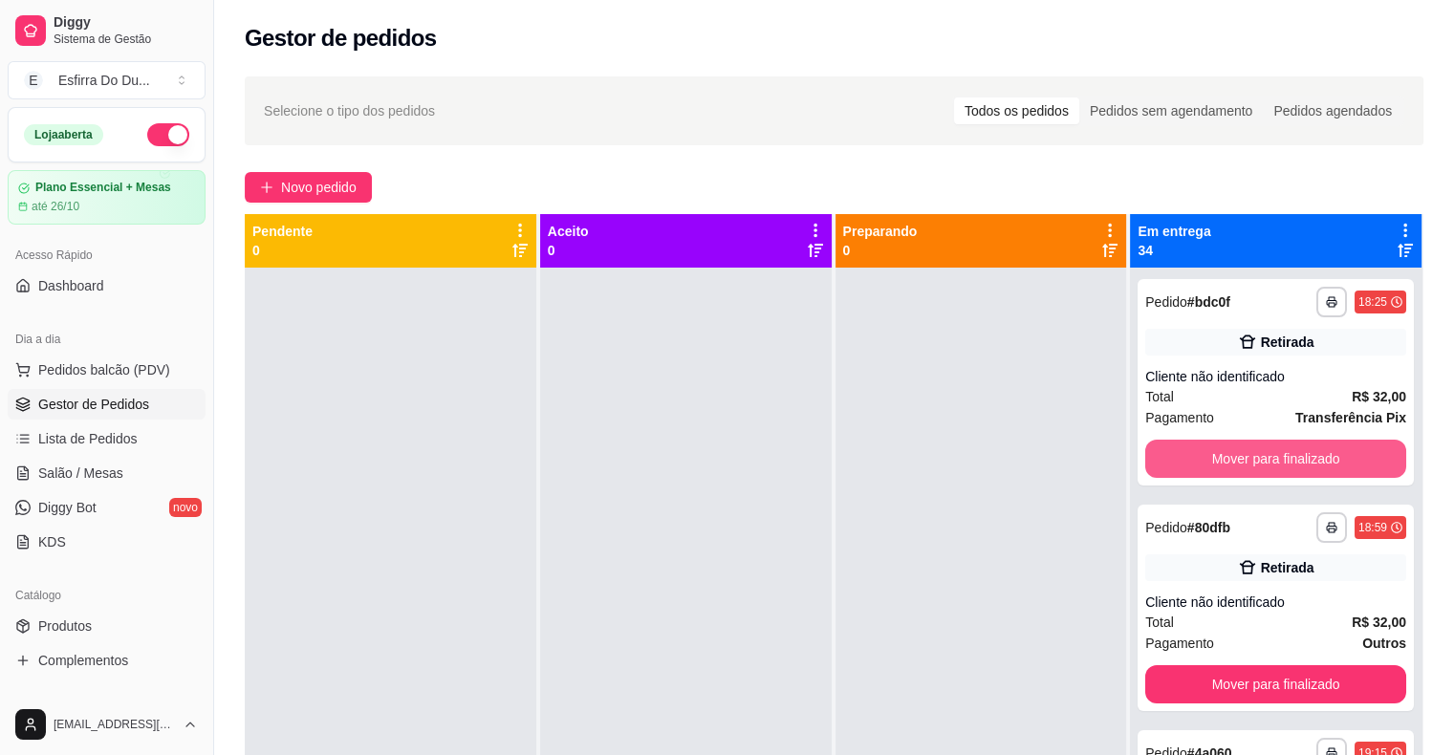
click at [1220, 448] on button "Mover para finalizado" at bounding box center [1275, 459] width 261 height 38
click at [1220, 448] on button "Mover para finalizado" at bounding box center [1275, 459] width 253 height 37
click at [1219, 448] on button "Mover para finalizado" at bounding box center [1275, 459] width 253 height 37
click at [1217, 448] on button "Mover para finalizado" at bounding box center [1275, 459] width 253 height 37
click at [1217, 448] on button "Mover para finalizado" at bounding box center [1275, 459] width 261 height 38
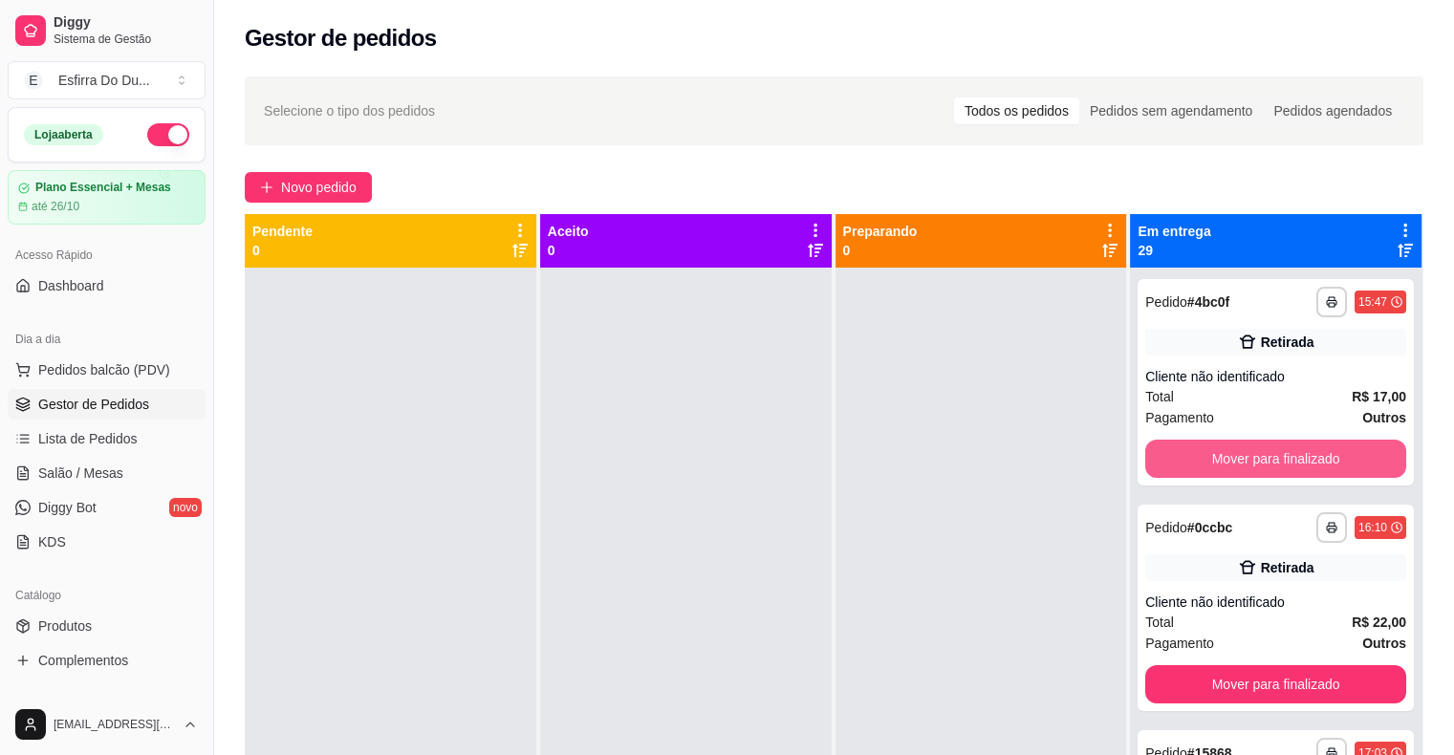
click at [1217, 448] on button "Mover para finalizado" at bounding box center [1275, 459] width 261 height 38
click at [1217, 448] on button "Mover para finalizado" at bounding box center [1275, 459] width 253 height 37
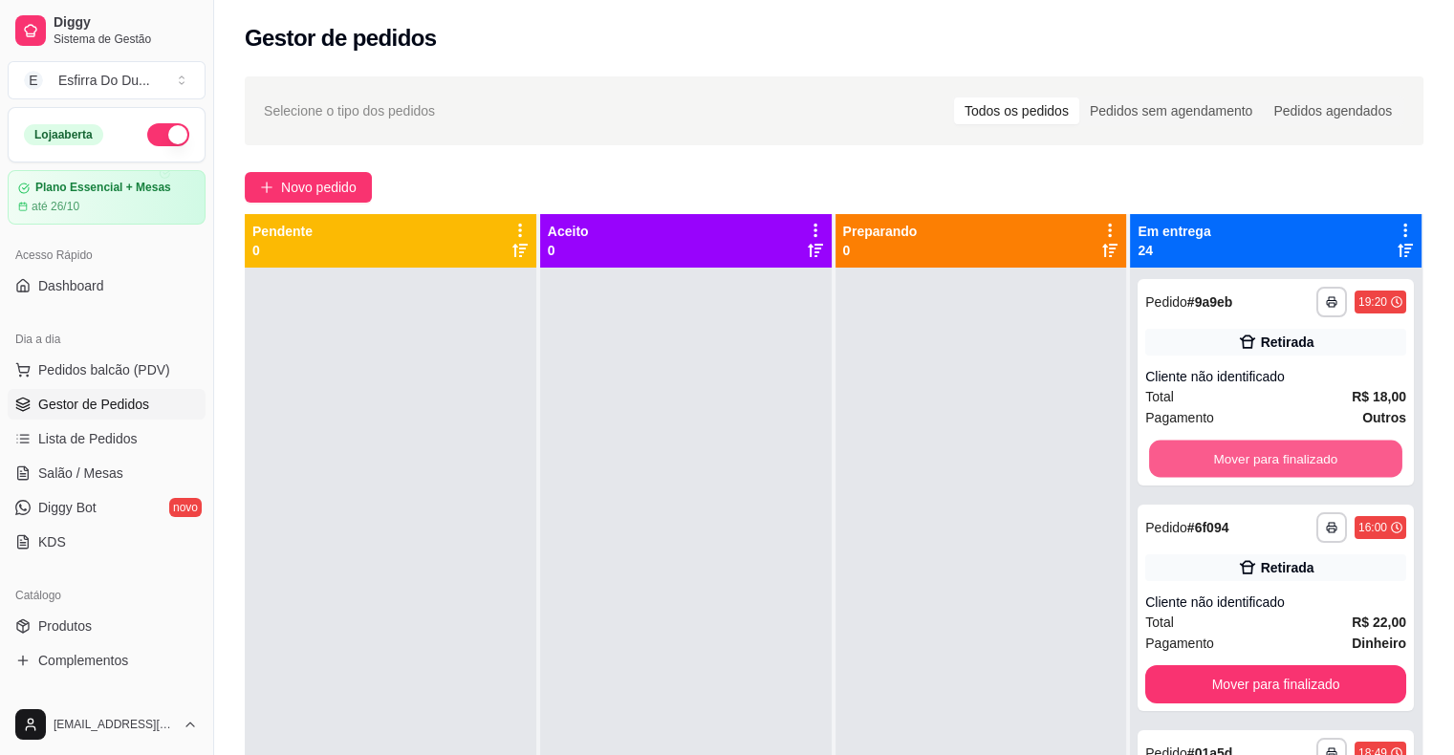
click at [1217, 448] on button "Mover para finalizado" at bounding box center [1275, 459] width 253 height 37
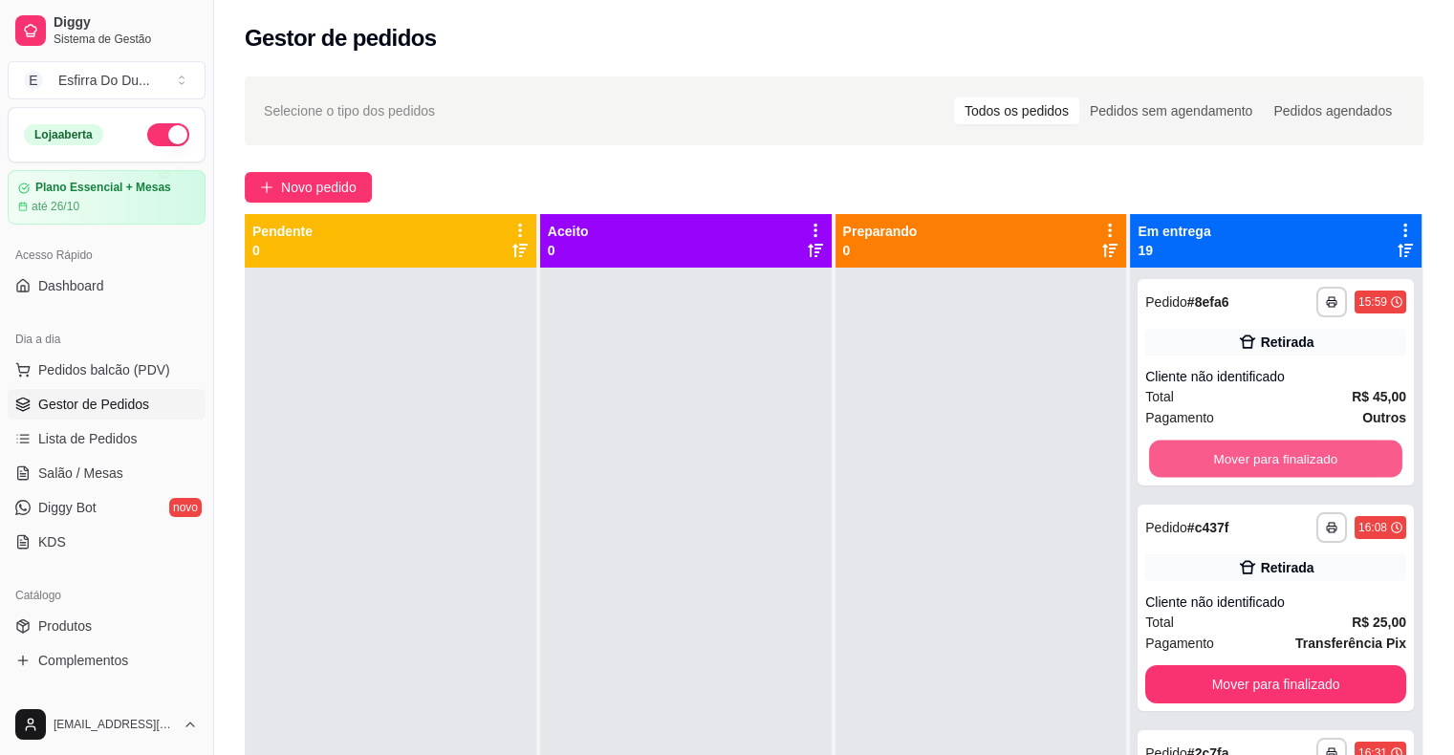
click at [1217, 448] on button "Mover para finalizado" at bounding box center [1275, 459] width 253 height 37
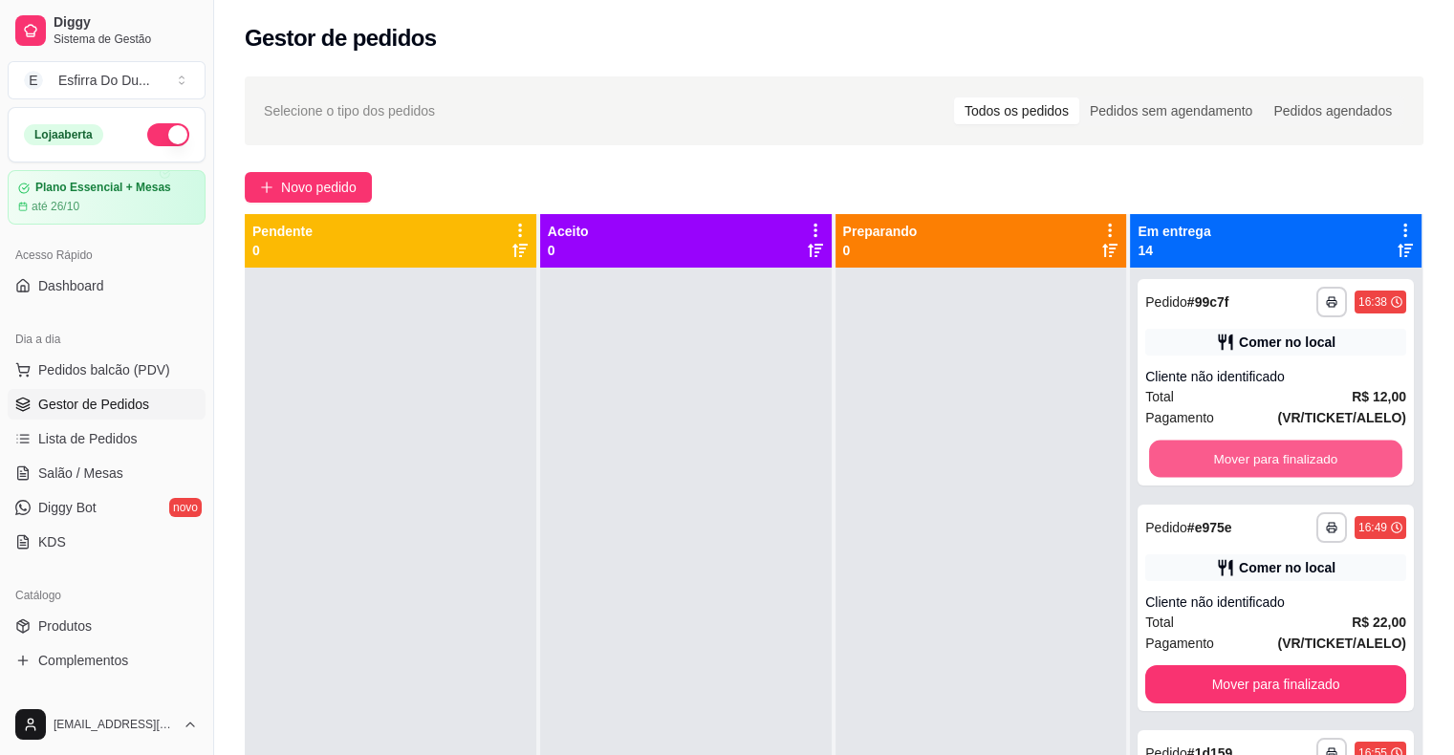
click at [1217, 448] on button "Mover para finalizado" at bounding box center [1275, 459] width 253 height 37
click at [1217, 448] on button "Mover para finalizado" at bounding box center [1275, 459] width 261 height 38
click at [1217, 448] on button "Mover para finalizado" at bounding box center [1275, 459] width 253 height 37
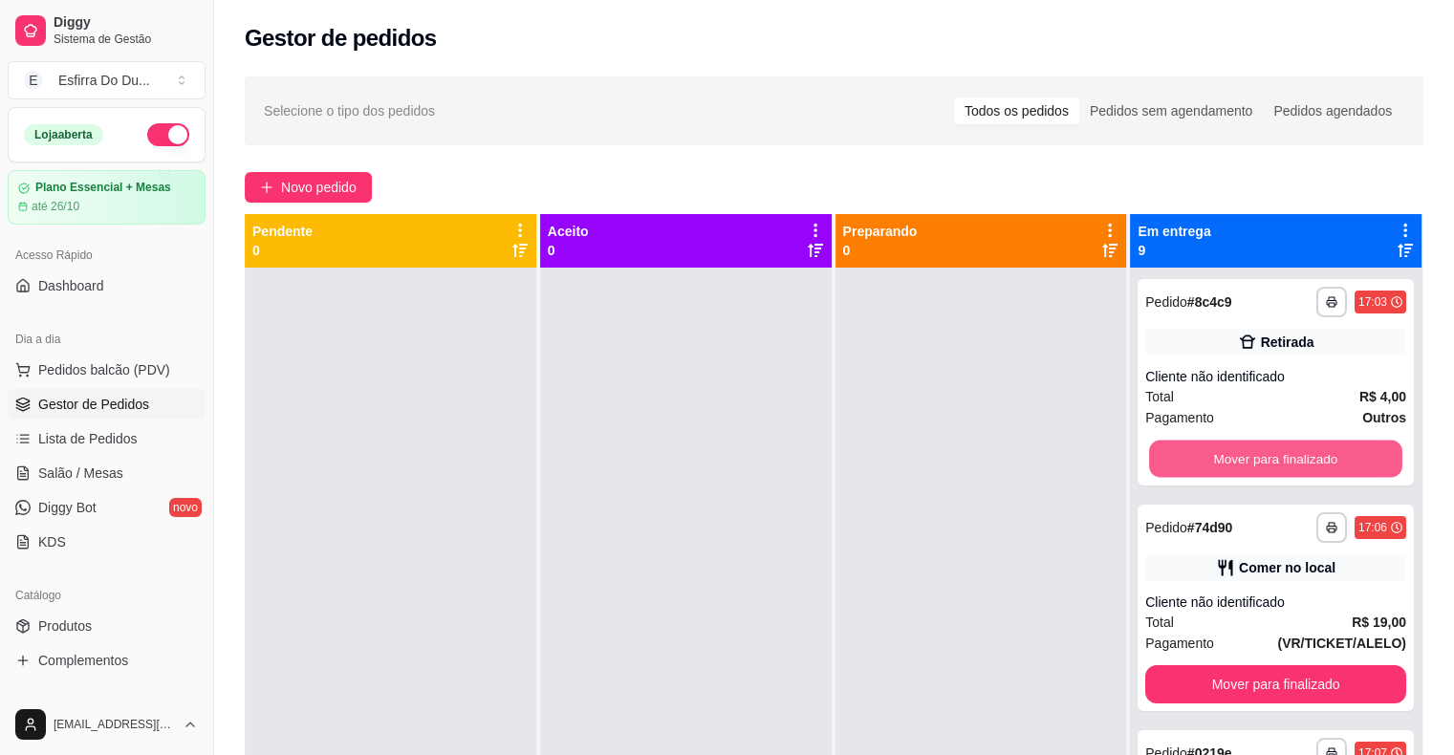
click at [1217, 448] on button "Mover para finalizado" at bounding box center [1275, 459] width 253 height 37
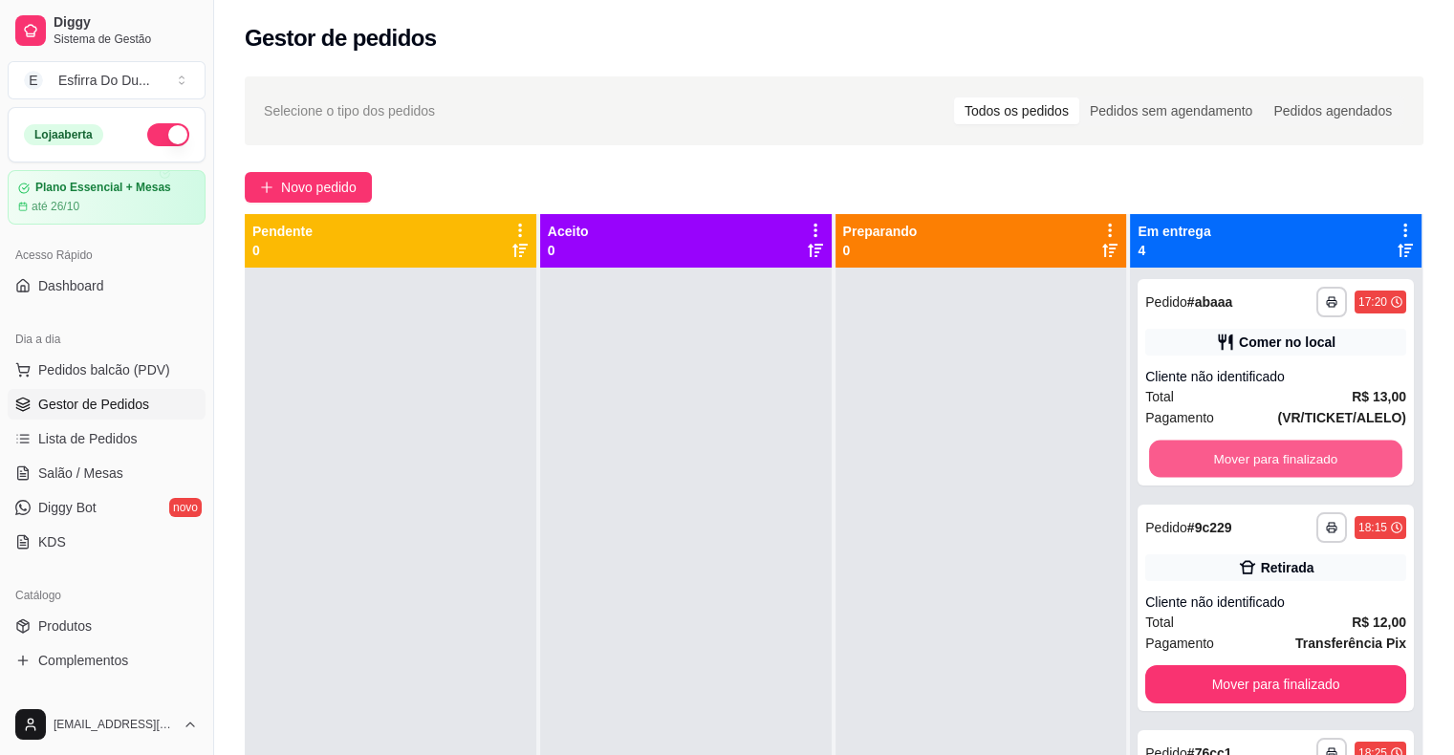
click at [1217, 448] on button "Mover para finalizado" at bounding box center [1275, 459] width 253 height 37
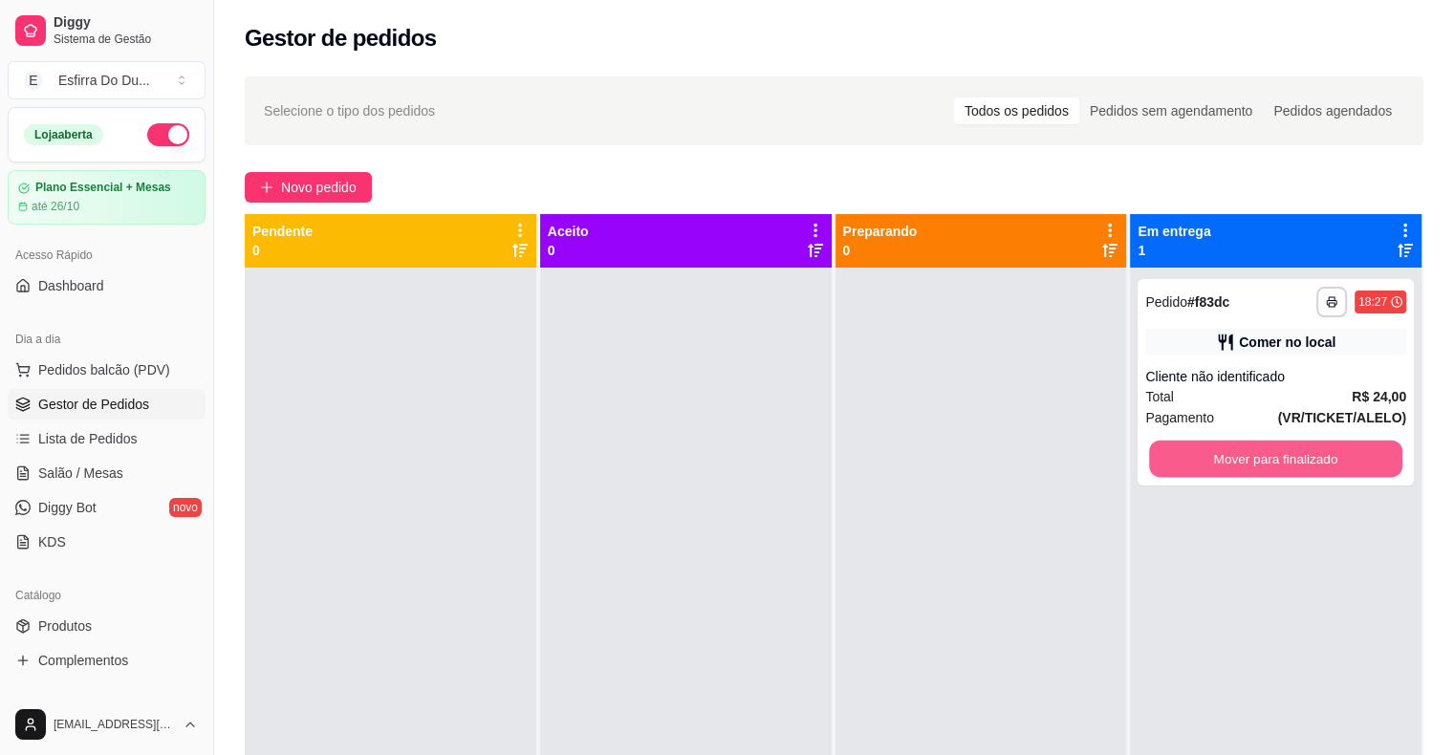
click at [1217, 448] on button "Mover para finalizado" at bounding box center [1275, 459] width 253 height 37
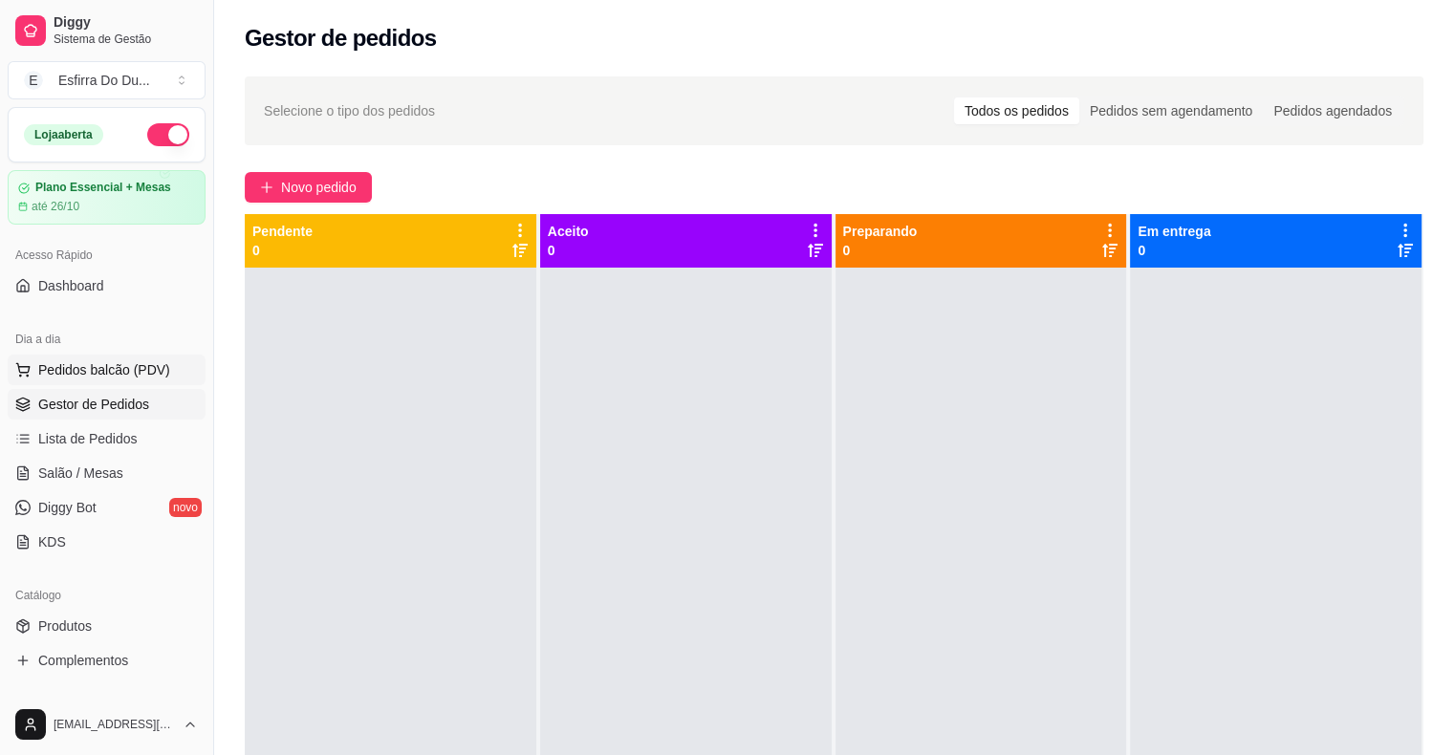
click at [111, 369] on span "Pedidos balcão (PDV)" at bounding box center [104, 369] width 132 height 19
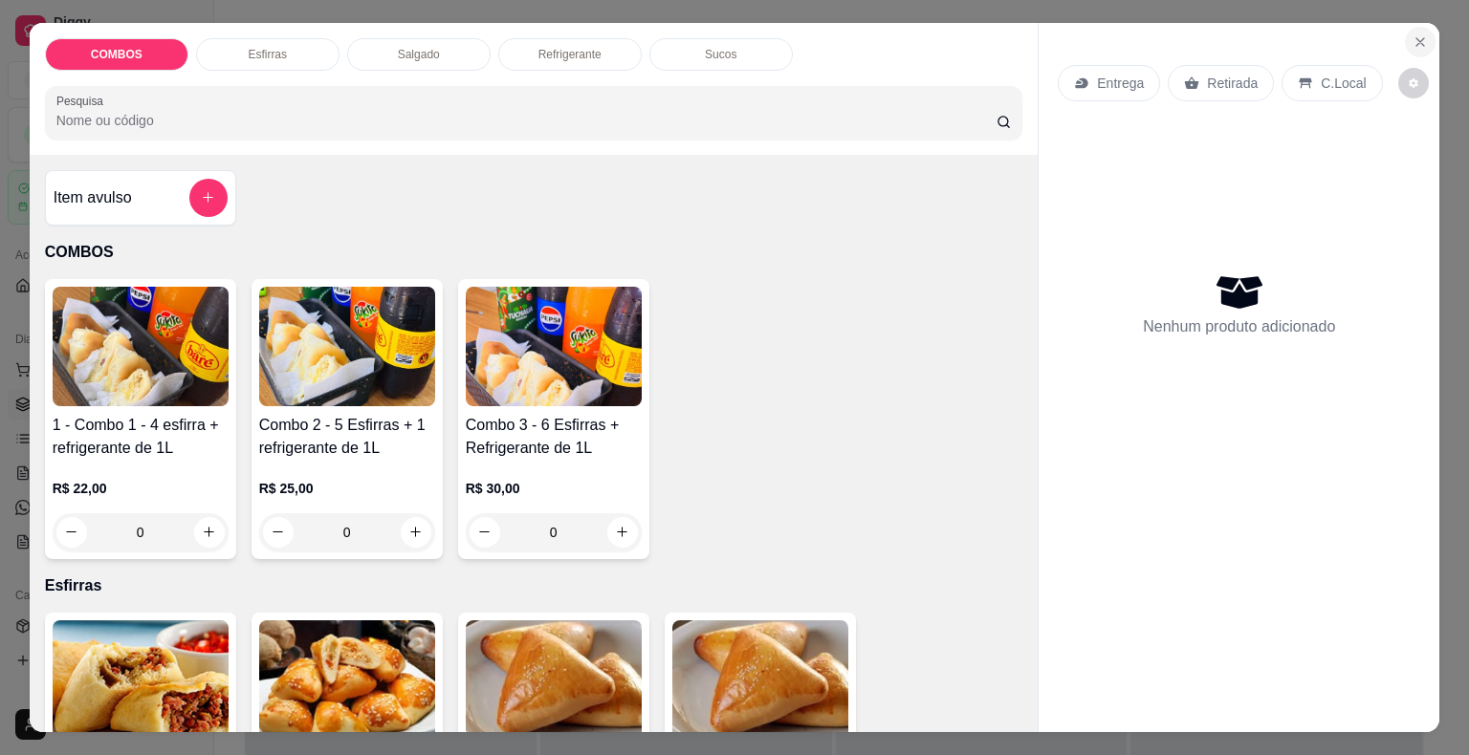
click at [1415, 34] on icon "Close" at bounding box center [1419, 41] width 15 height 15
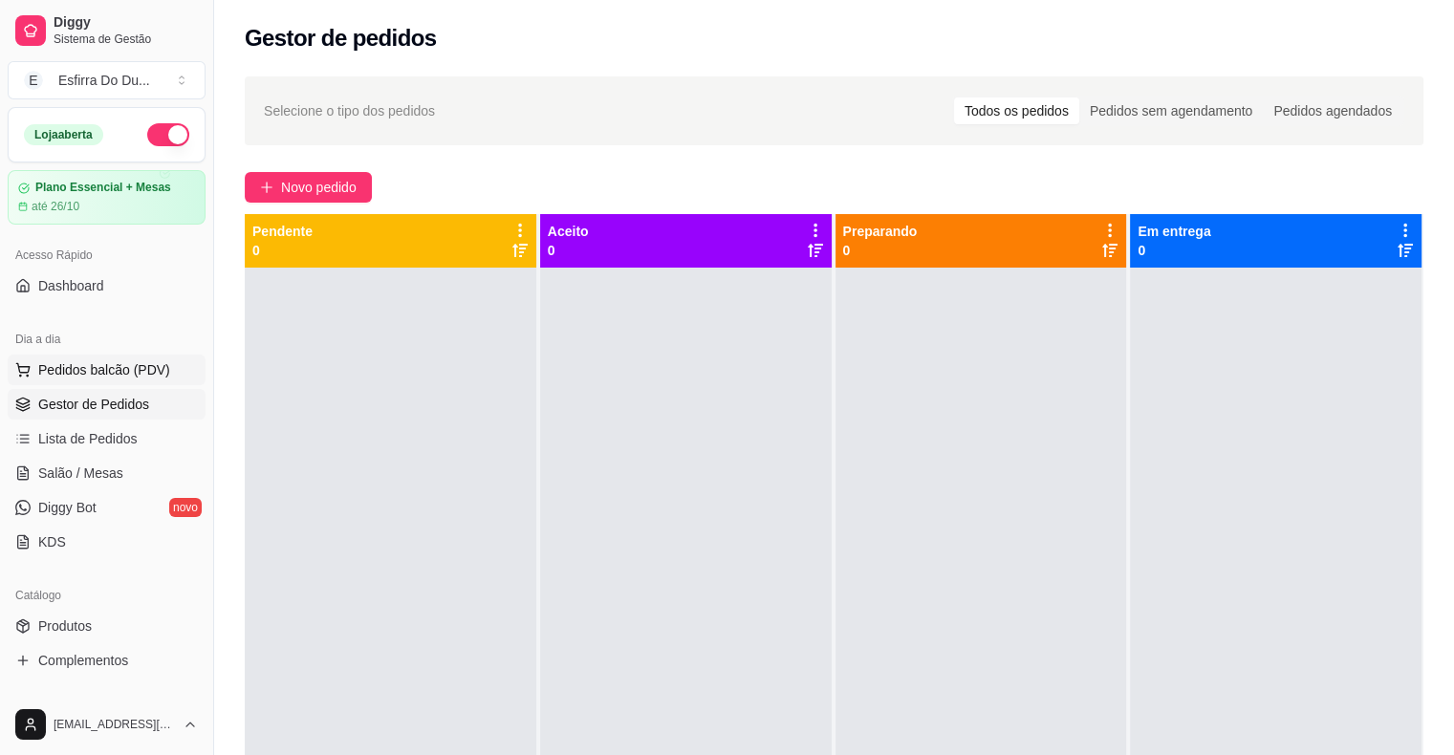
click at [61, 381] on button "Pedidos balcão (PDV)" at bounding box center [107, 370] width 198 height 31
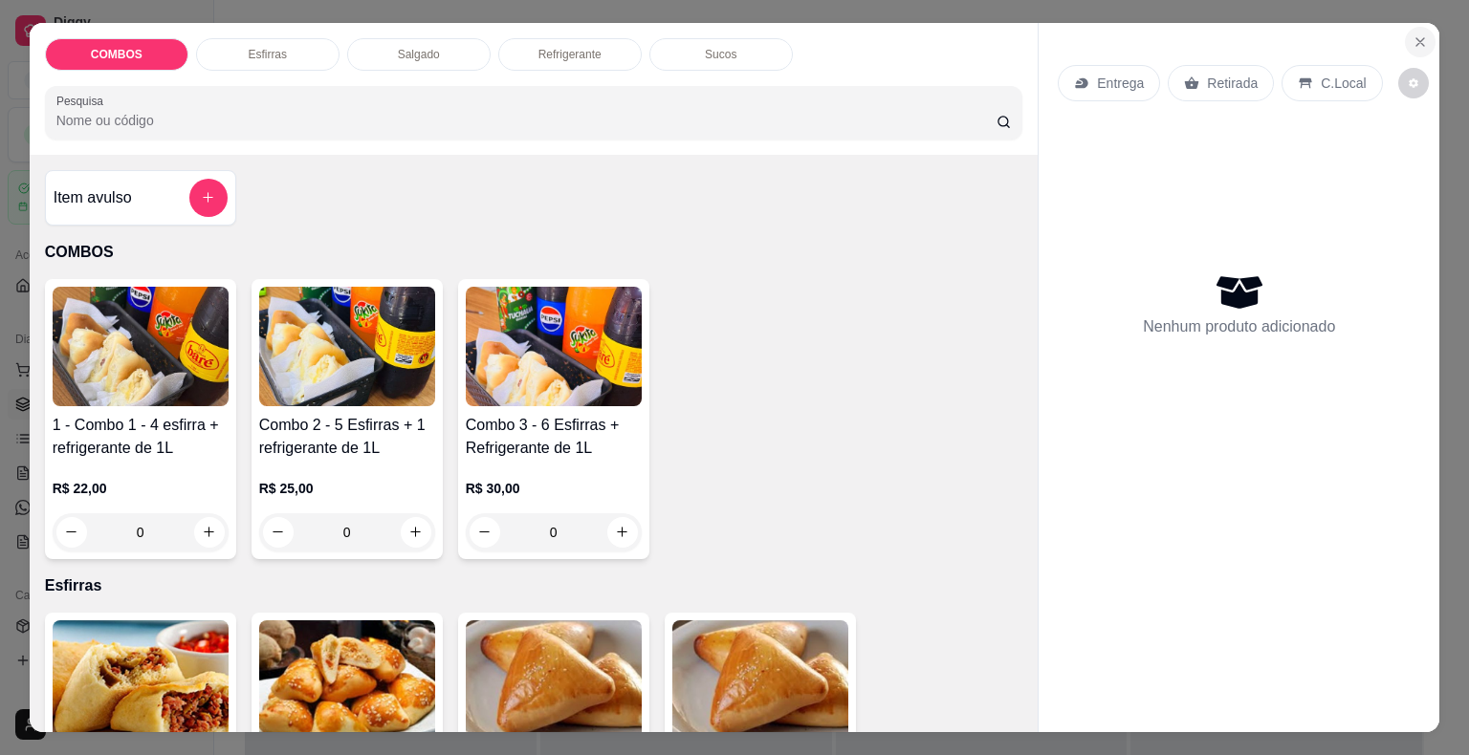
click at [1418, 34] on icon "Close" at bounding box center [1419, 41] width 15 height 15
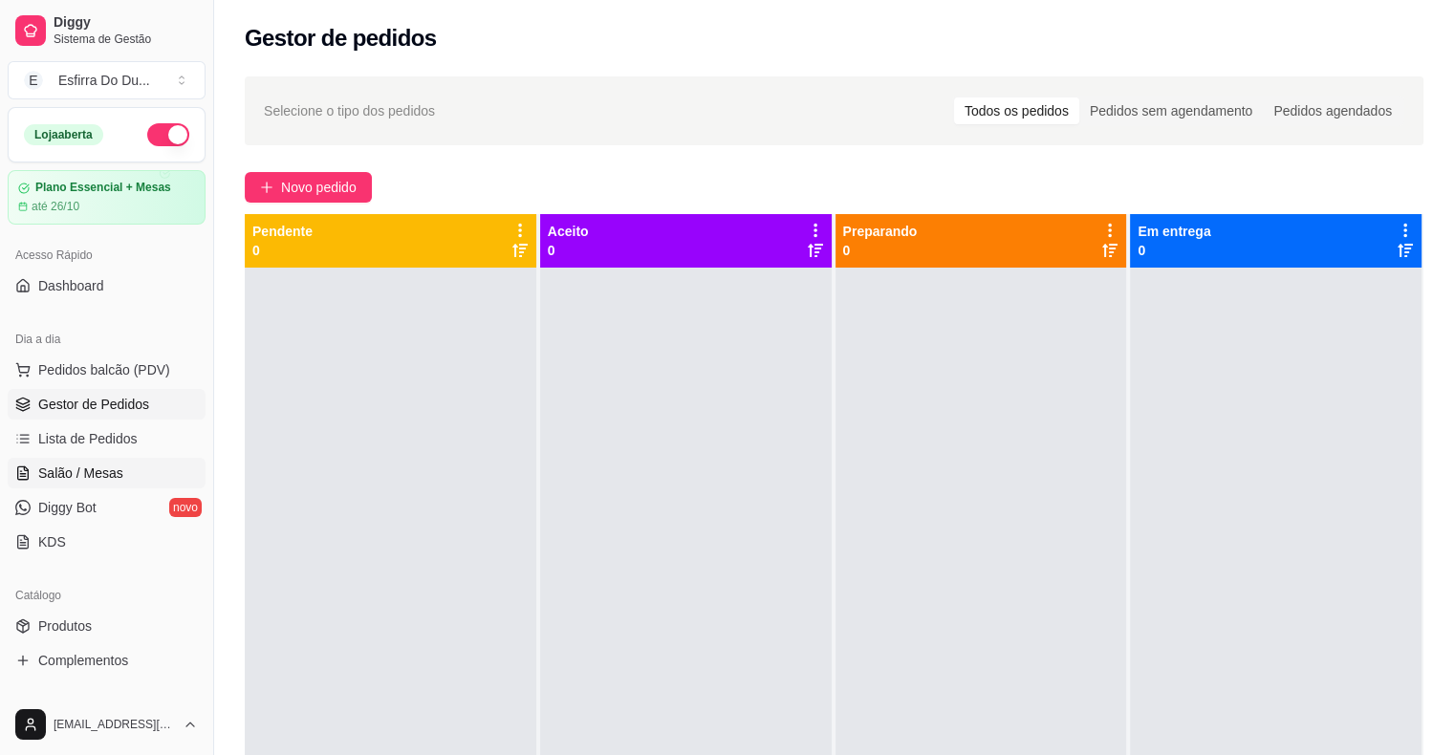
click at [99, 465] on span "Salão / Mesas" at bounding box center [80, 473] width 85 height 19
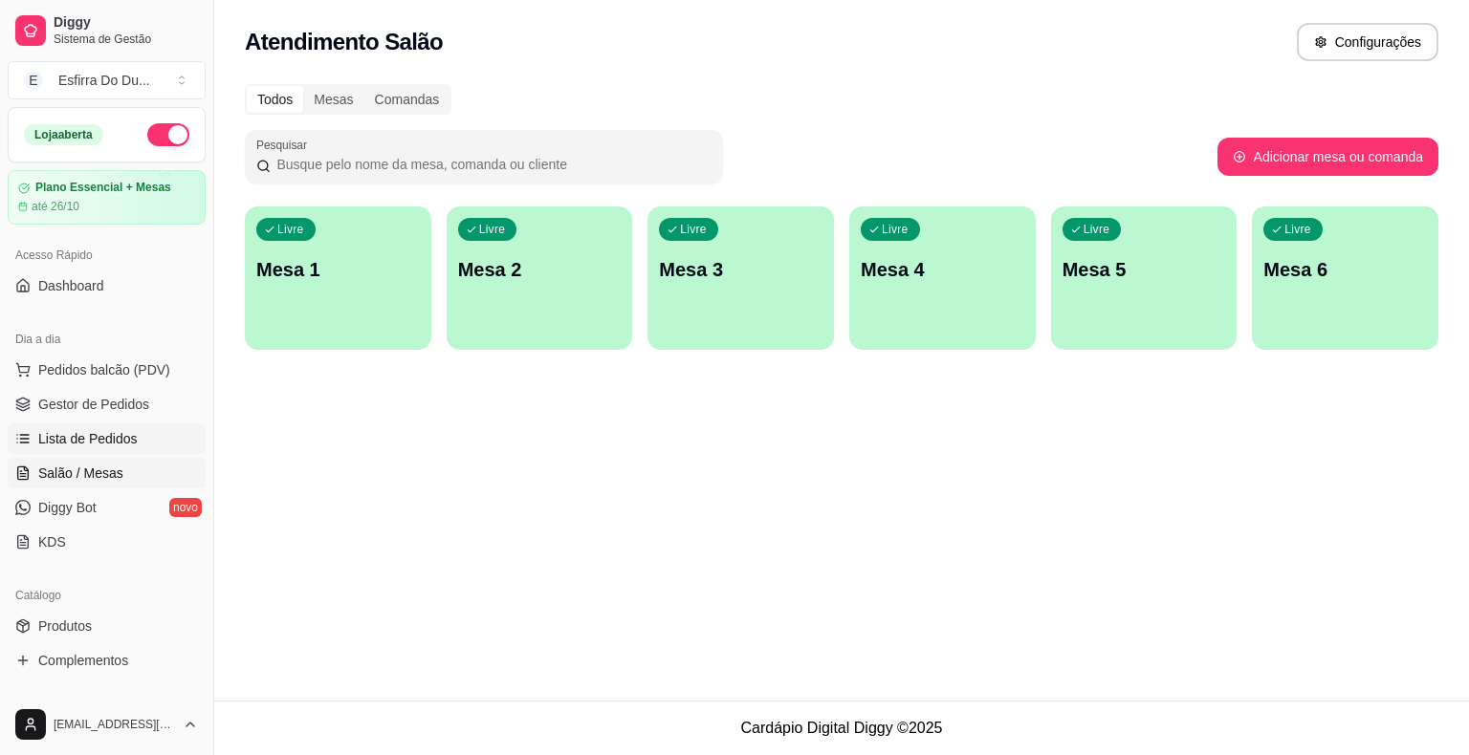
click at [119, 432] on span "Lista de Pedidos" at bounding box center [87, 438] width 99 height 19
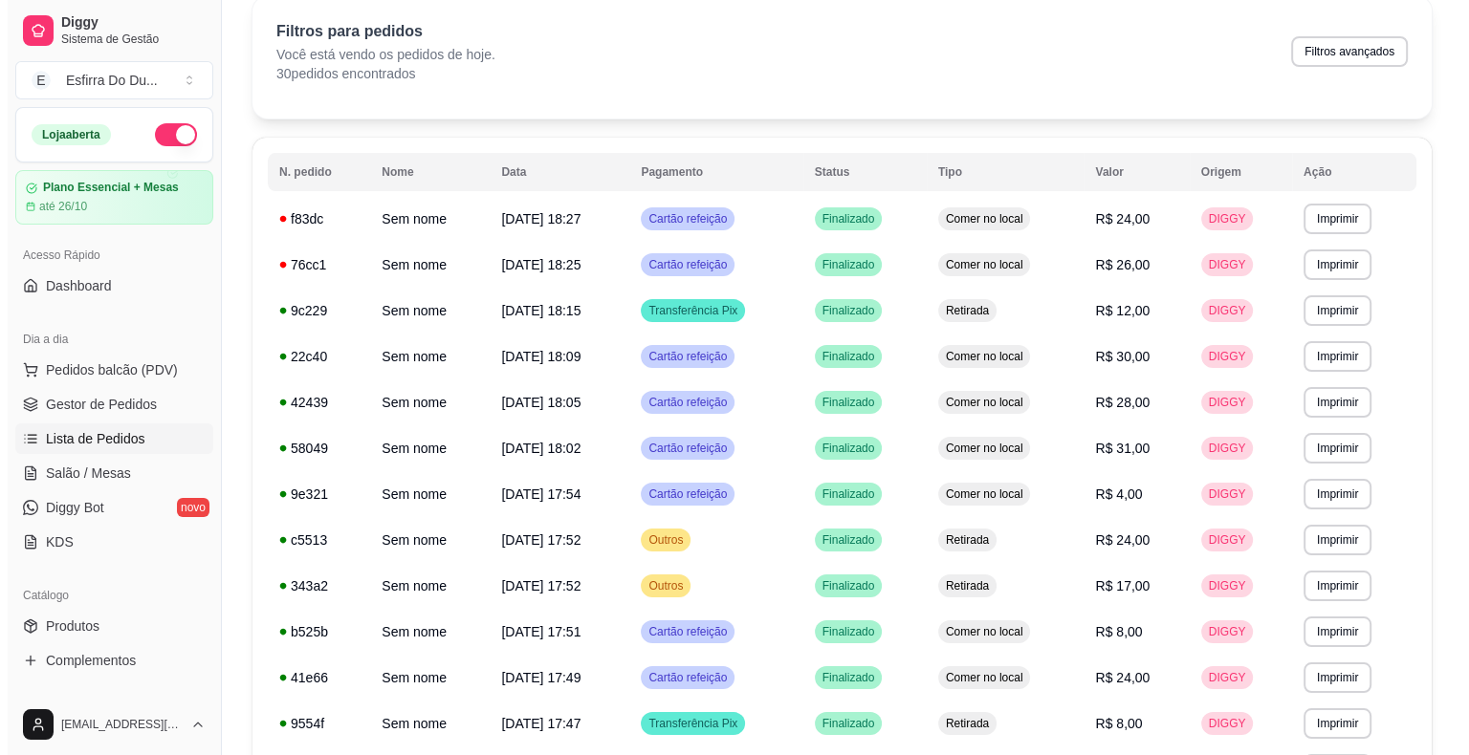
scroll to position [79, 0]
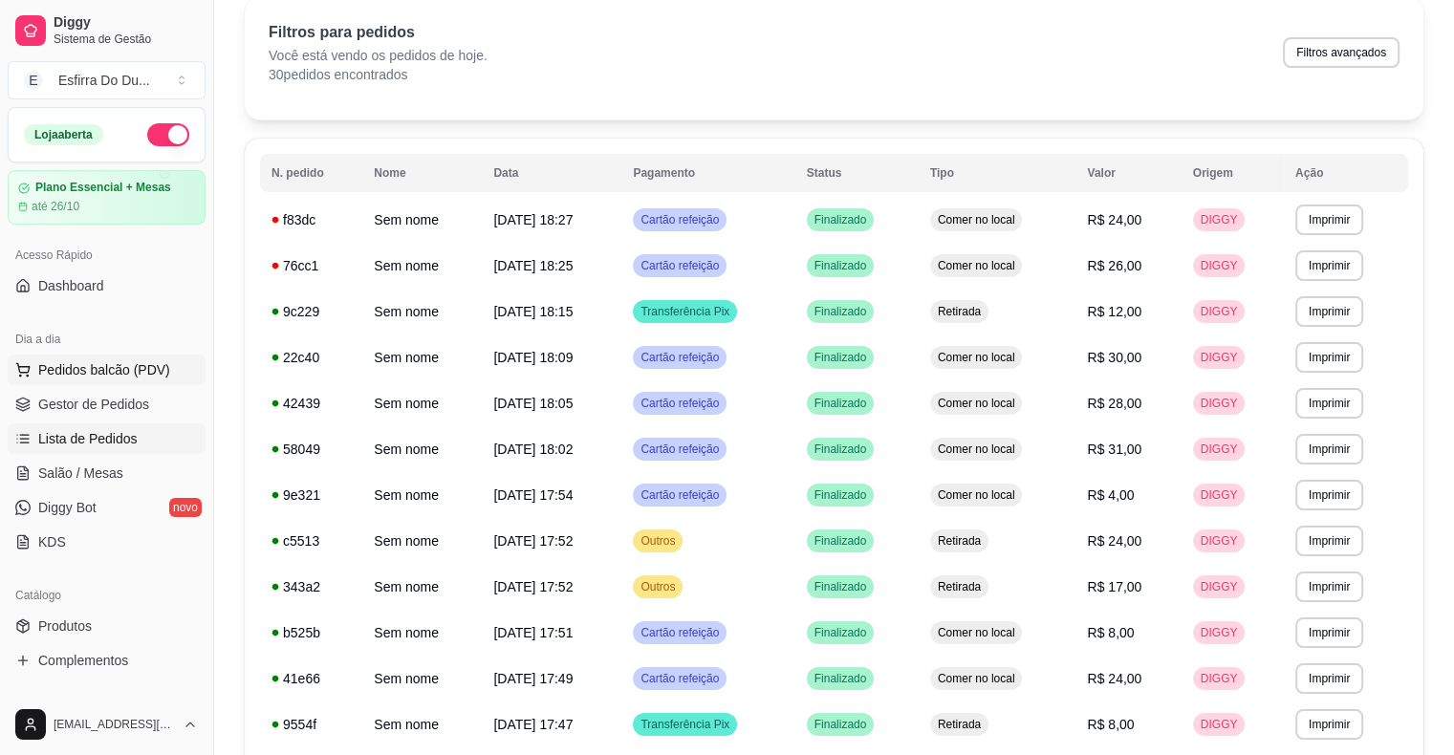
click at [70, 371] on span "Pedidos balcão (PDV)" at bounding box center [104, 369] width 132 height 19
